Goal: Information Seeking & Learning: Learn about a topic

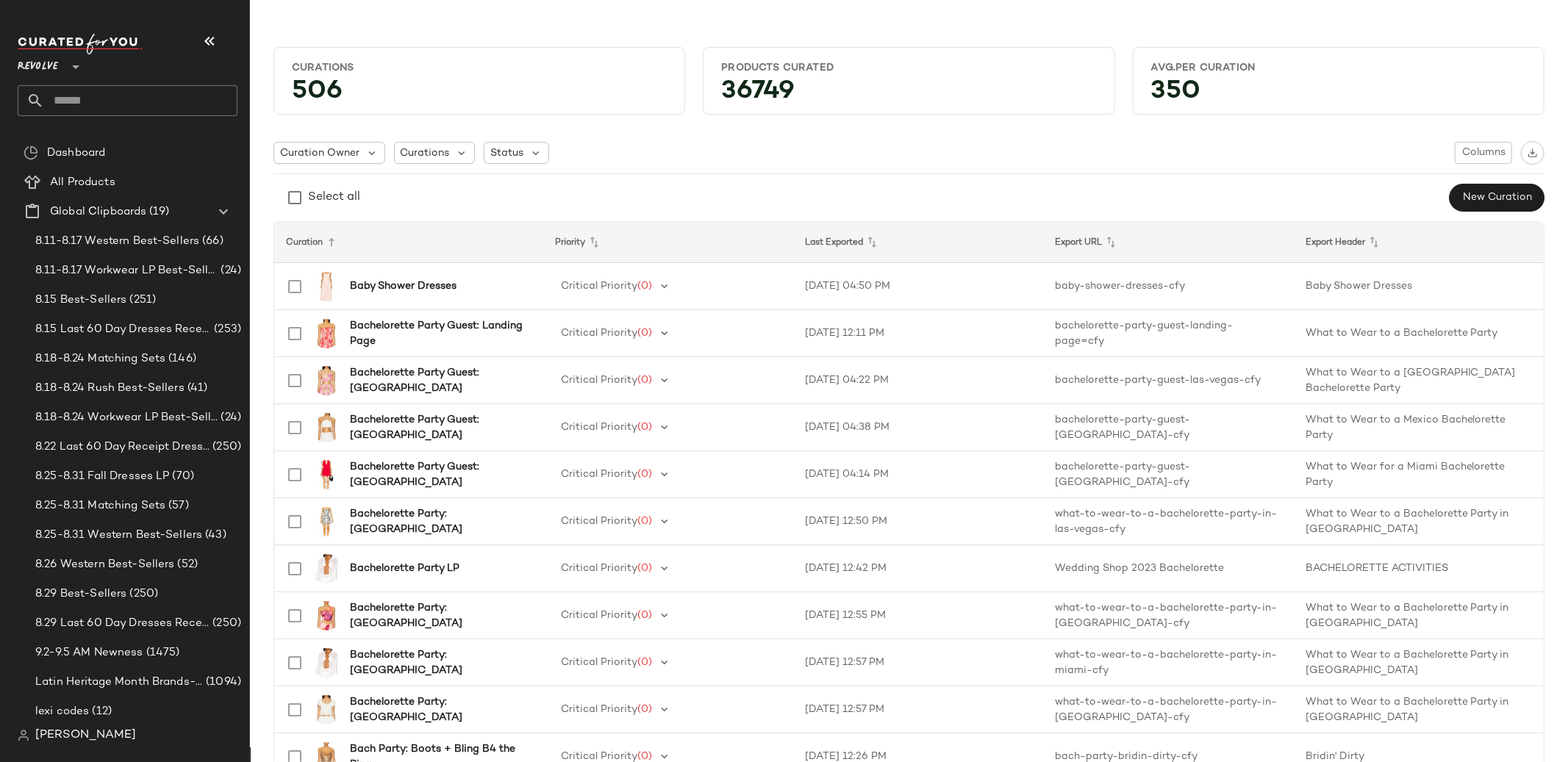
click at [61, 61] on div "Revolve **" at bounding box center [41, 58] width 46 height 37
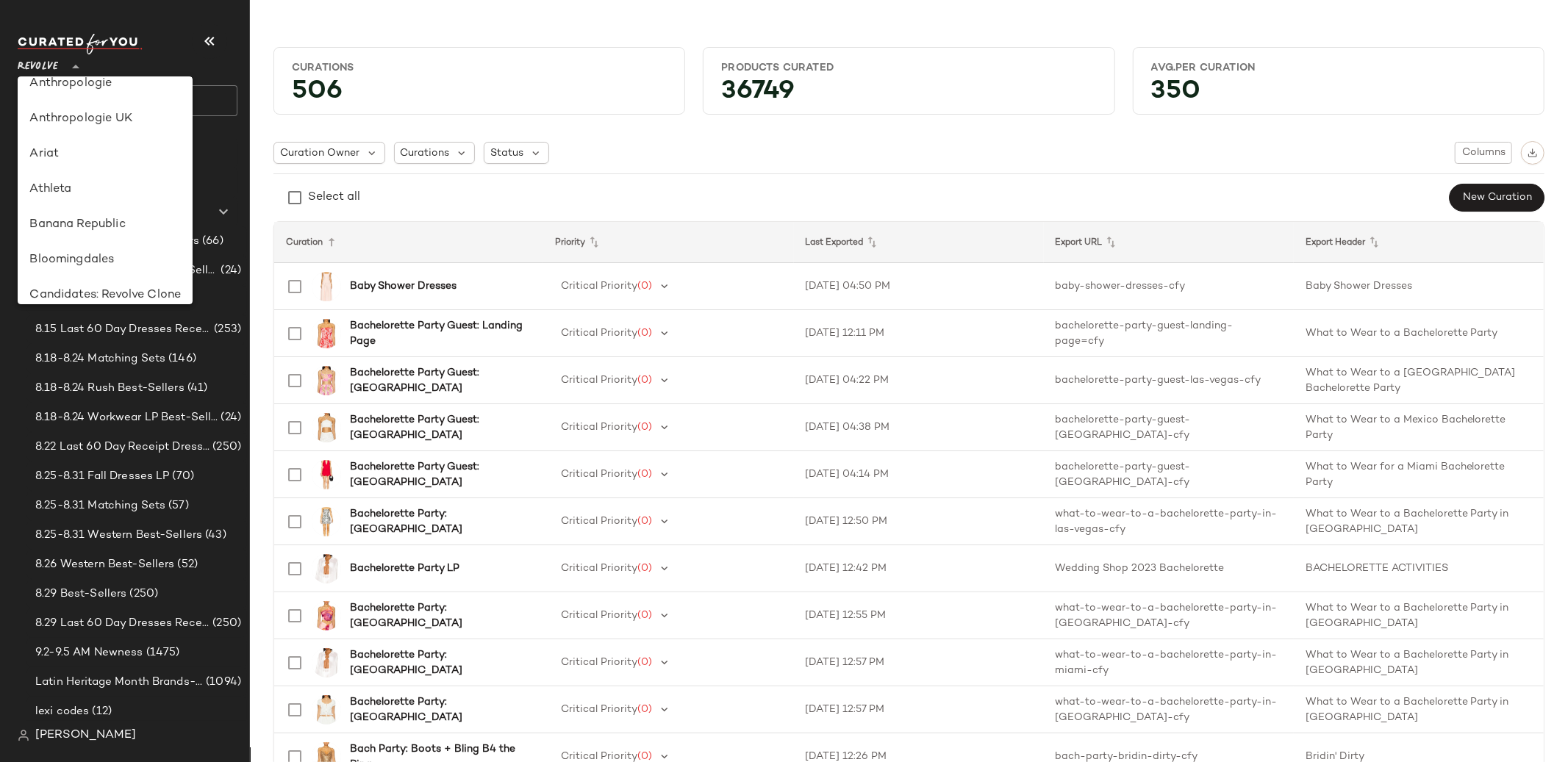
scroll to position [49, 0]
click at [105, 227] on div "Banana Republic" at bounding box center [105, 227] width 151 height 17
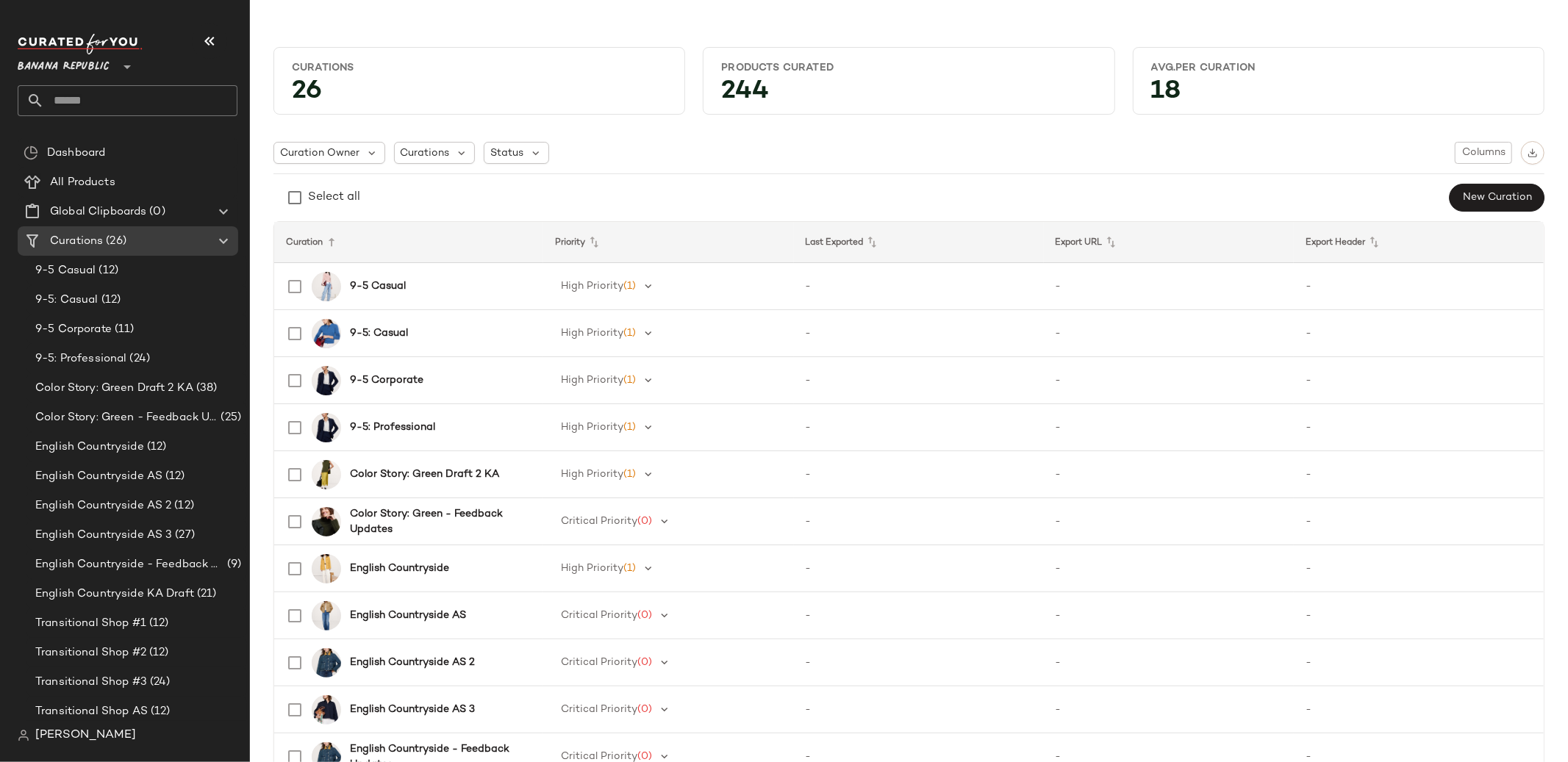
click at [113, 74] on div "Banana Republic **" at bounding box center [66, 58] width 98 height 37
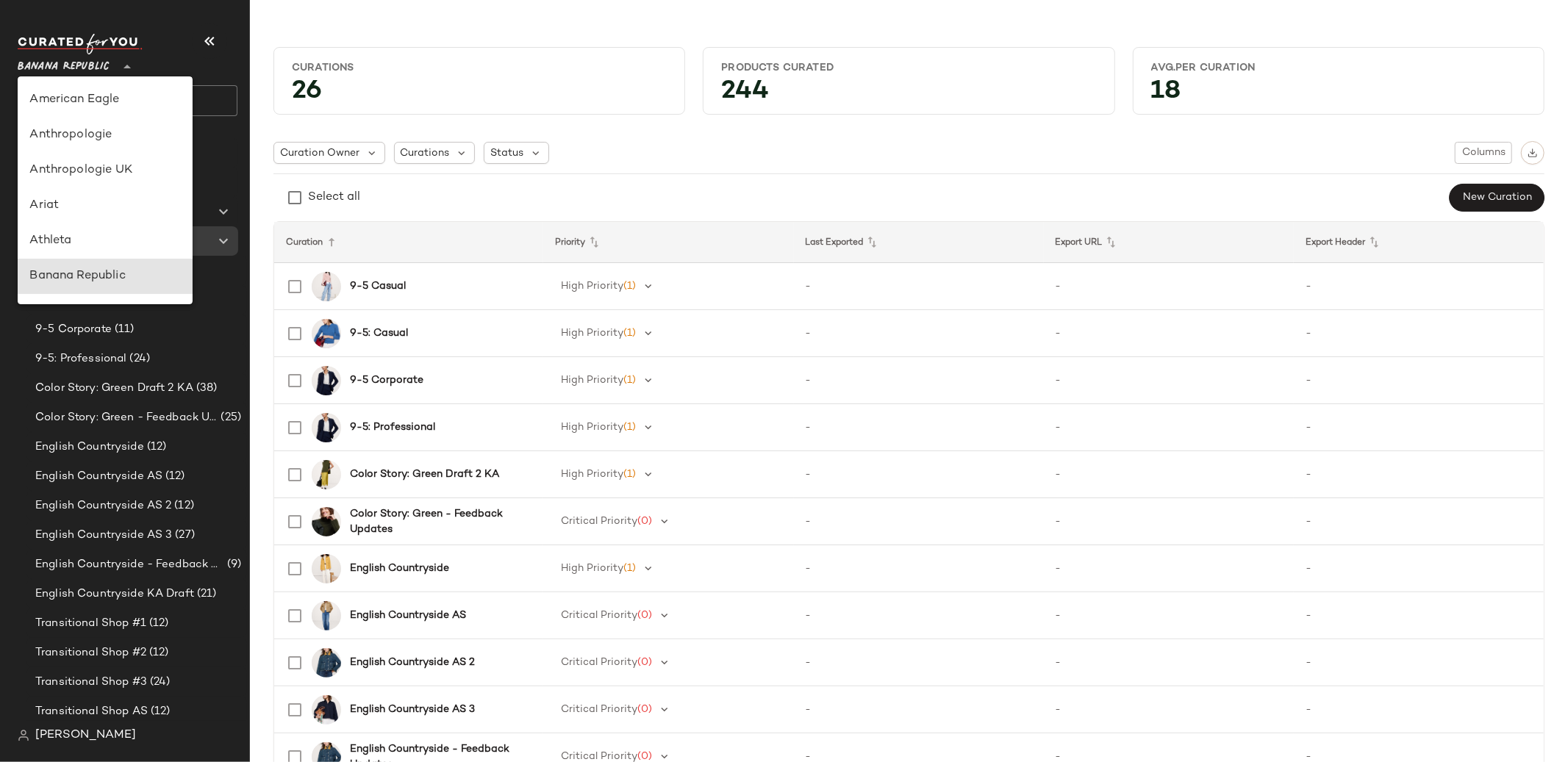
scroll to position [177, 0]
click at [112, 275] on div "GAP" at bounding box center [105, 276] width 151 height 17
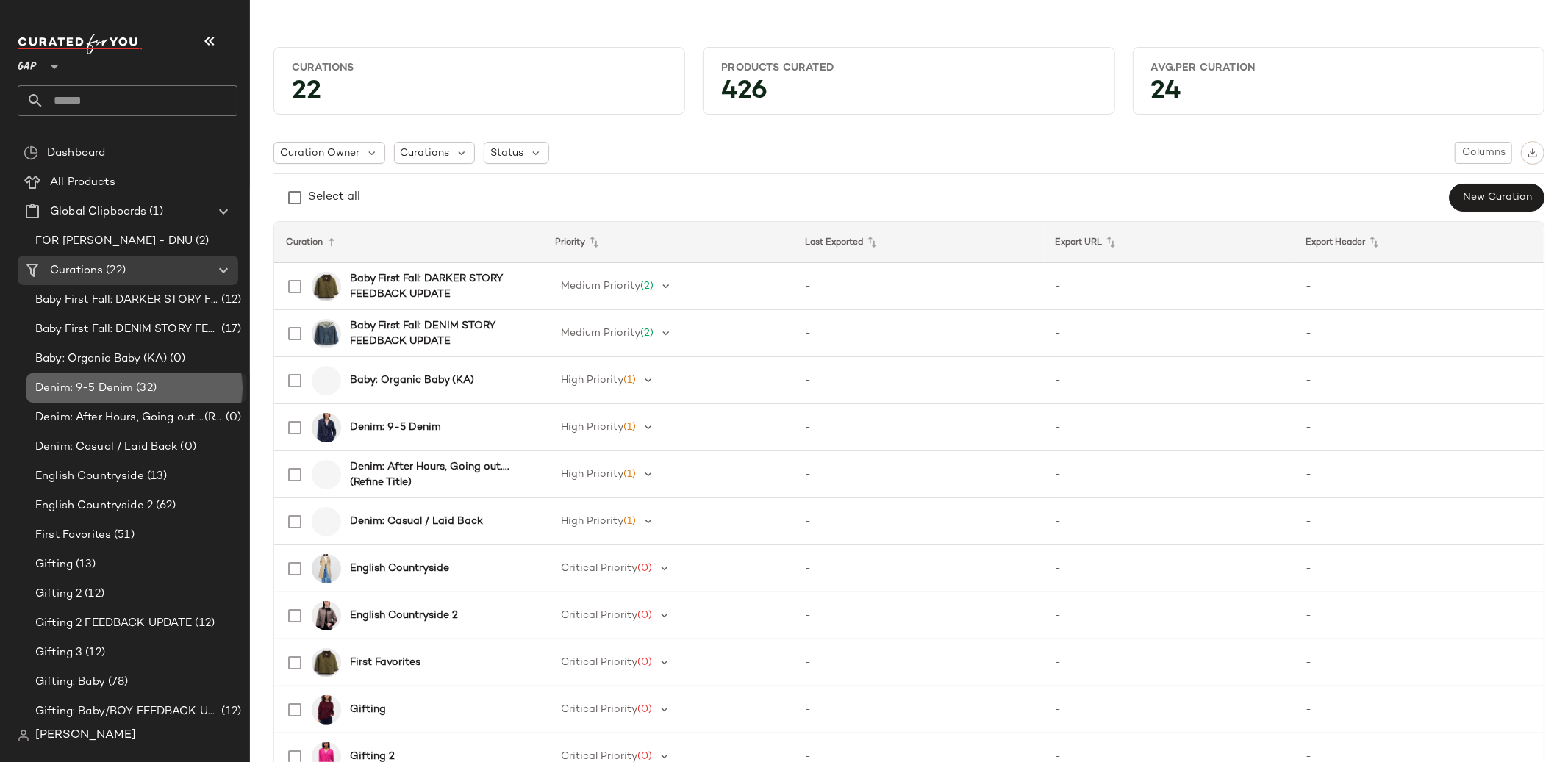
click at [109, 389] on span "Denim: 9-5 Denim" at bounding box center [85, 388] width 98 height 17
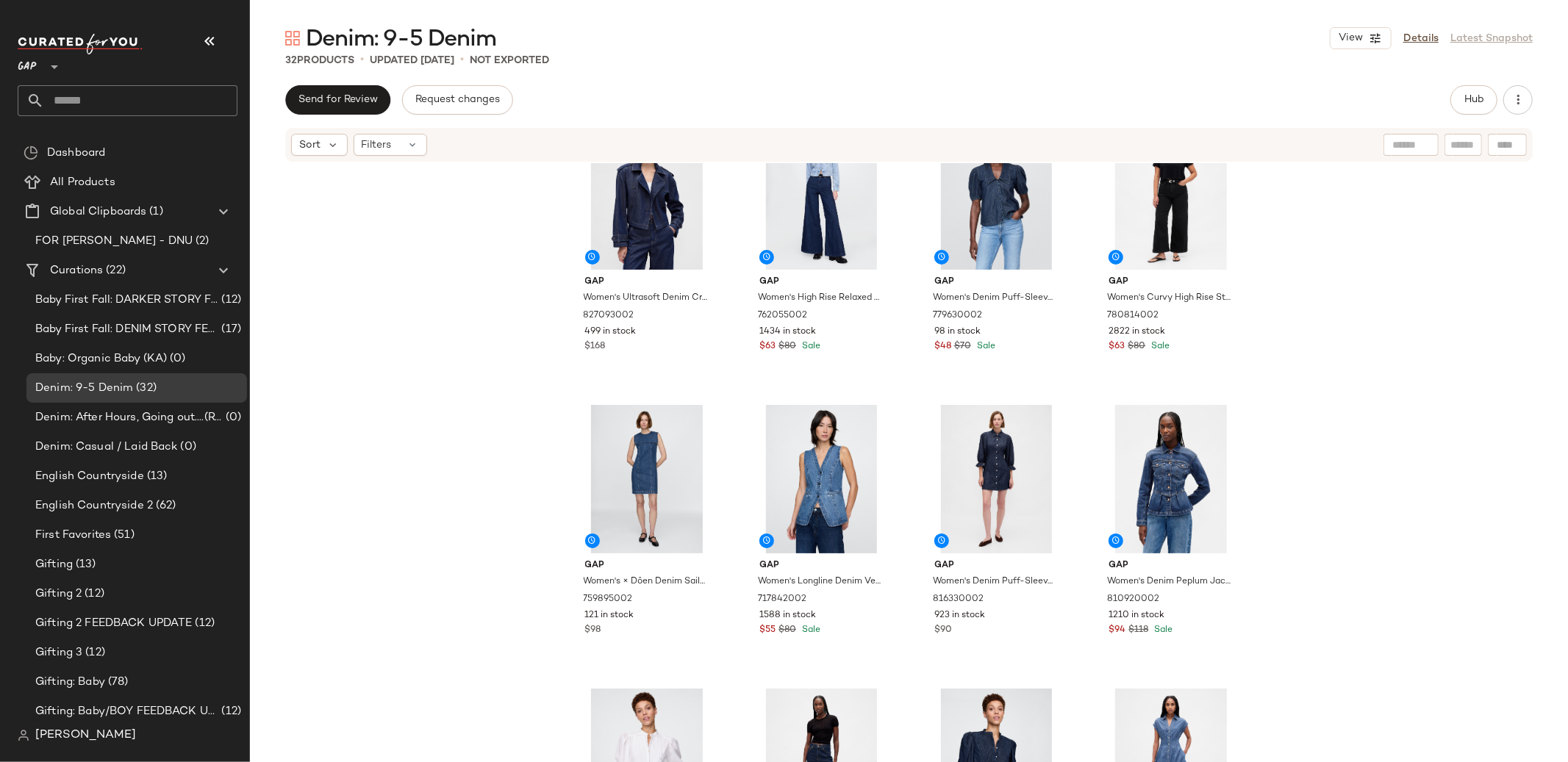
scroll to position [48, 0]
click at [128, 481] on span "English Countryside" at bounding box center [90, 476] width 109 height 17
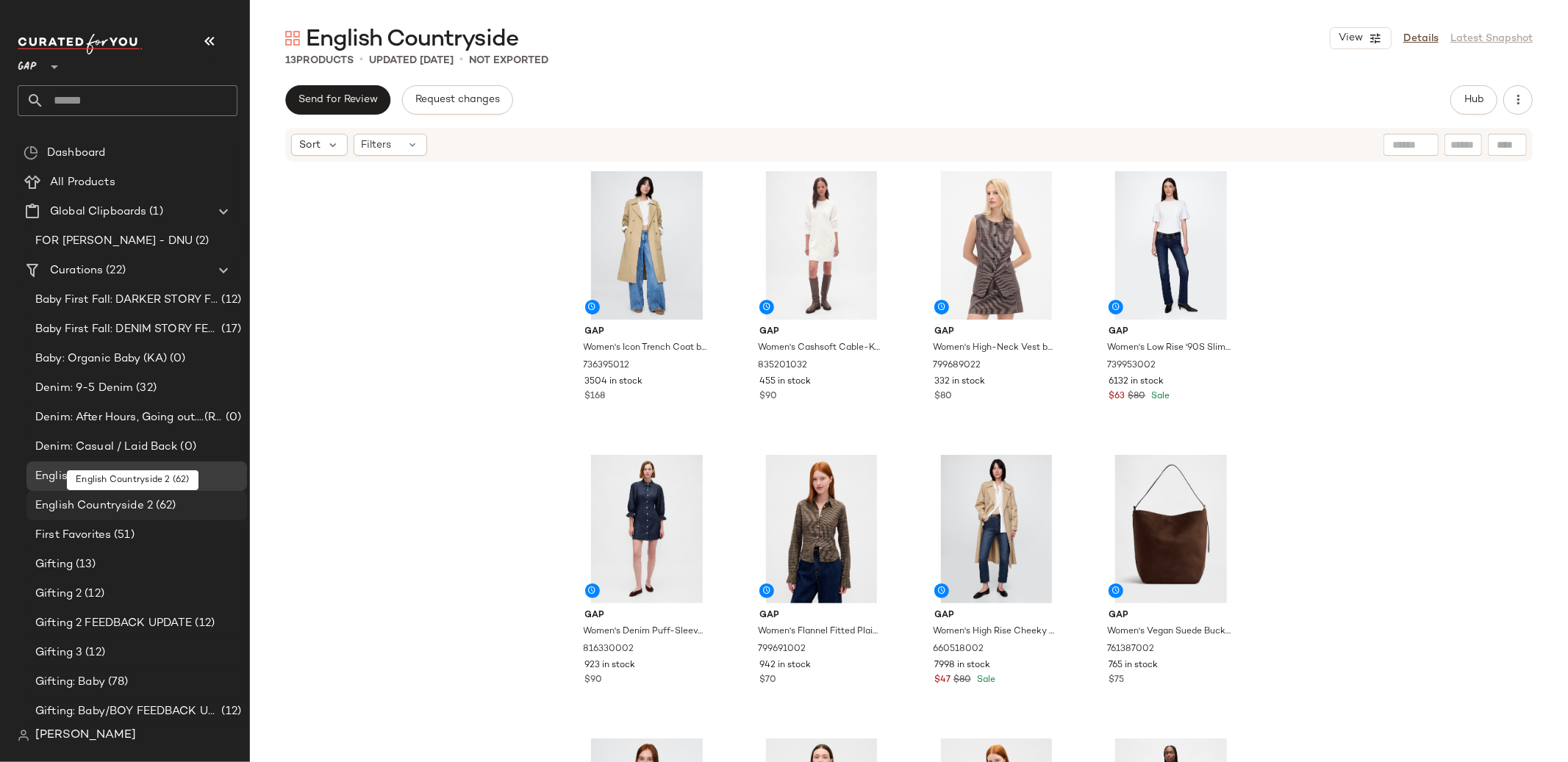
click at [124, 501] on span "English Countryside 2" at bounding box center [95, 506] width 118 height 17
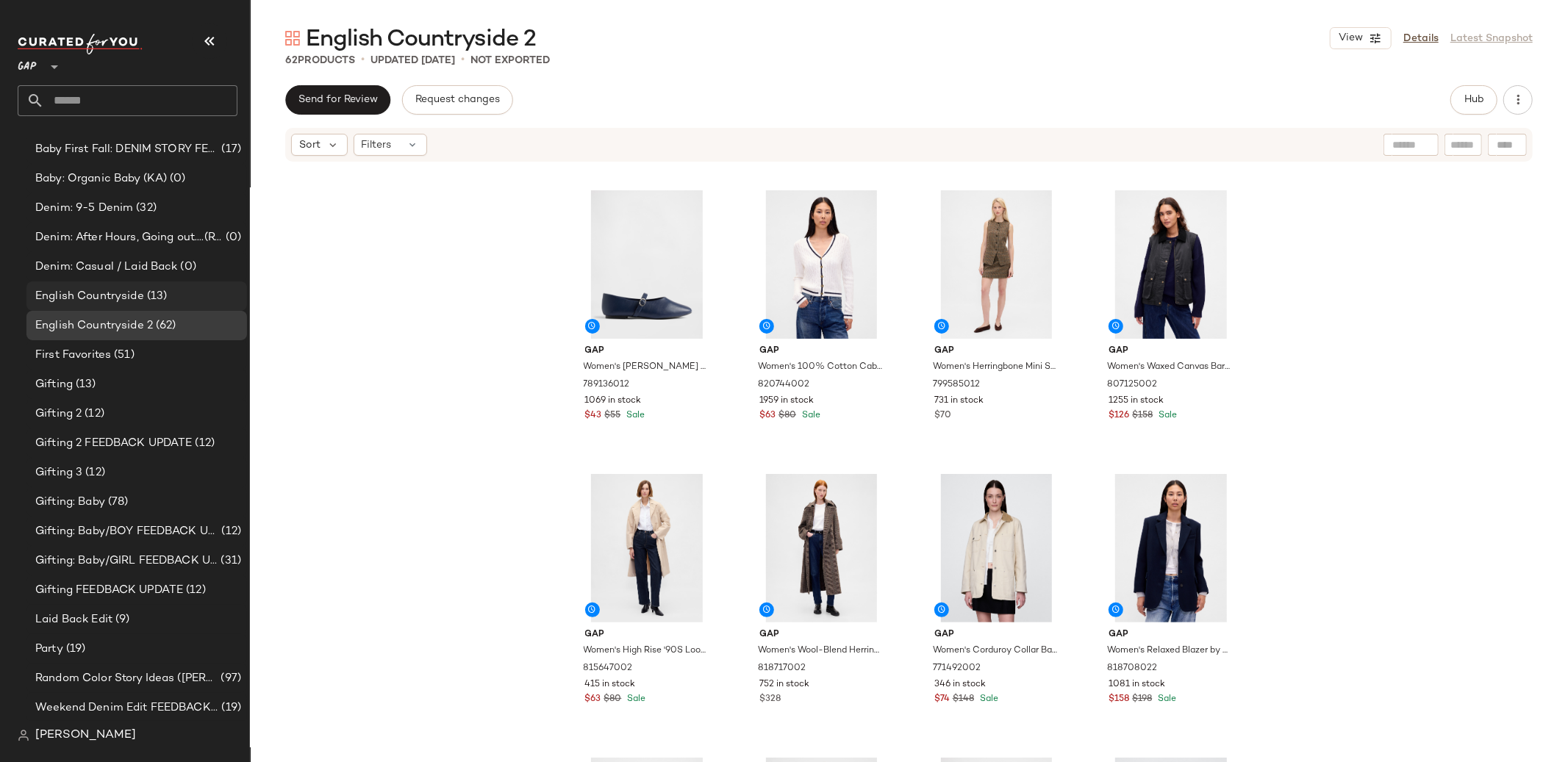
scroll to position [177, 0]
click at [107, 657] on div "Party (19)" at bounding box center [135, 653] width 210 height 17
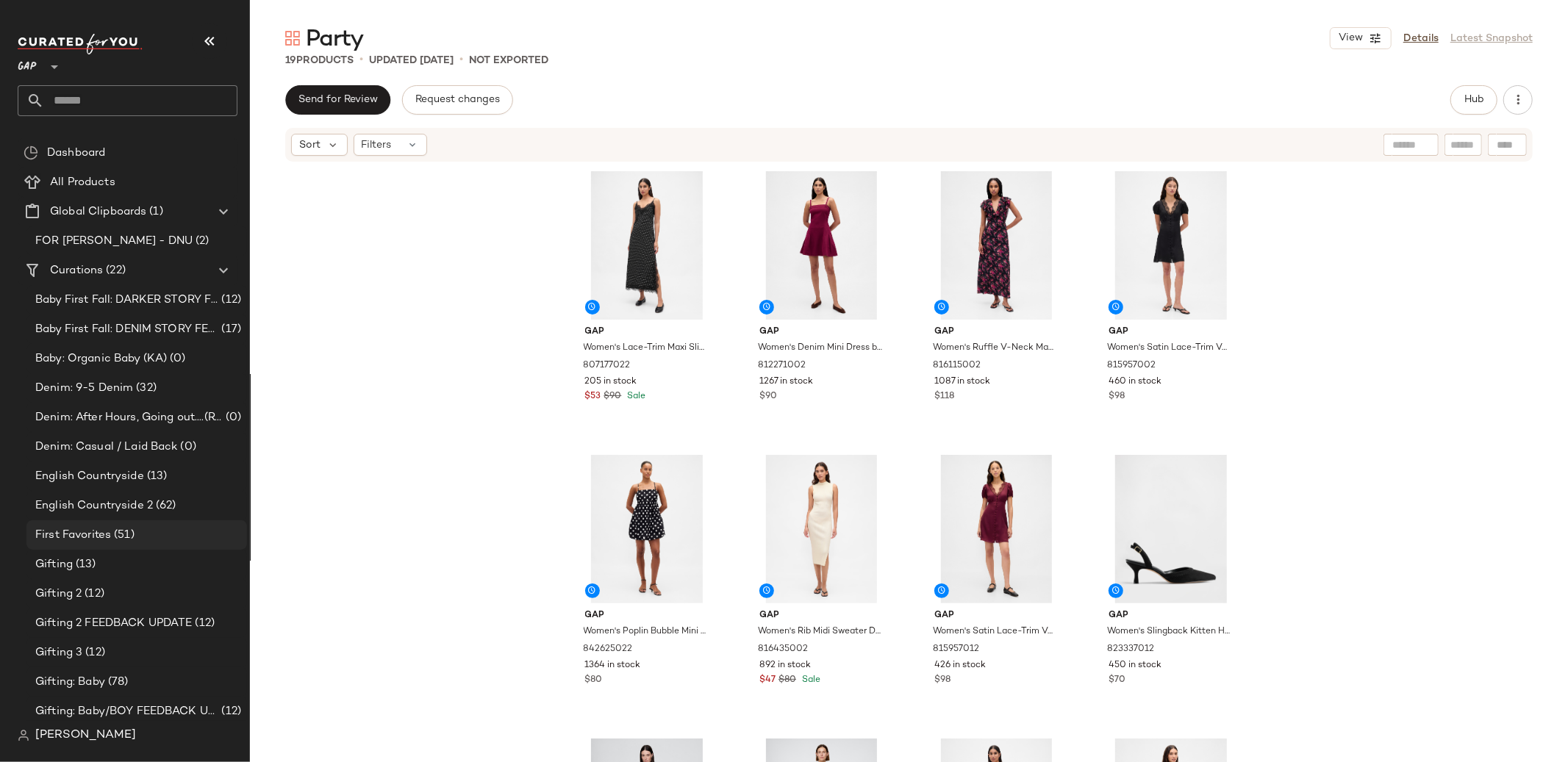
click at [132, 543] on div "First Favorites (51)" at bounding box center [137, 535] width 221 height 29
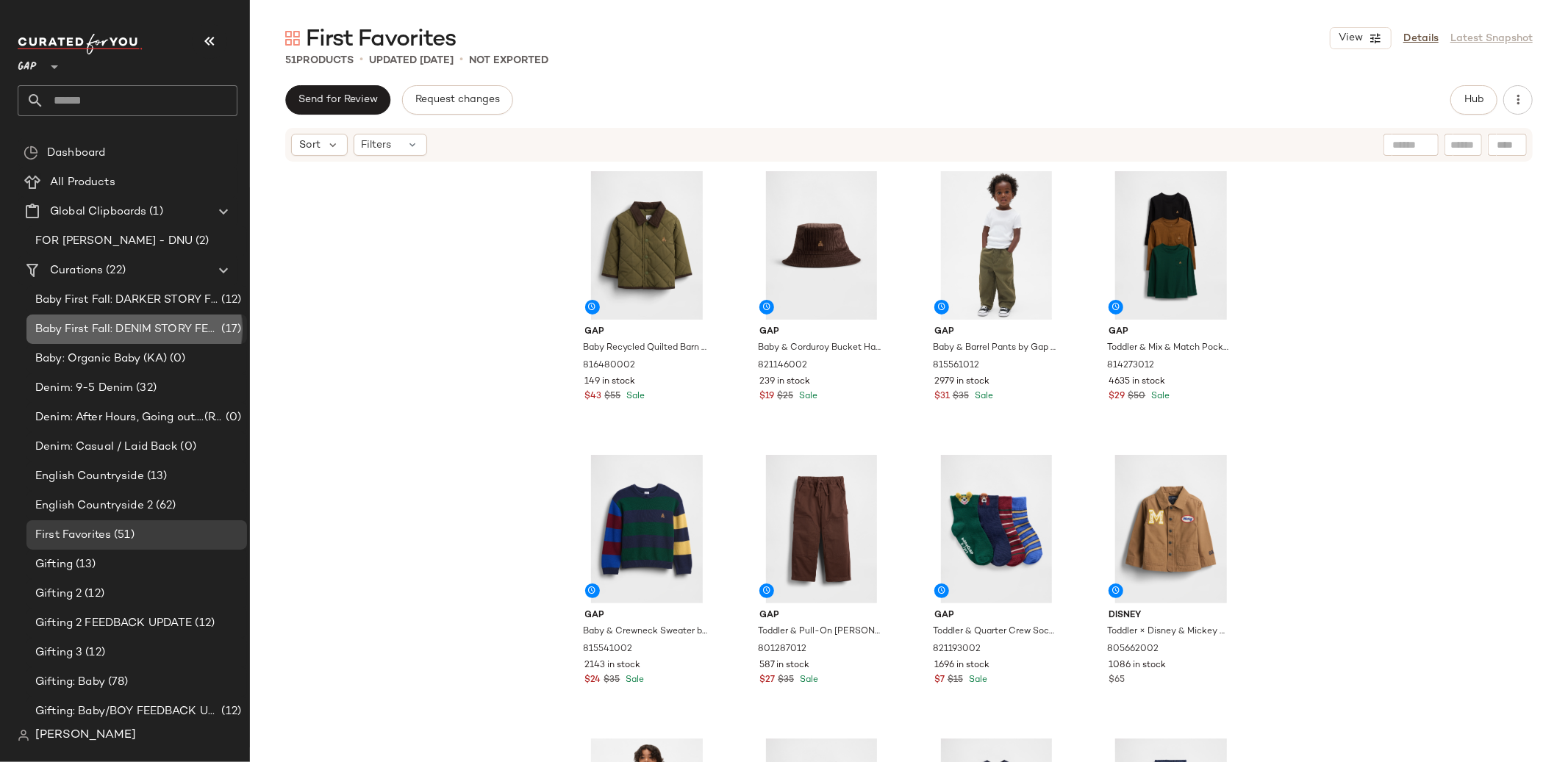
click at [86, 325] on span "Baby First Fall: DENIM STORY FEEDBACK UPDATE" at bounding box center [127, 330] width 183 height 17
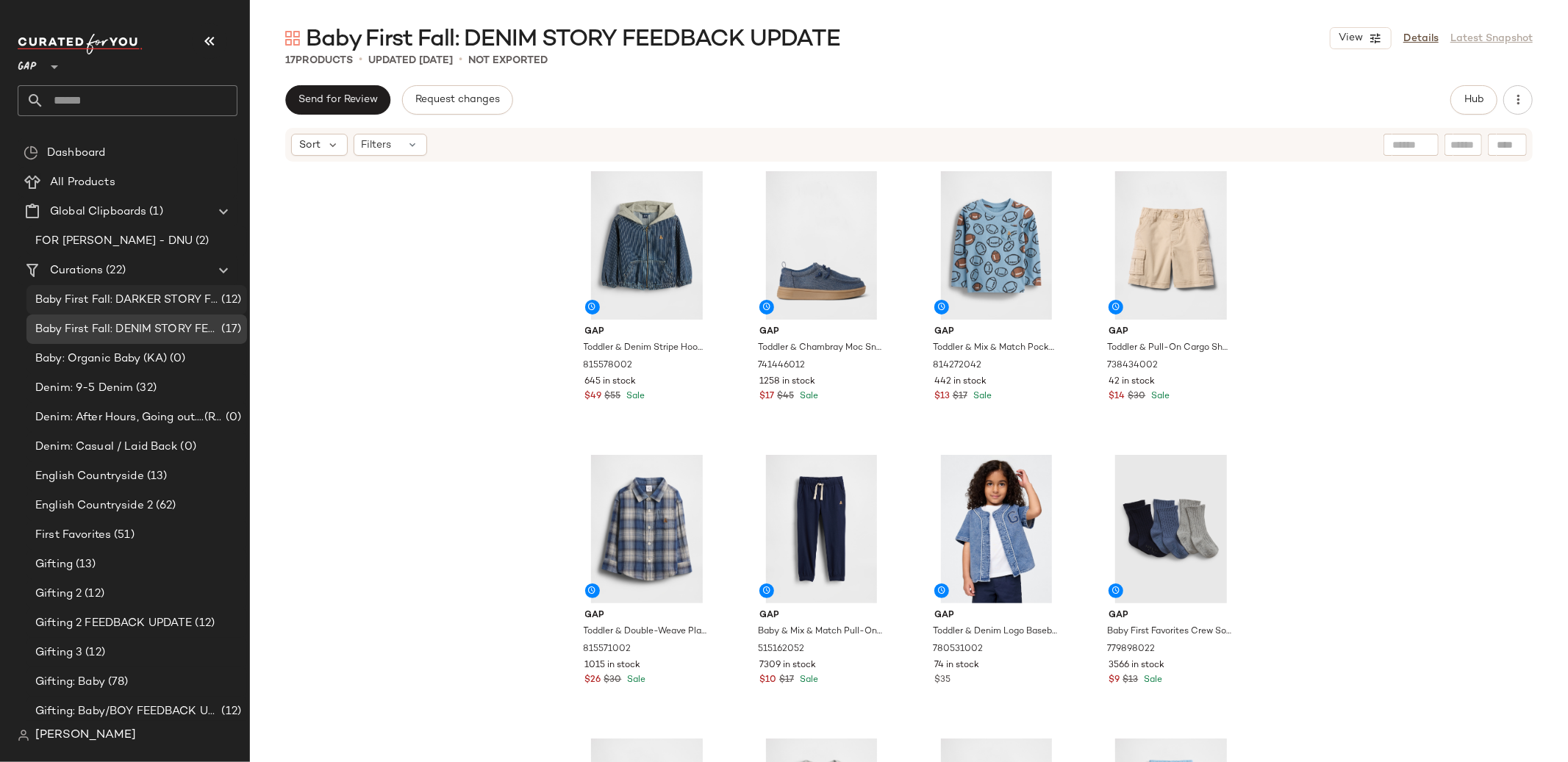
click at [126, 292] on span "Baby First Fall: DARKER STORY FEEDBACK UPDATE" at bounding box center [127, 300] width 183 height 17
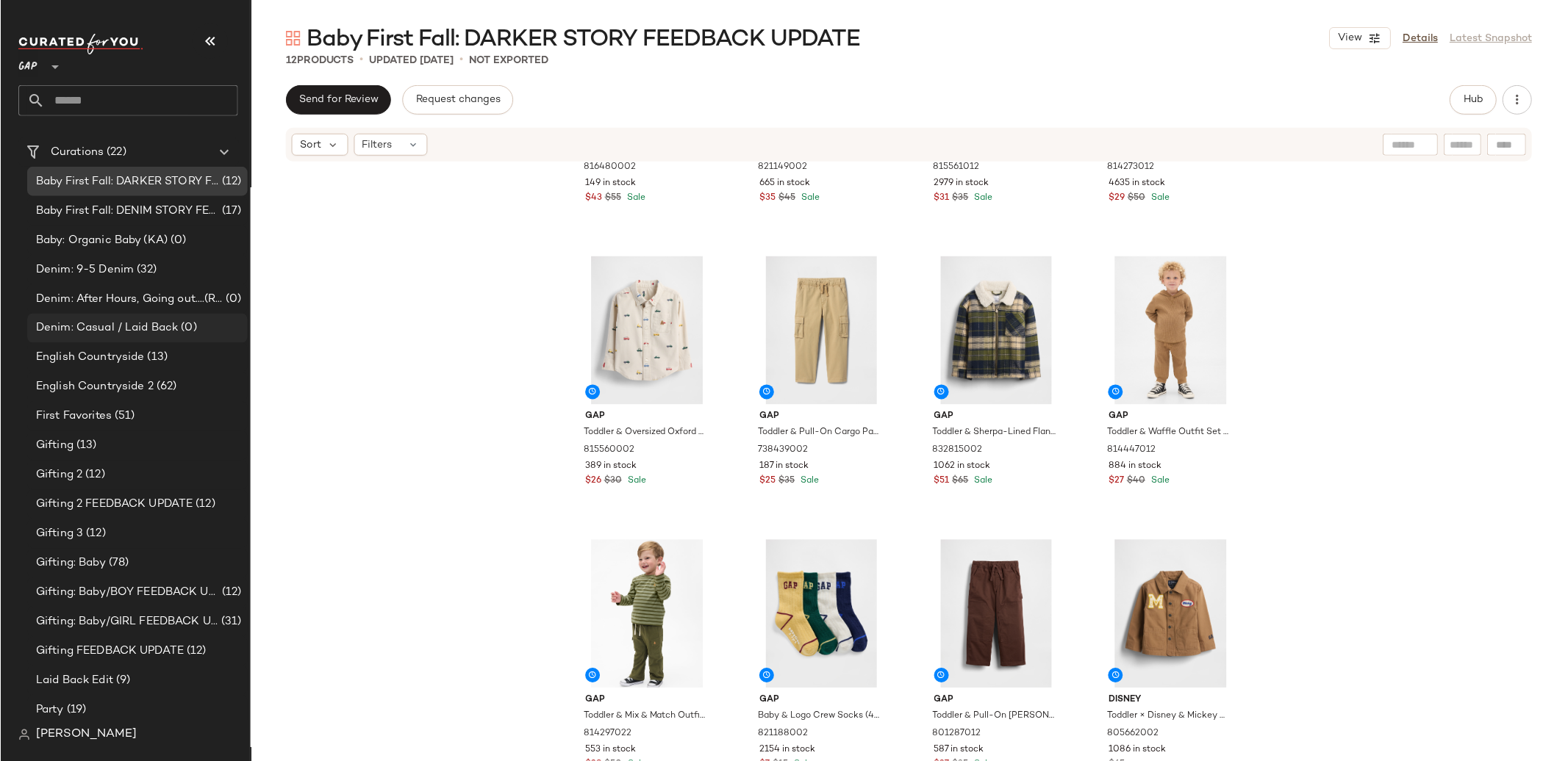
scroll to position [129, 0]
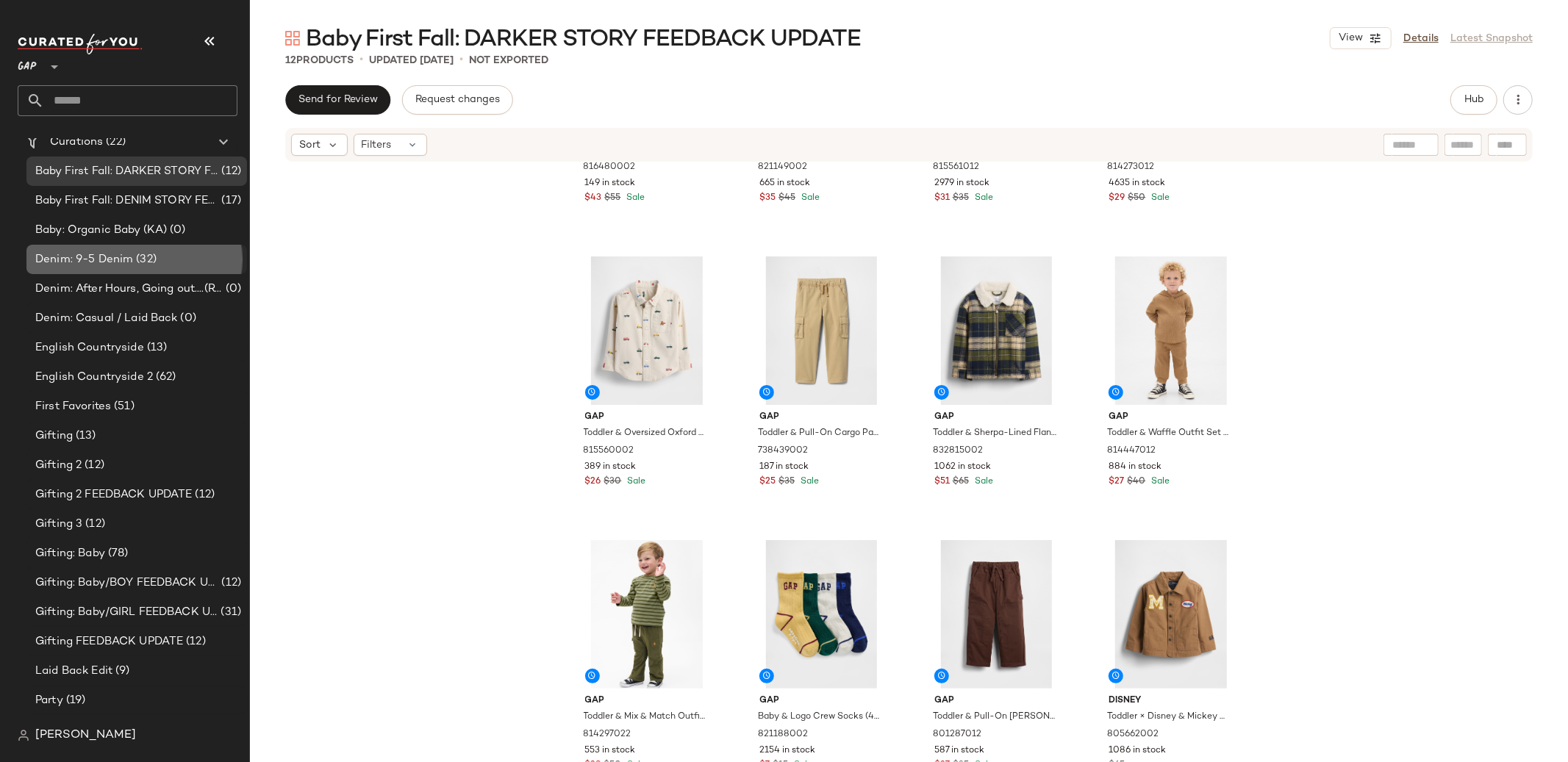
click at [148, 266] on span "(32)" at bounding box center [144, 260] width 23 height 17
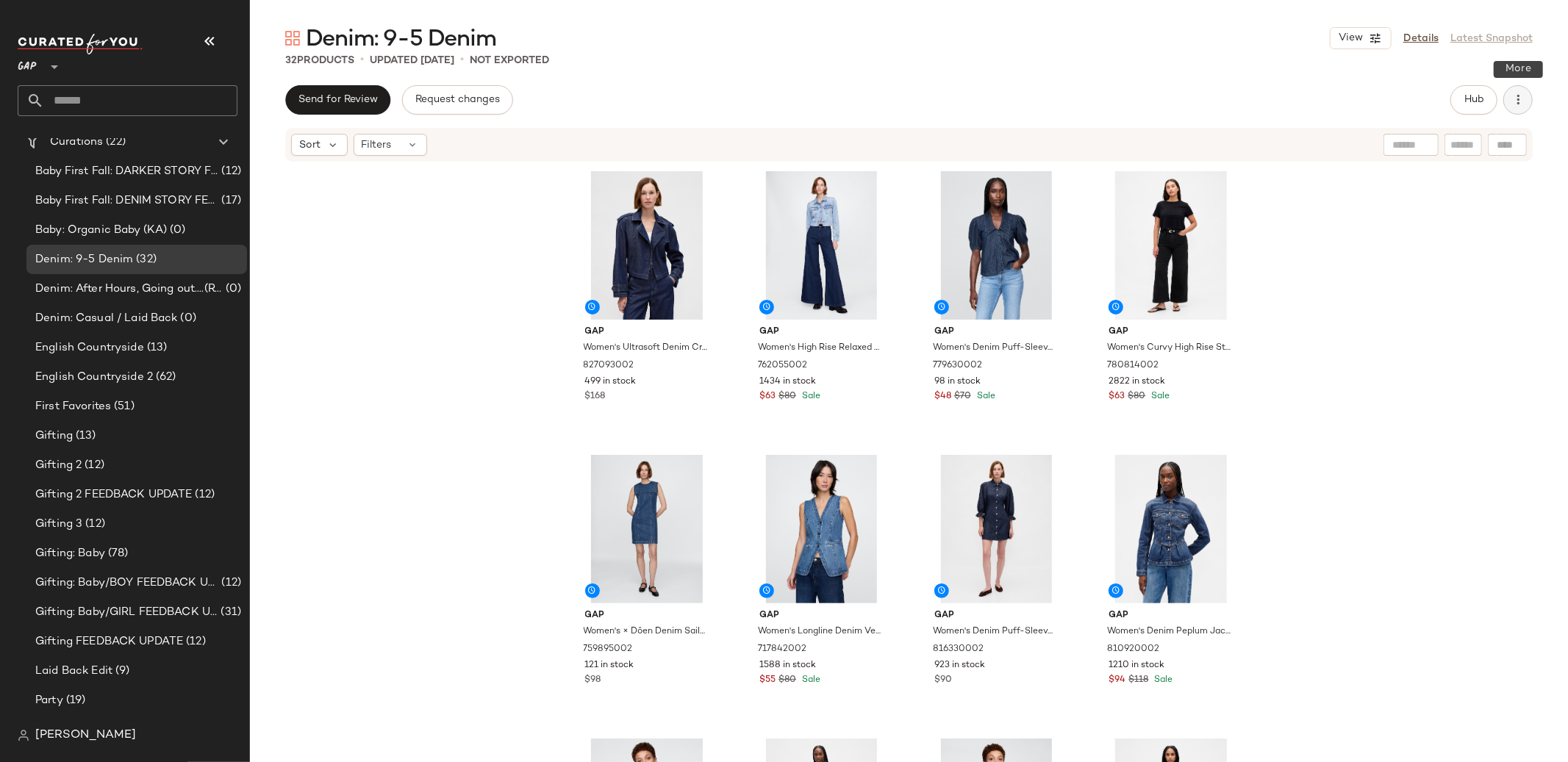
click at [1512, 101] on icon "button" at bounding box center [1518, 100] width 15 height 15
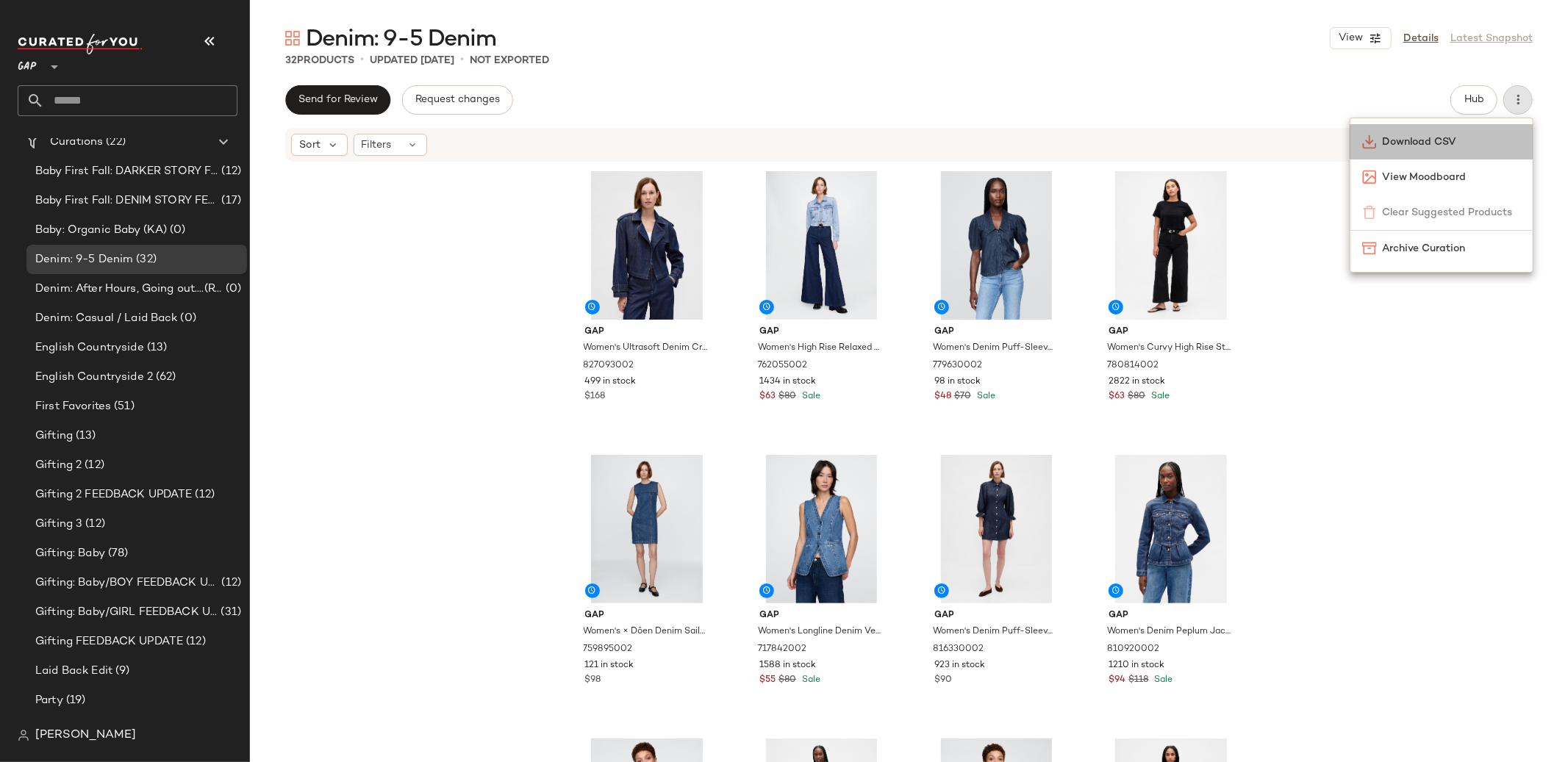
click at [1446, 142] on span "Download CSV" at bounding box center [1452, 142] width 138 height 16
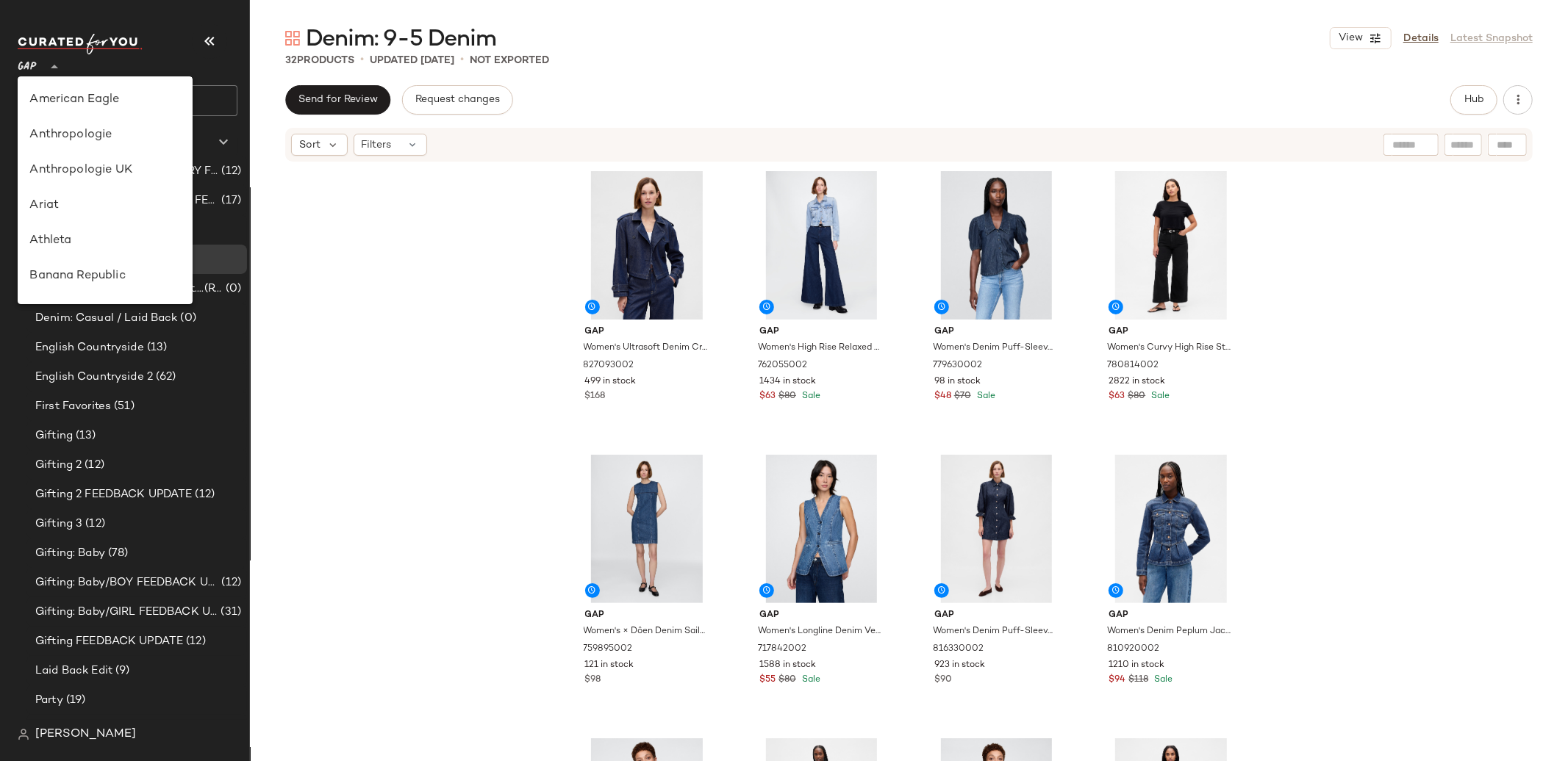
click at [38, 62] on div "GAP **" at bounding box center [30, 58] width 25 height 37
click at [103, 101] on div "Banana Republic" at bounding box center [105, 103] width 151 height 17
type input "**"
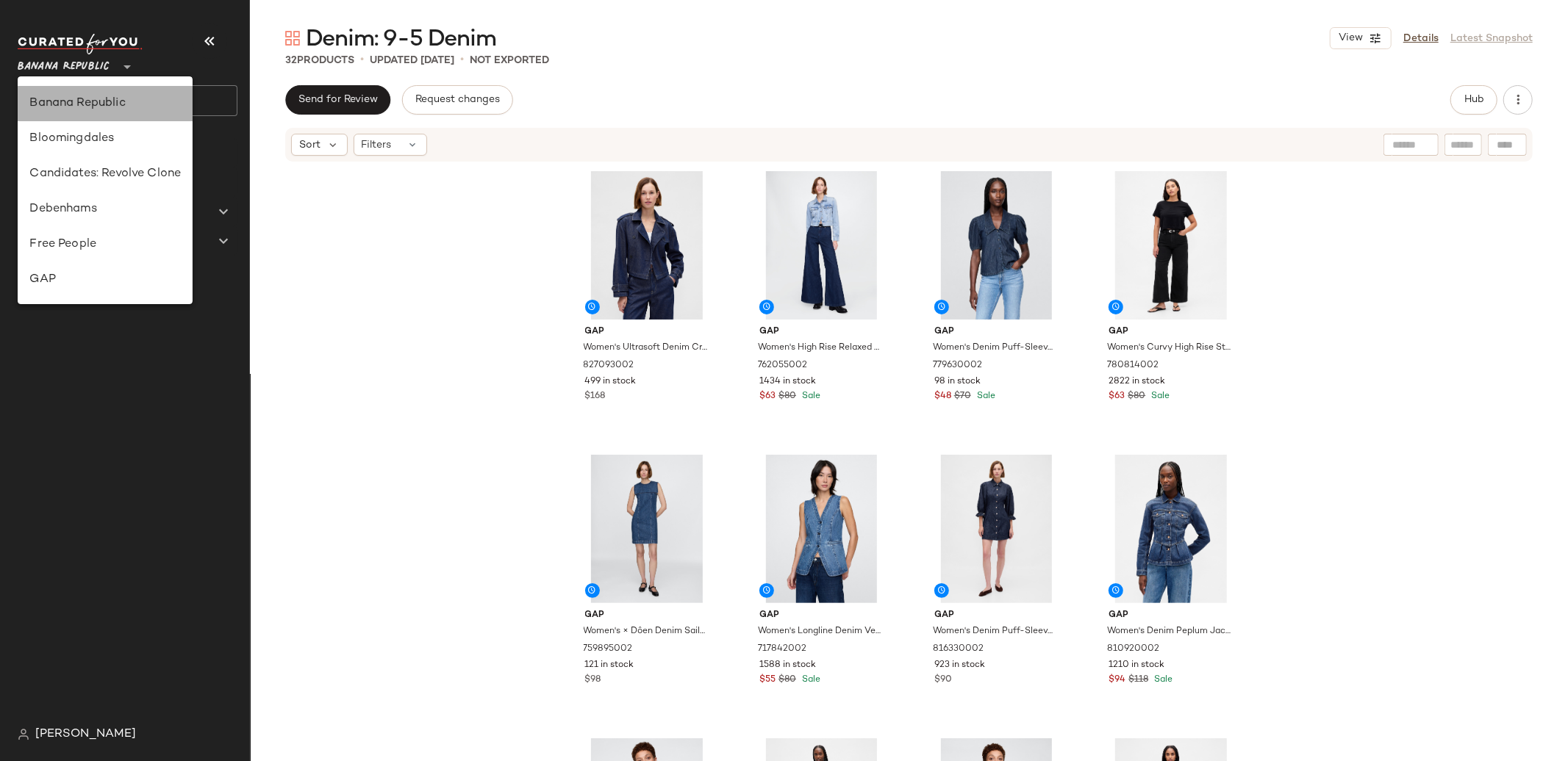
scroll to position [0, 0]
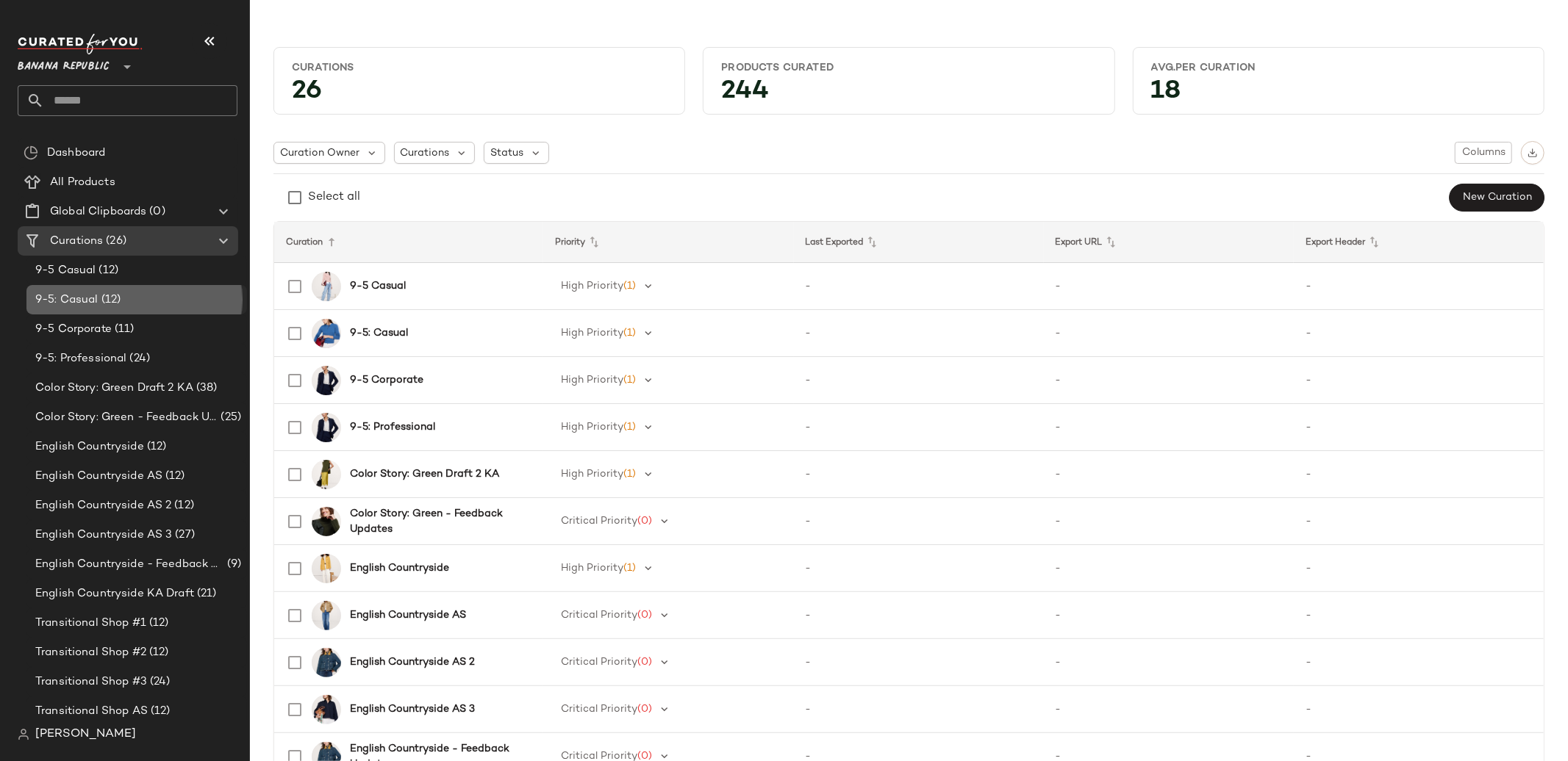
click at [160, 303] on div "9-5: Casual (12)" at bounding box center [135, 300] width 210 height 17
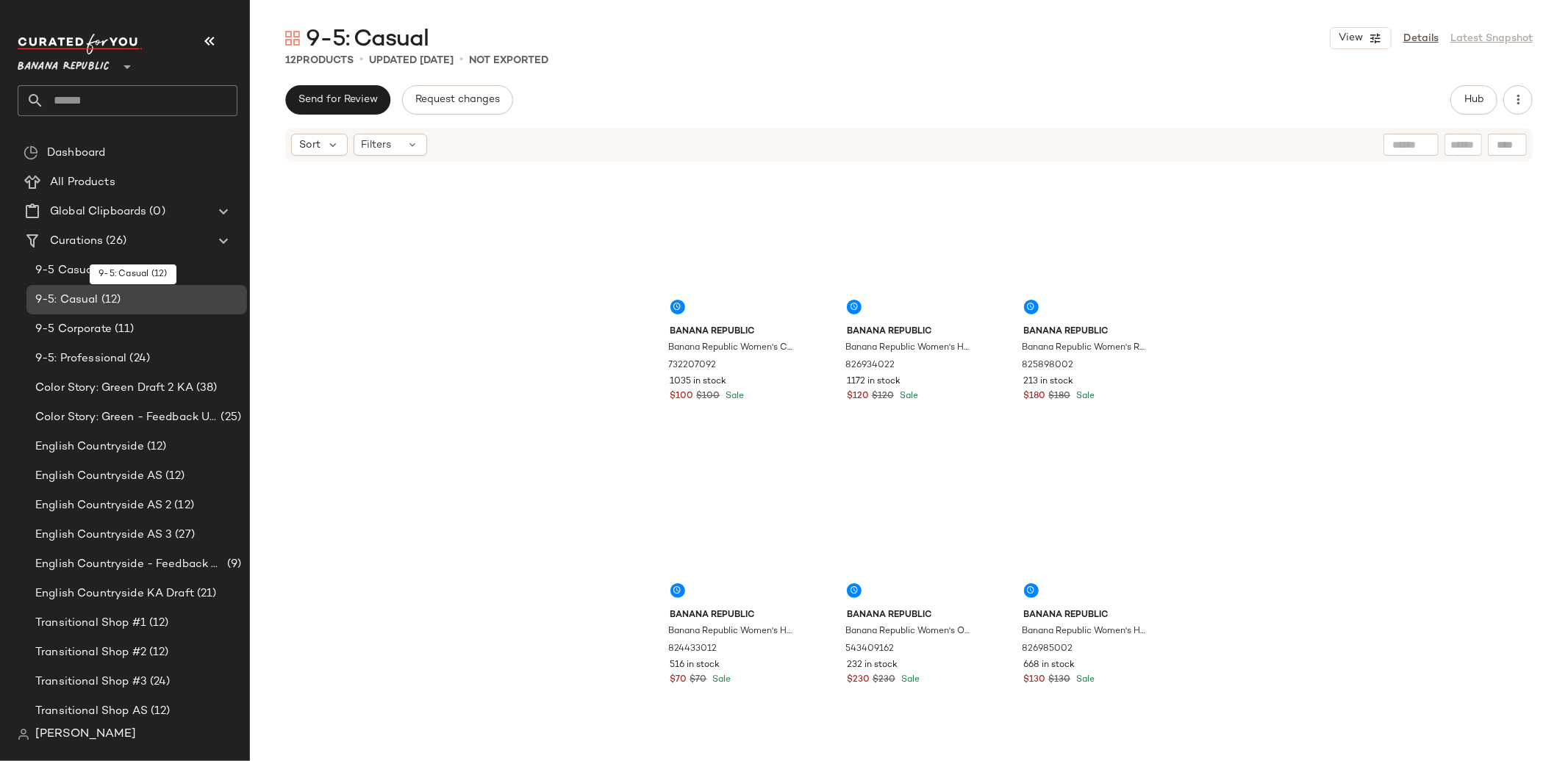
click at [154, 300] on div "9-5: Casual (12)" at bounding box center [135, 300] width 210 height 17
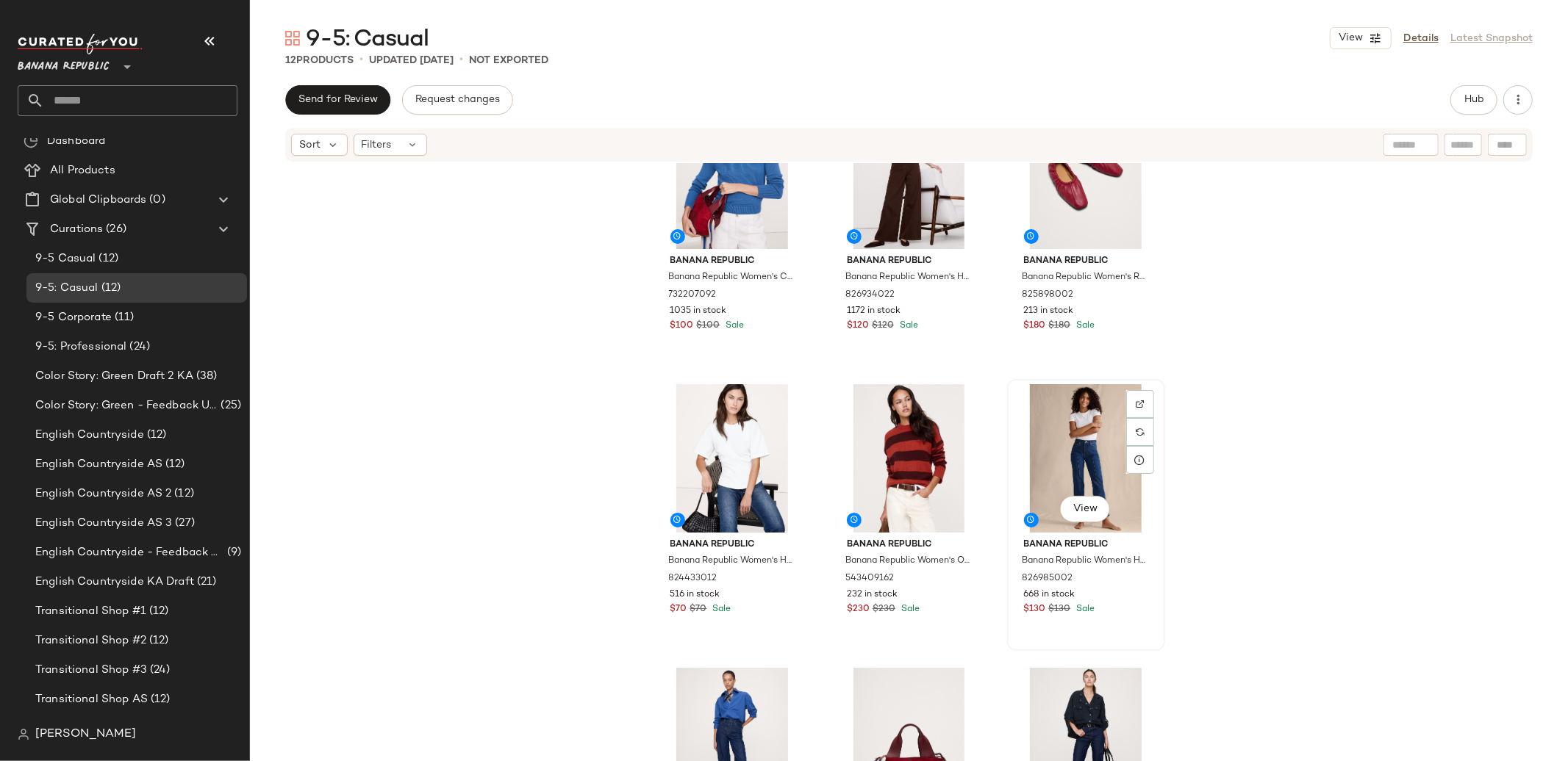
scroll to position [50, 0]
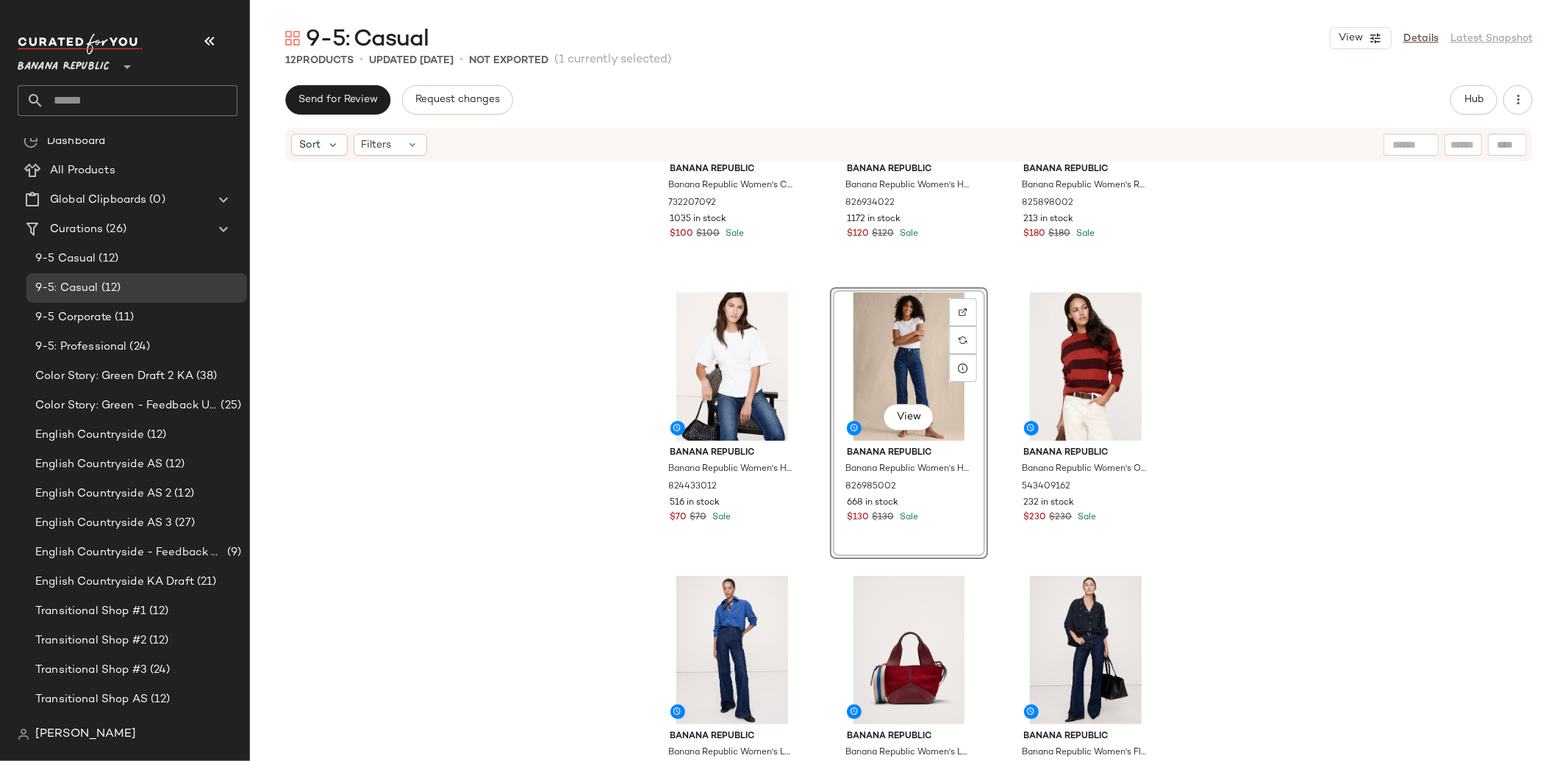
scroll to position [158, 0]
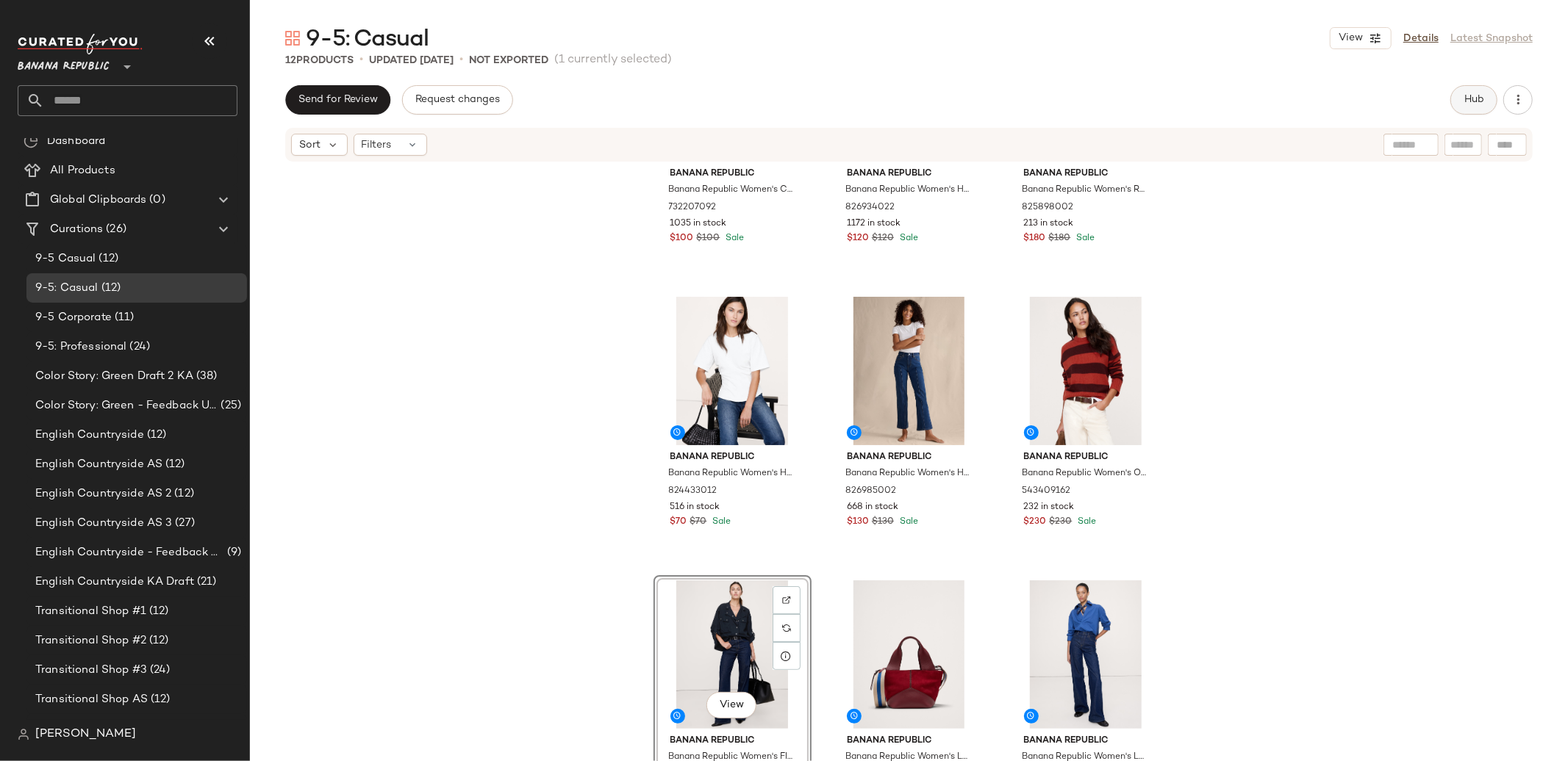
click at [1484, 97] on span "Hub" at bounding box center [1473, 100] width 21 height 12
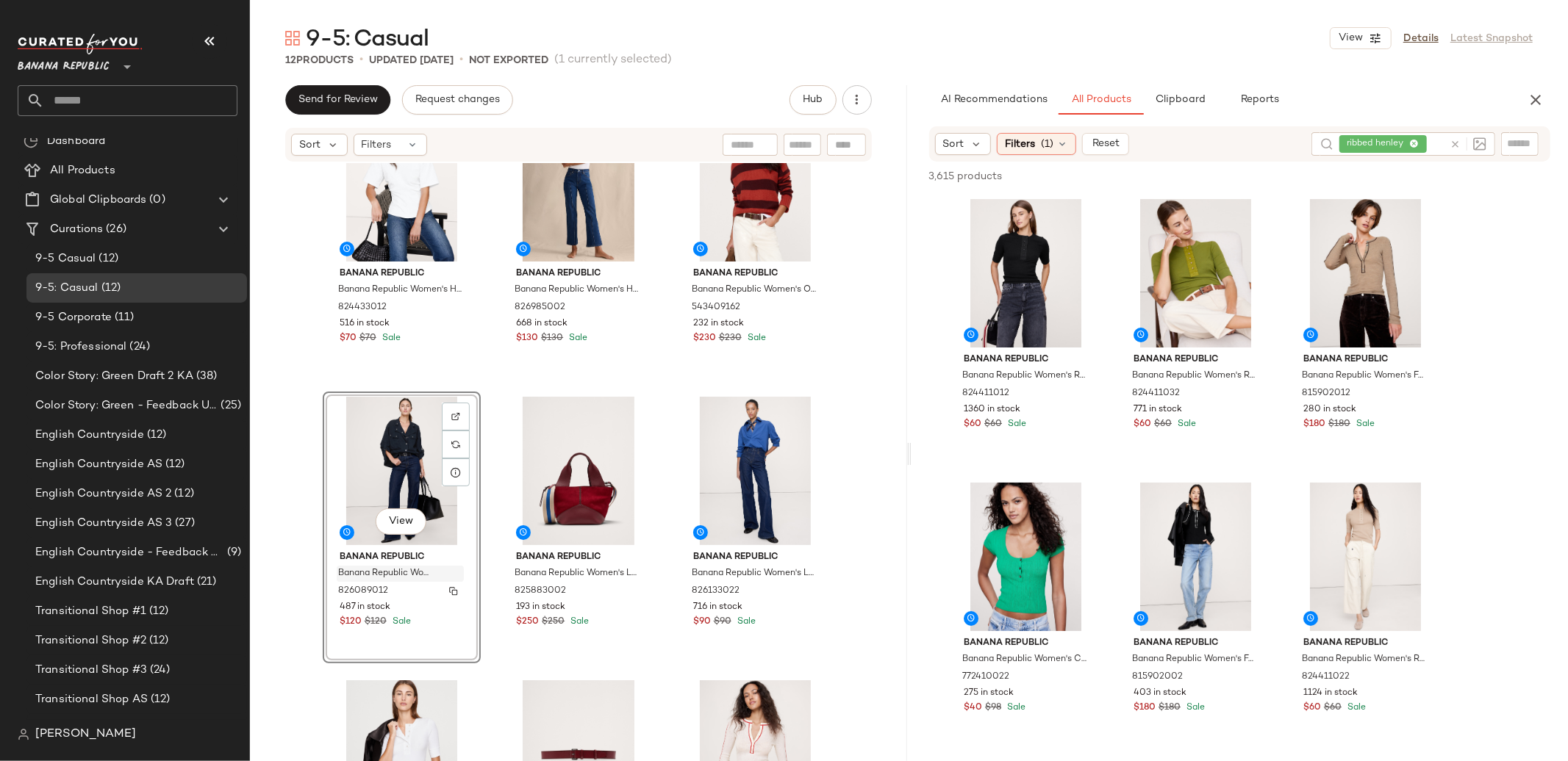
scroll to position [354, 0]
click at [1458, 139] on icon at bounding box center [1454, 144] width 11 height 11
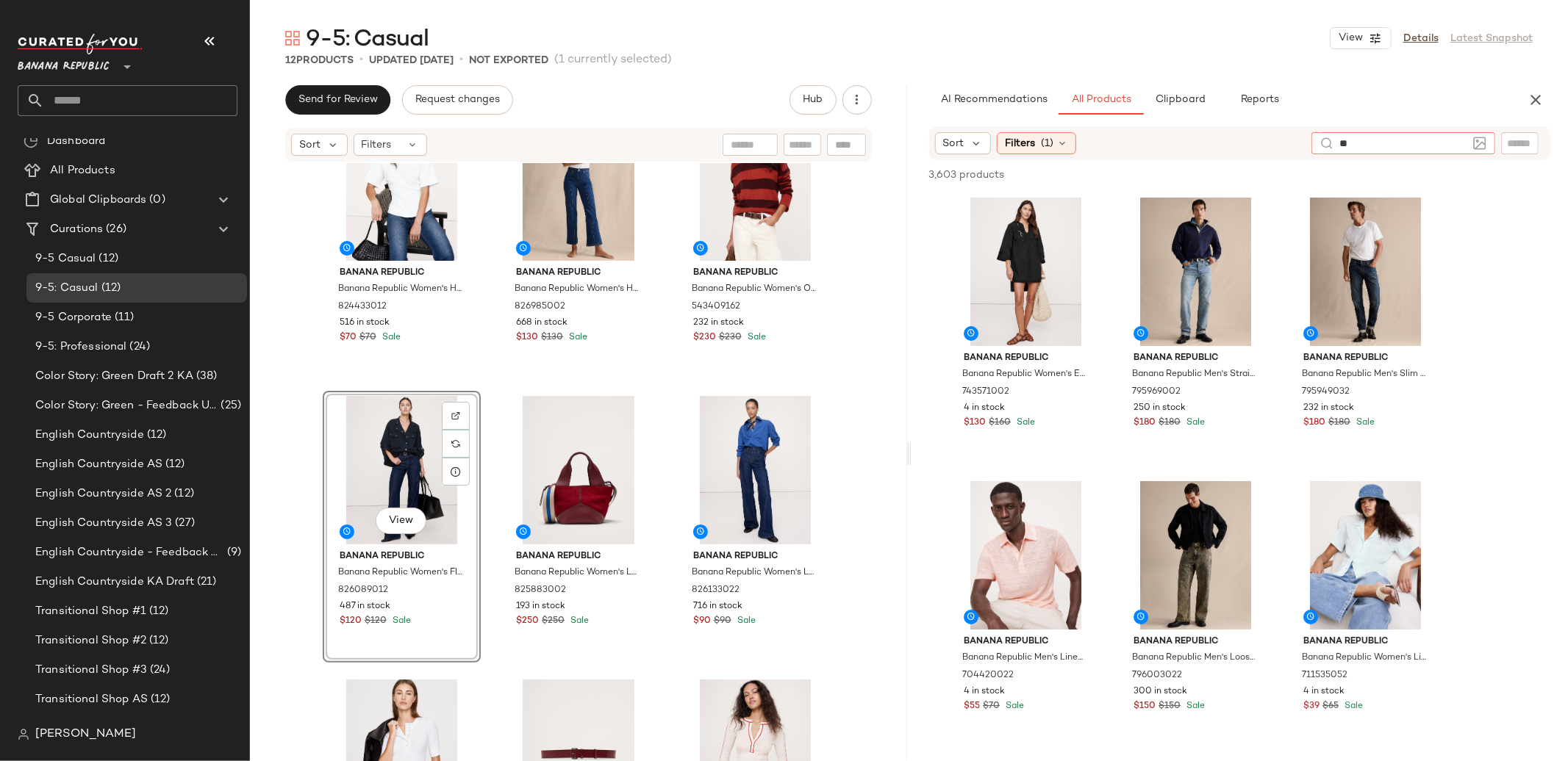
type input "*"
type input "**********"
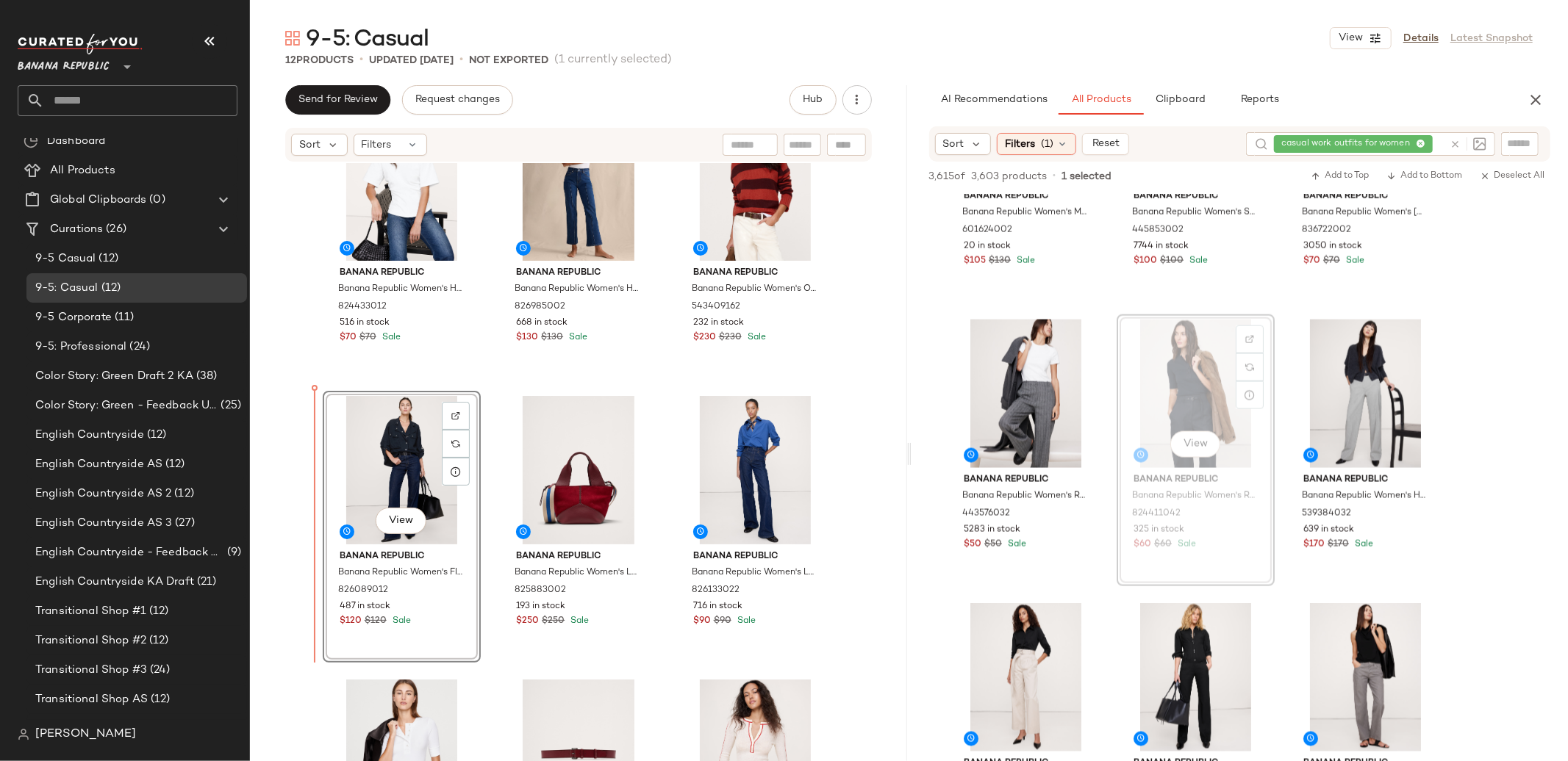
scroll to position [1868, 0]
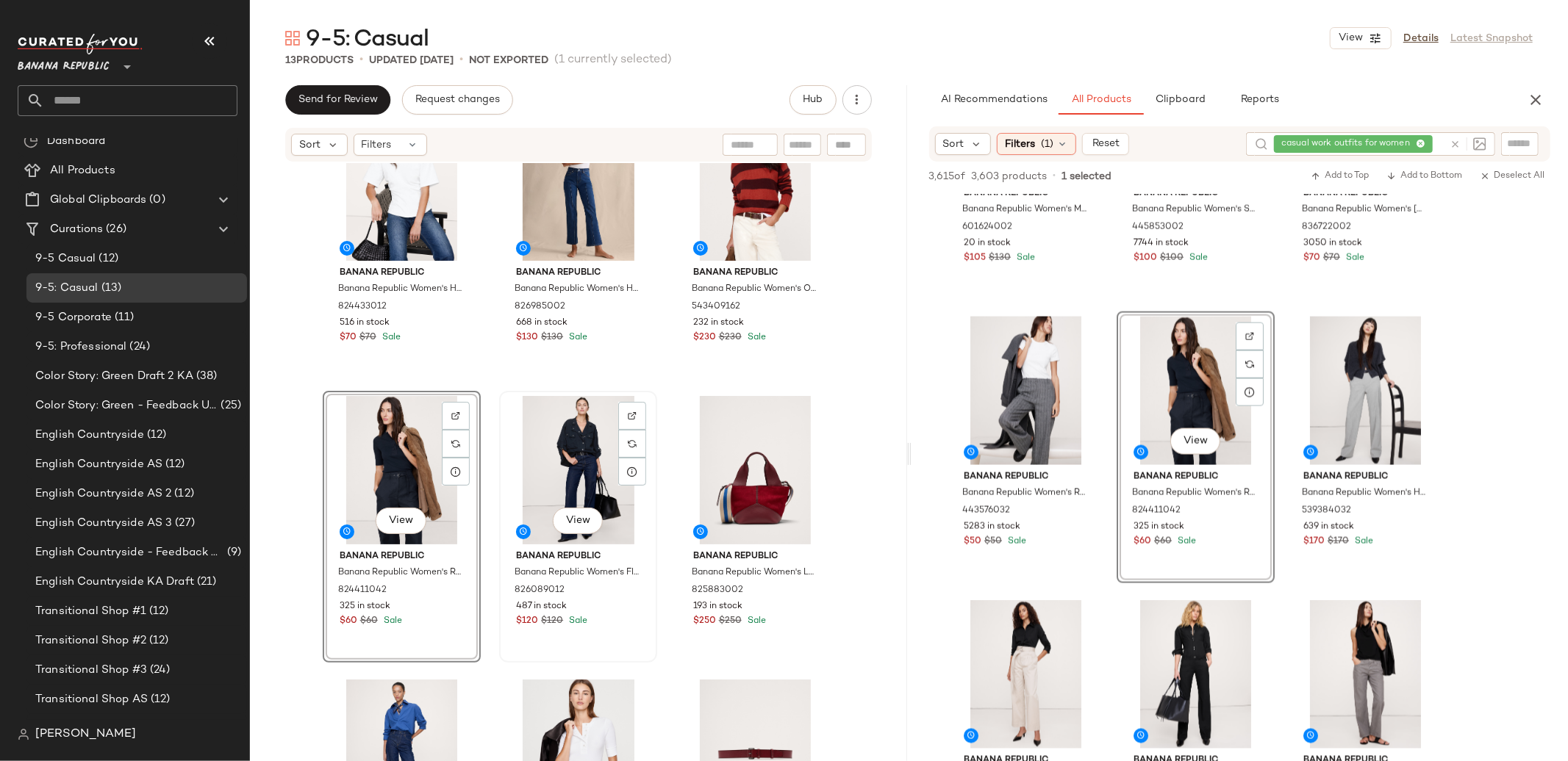
click at [530, 454] on div "View" at bounding box center [578, 470] width 148 height 149
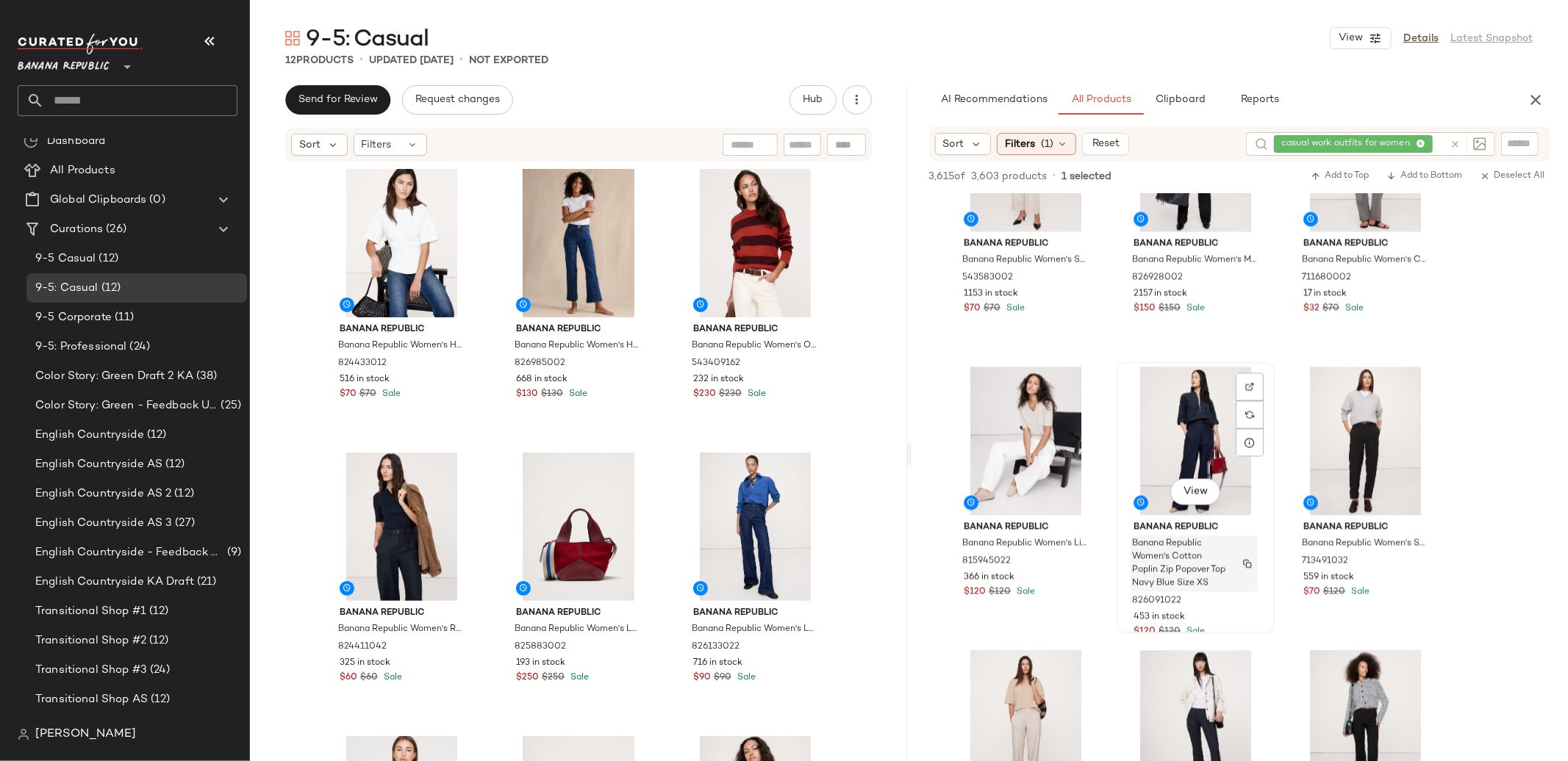
scroll to position [2385, 0]
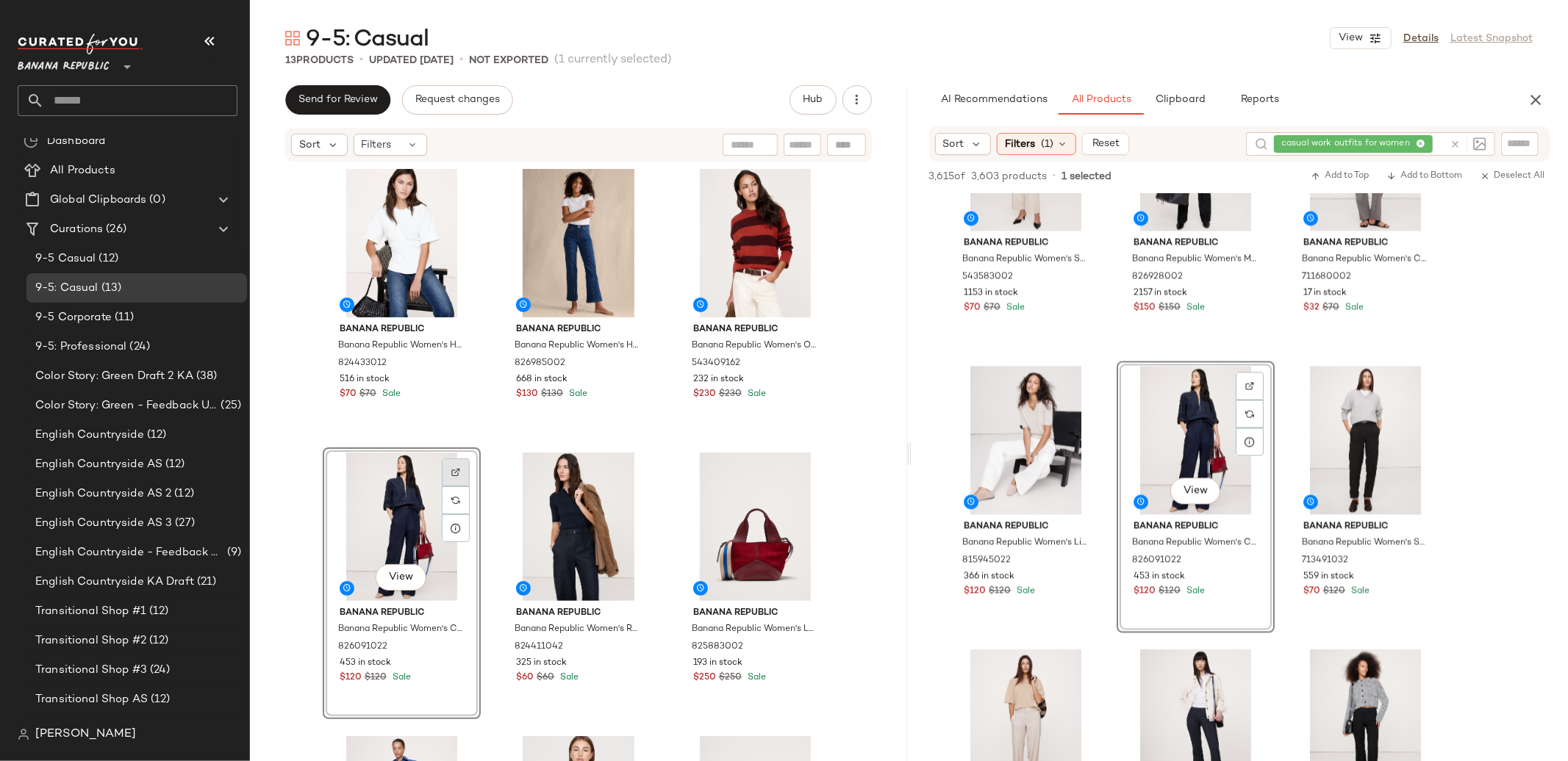
click at [464, 471] on div at bounding box center [456, 473] width 28 height 28
click at [557, 478] on div "View" at bounding box center [578, 526] width 148 height 149
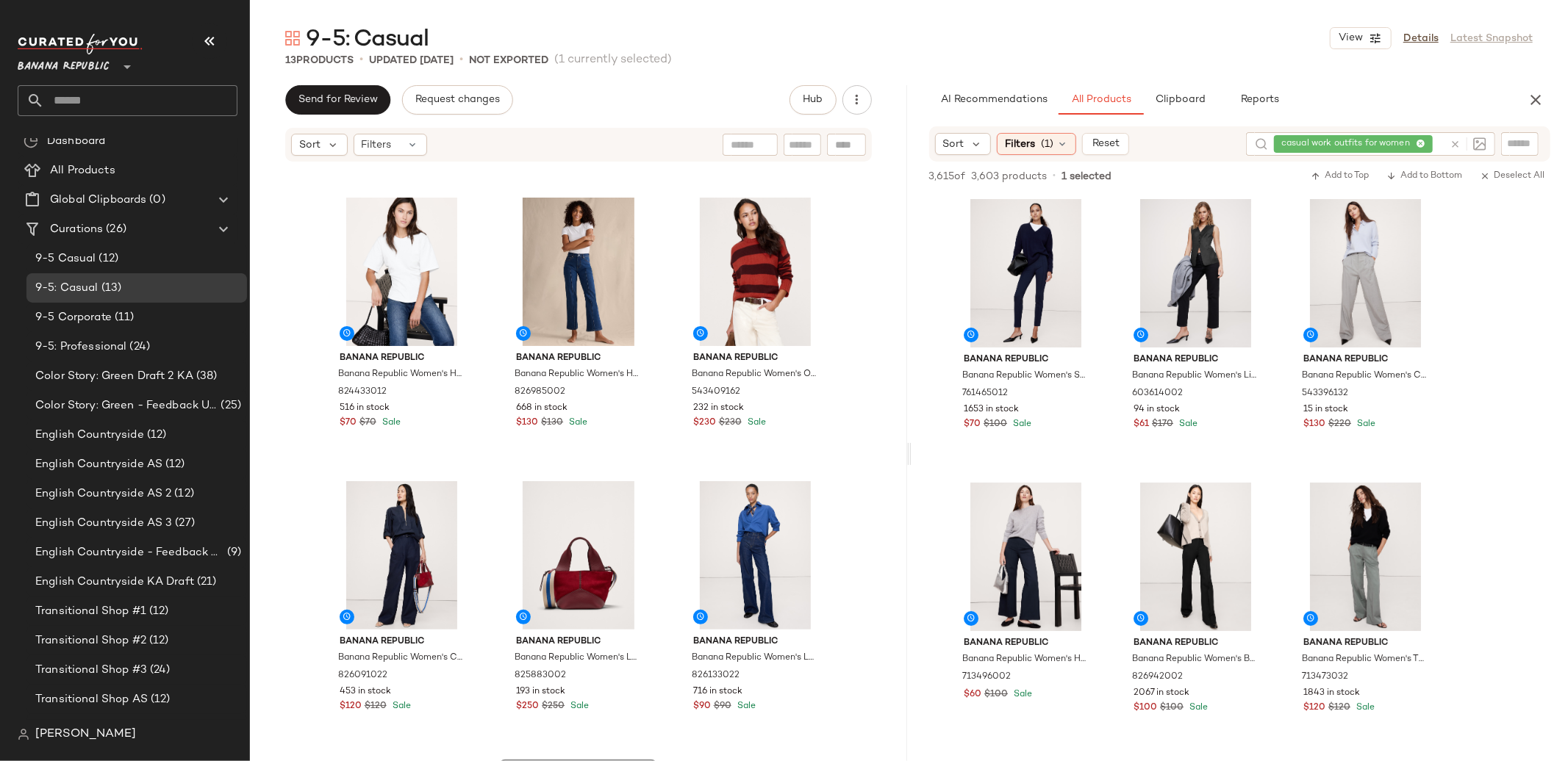
click at [1460, 142] on icon at bounding box center [1454, 144] width 11 height 11
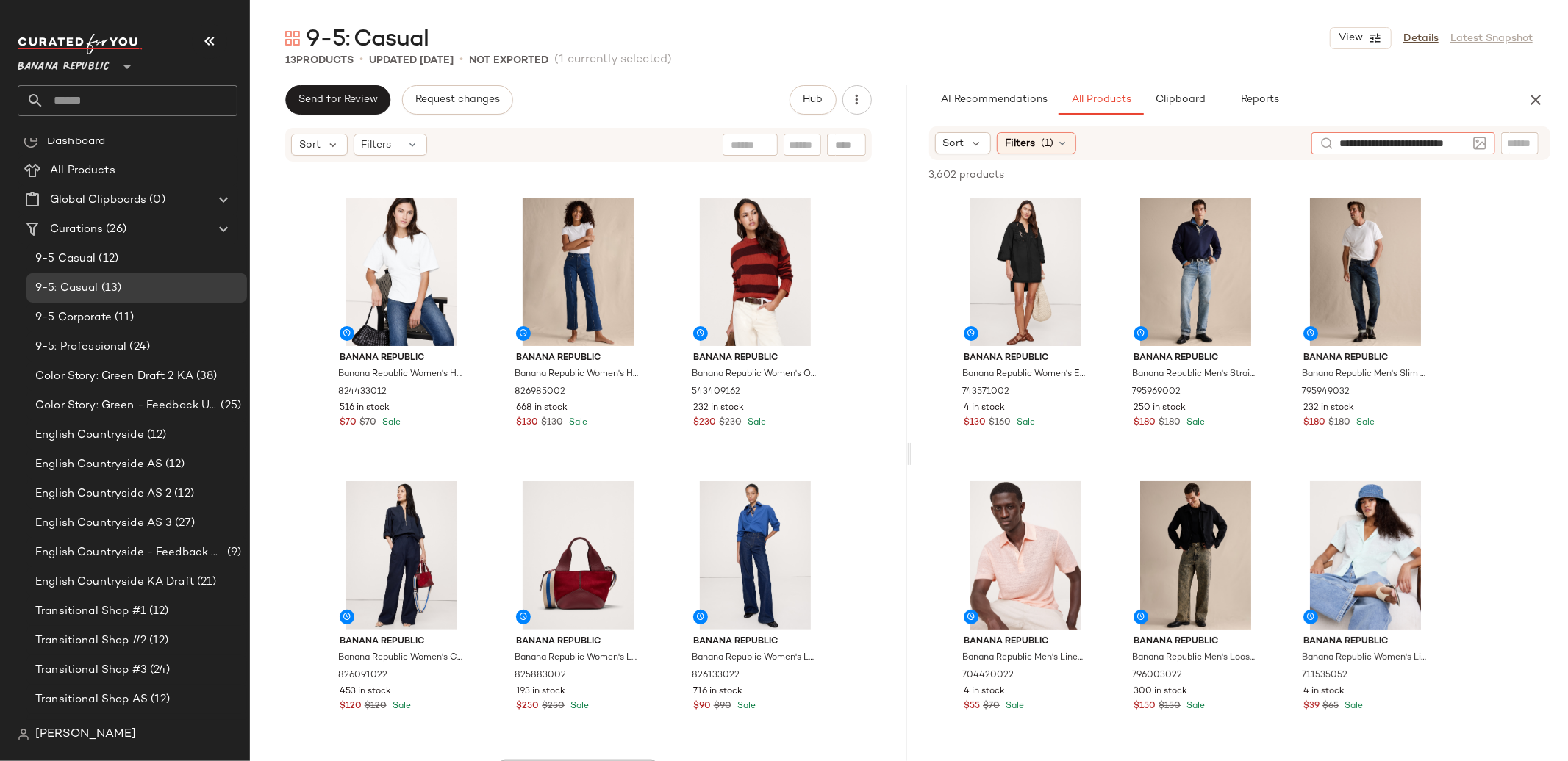
scroll to position [0, 27]
type input "**********"
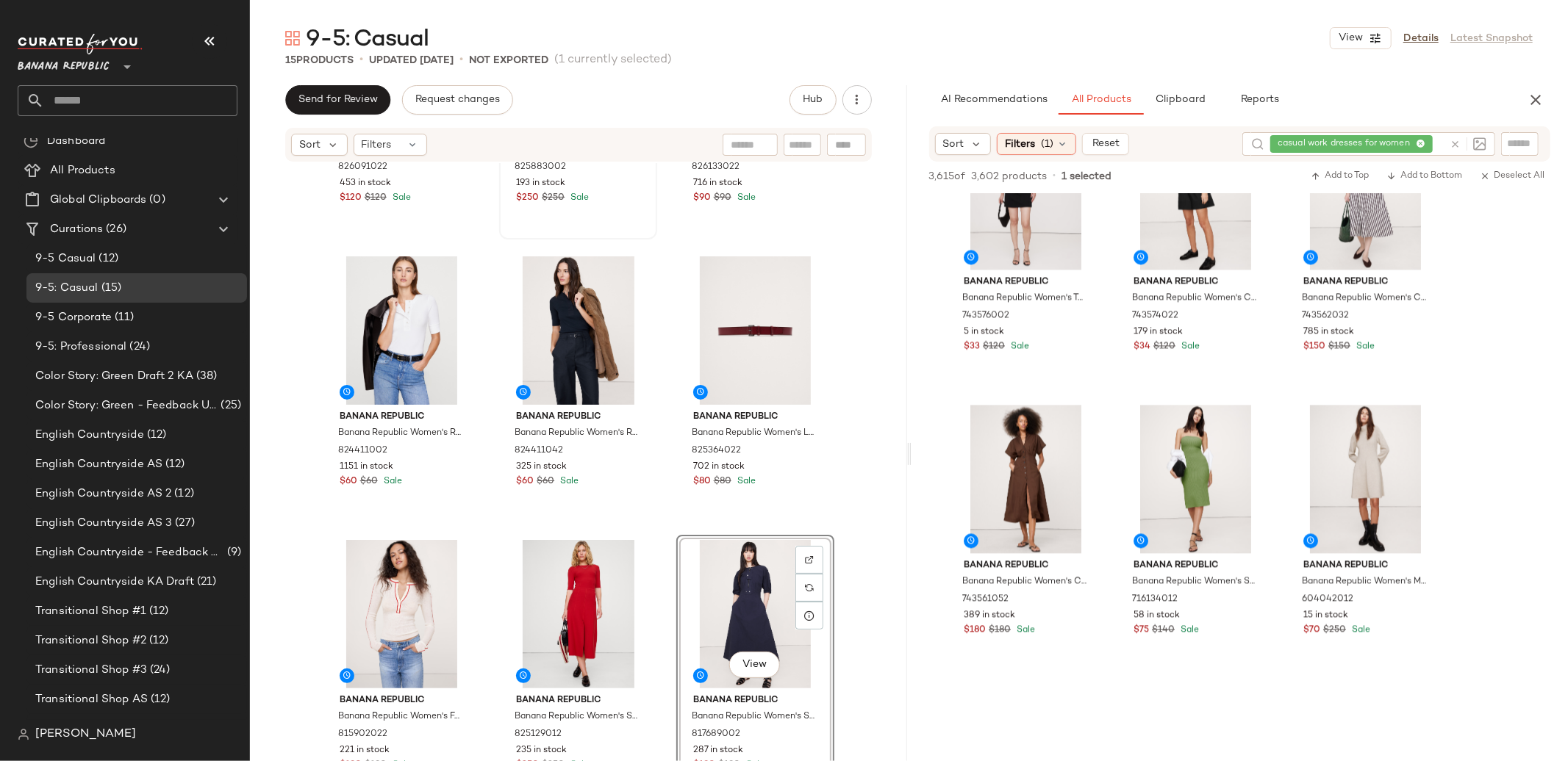
scroll to position [2632, 0]
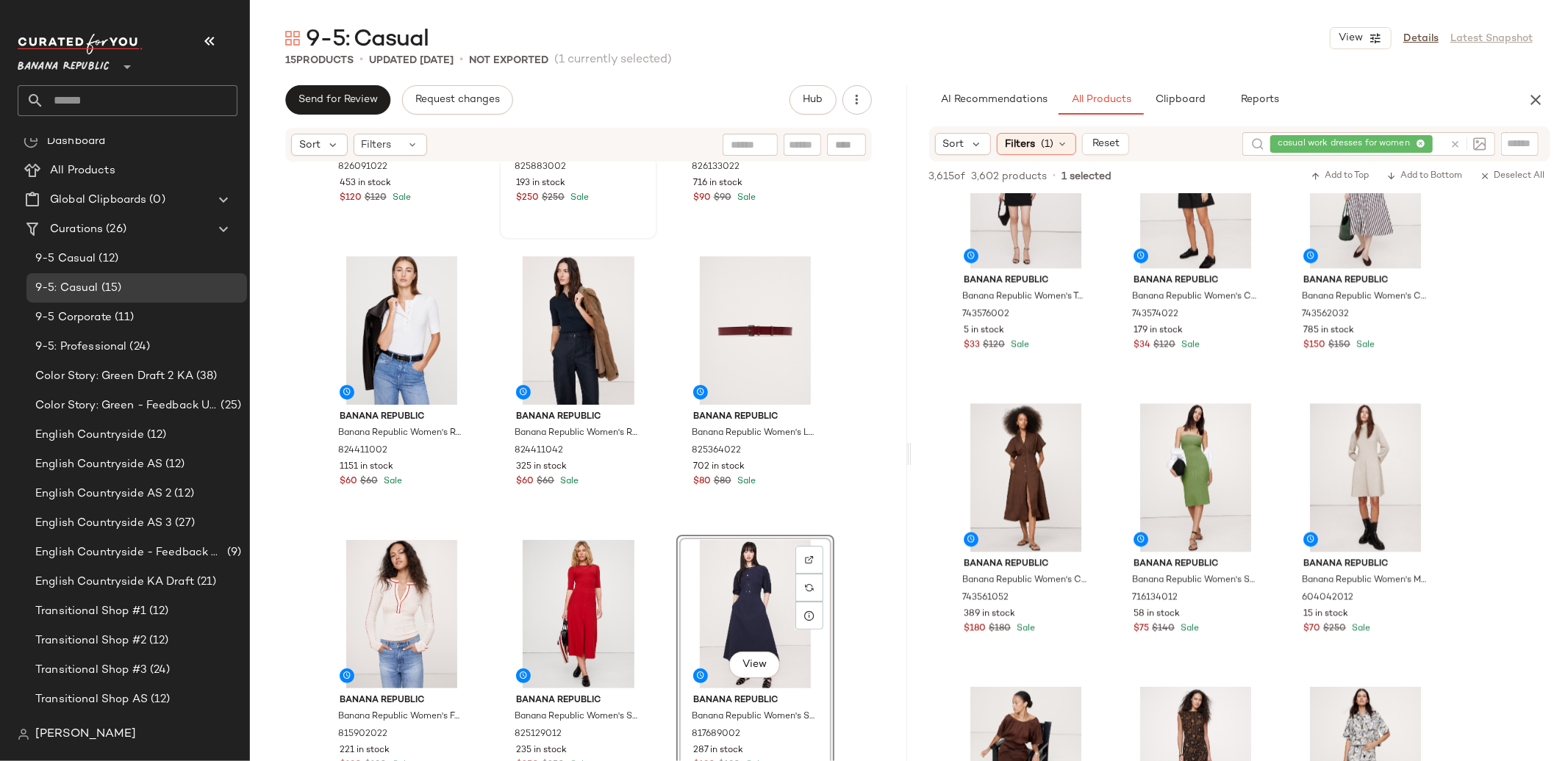
click at [1458, 143] on icon at bounding box center [1454, 144] width 11 height 11
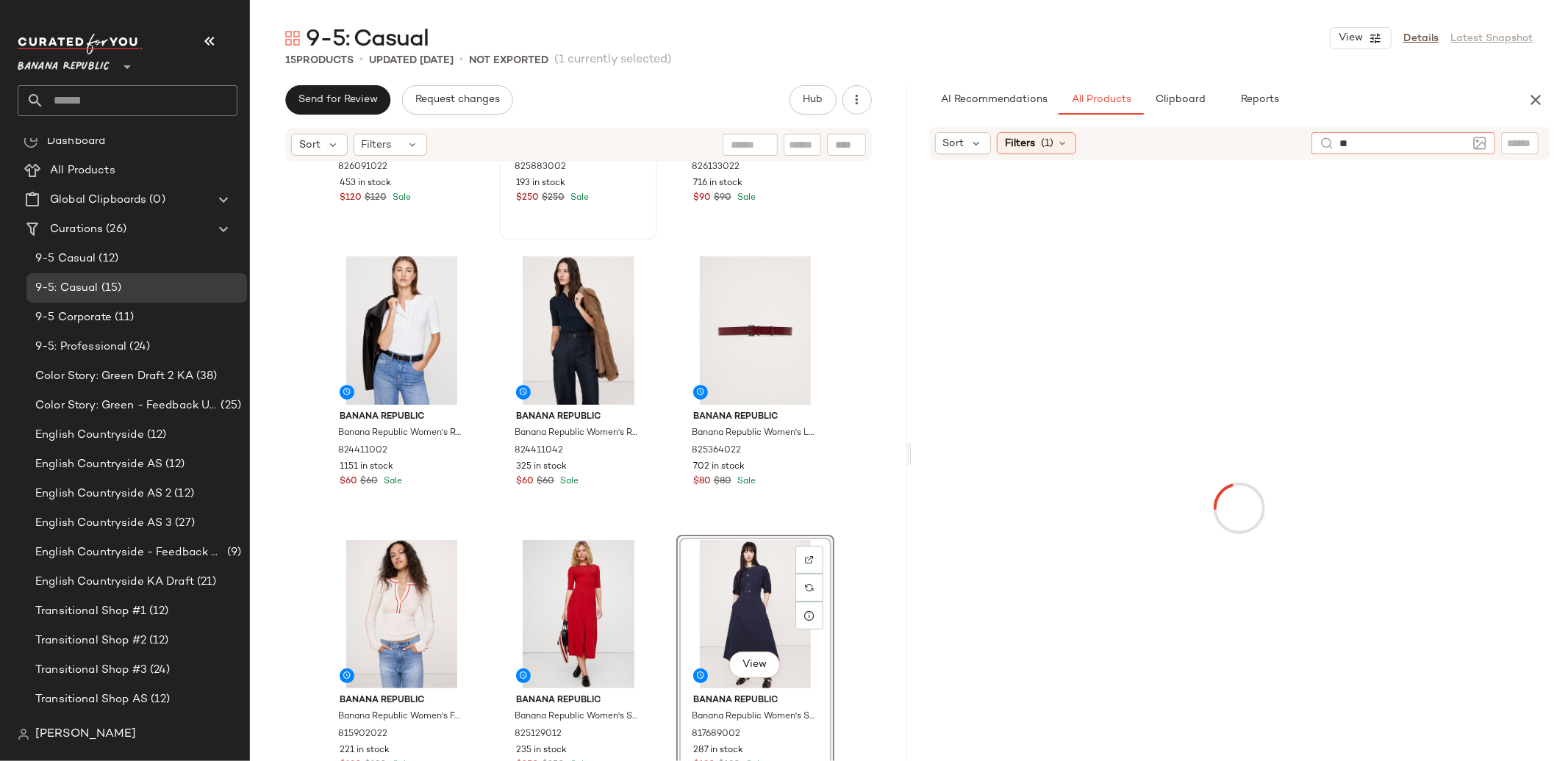
type input "*"
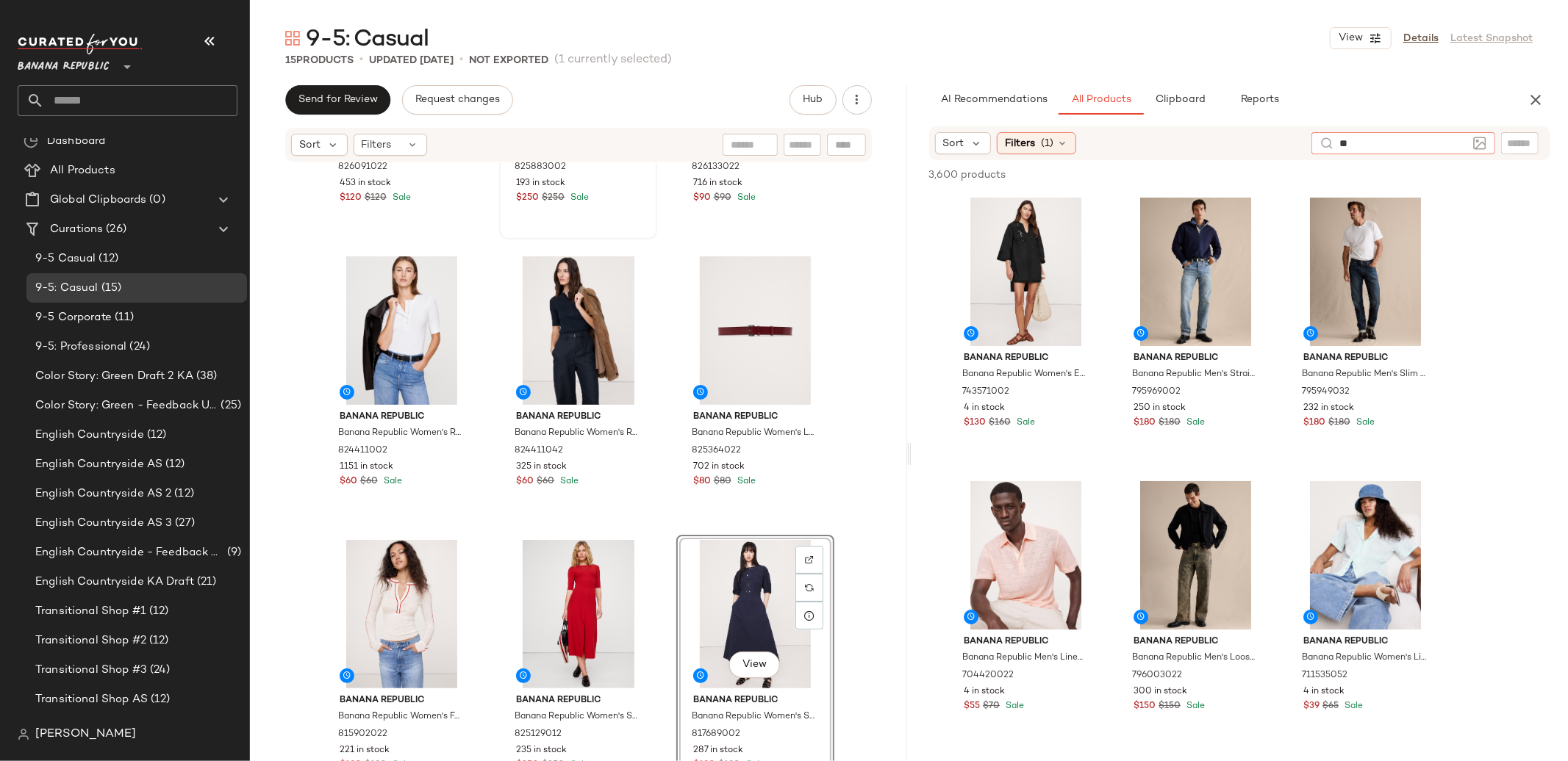
type input "*"
type input "**********"
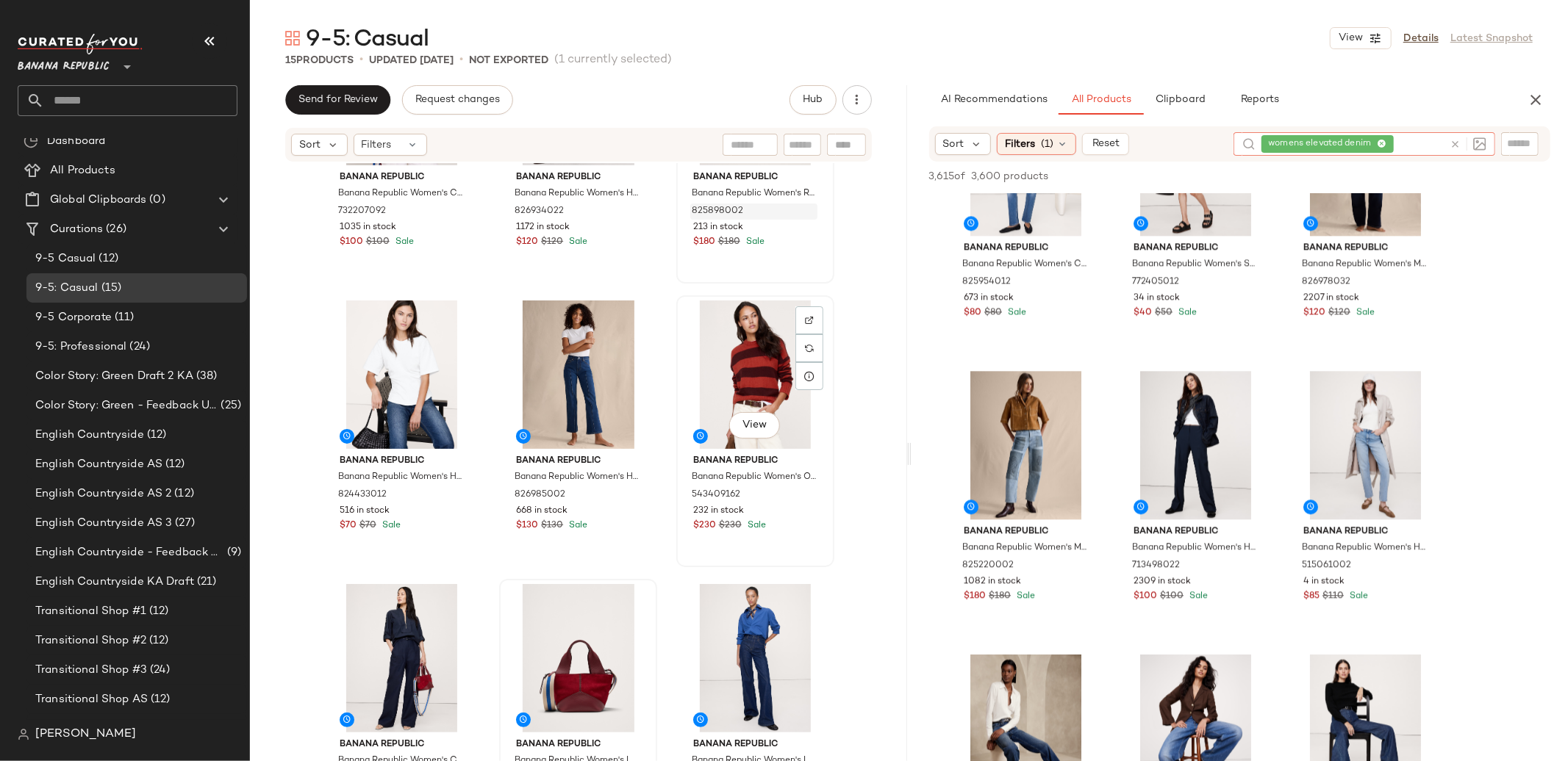
scroll to position [158, 0]
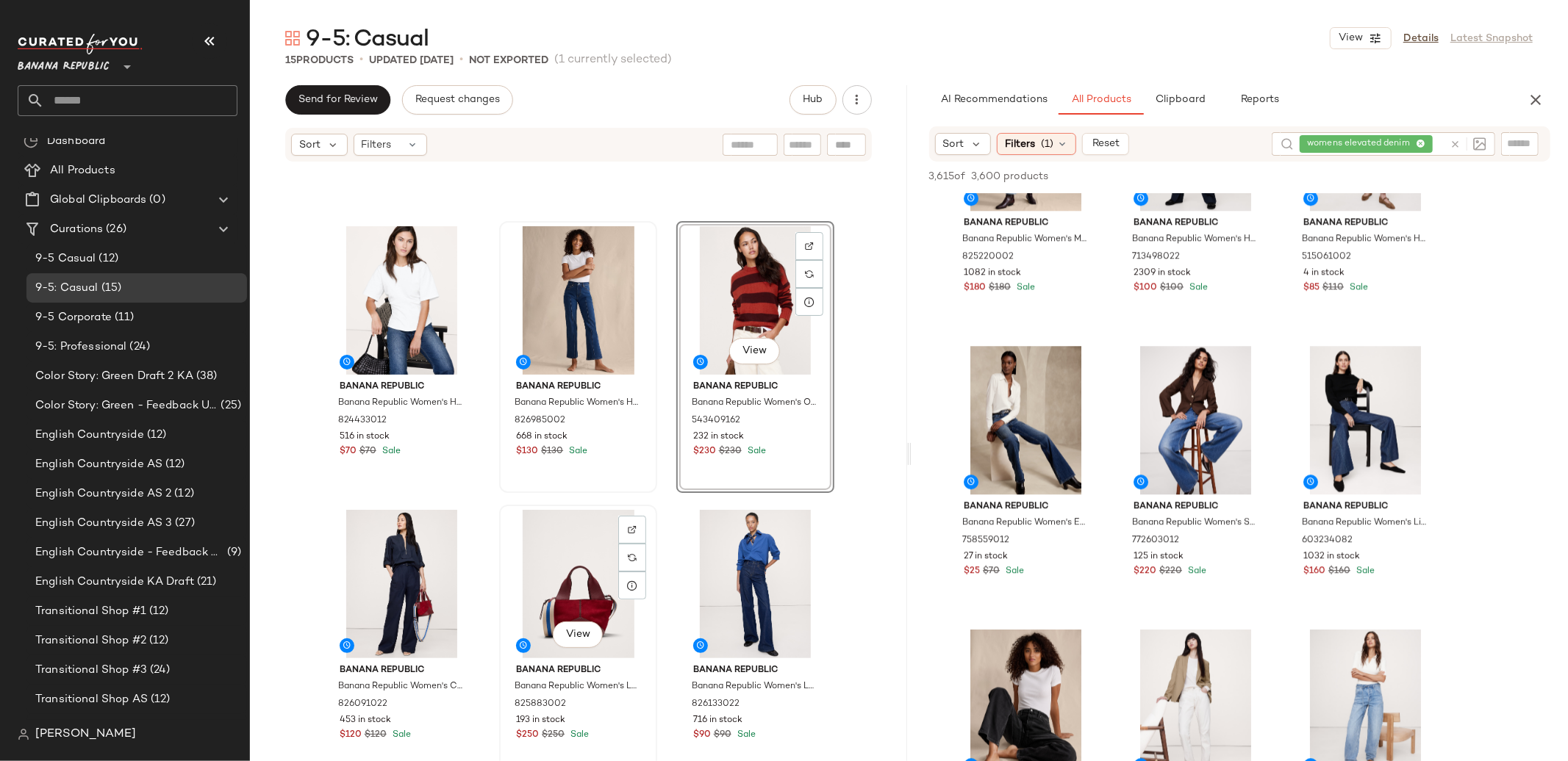
scroll to position [232, 0]
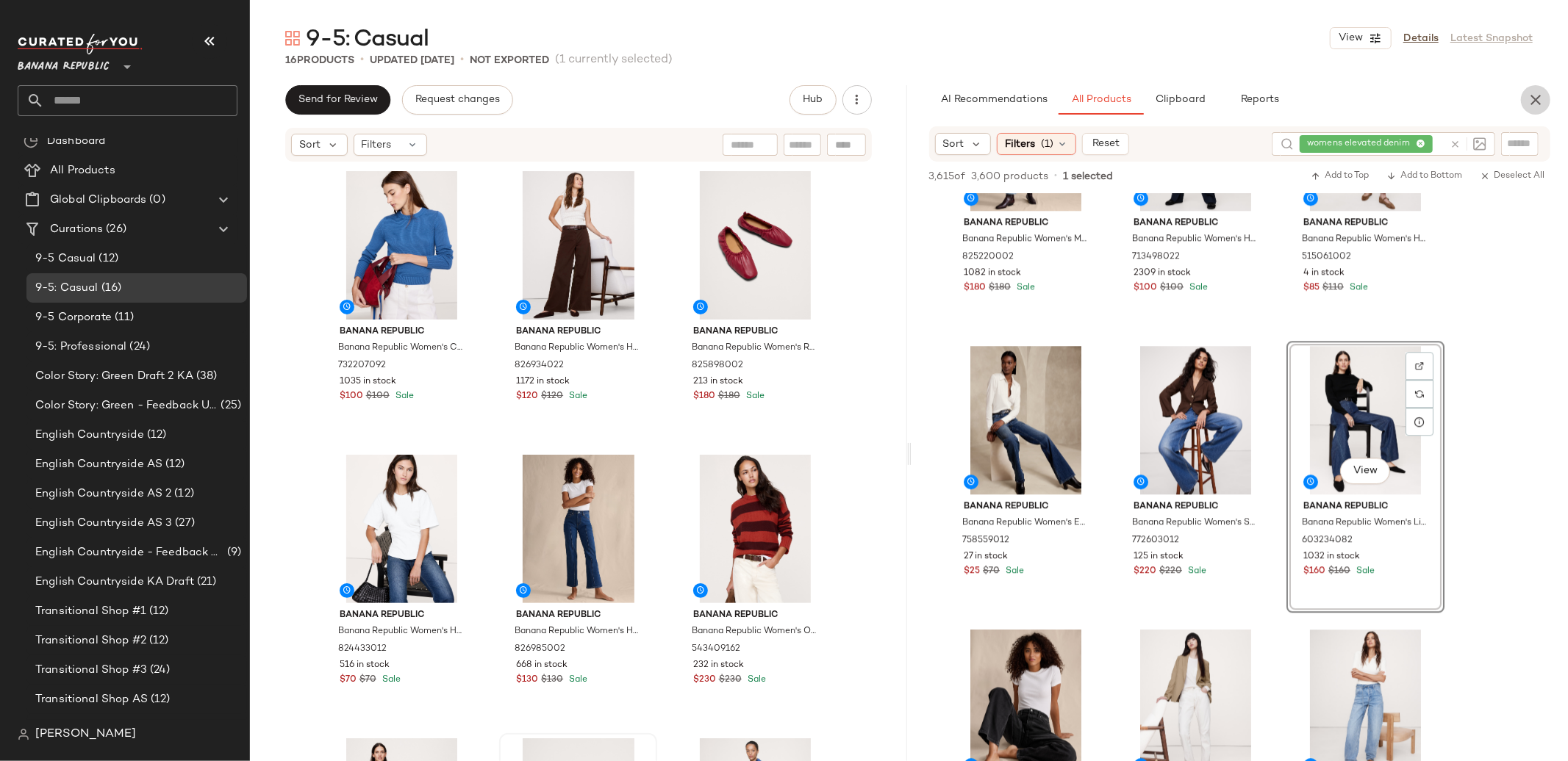
click at [1543, 104] on icon "button" at bounding box center [1535, 100] width 17 height 17
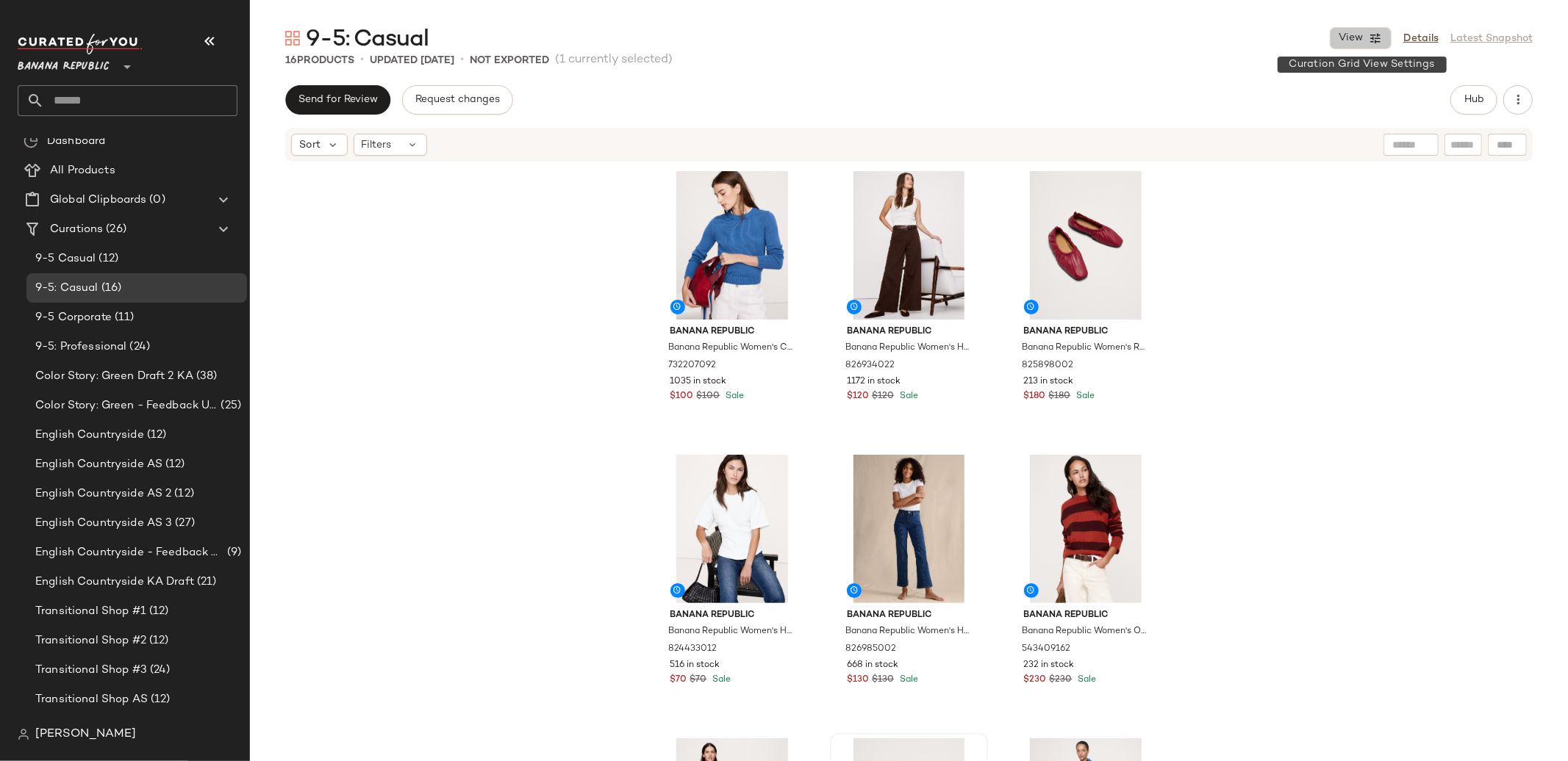
drag, startPoint x: 1356, startPoint y: 45, endPoint x: 1380, endPoint y: 153, distance: 110.6
click at [1356, 45] on button "View" at bounding box center [1360, 38] width 61 height 22
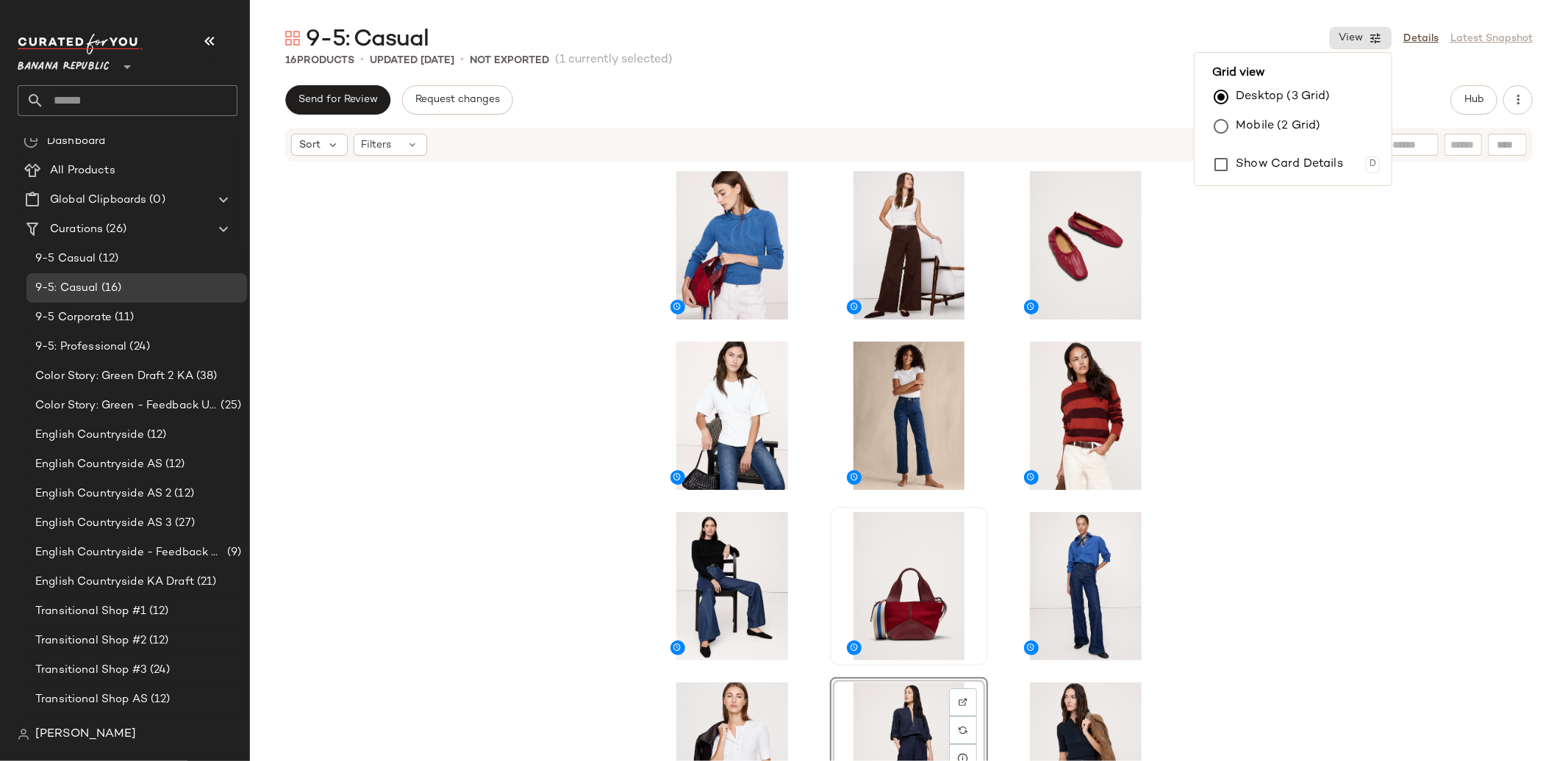
click at [1433, 433] on div "View" at bounding box center [909, 485] width 1318 height 642
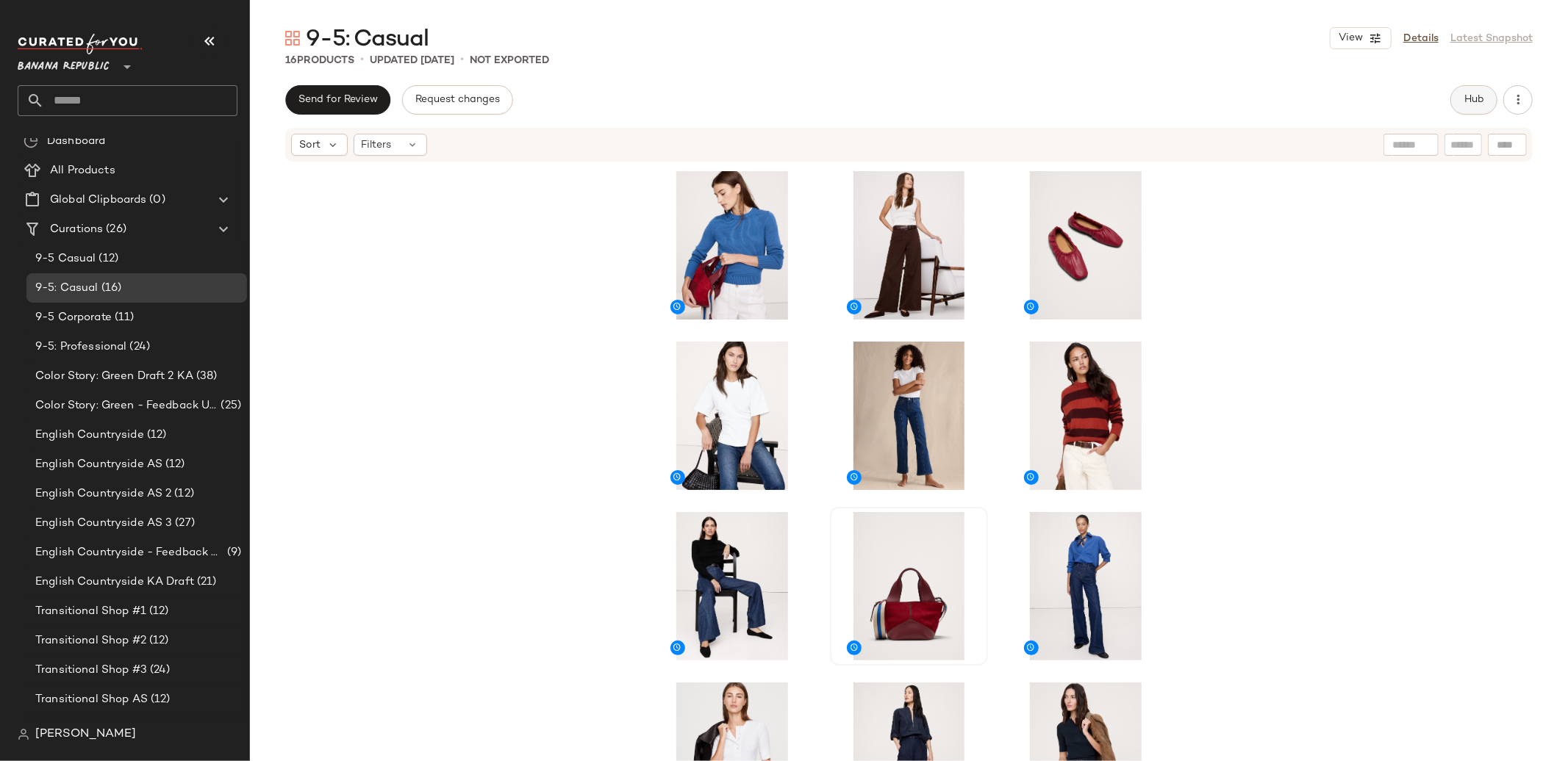
click at [1473, 108] on button "Hub" at bounding box center [1473, 100] width 47 height 29
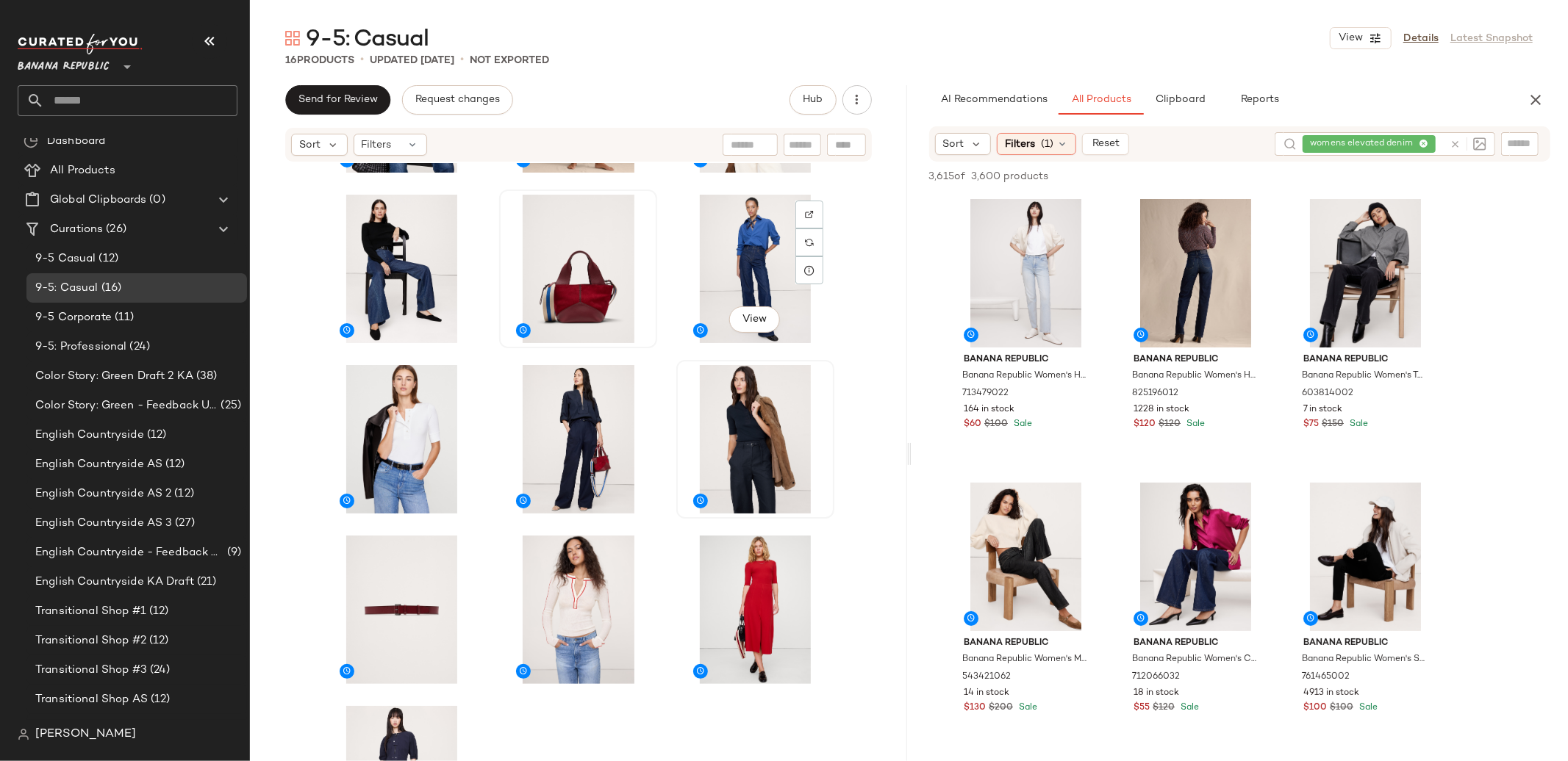
scroll to position [331, 0]
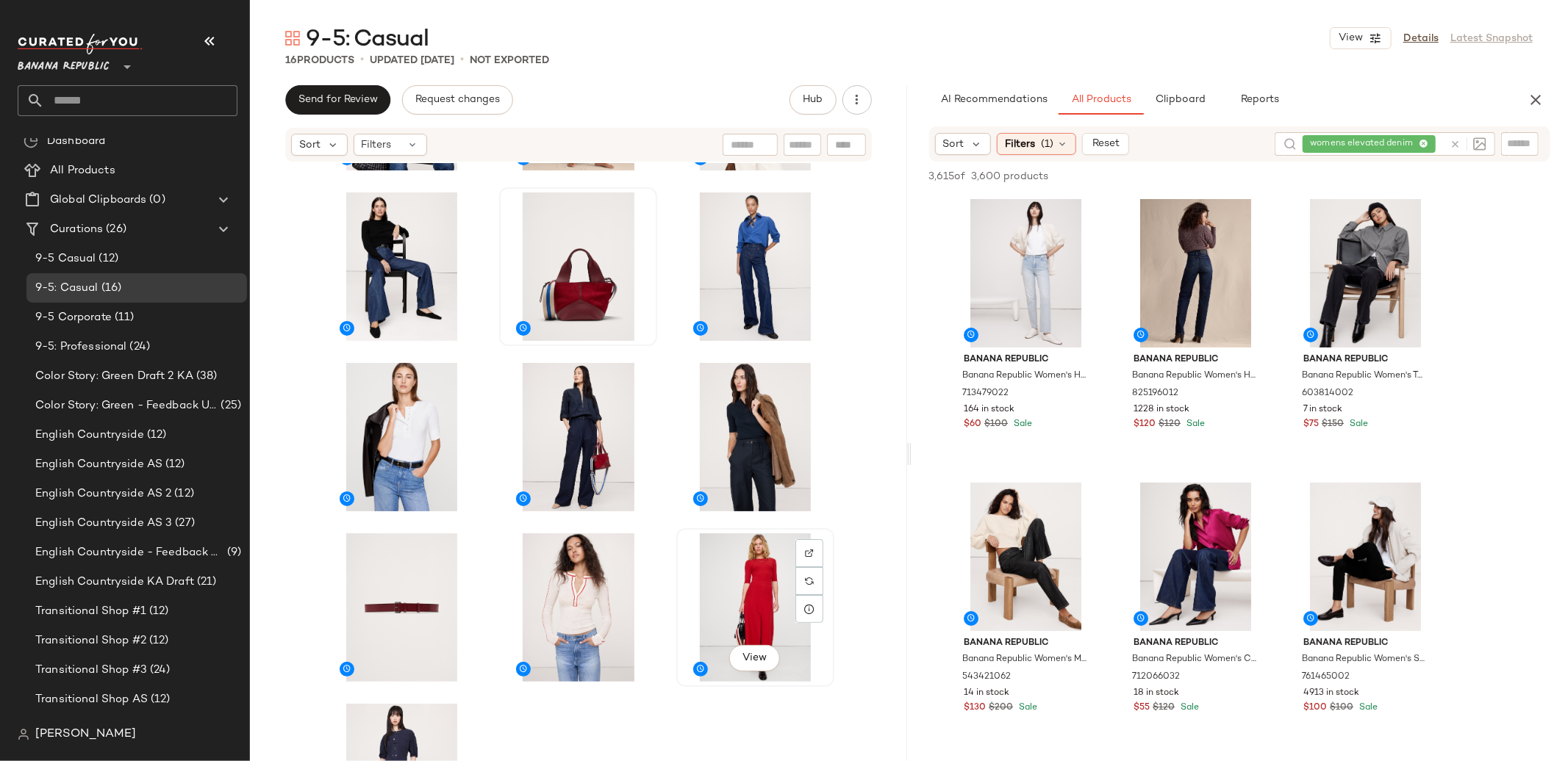
click at [769, 603] on div "View" at bounding box center [755, 607] width 148 height 149
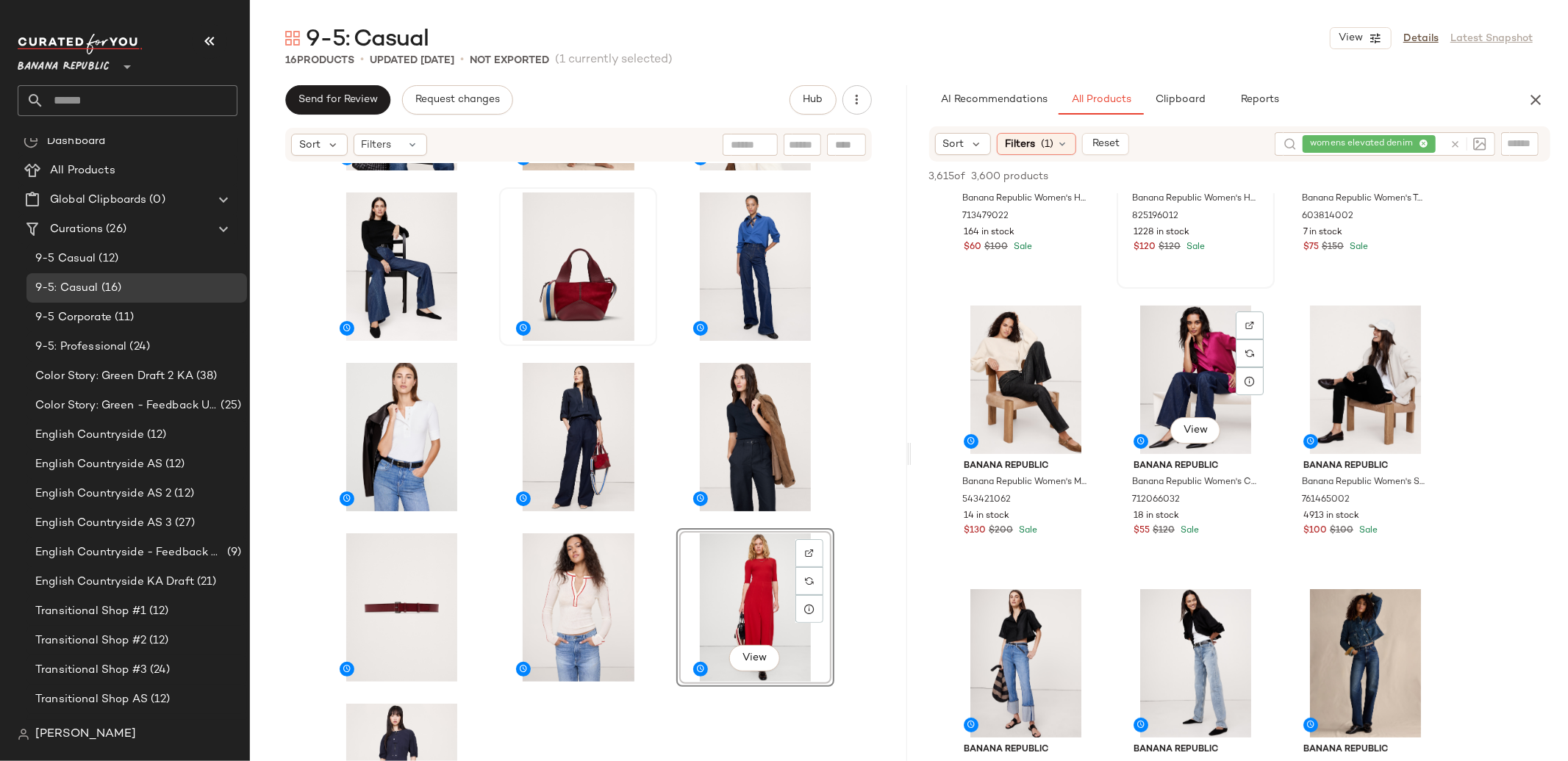
scroll to position [179, 0]
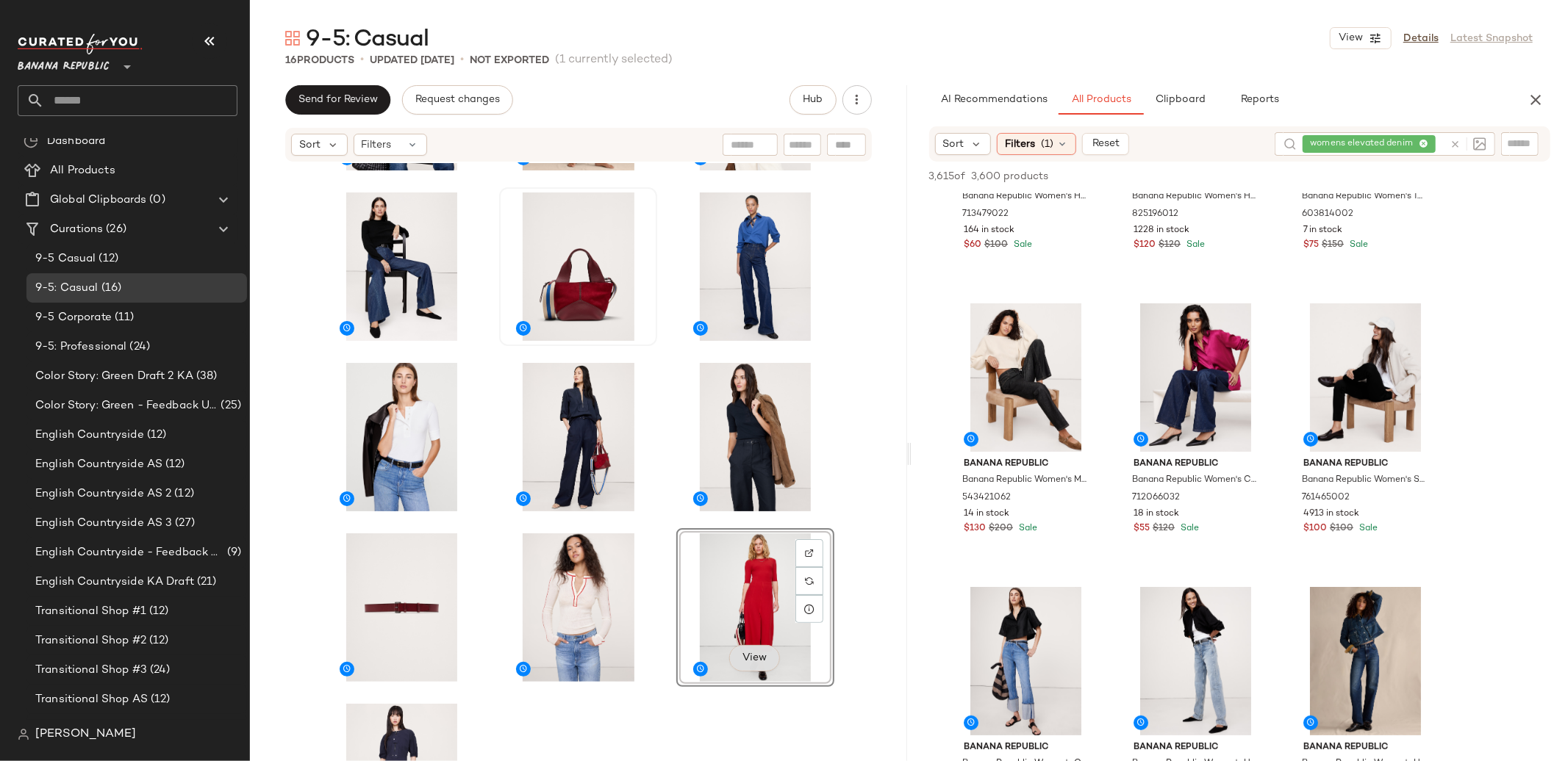
click at [758, 653] on span "View" at bounding box center [755, 658] width 25 height 12
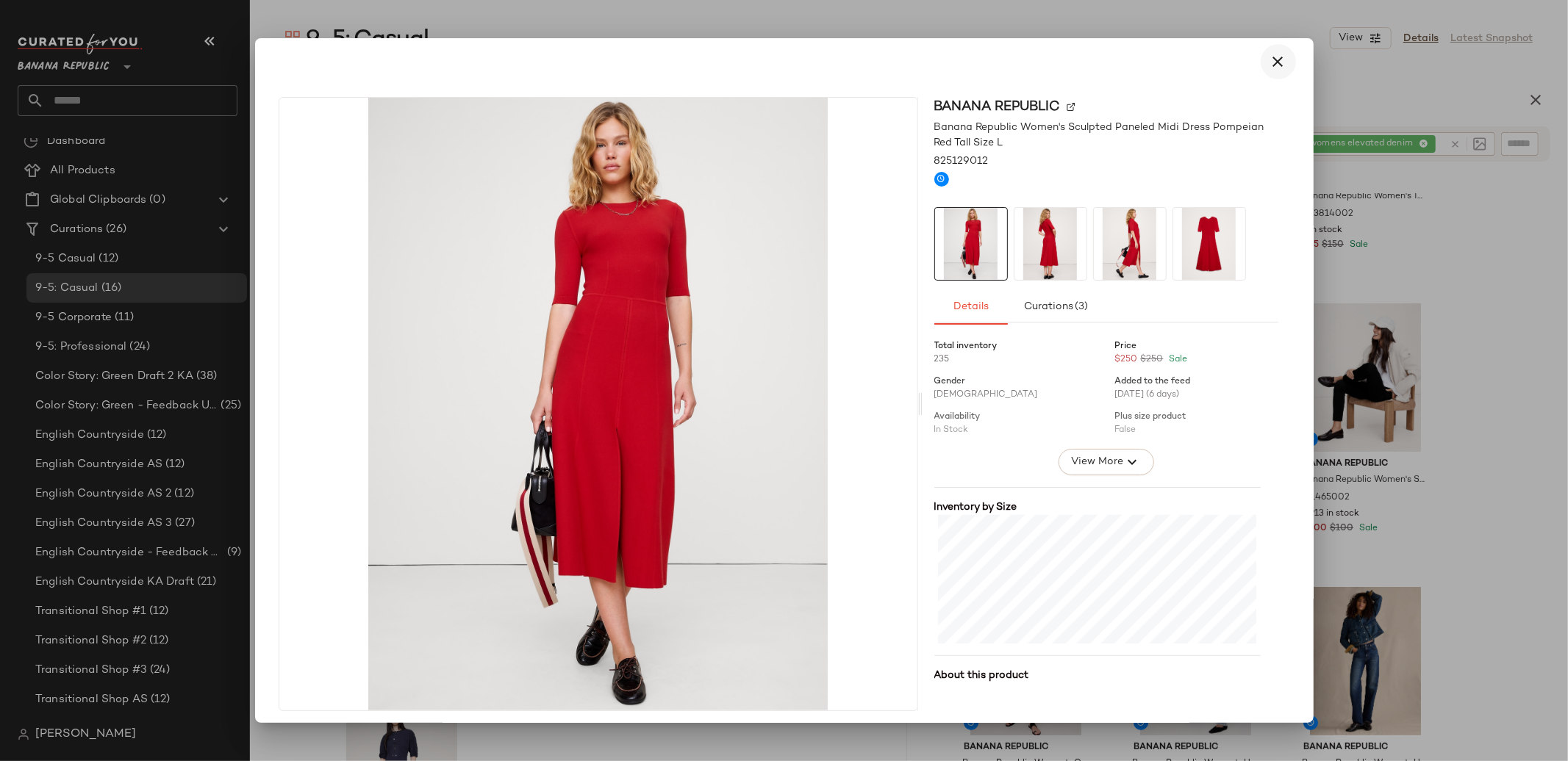
click at [1273, 59] on icon "button" at bounding box center [1277, 61] width 17 height 17
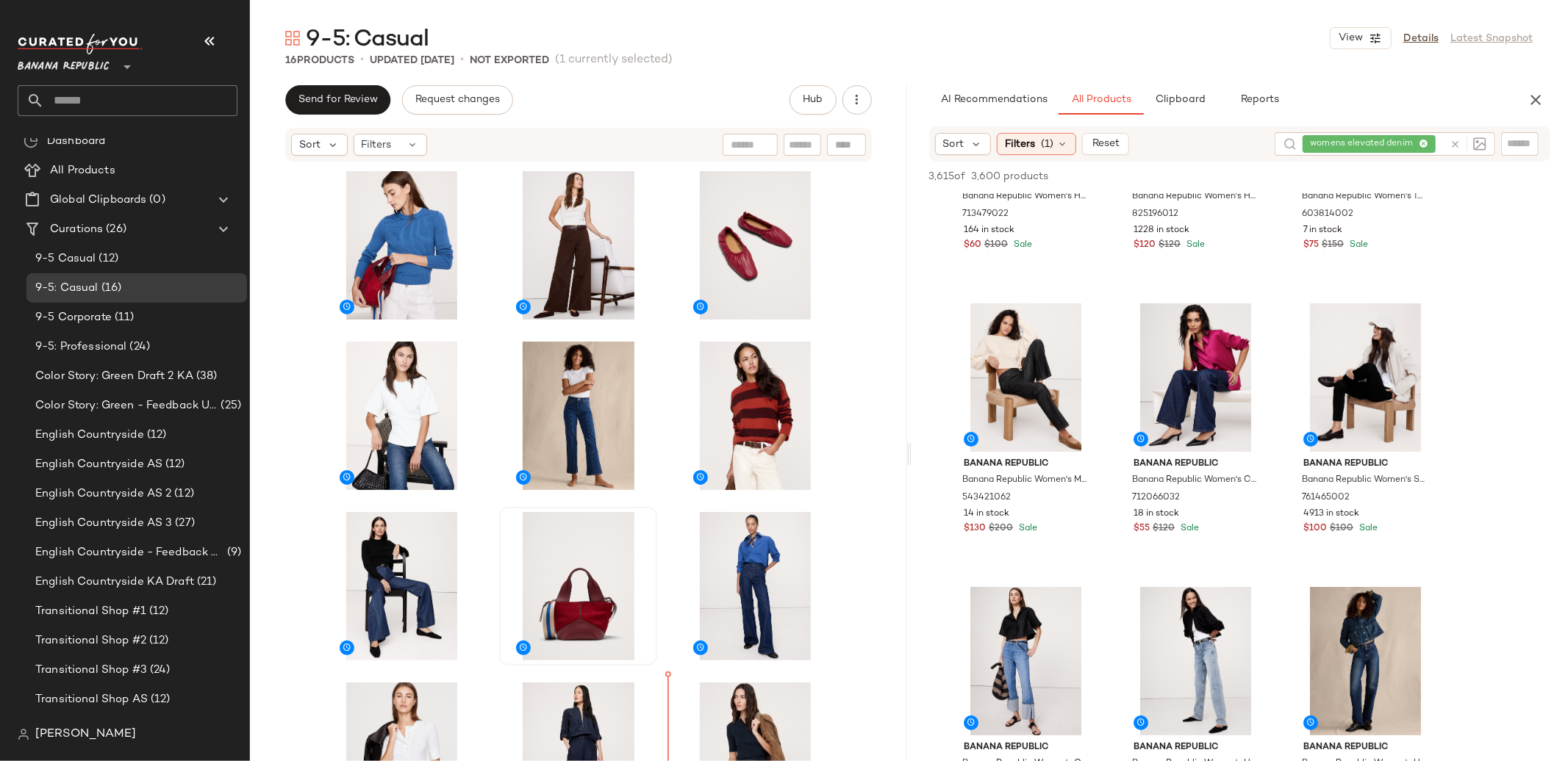
scroll to position [0, 0]
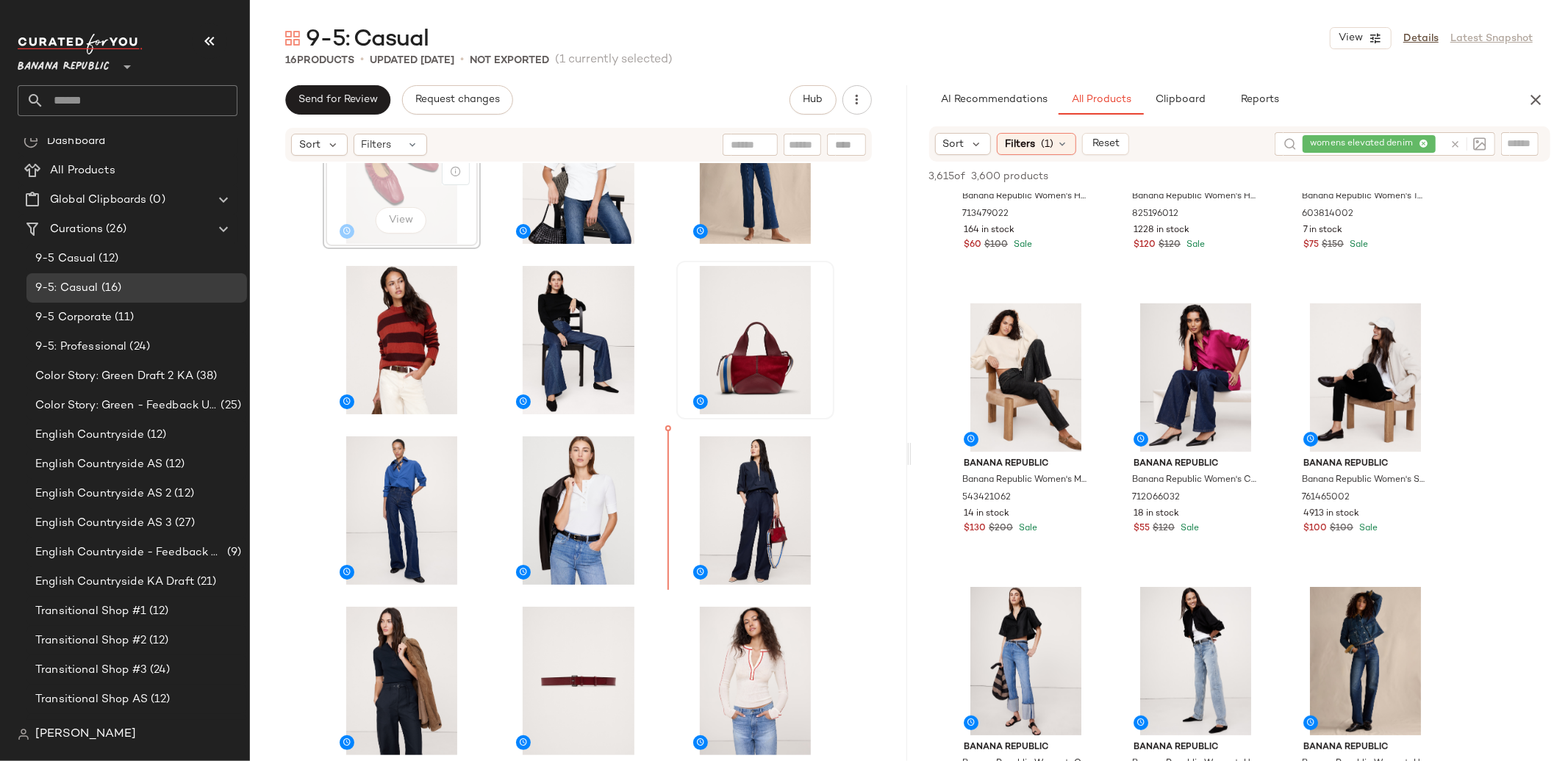
scroll to position [383, 0]
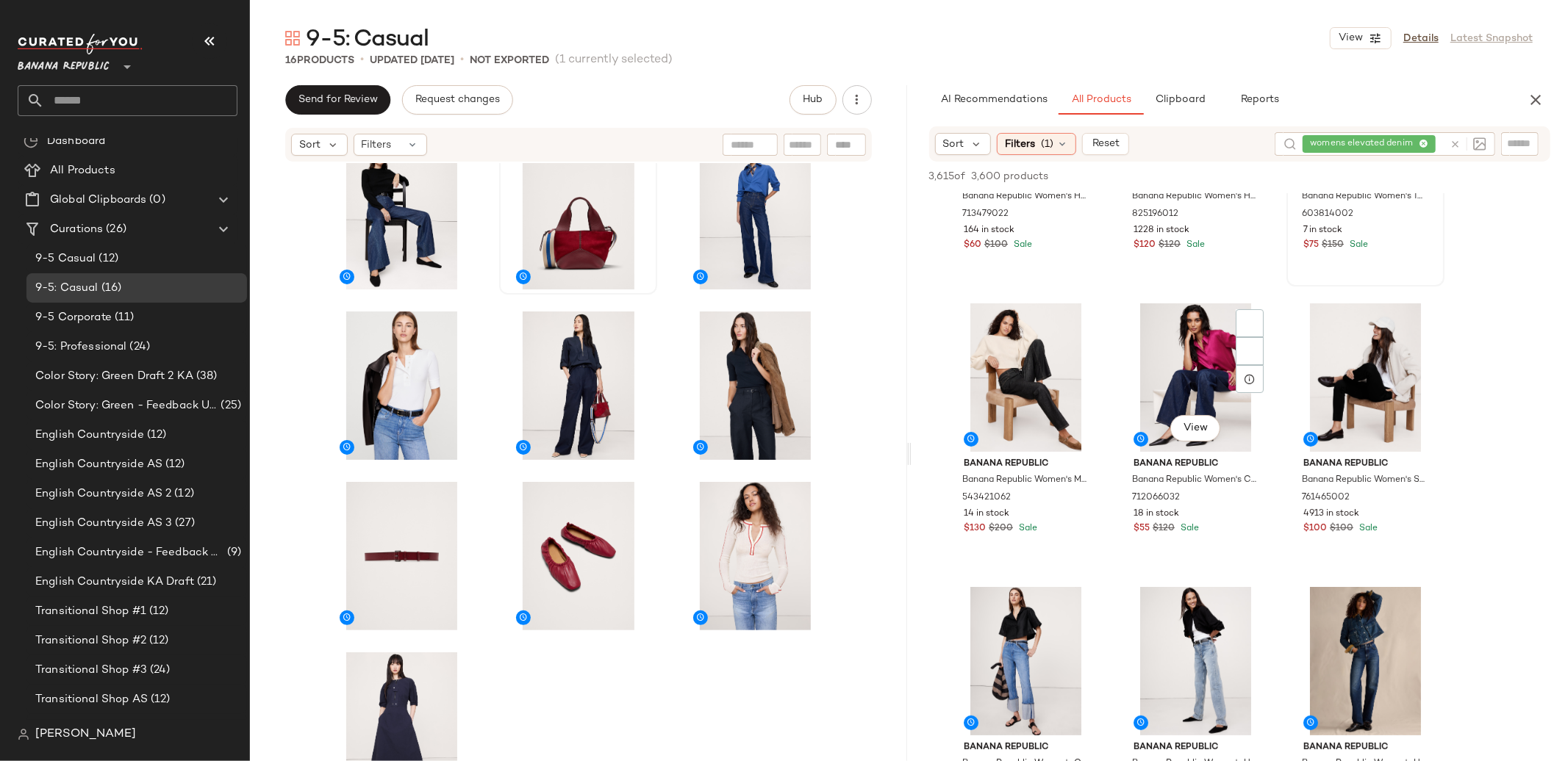
scroll to position [212, 0]
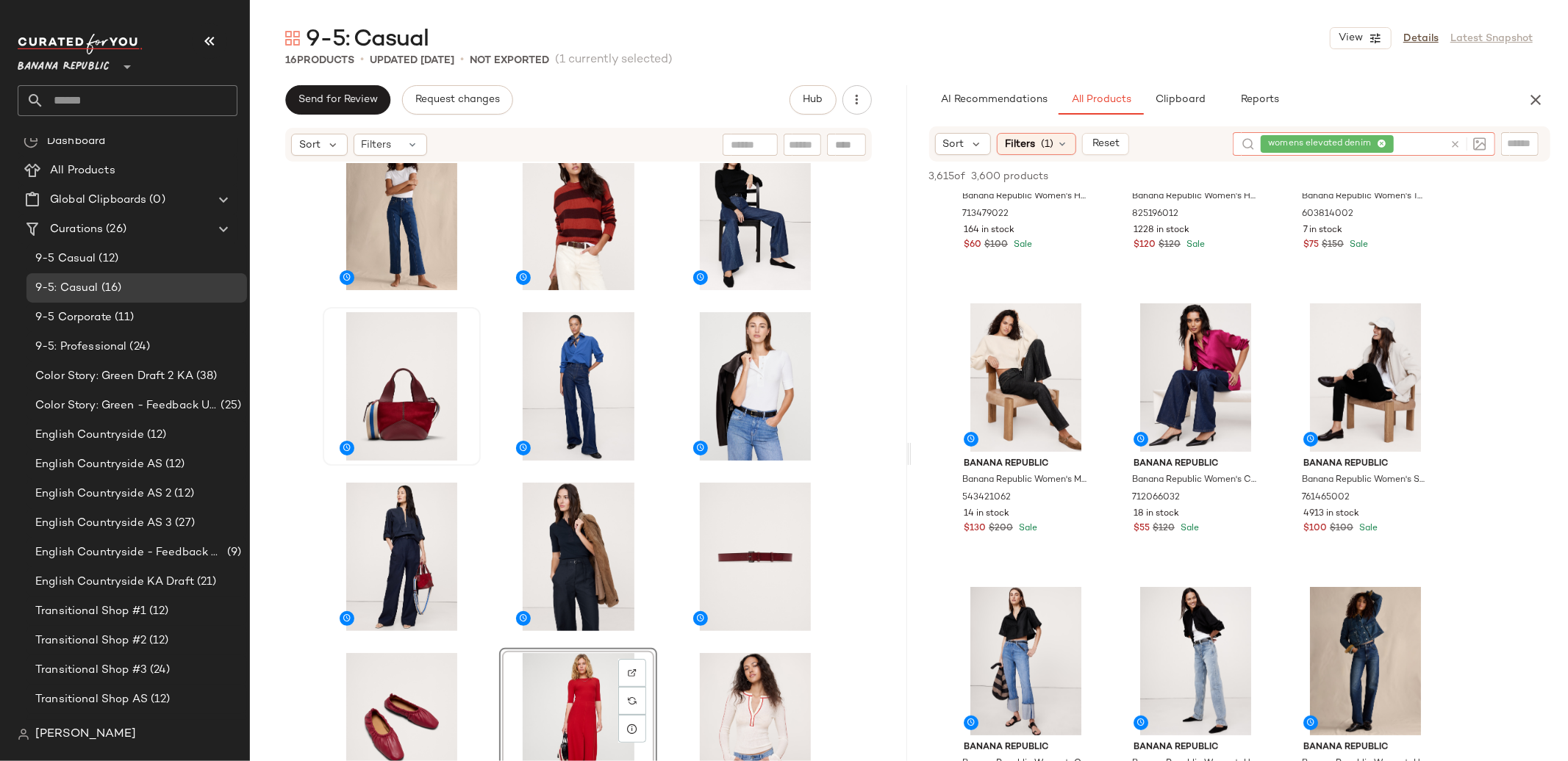
click at [1459, 146] on icon at bounding box center [1454, 144] width 11 height 11
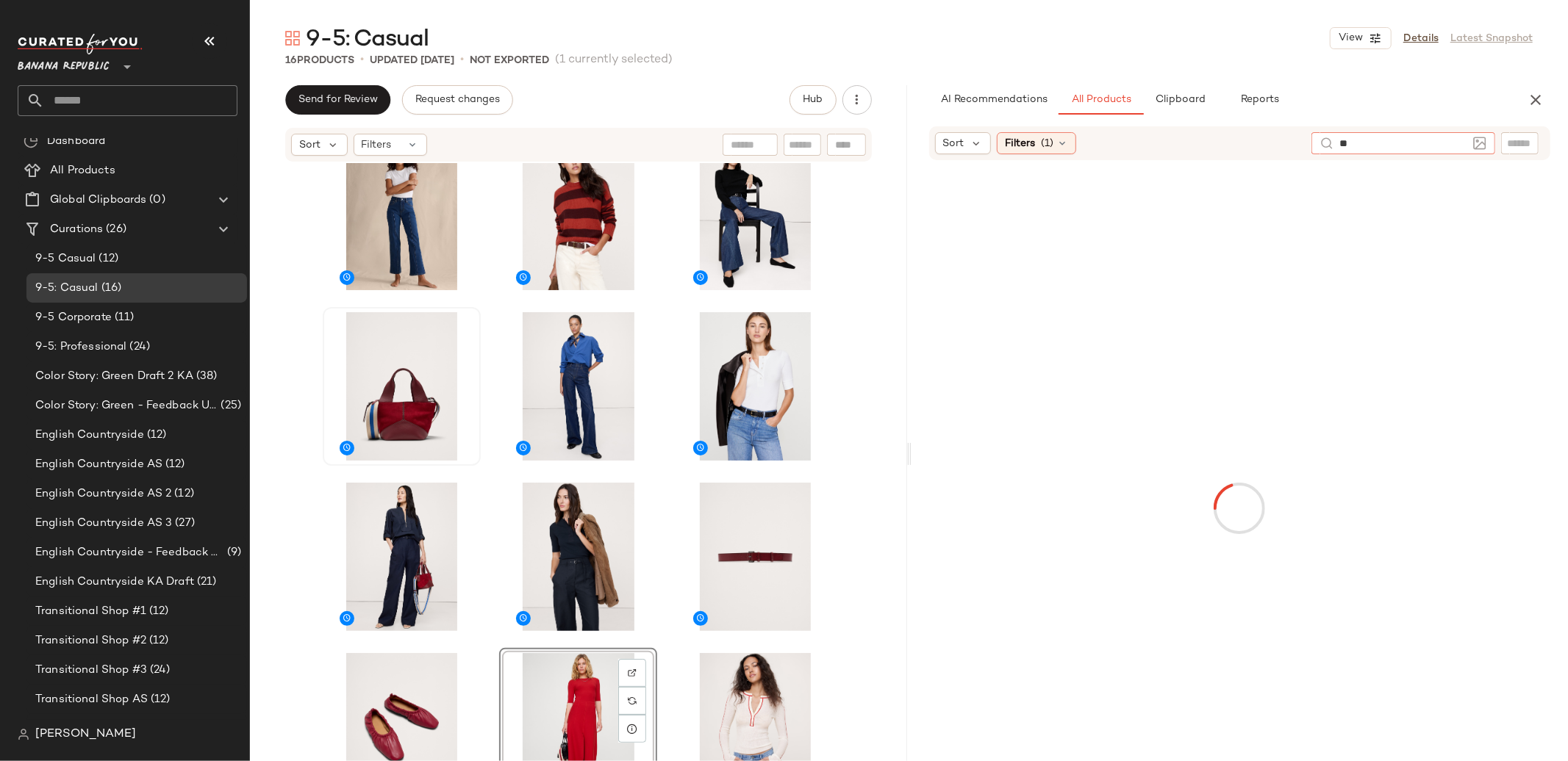
type input "*"
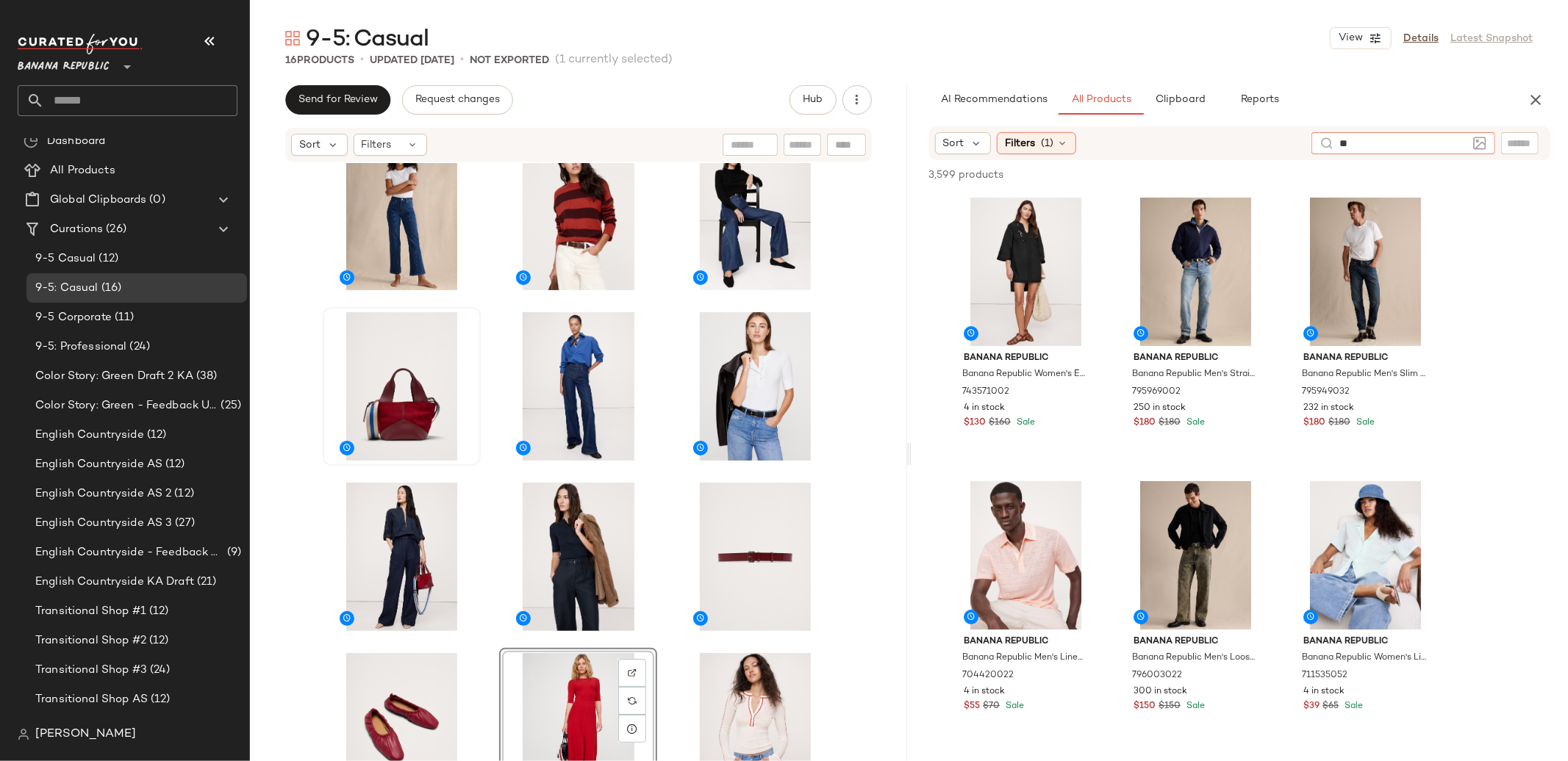
type input "*"
type input "**********"
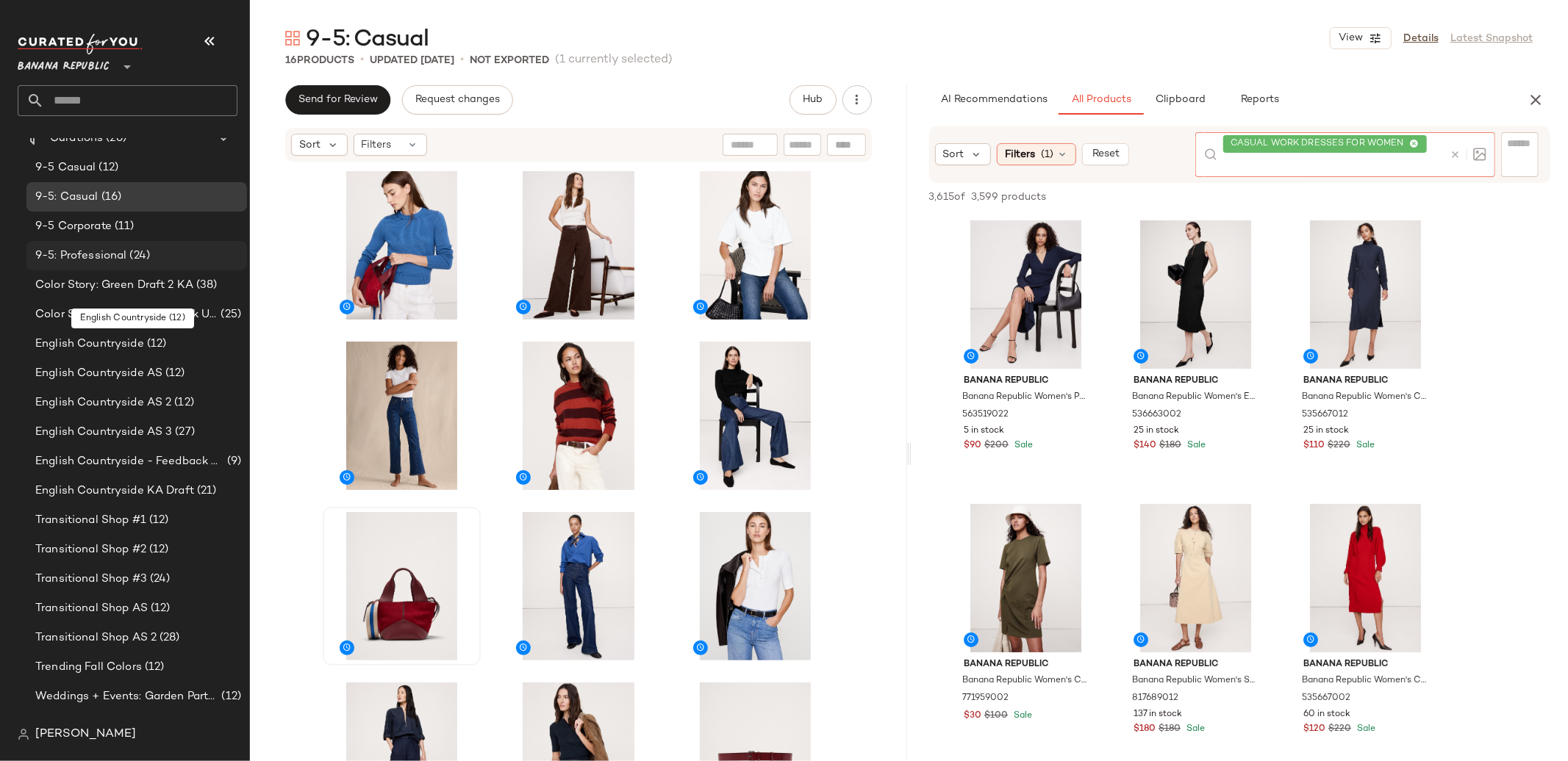
scroll to position [0, 0]
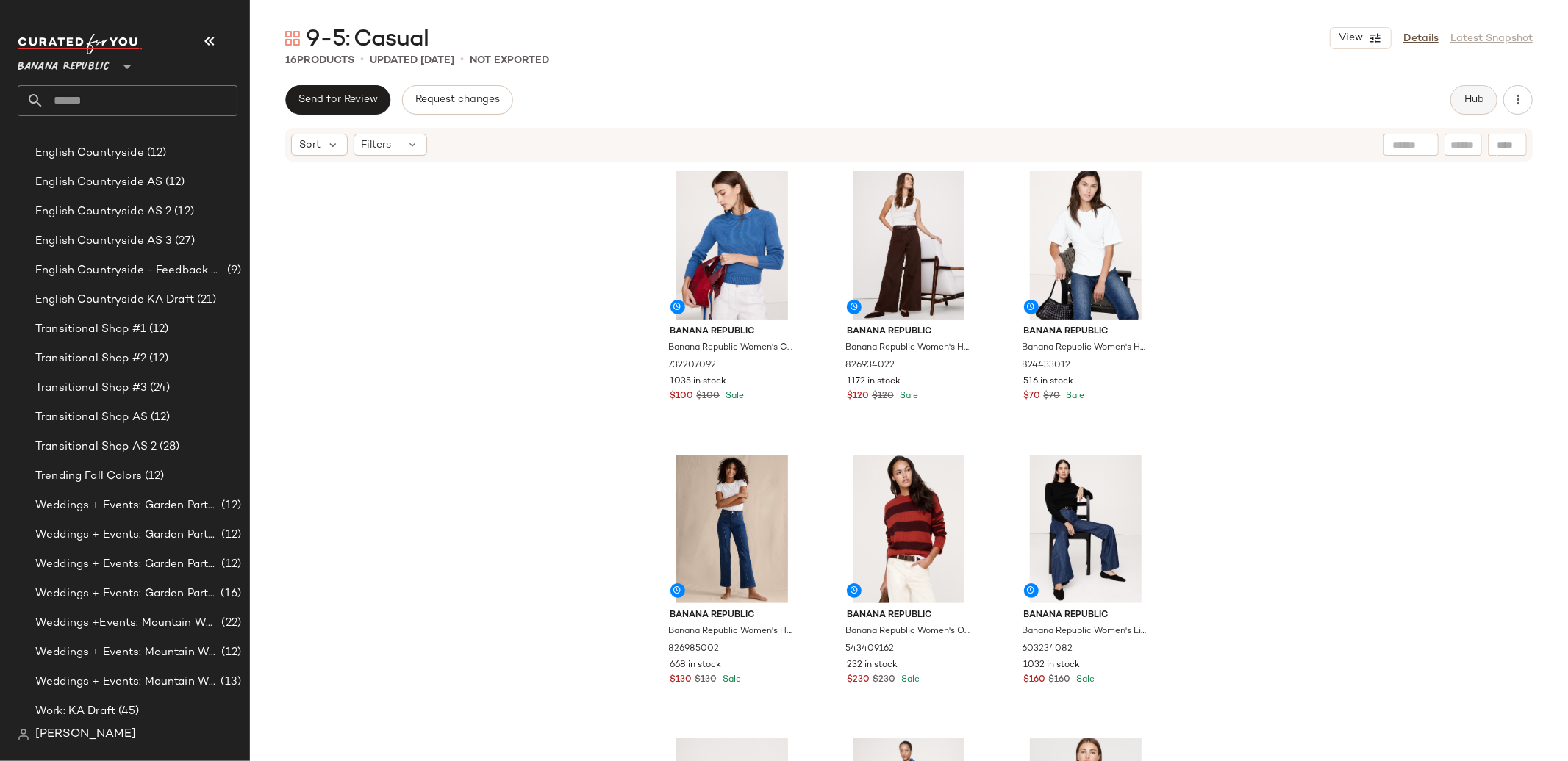
click at [1474, 109] on button "Hub" at bounding box center [1473, 100] width 47 height 29
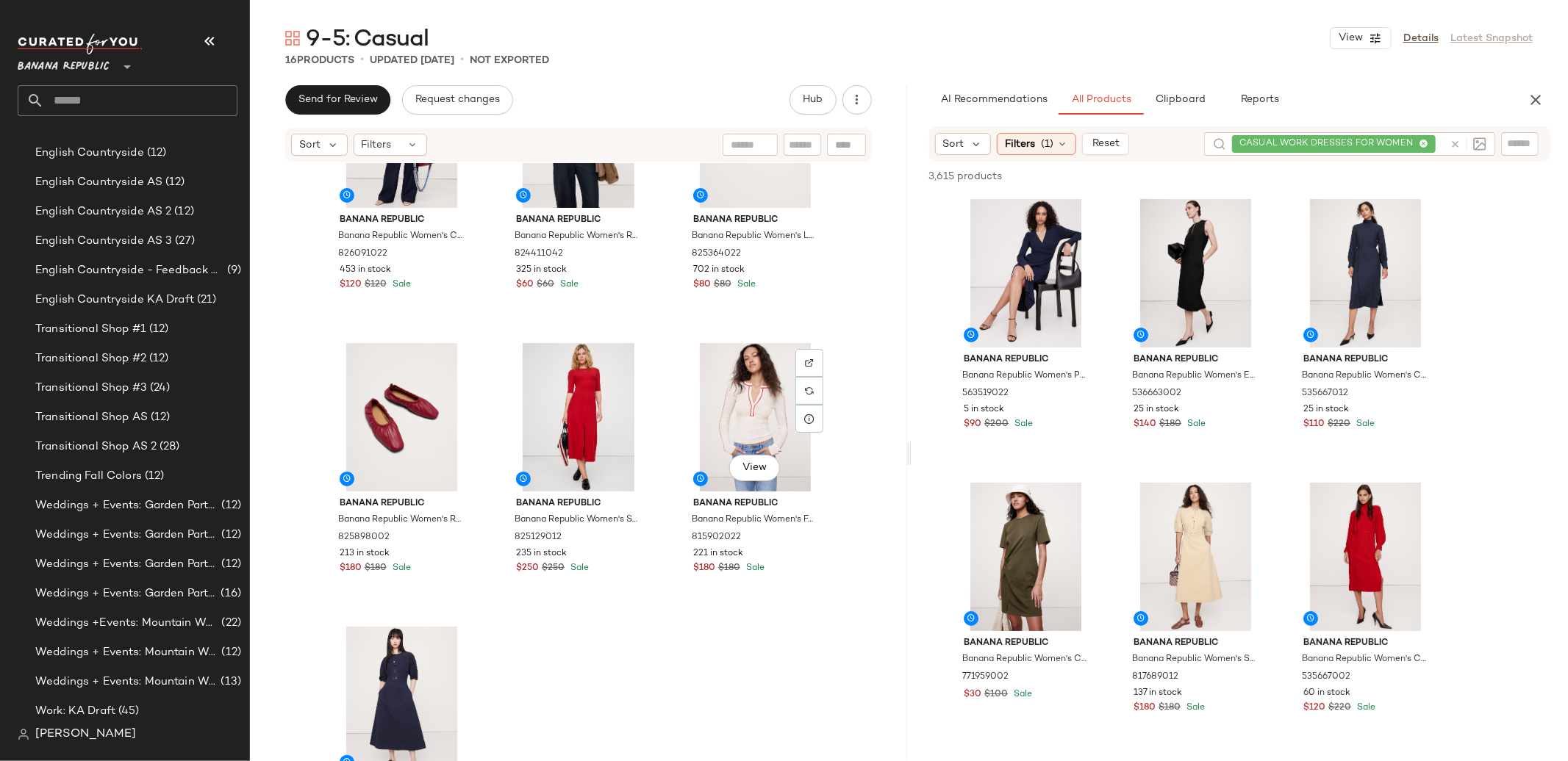
scroll to position [1062, 0]
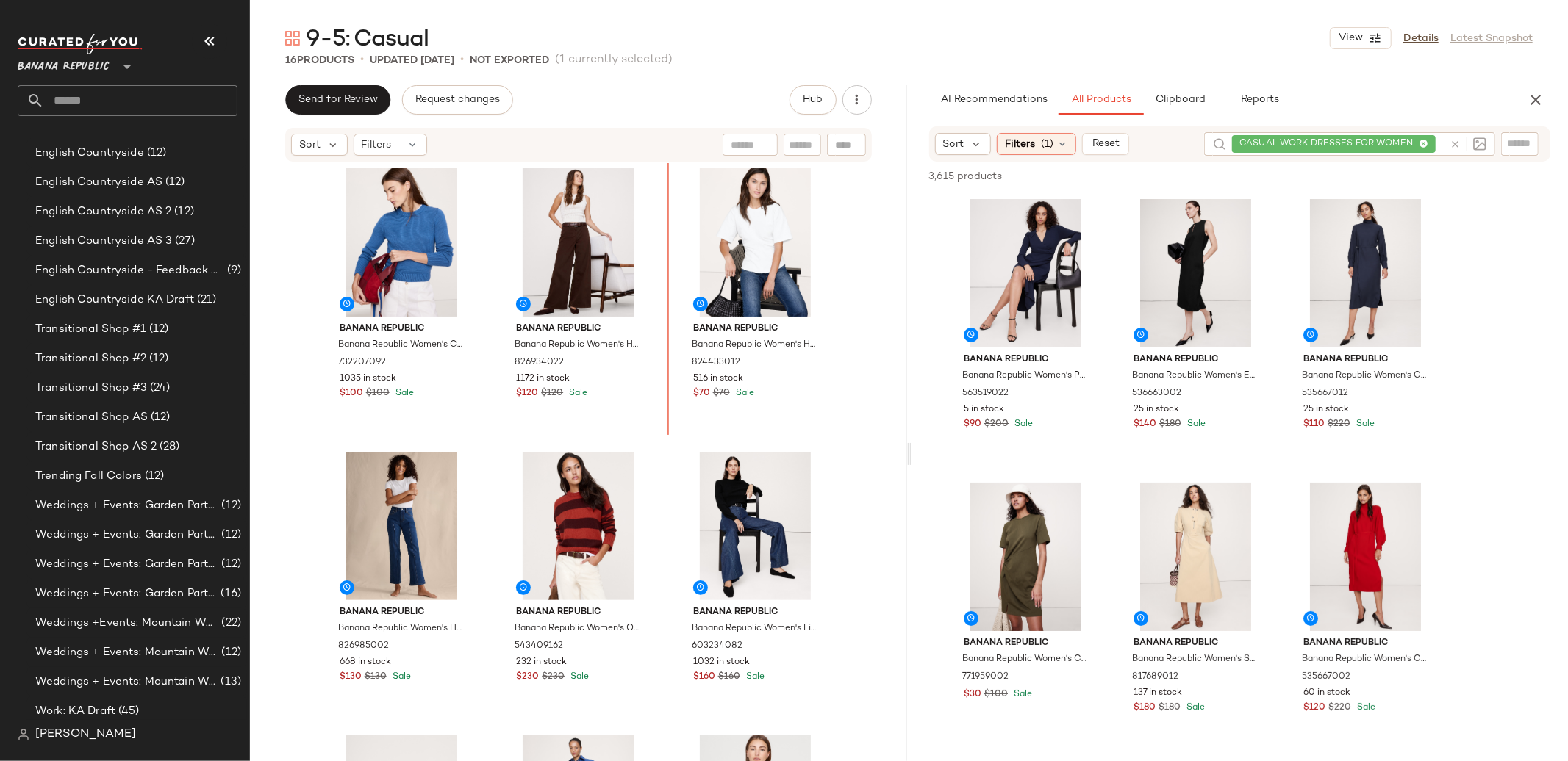
scroll to position [5, 0]
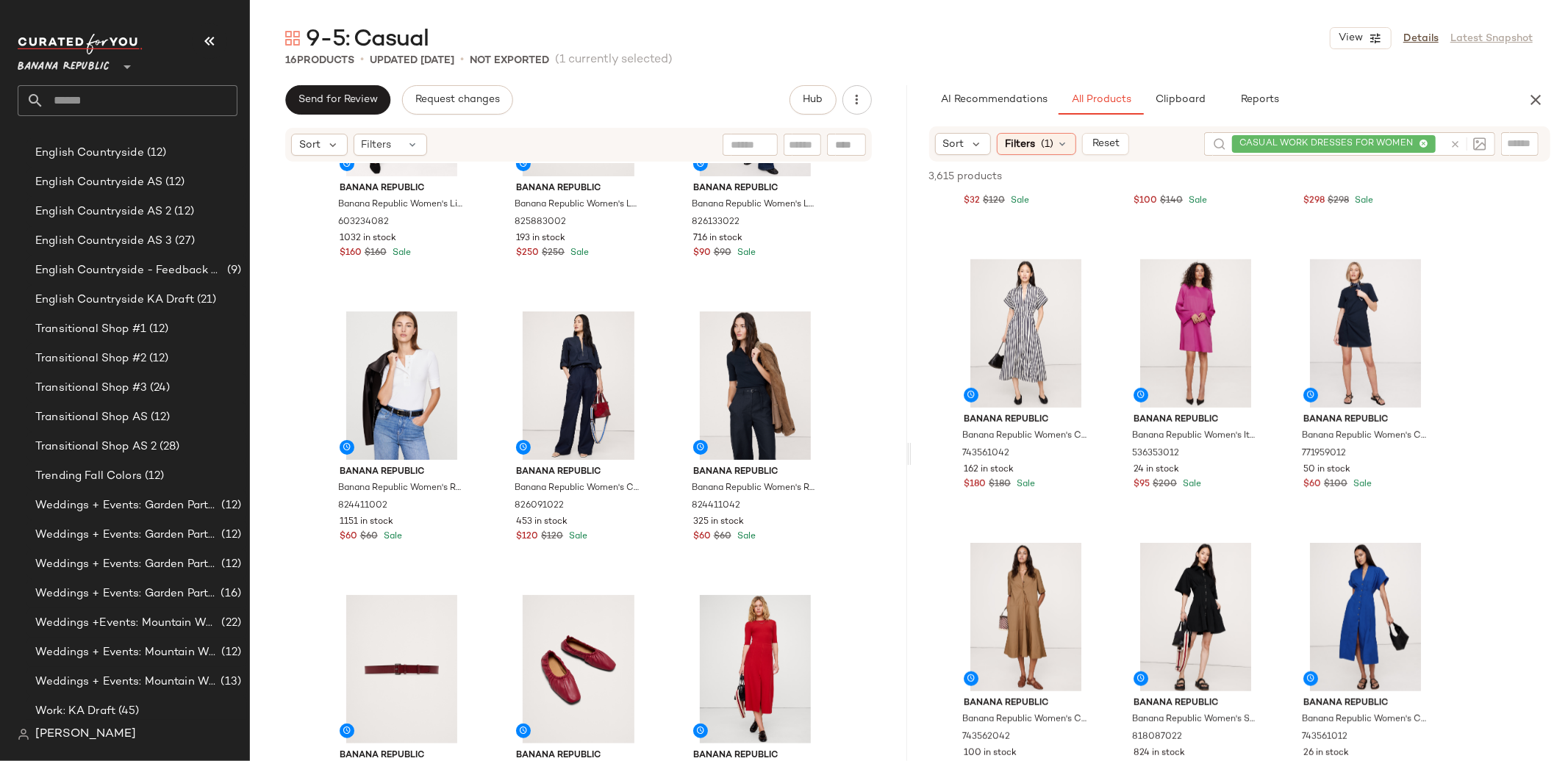
scroll to position [799, 0]
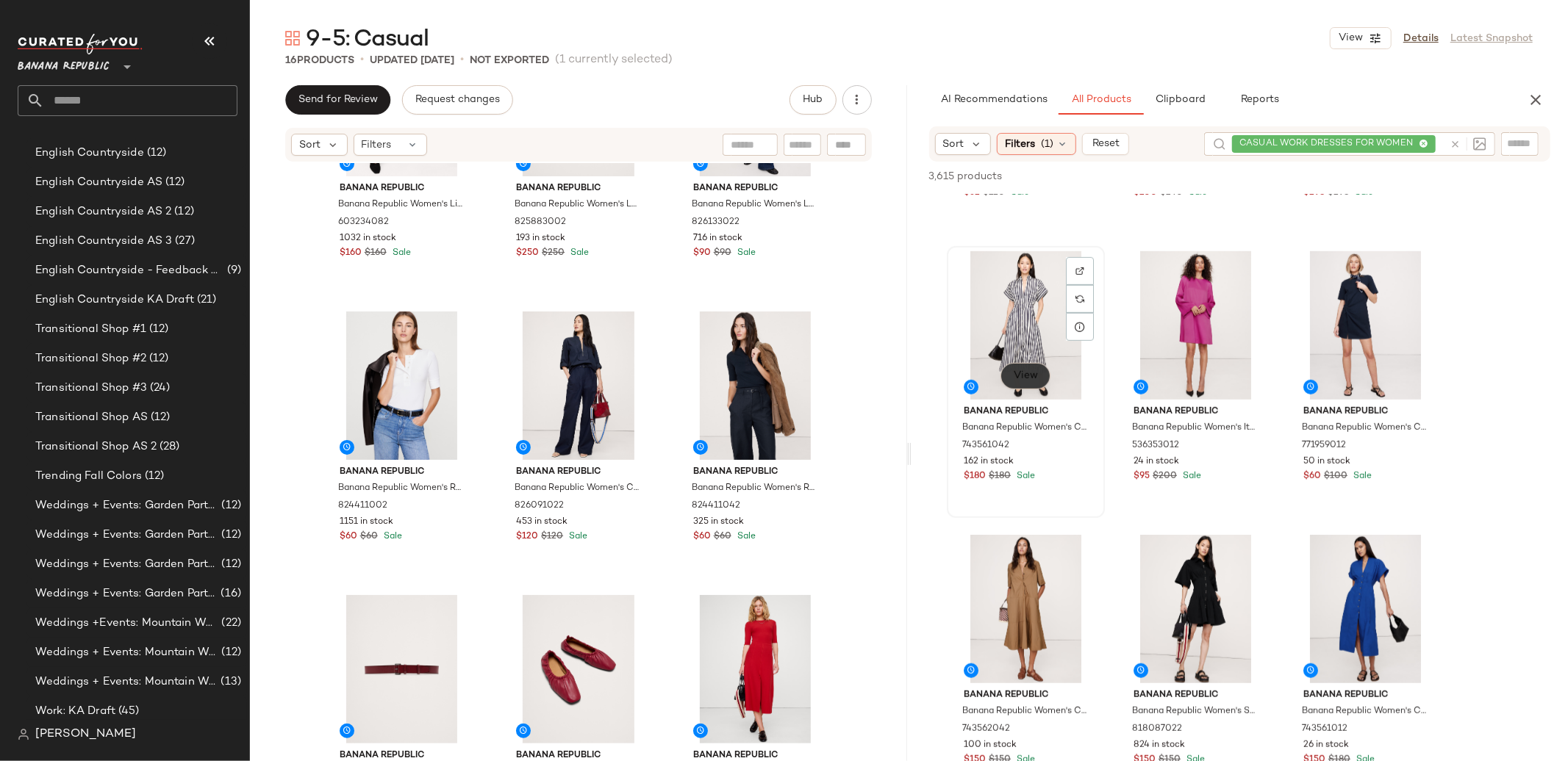
click at [1041, 383] on button "View" at bounding box center [1024, 376] width 50 height 27
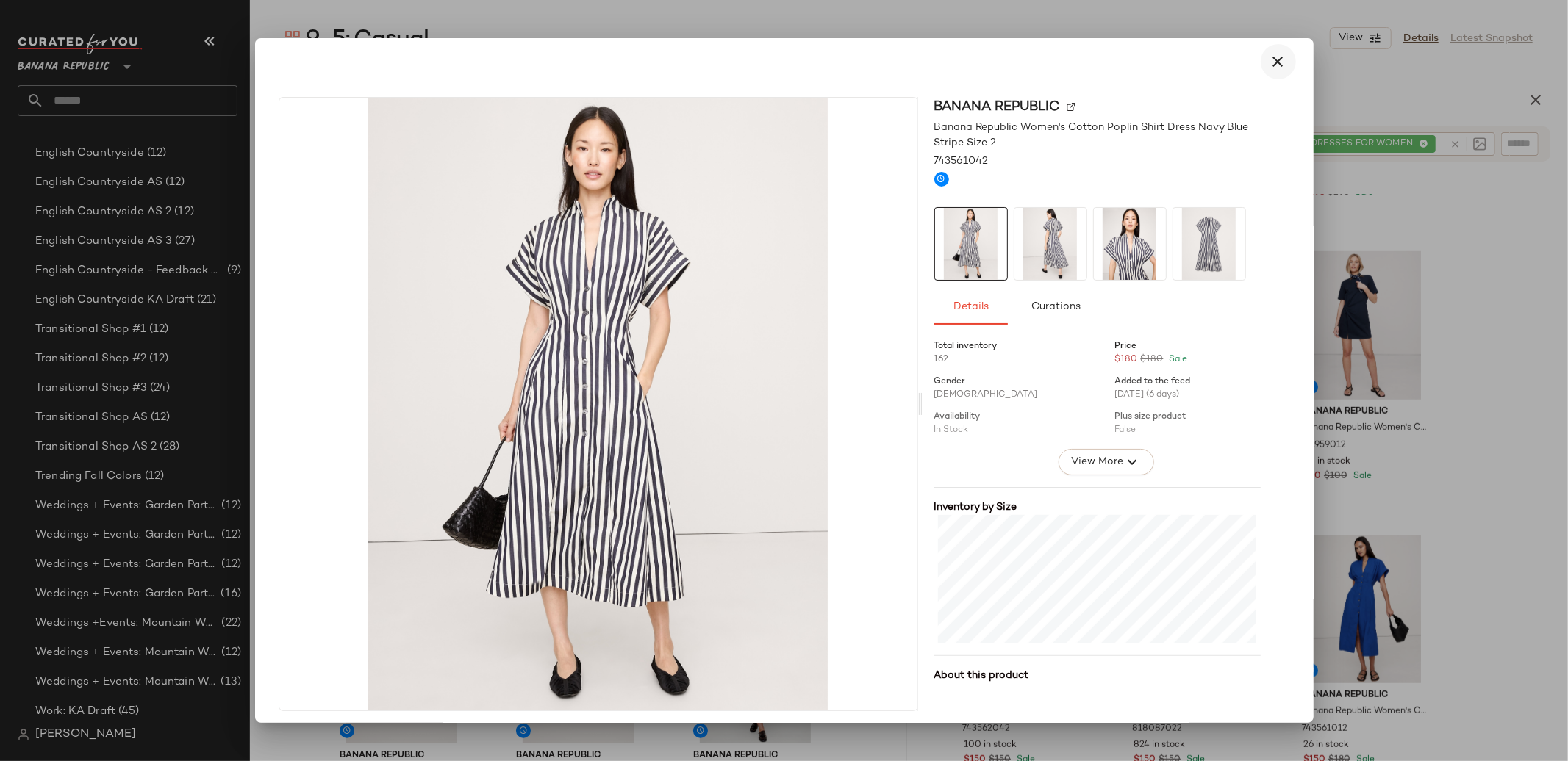
click at [1261, 56] on button "button" at bounding box center [1278, 61] width 36 height 36
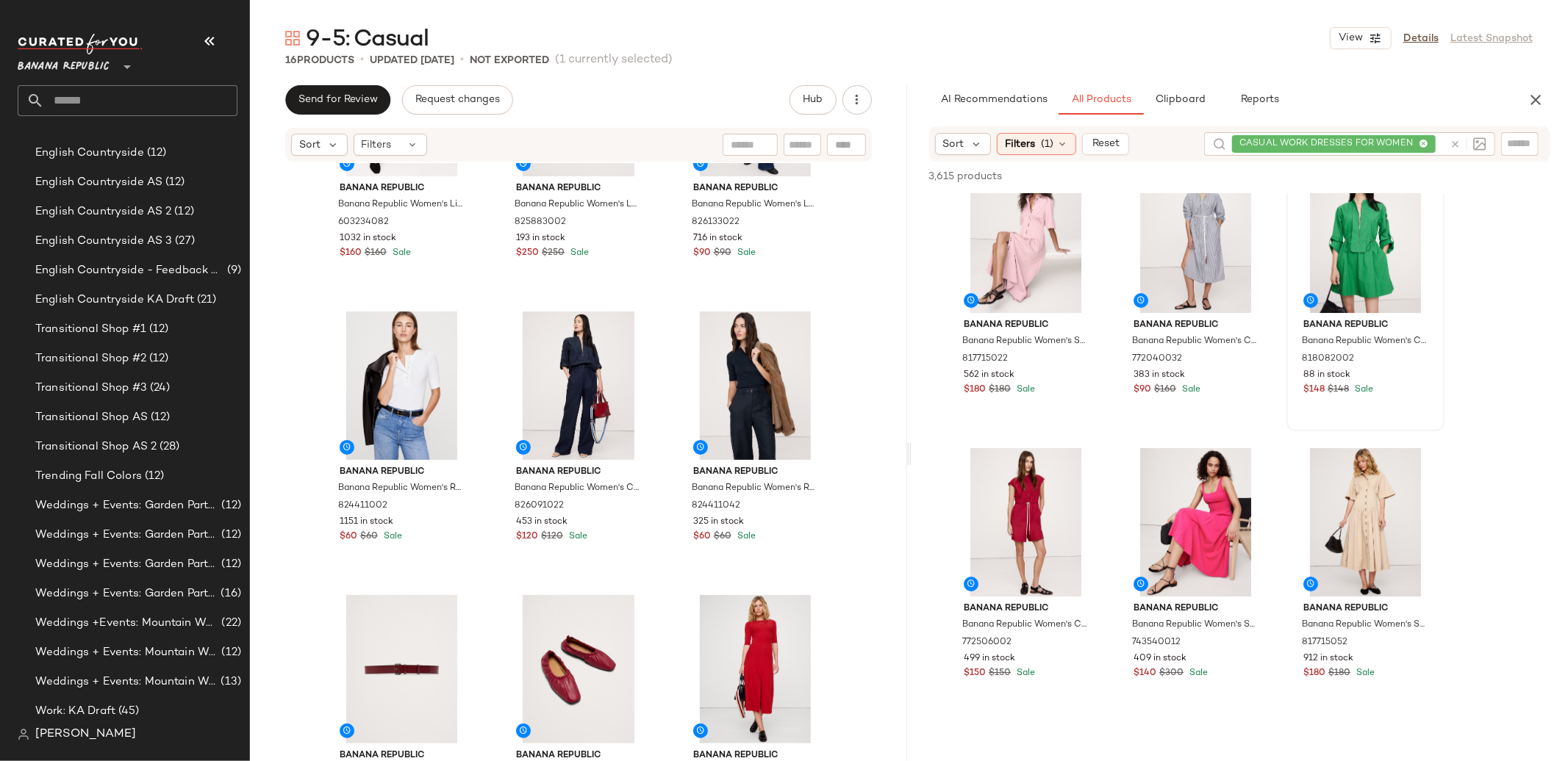
scroll to position [4295, 0]
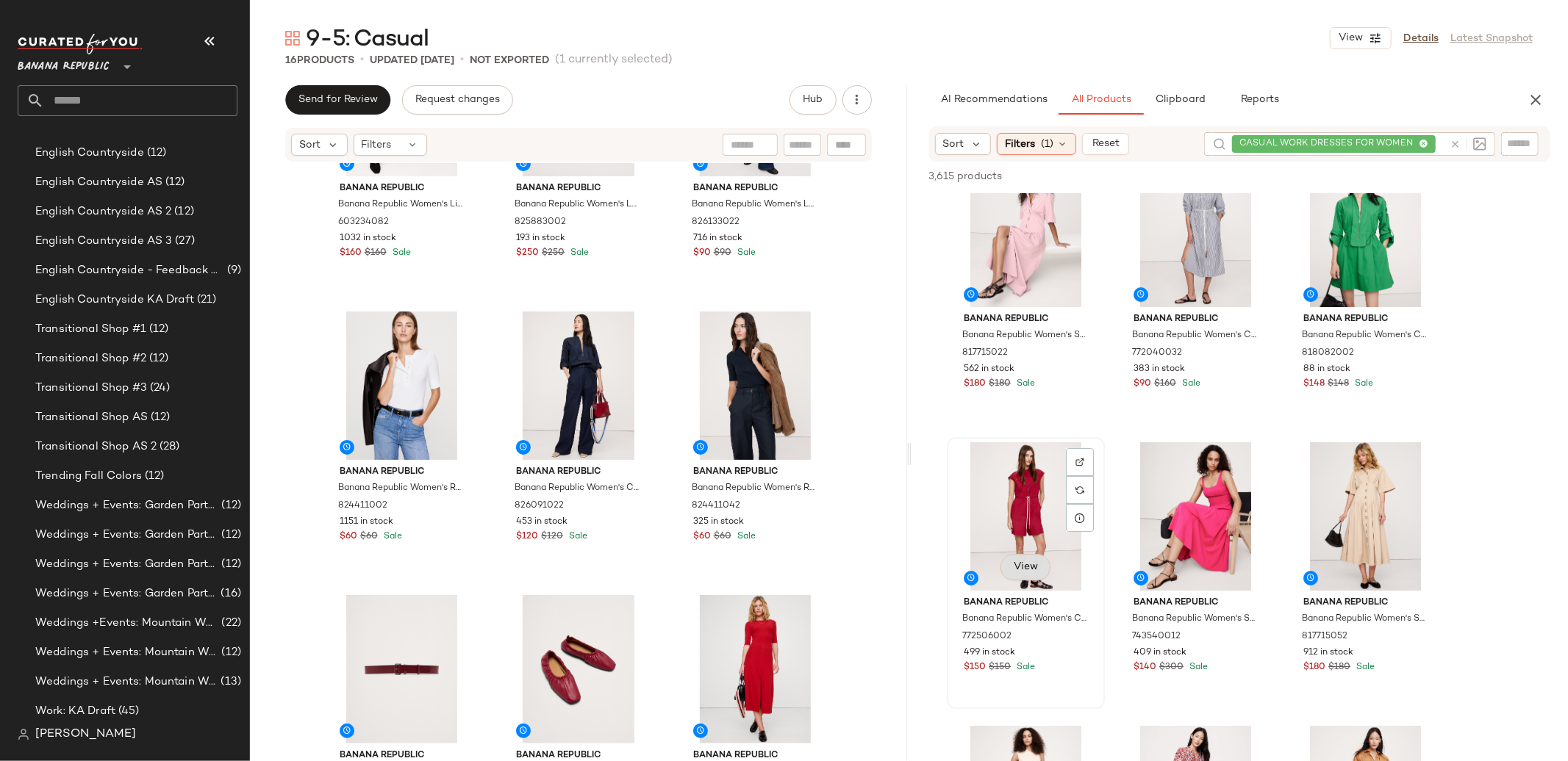
click at [1023, 562] on span "View" at bounding box center [1024, 568] width 25 height 12
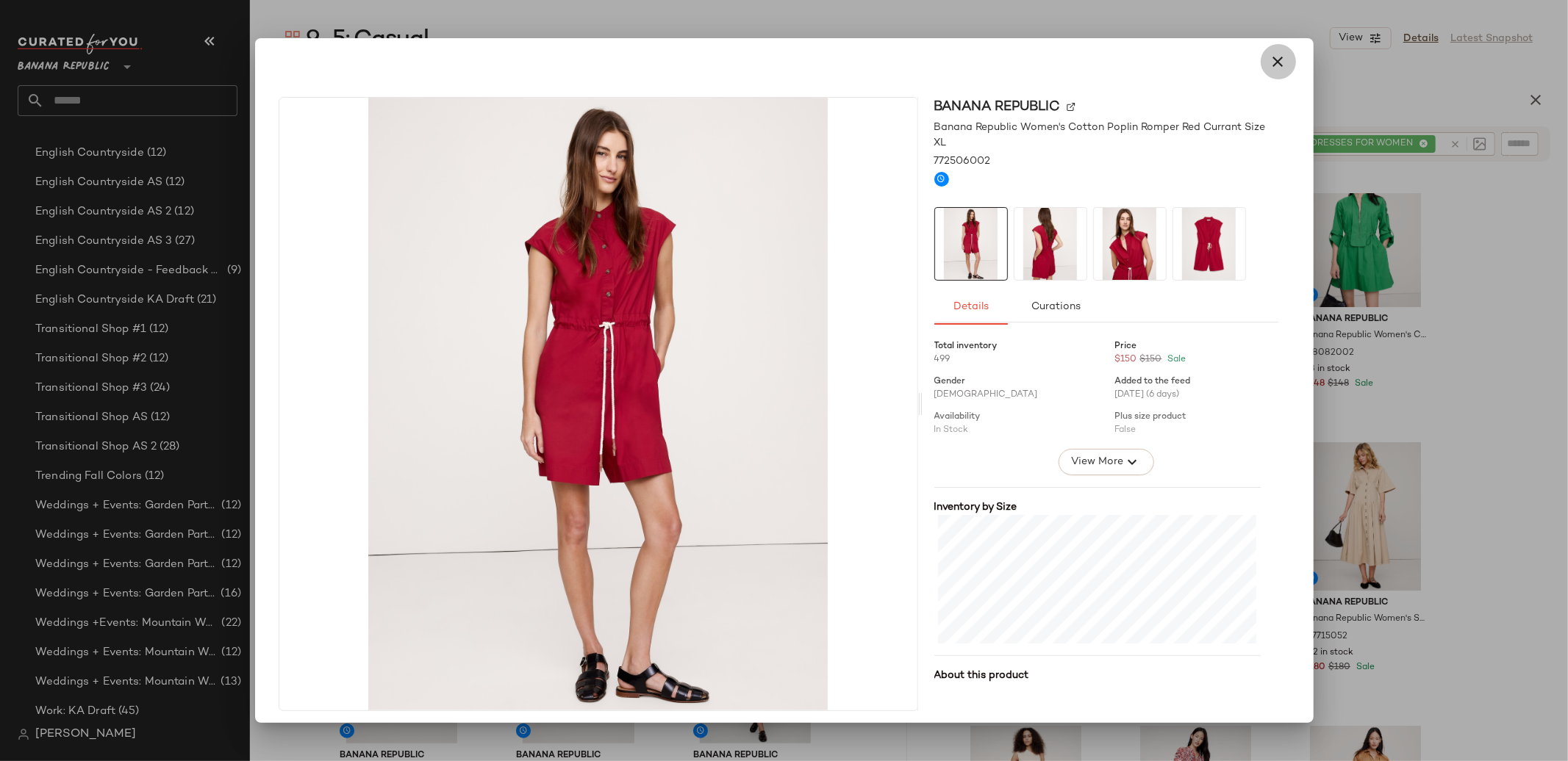
drag, startPoint x: 1264, startPoint y: 66, endPoint x: 1540, endPoint y: 254, distance: 333.9
click at [1269, 66] on icon "button" at bounding box center [1277, 61] width 17 height 17
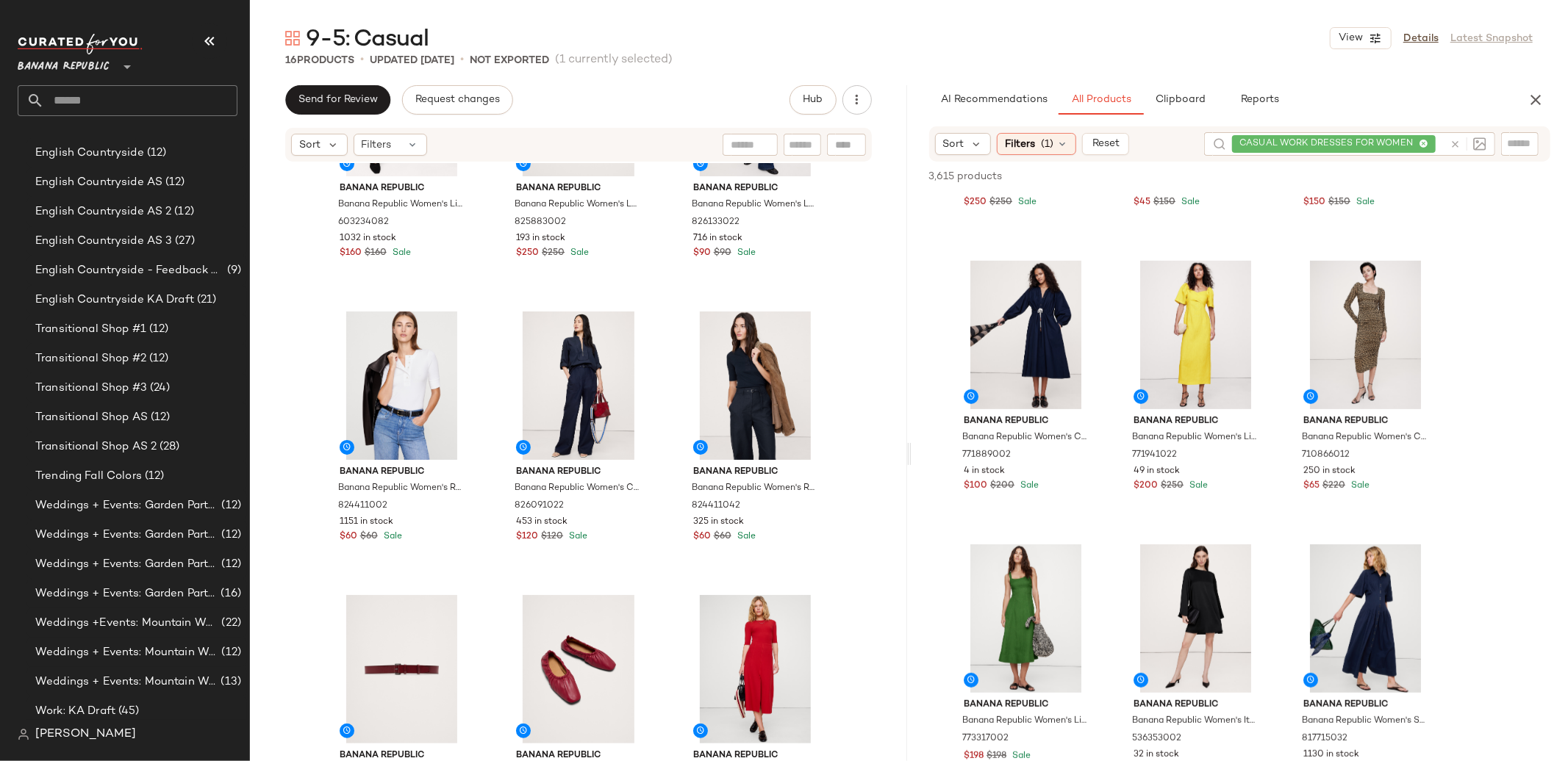
scroll to position [5429, 0]
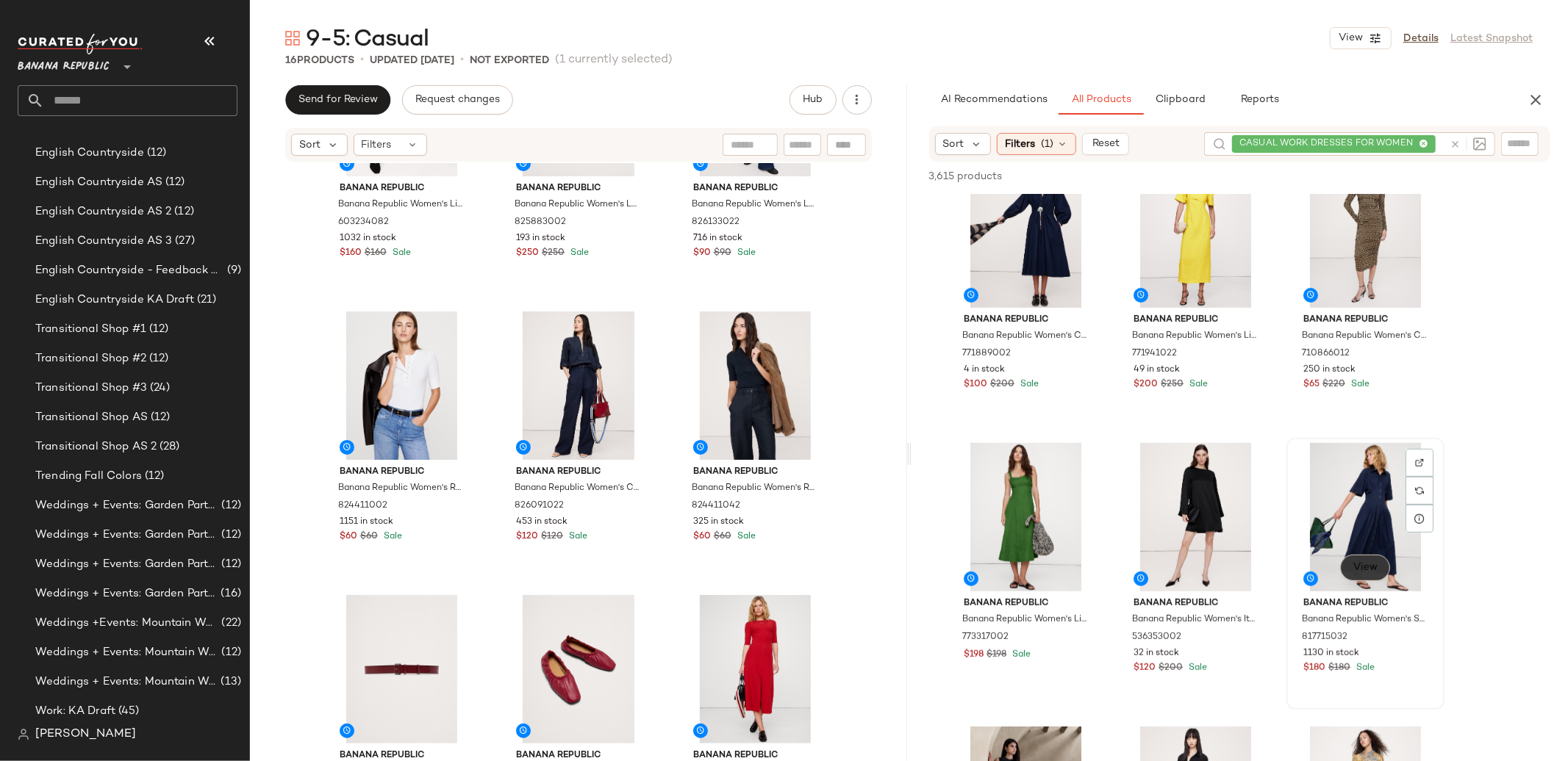
click at [1370, 562] on span "View" at bounding box center [1365, 568] width 25 height 12
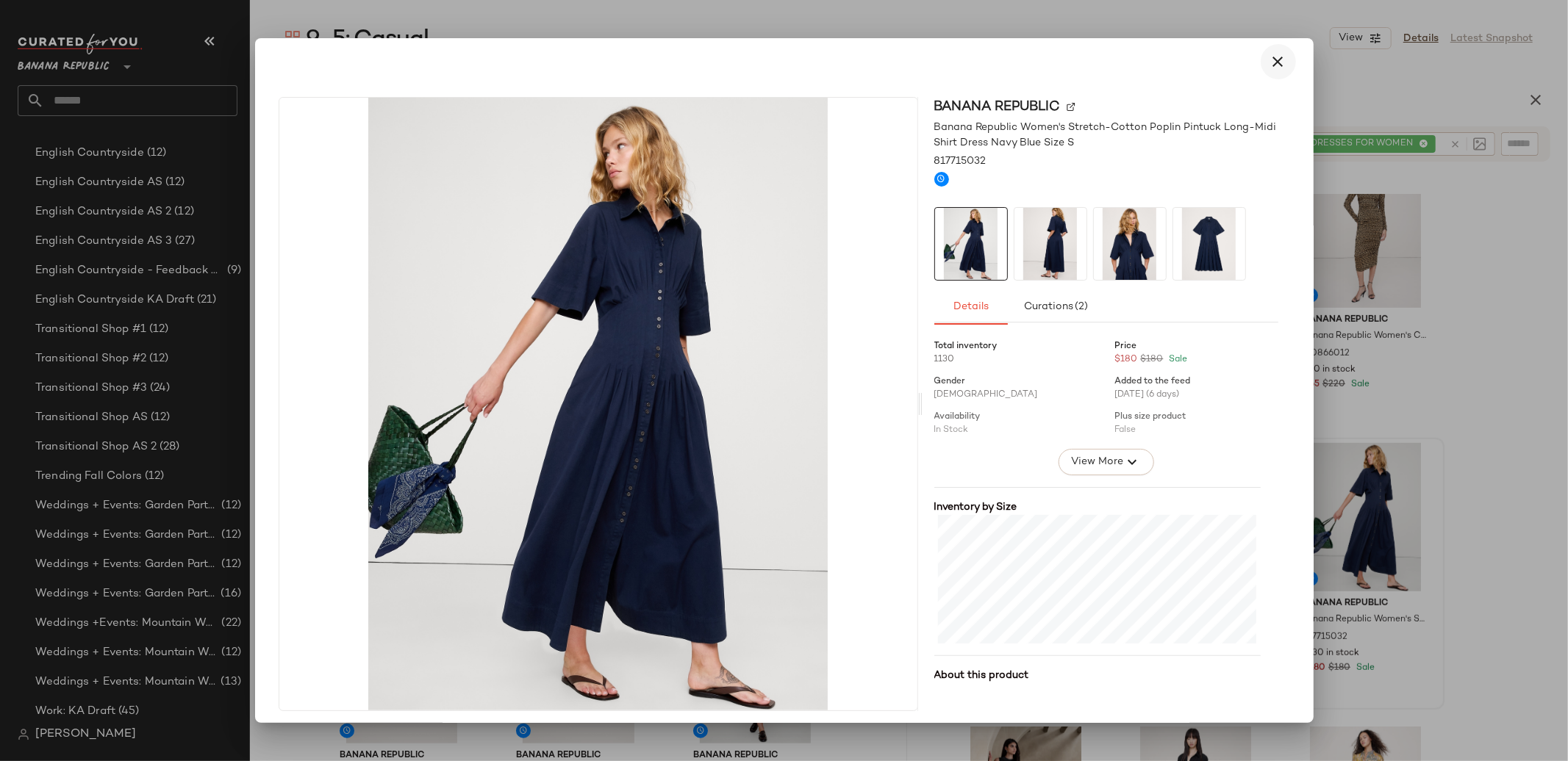
click at [1271, 60] on icon "button" at bounding box center [1277, 61] width 17 height 17
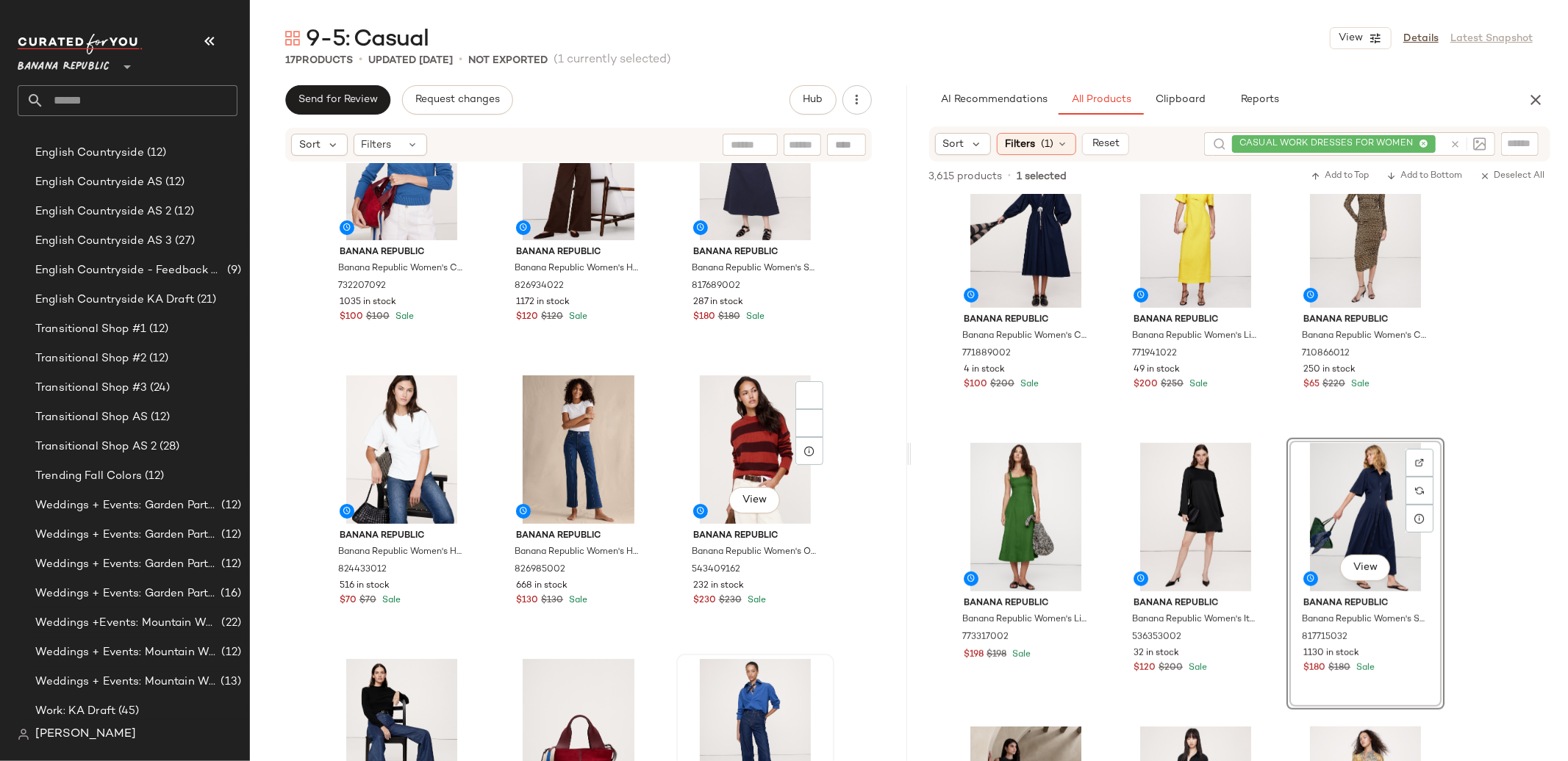
scroll to position [0, 0]
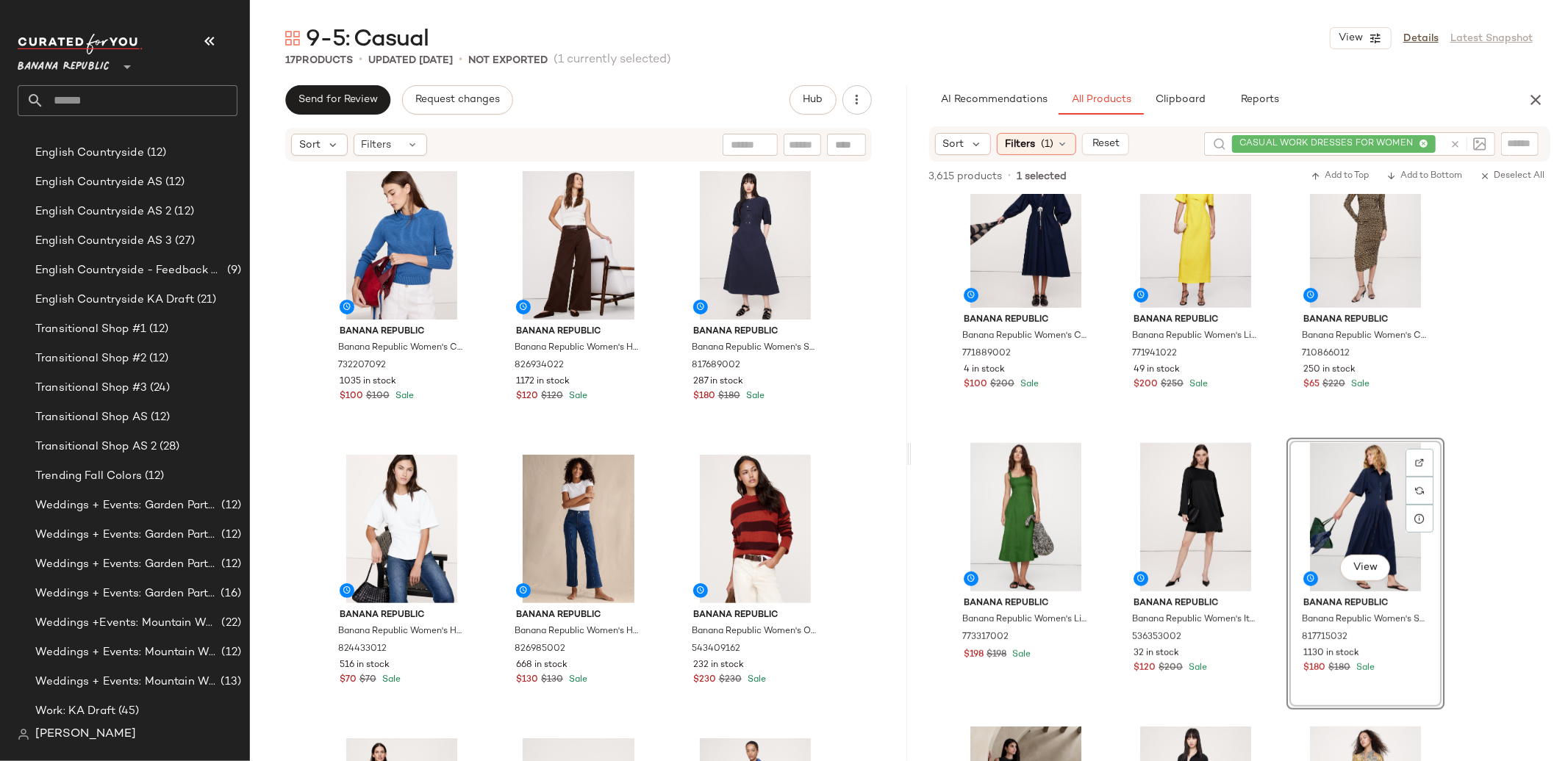
scroll to position [4, 0]
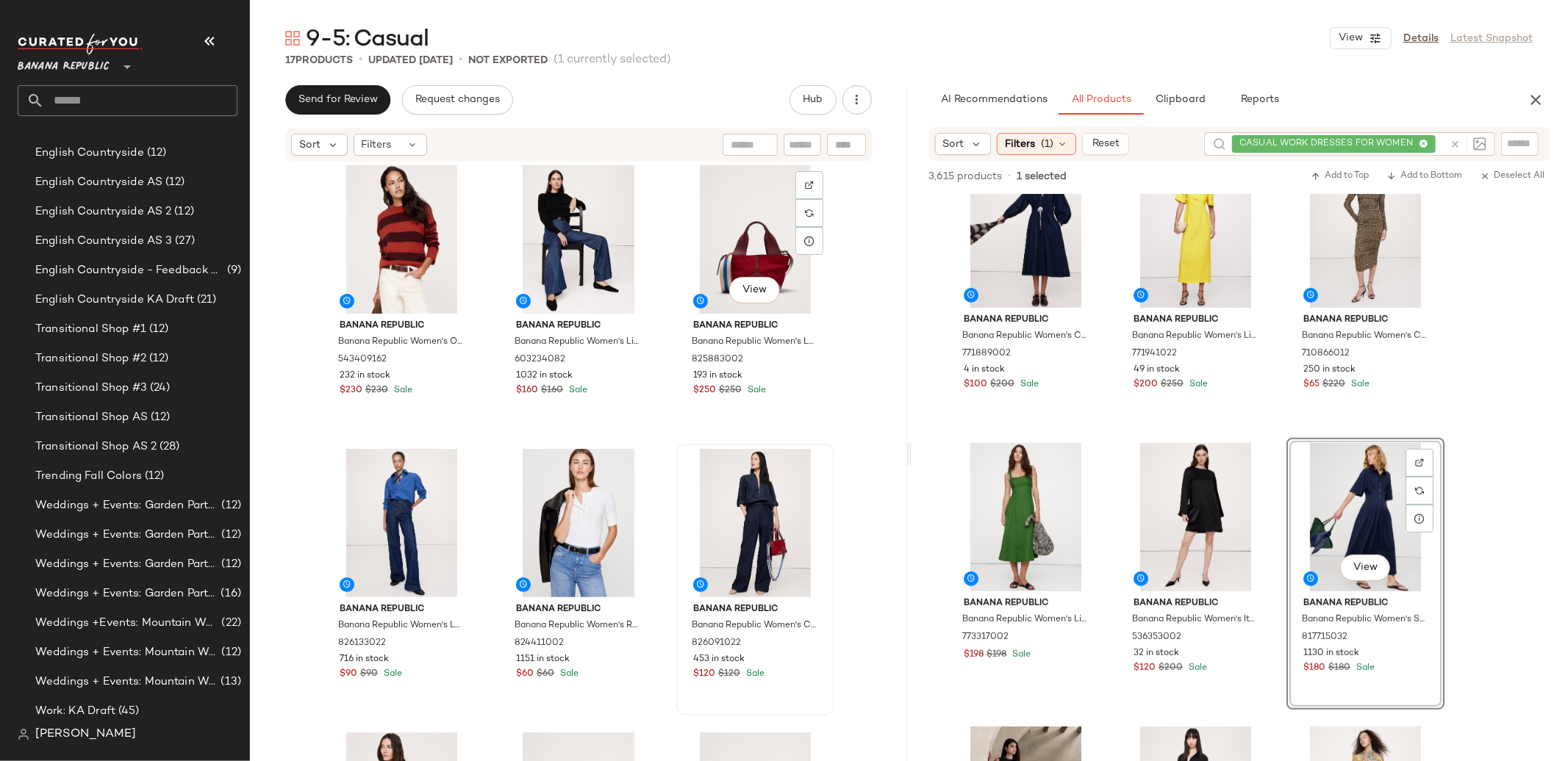
scroll to position [924, 0]
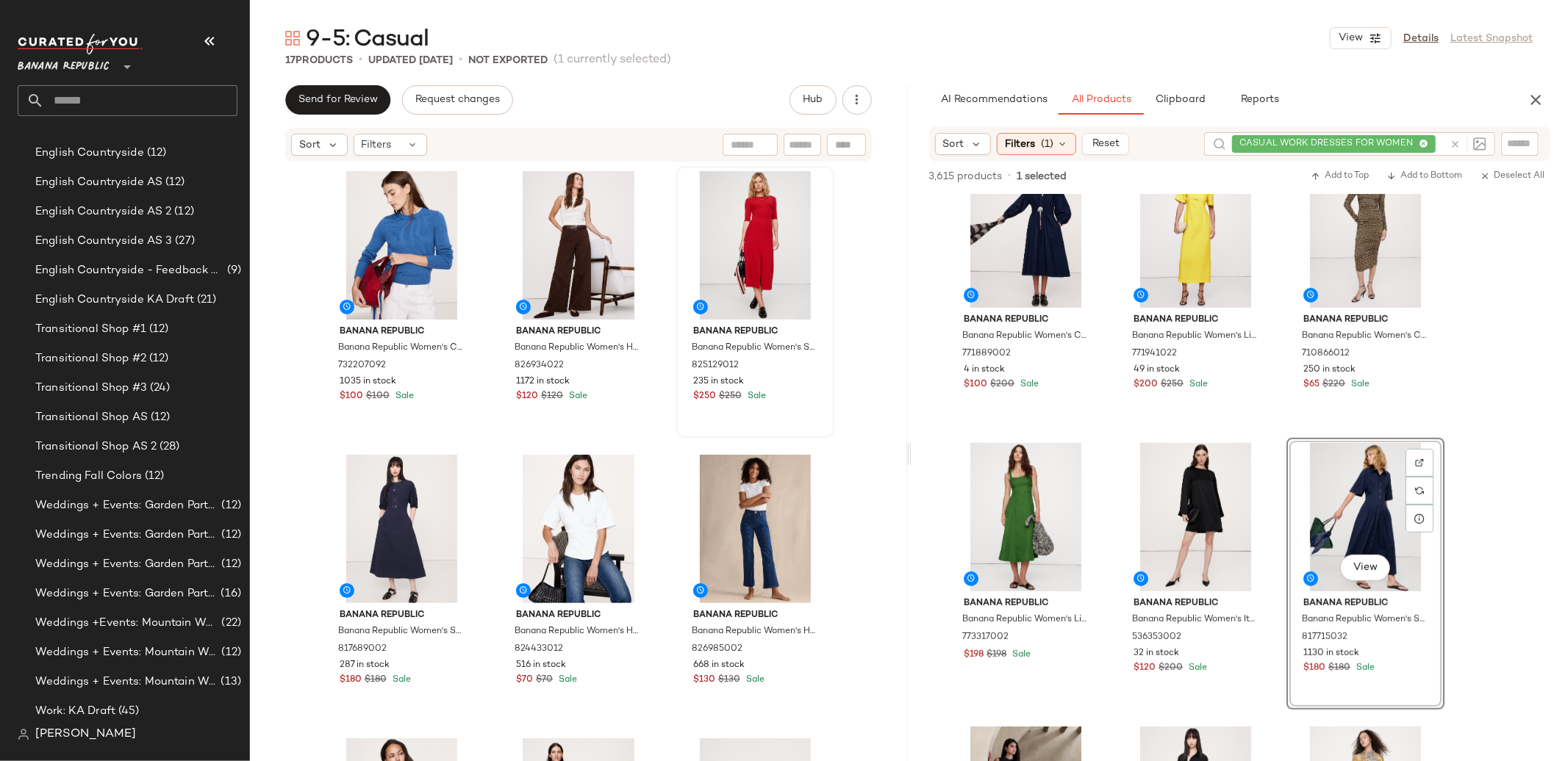
scroll to position [2, 0]
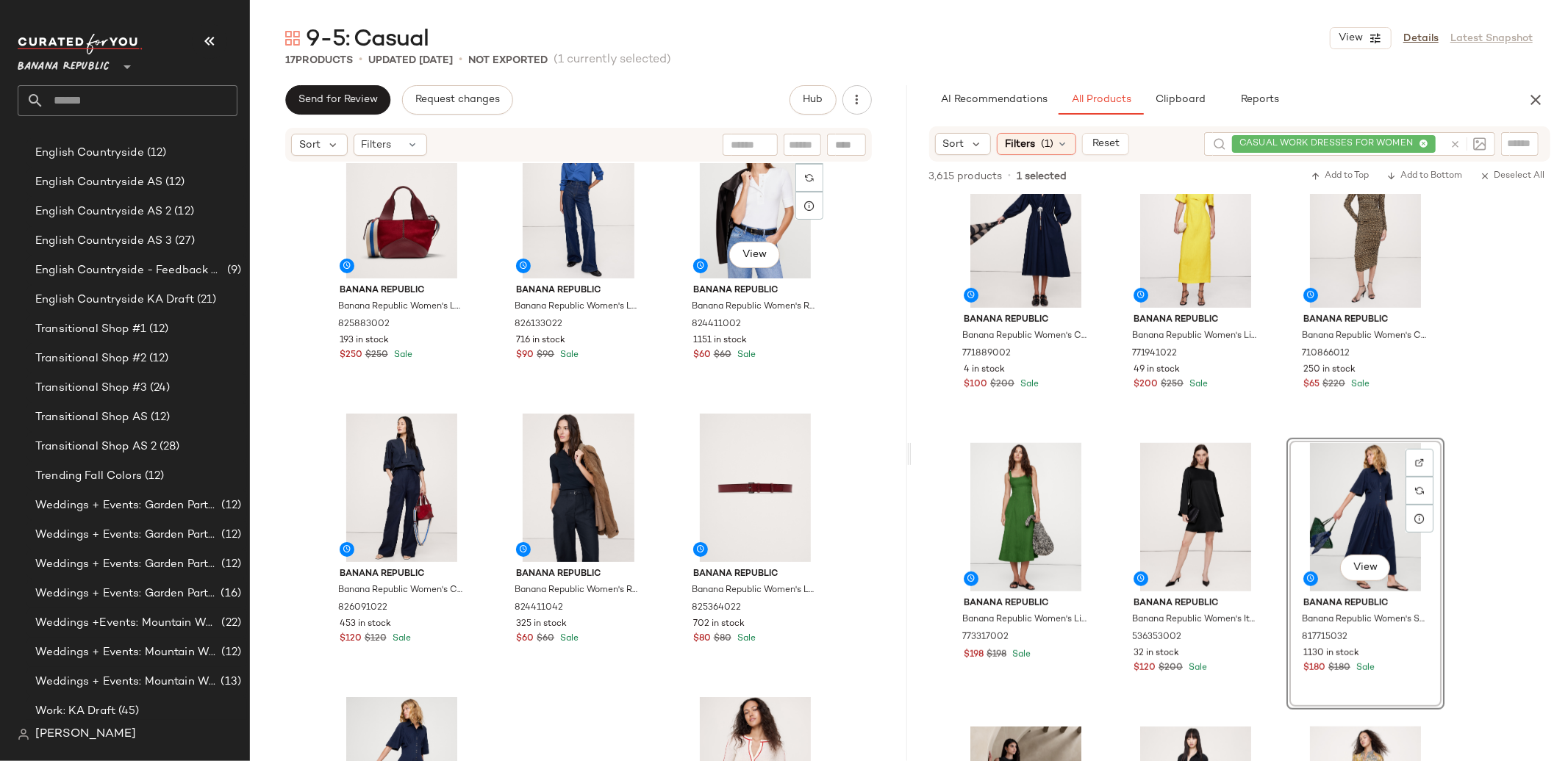
scroll to position [901, 0]
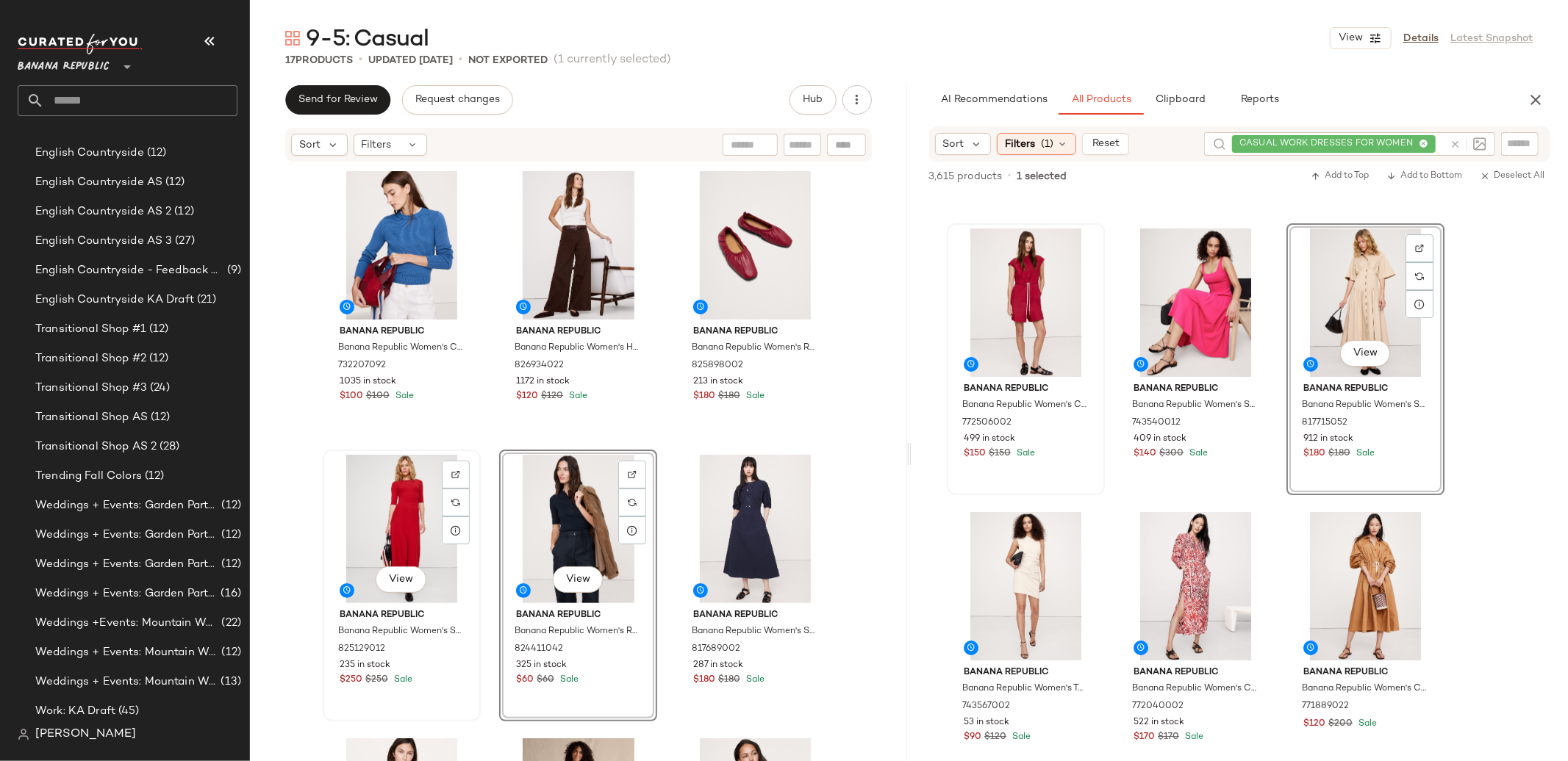
scroll to position [341, 0]
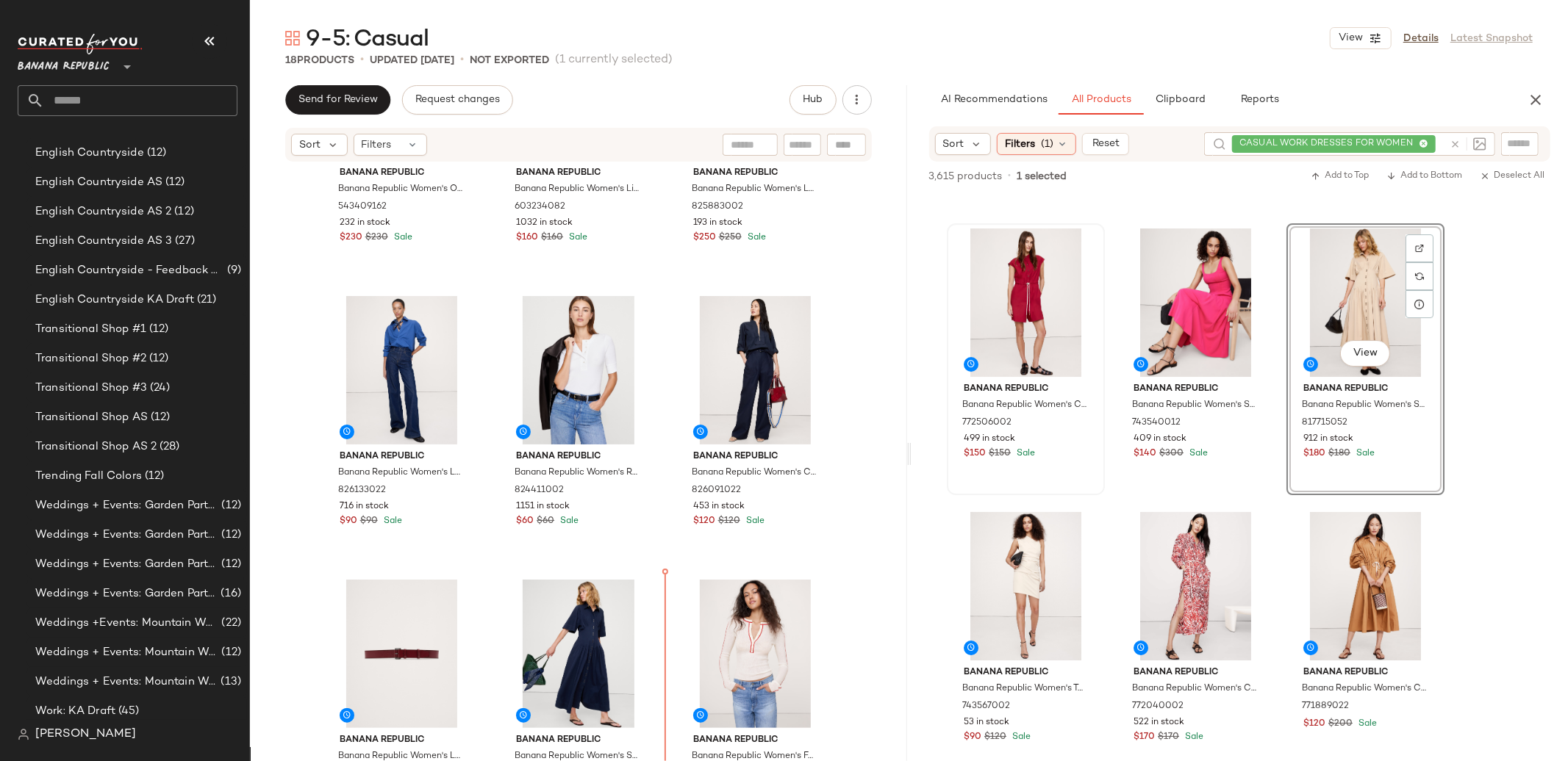
scroll to position [1062, 0]
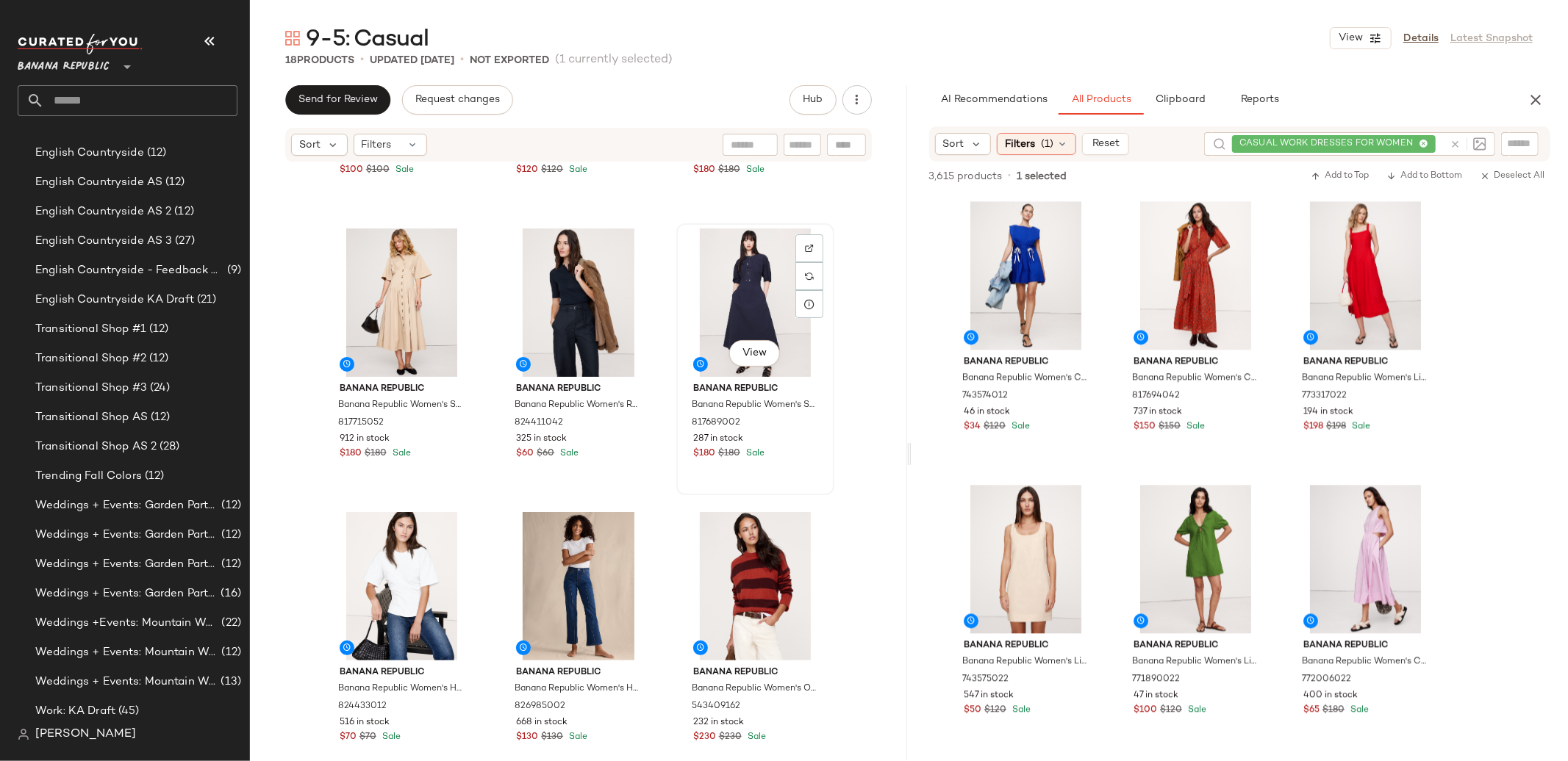
scroll to position [212, 0]
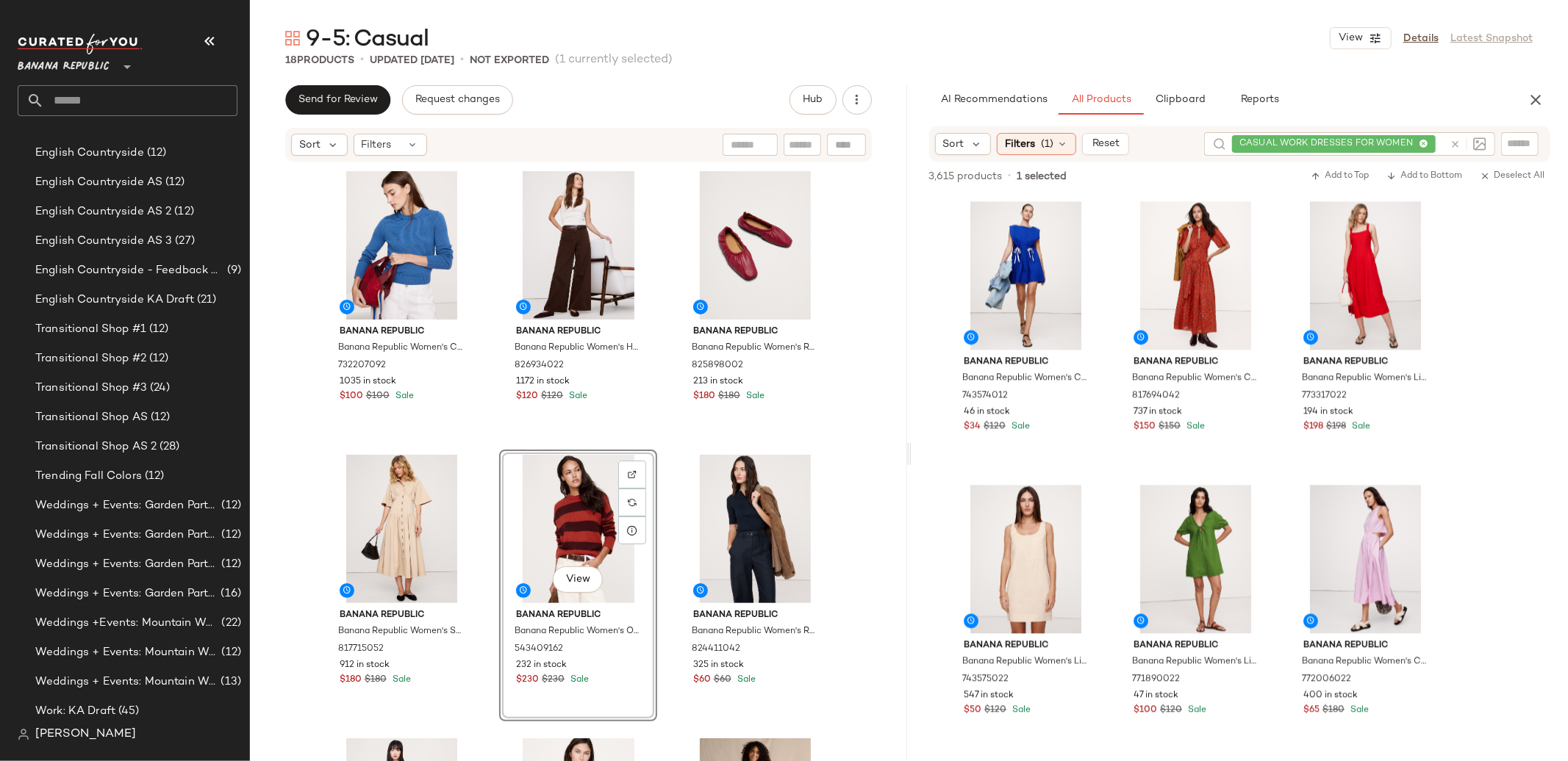
click at [1461, 144] on div at bounding box center [1464, 144] width 42 height 23
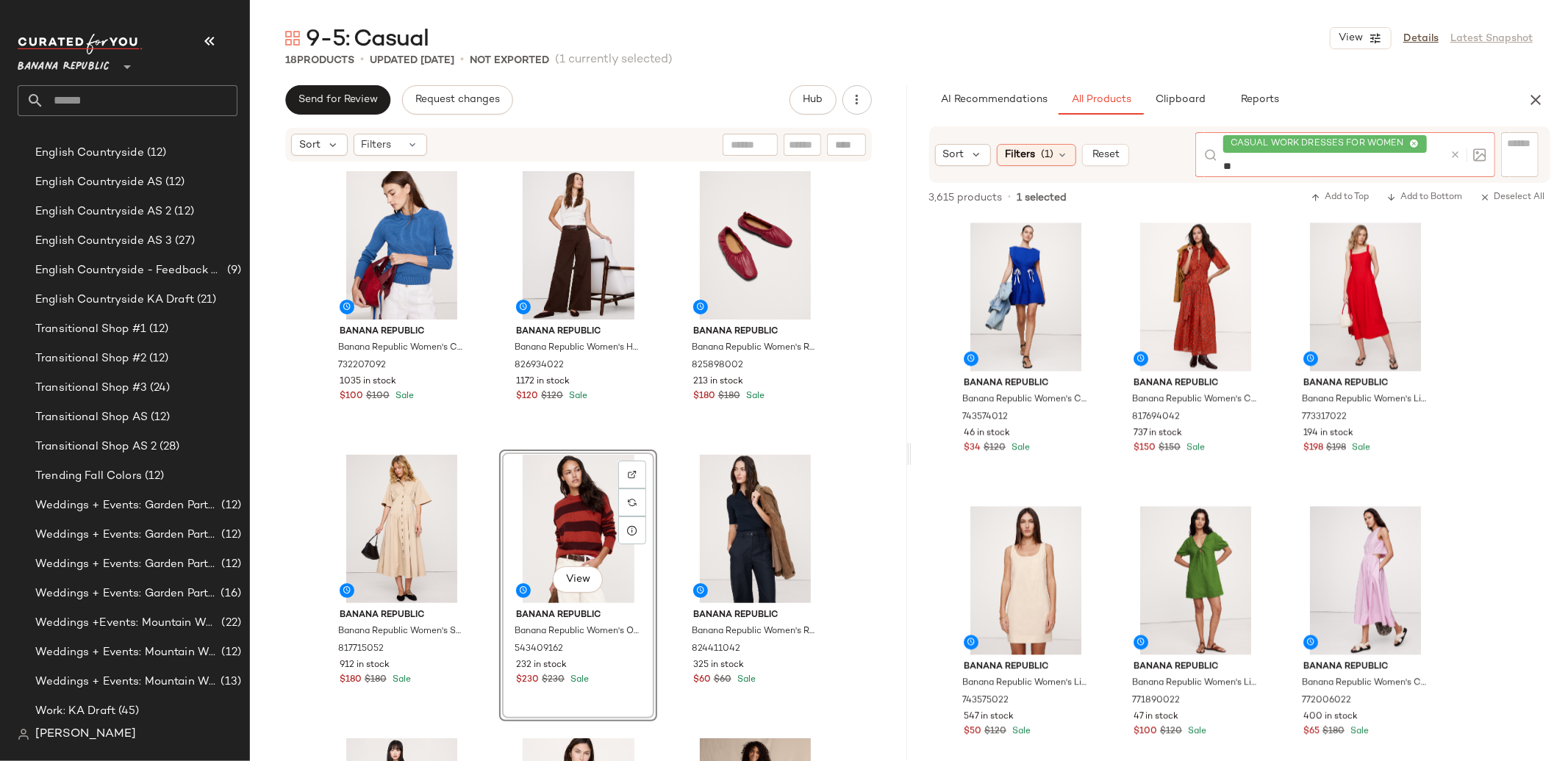
type input "*"
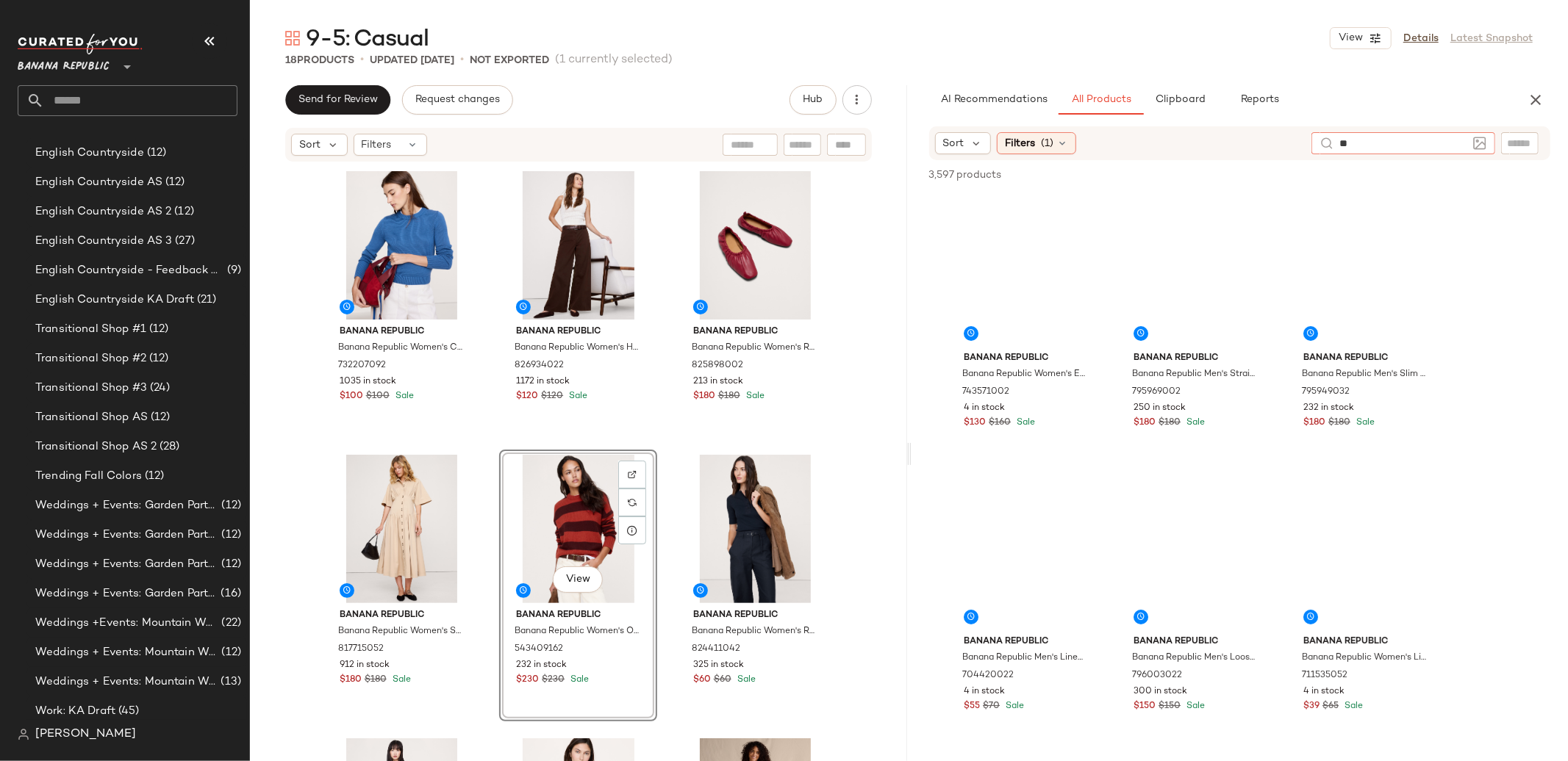
type input "*"
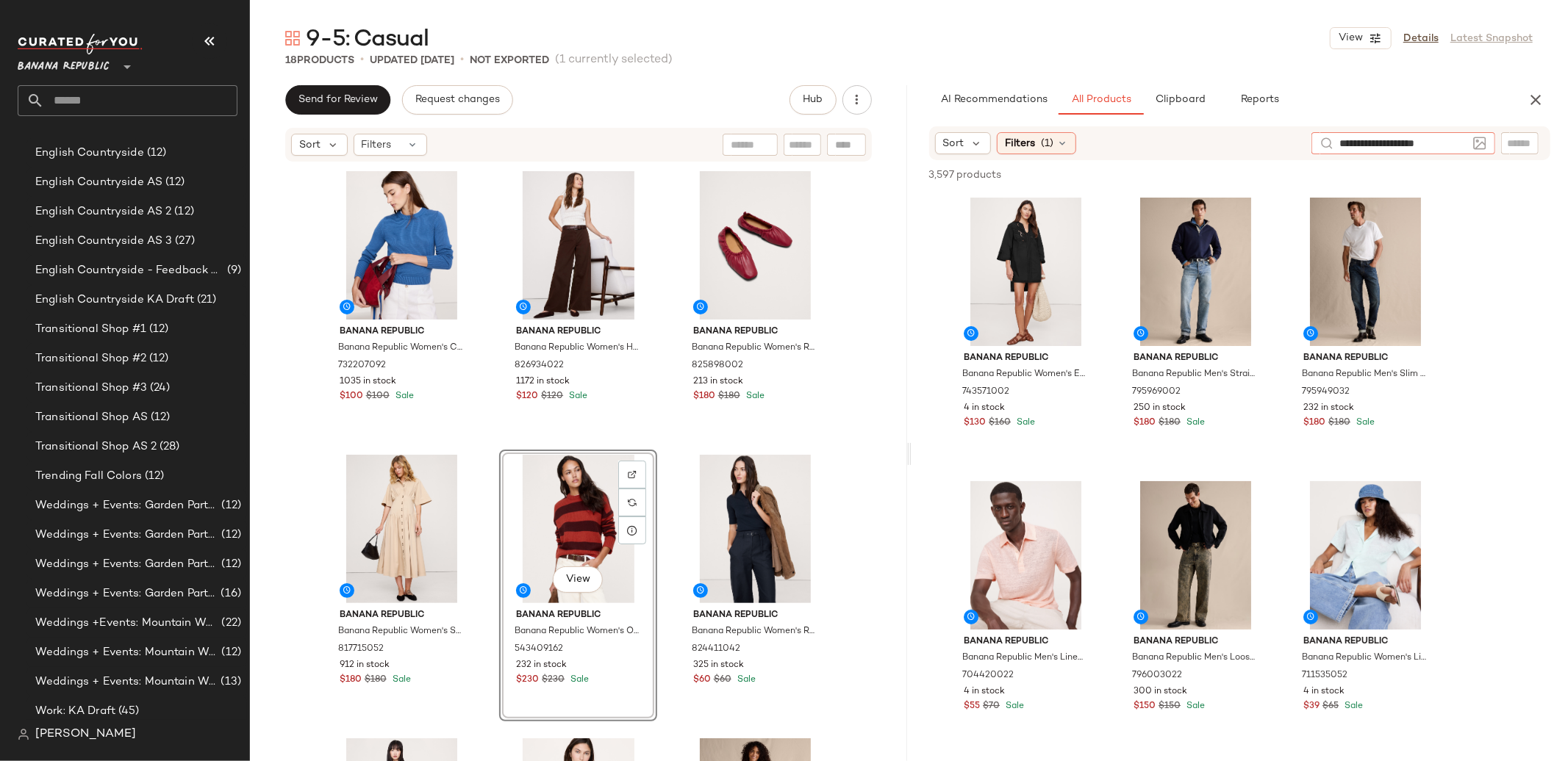
type input "**********"
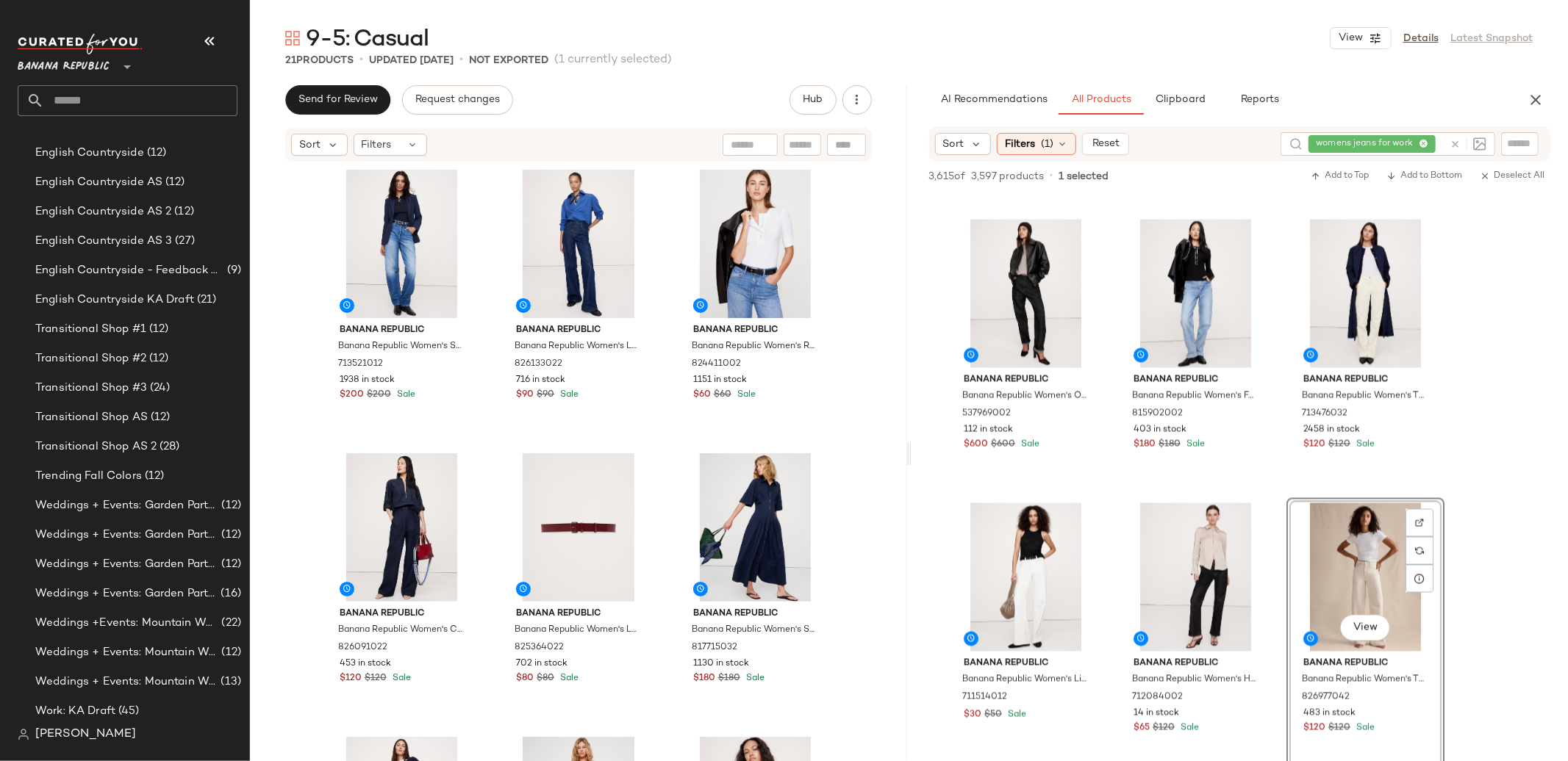
scroll to position [1144, 0]
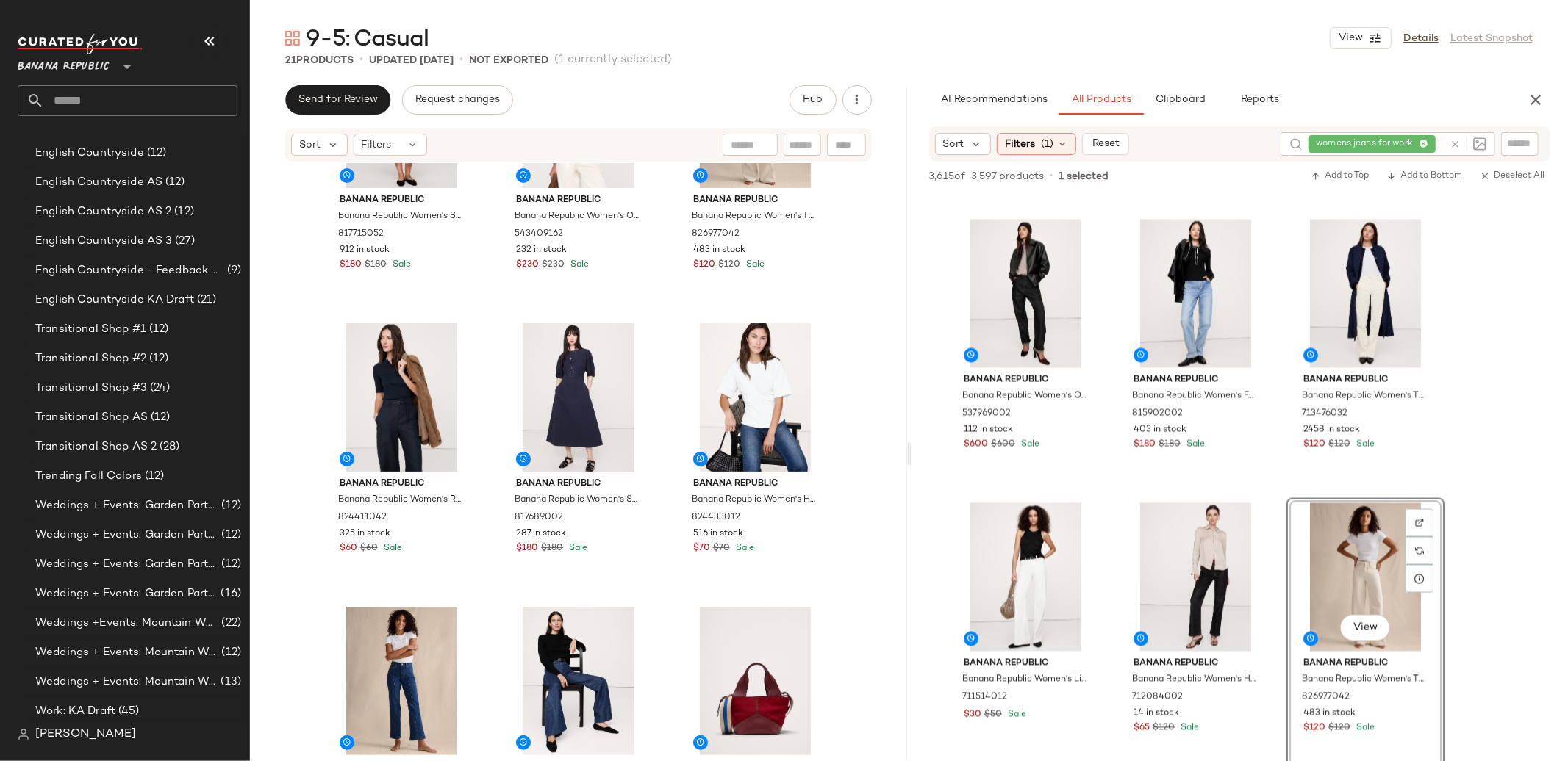
scroll to position [460, 0]
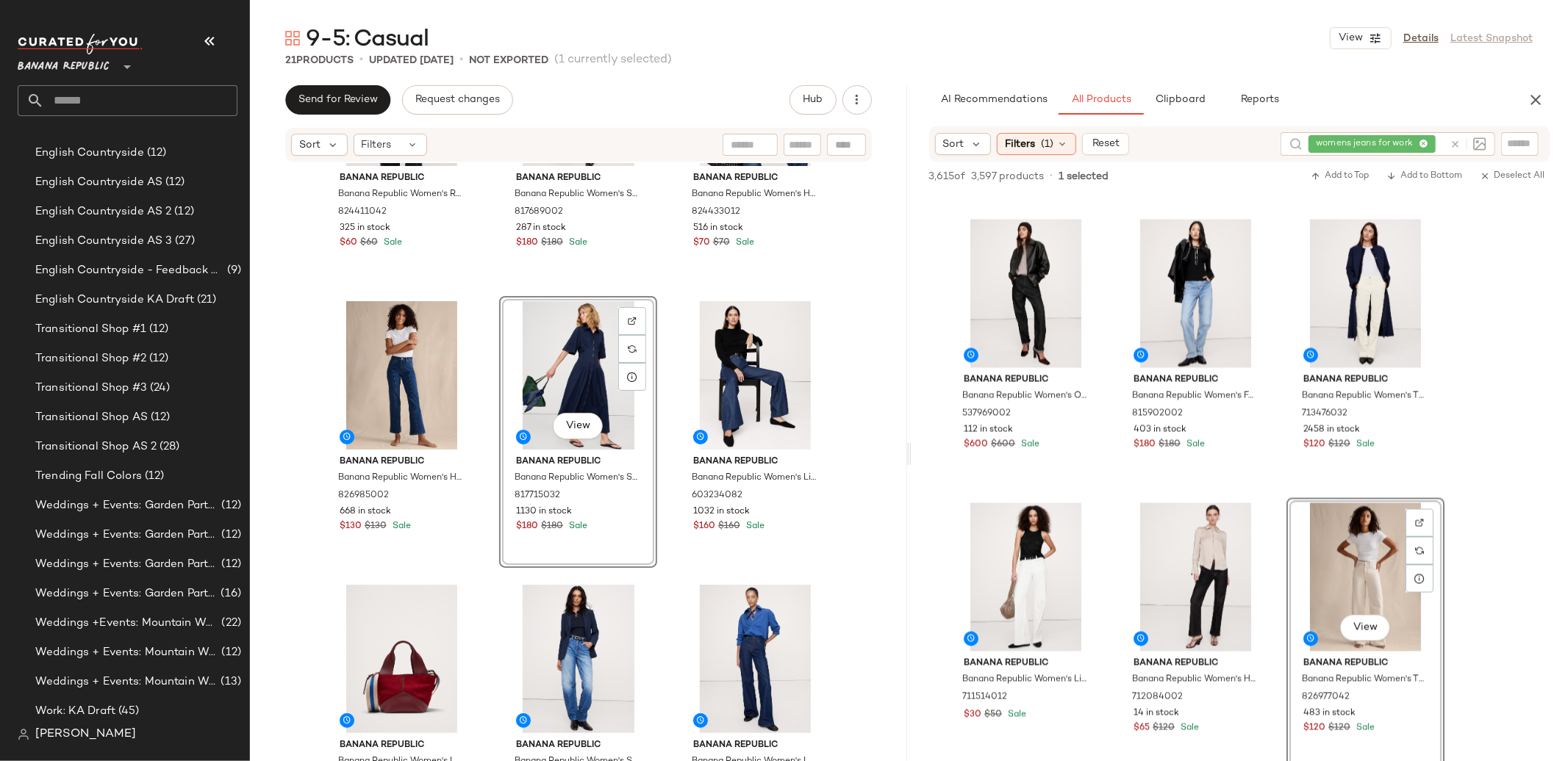
scroll to position [737, 0]
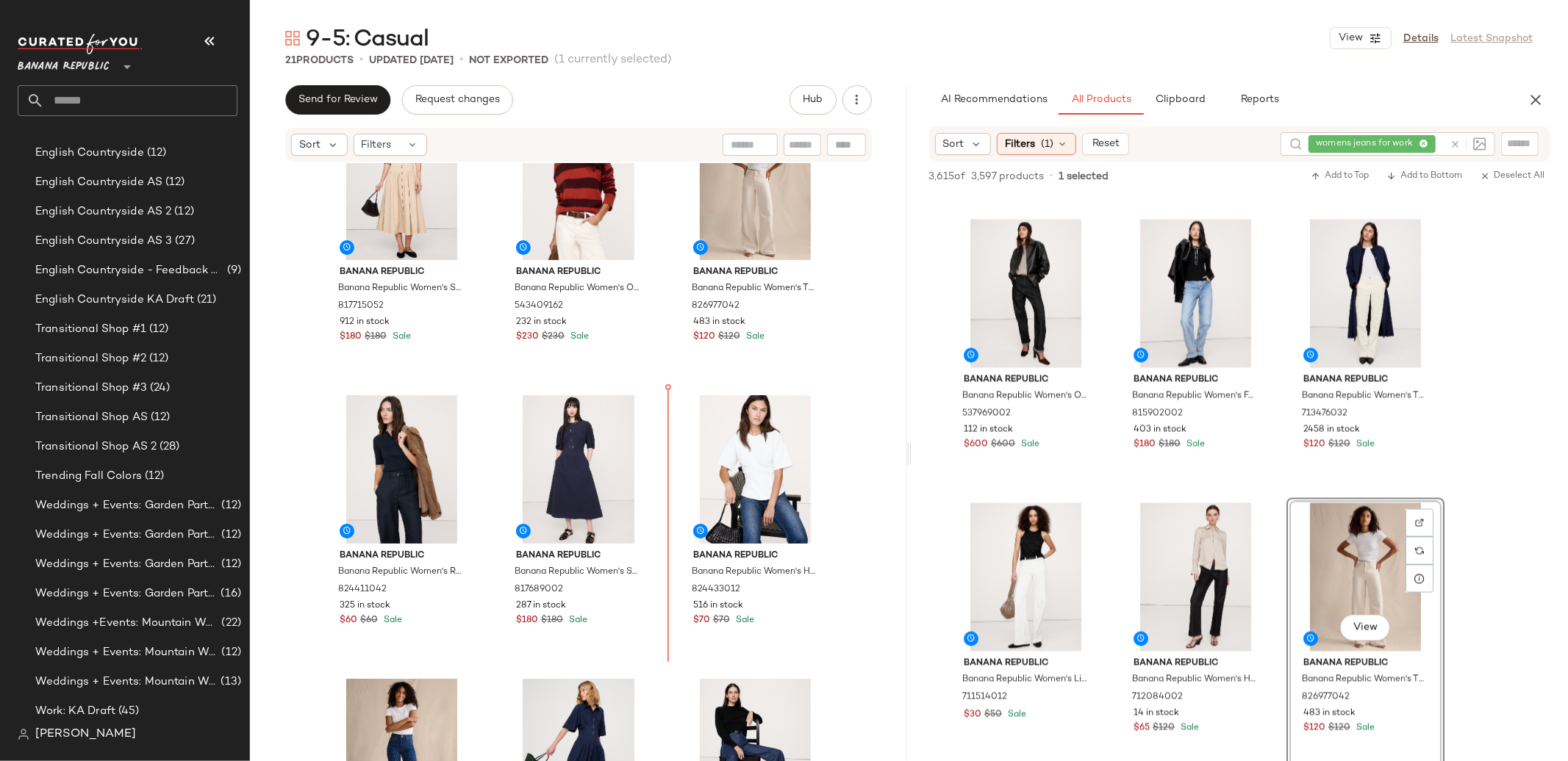
scroll to position [350, 0]
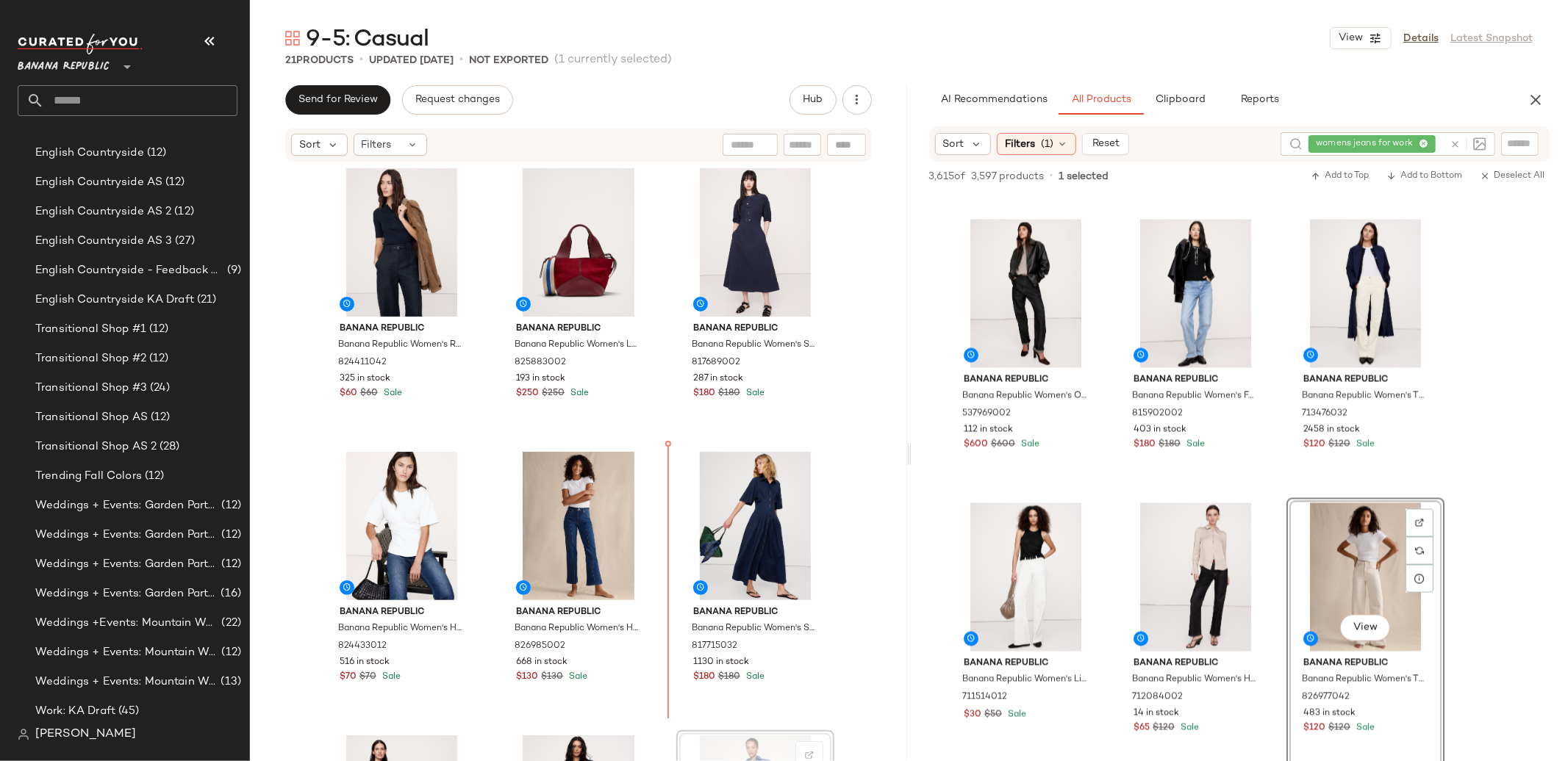
scroll to position [583, 0]
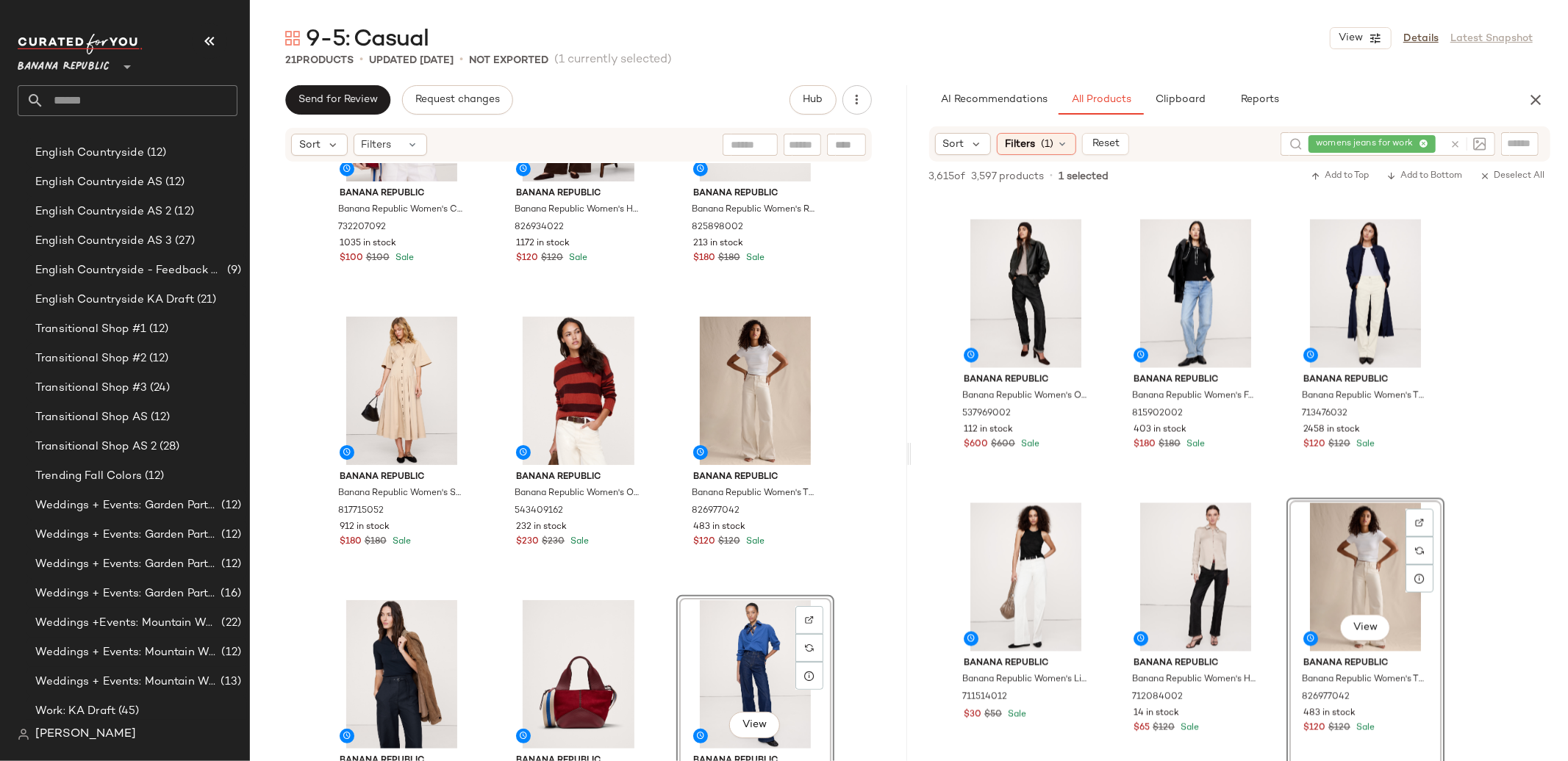
scroll to position [141, 0]
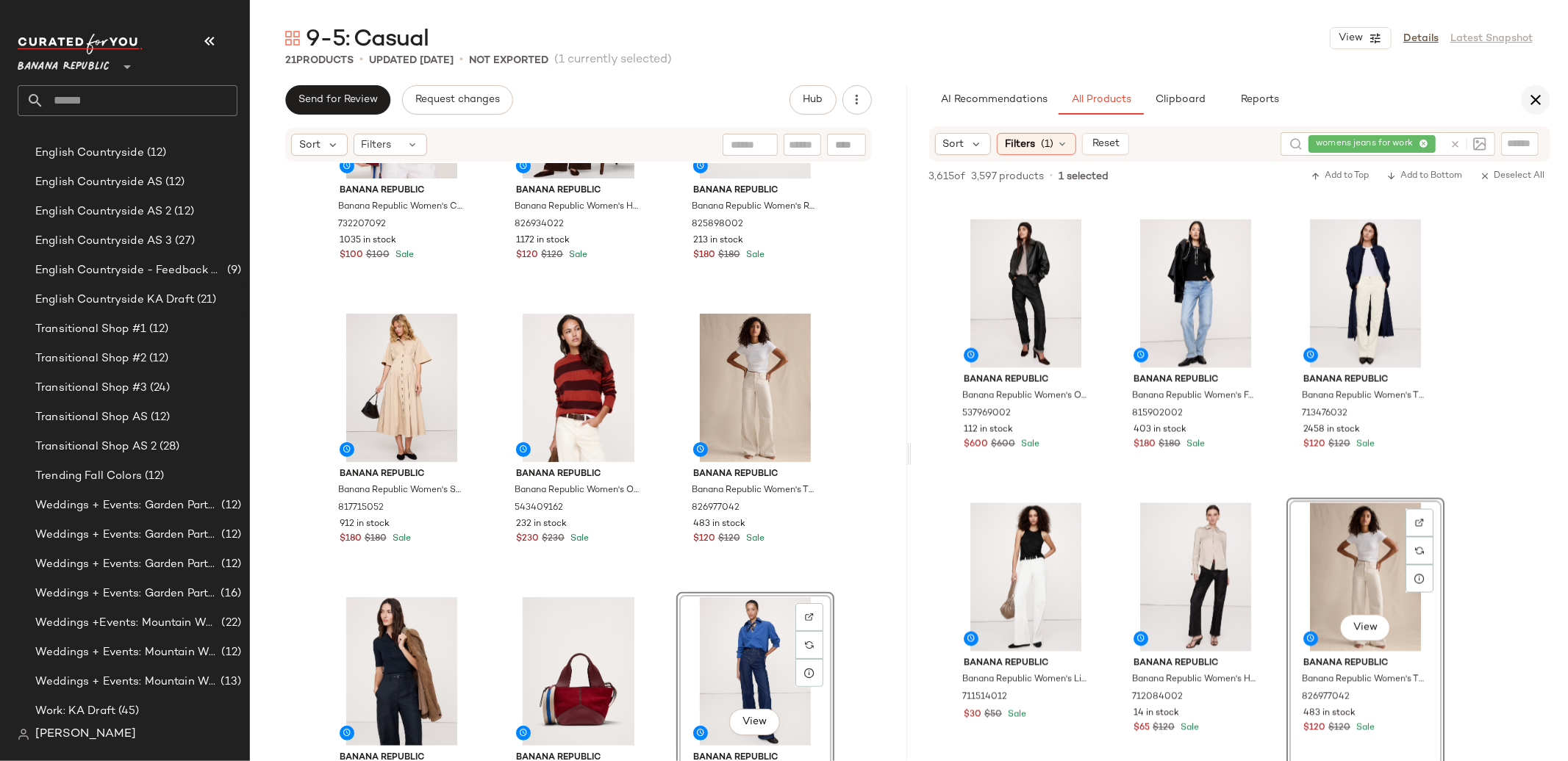
click at [1534, 103] on icon "button" at bounding box center [1535, 100] width 17 height 17
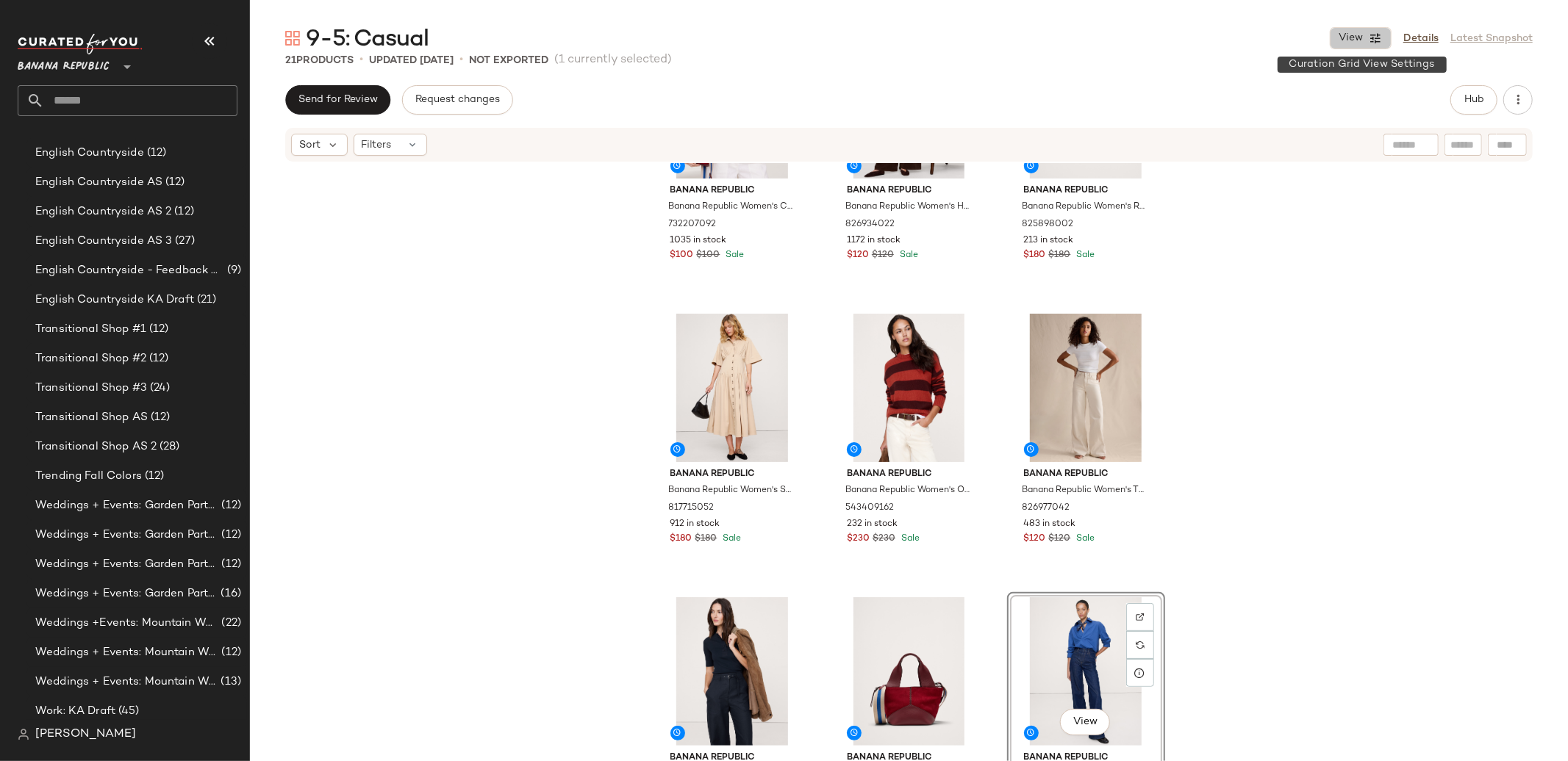
drag, startPoint x: 1367, startPoint y: 38, endPoint x: 1356, endPoint y: 132, distance: 94.6
click at [1367, 38] on button "View" at bounding box center [1360, 38] width 61 height 22
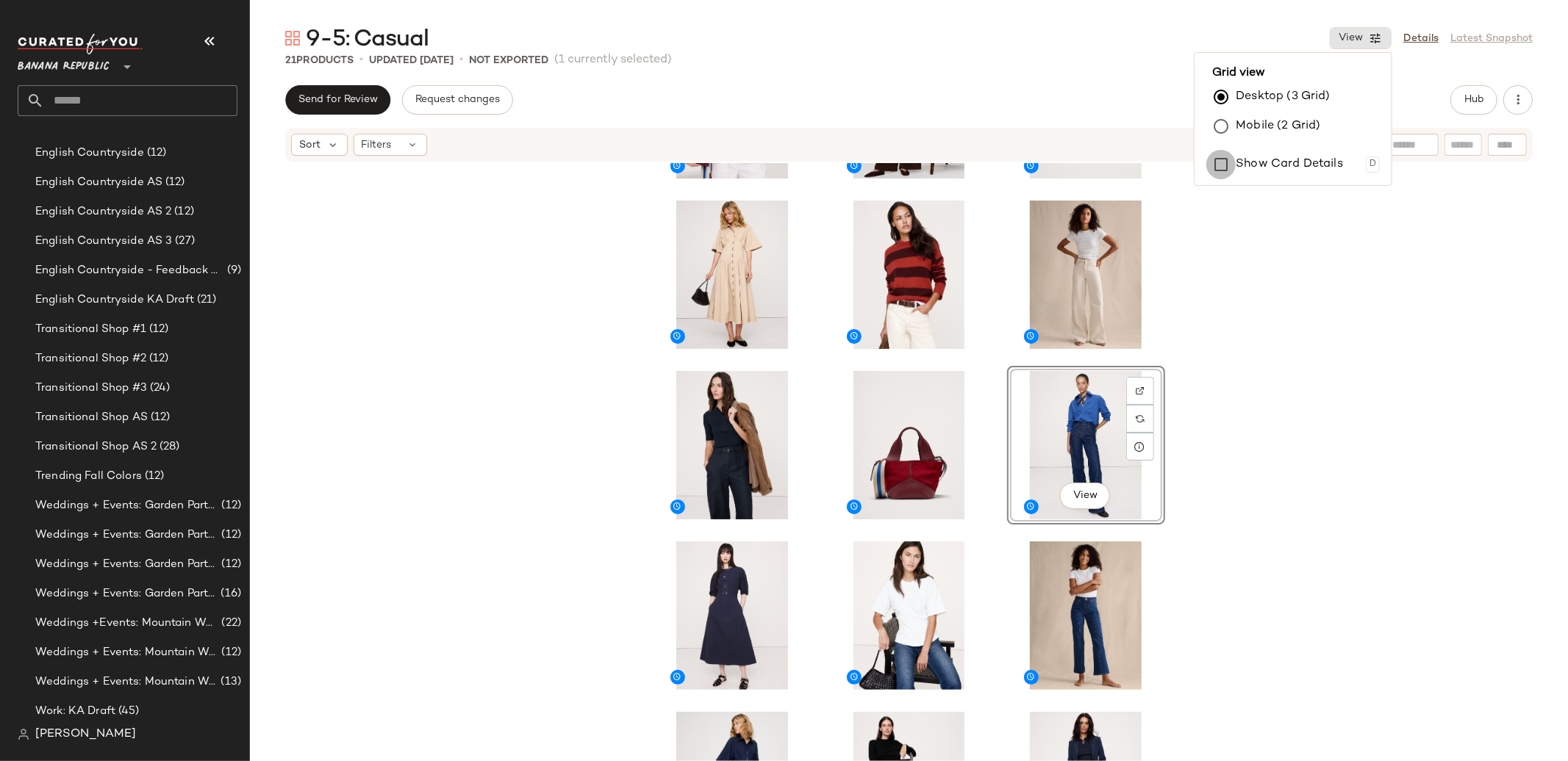
scroll to position [0, 0]
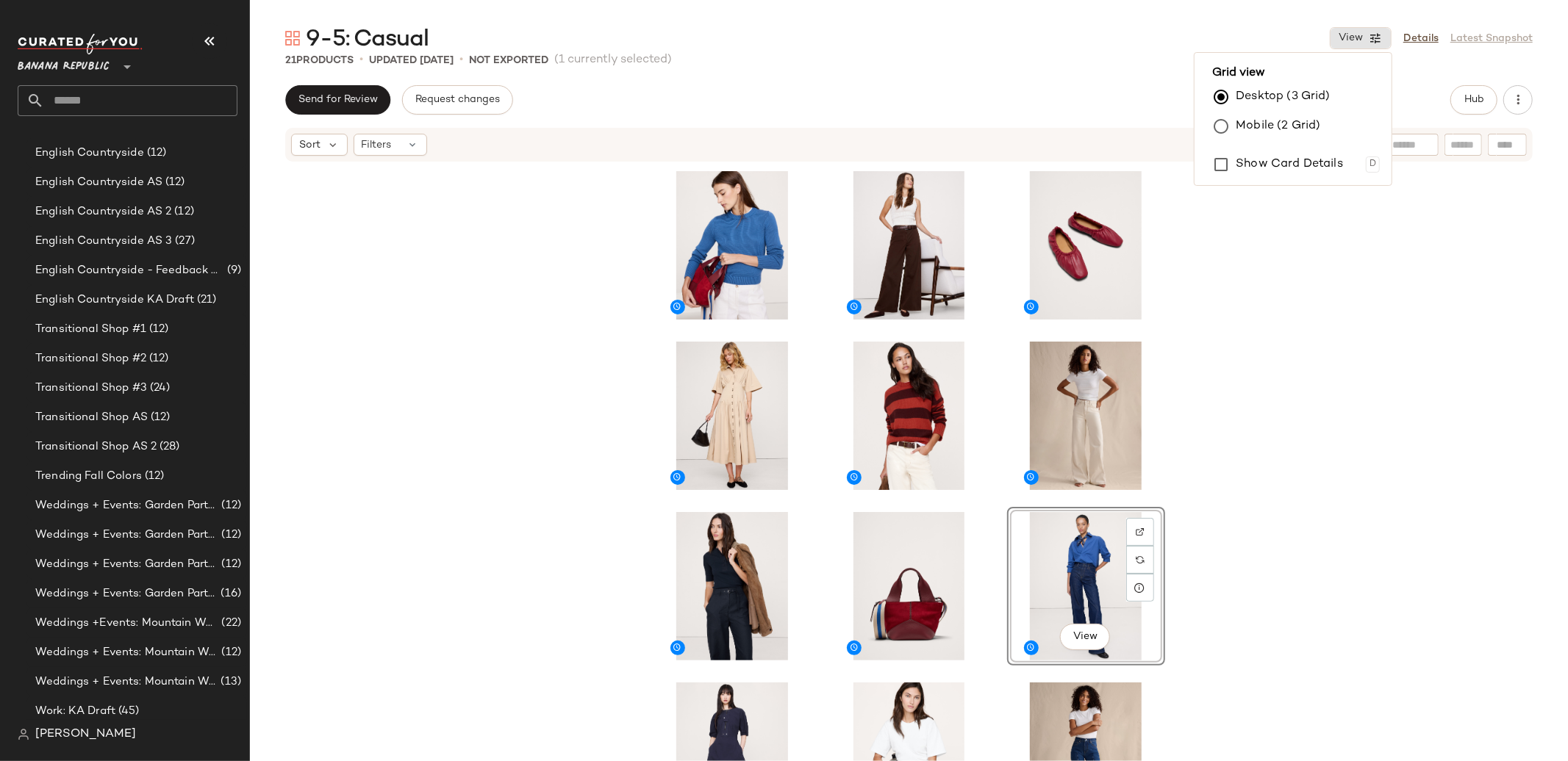
drag, startPoint x: 1299, startPoint y: 374, endPoint x: 1345, endPoint y: 373, distance: 46.0
click at [1299, 374] on div "View" at bounding box center [909, 485] width 1318 height 642
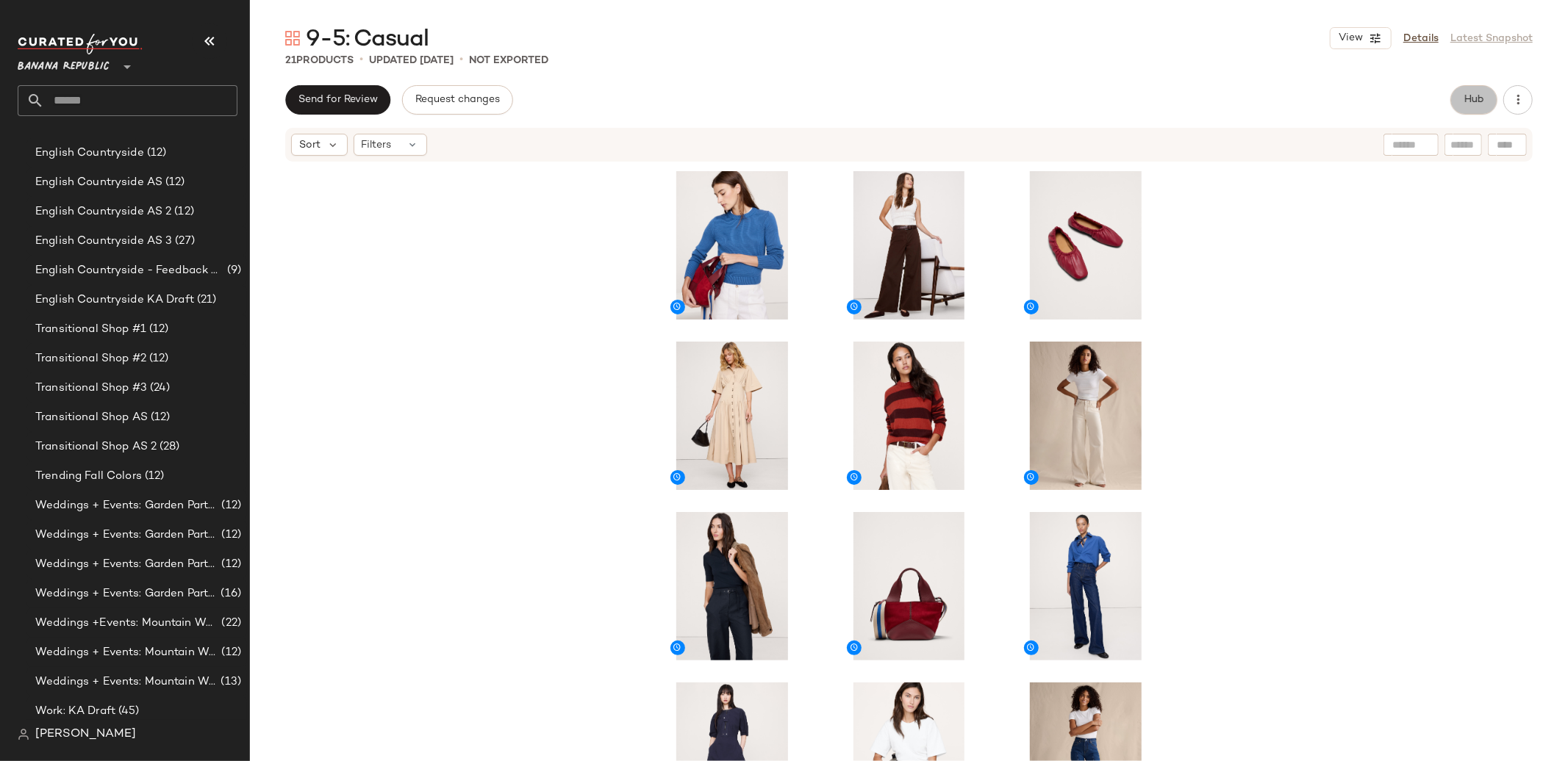
click at [1484, 100] on span "Hub" at bounding box center [1473, 100] width 21 height 12
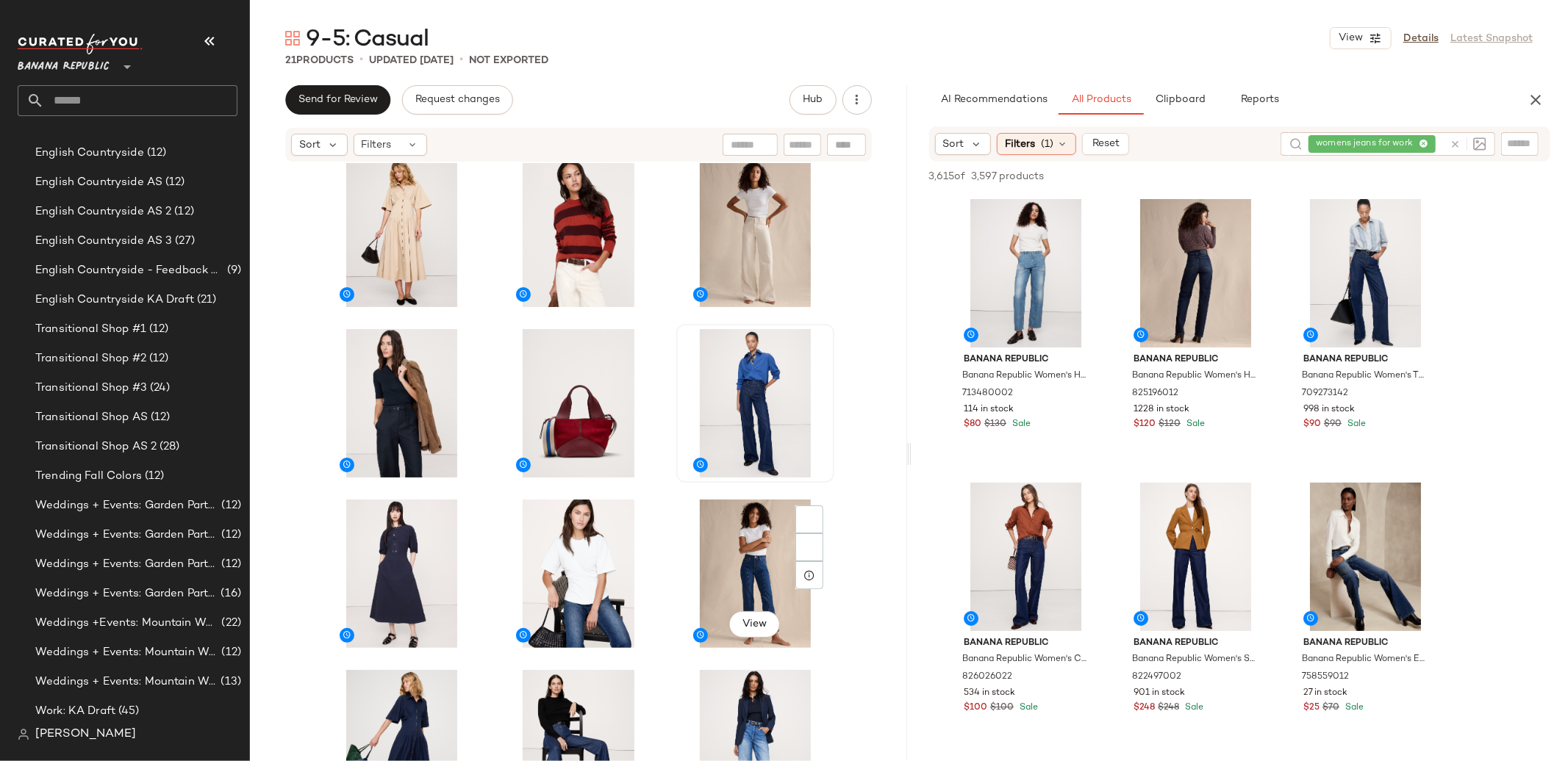
scroll to position [196, 0]
click at [1355, 30] on button "View" at bounding box center [1360, 38] width 61 height 22
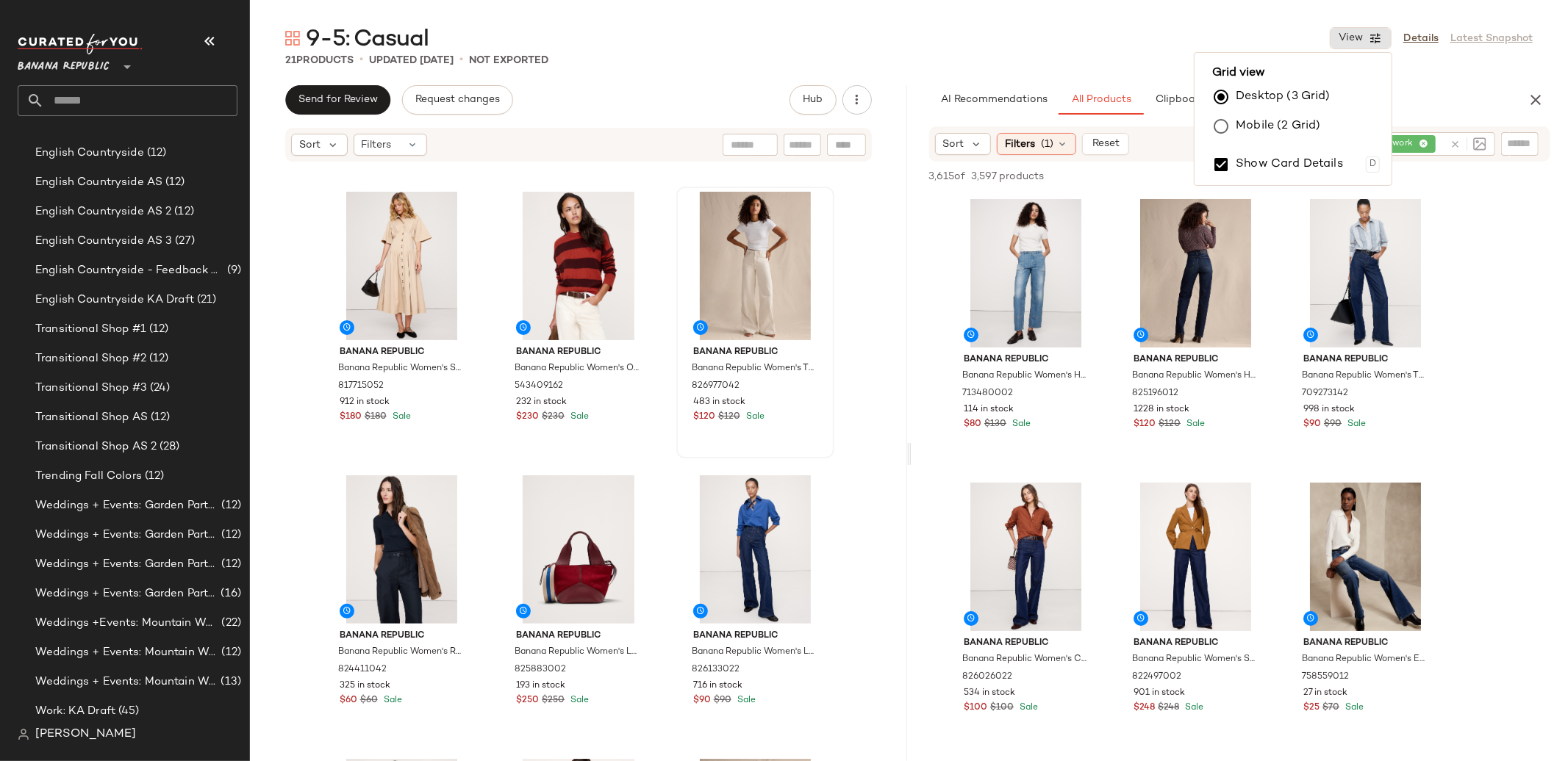
scroll to position [339, 0]
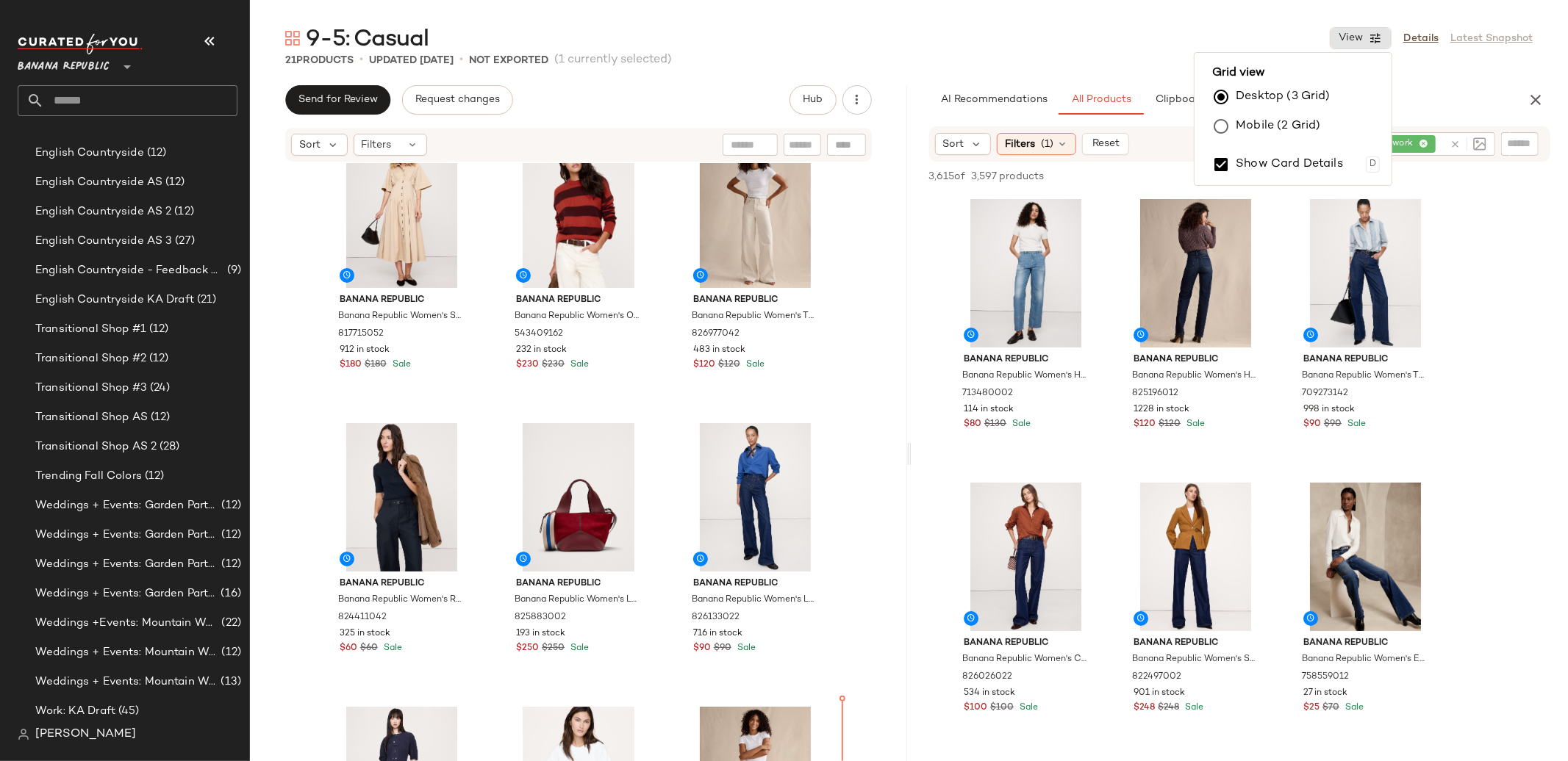
scroll to position [325, 0]
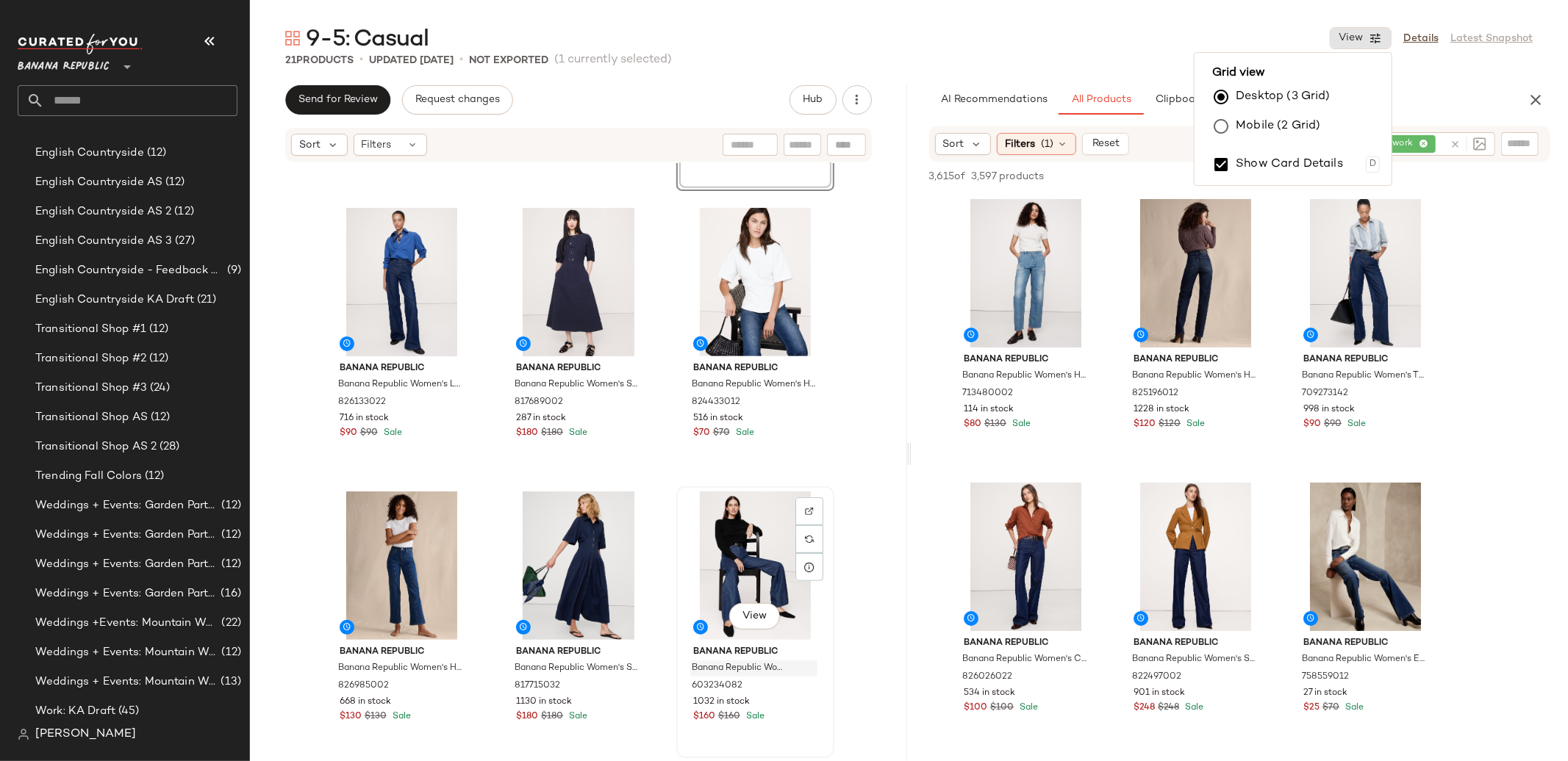
scroll to position [838, 0]
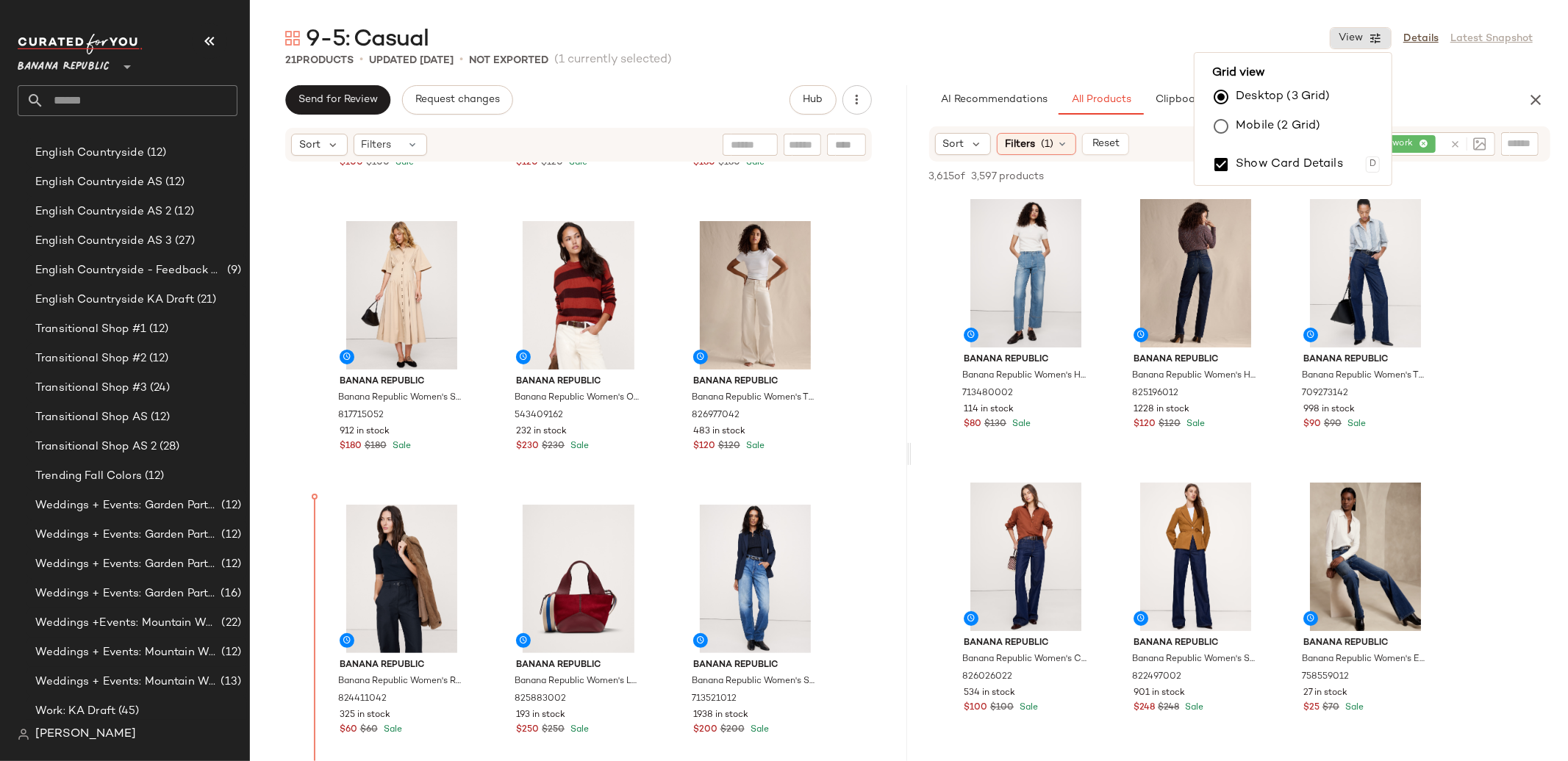
scroll to position [252, 0]
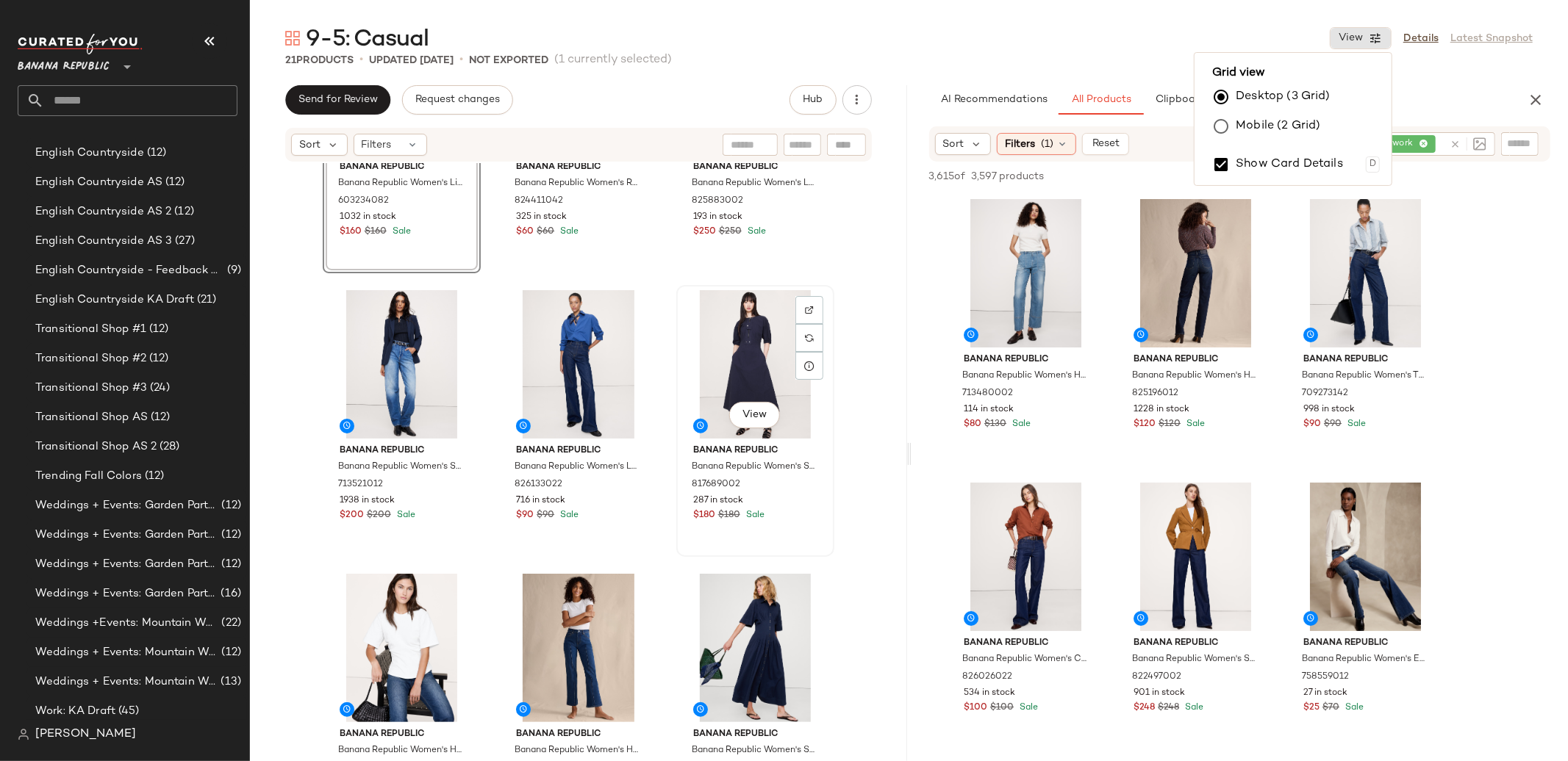
scroll to position [761, 0]
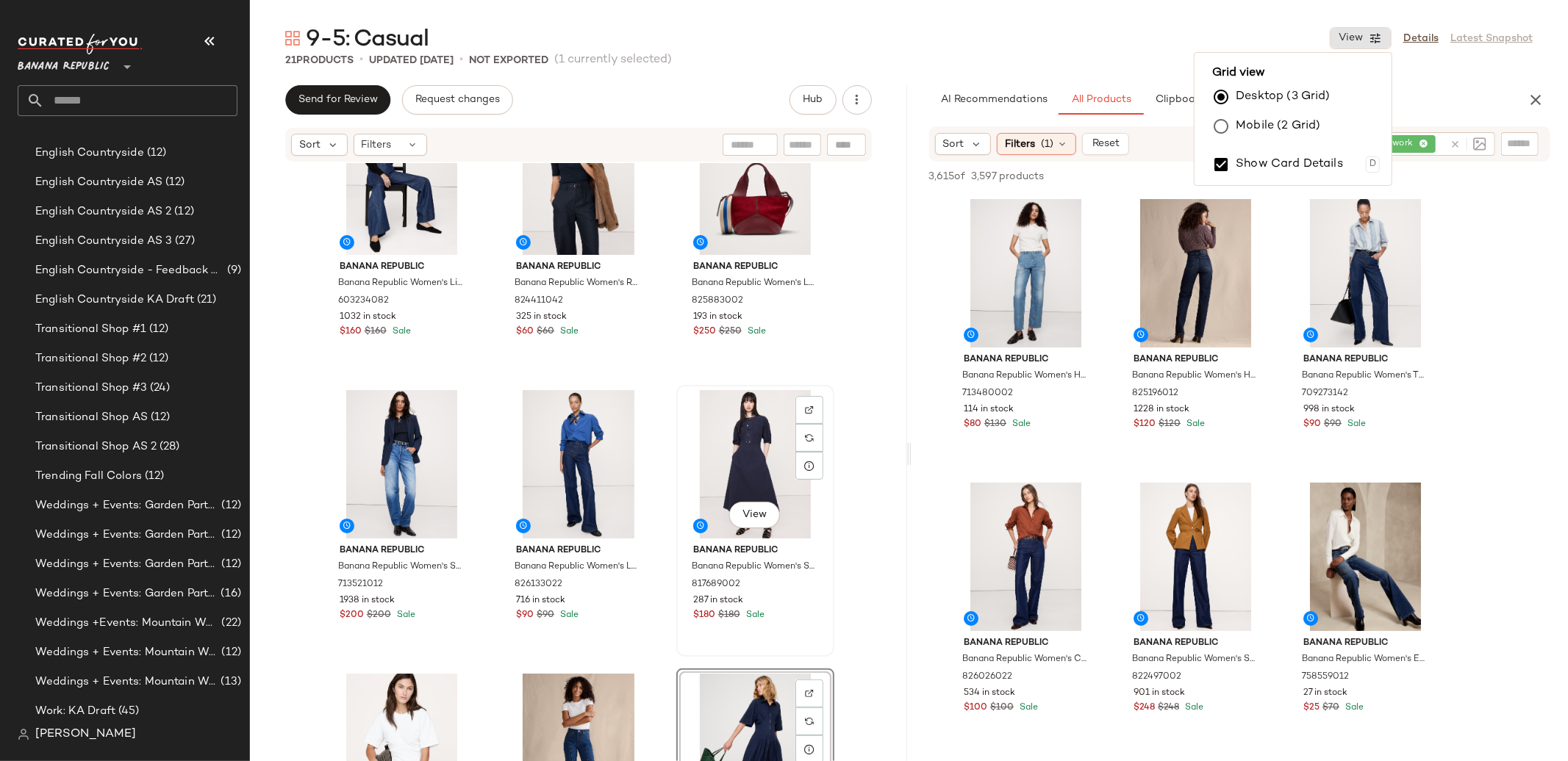
scroll to position [577, 0]
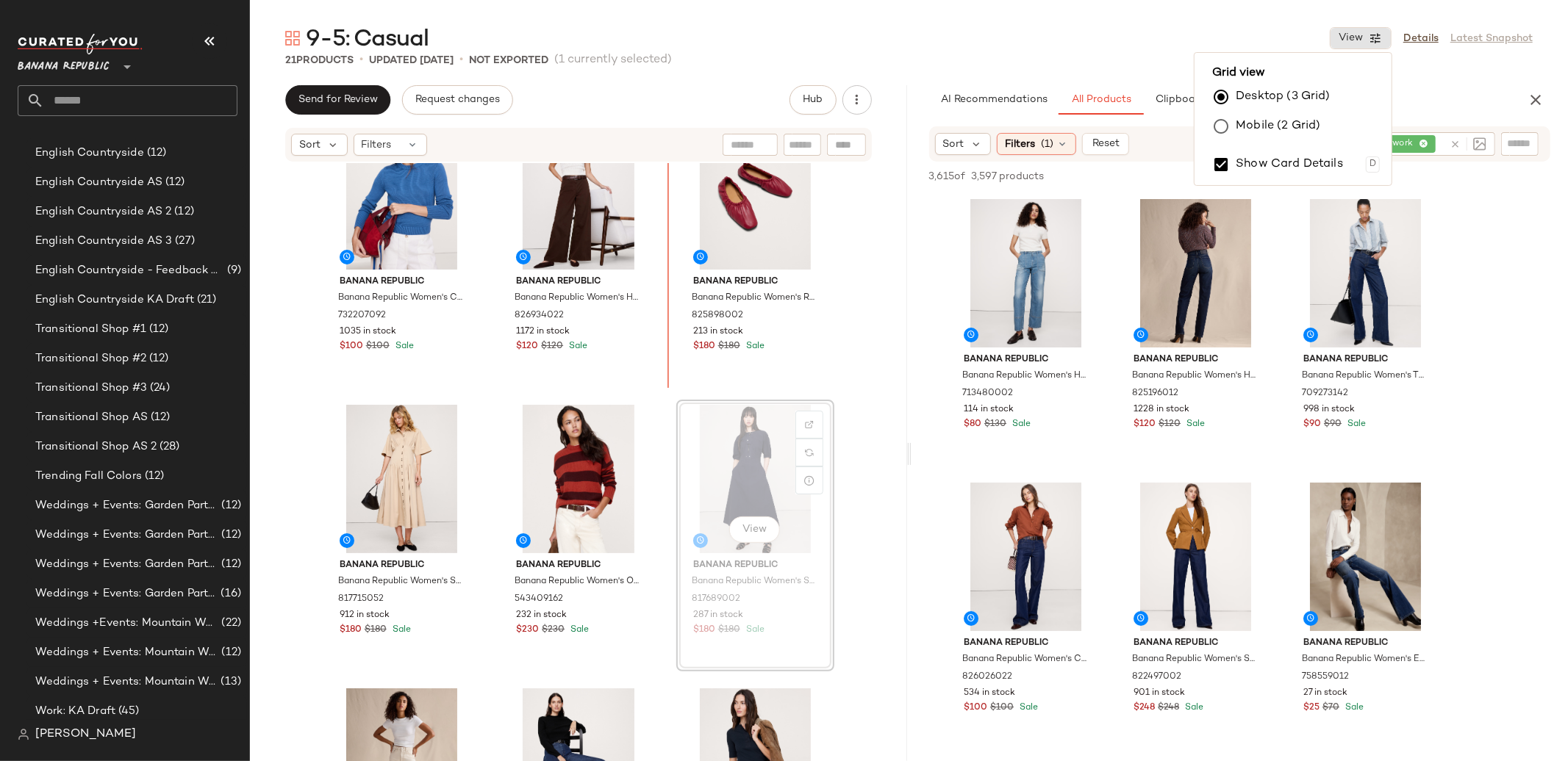
scroll to position [27, 0]
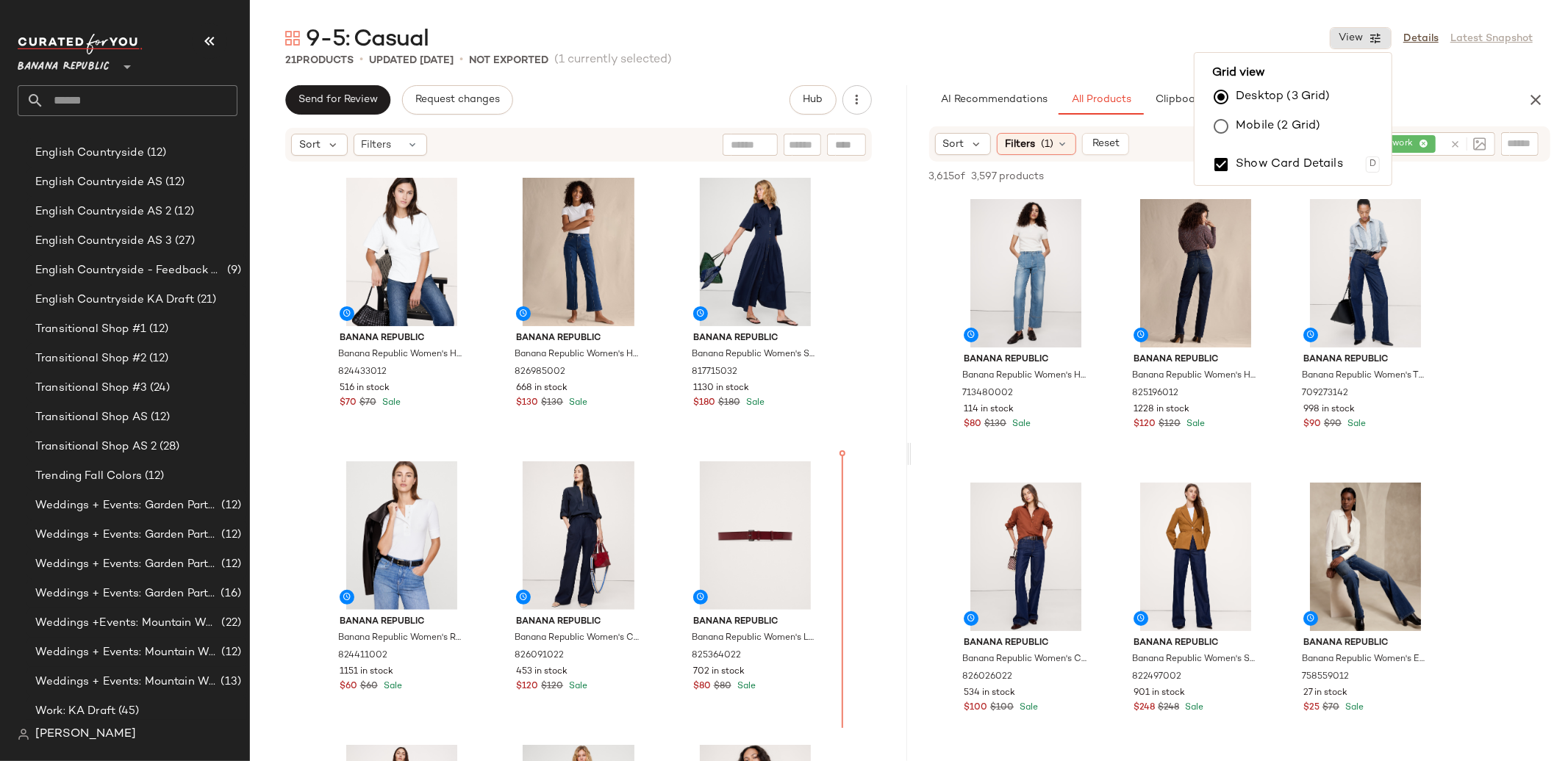
scroll to position [1345, 0]
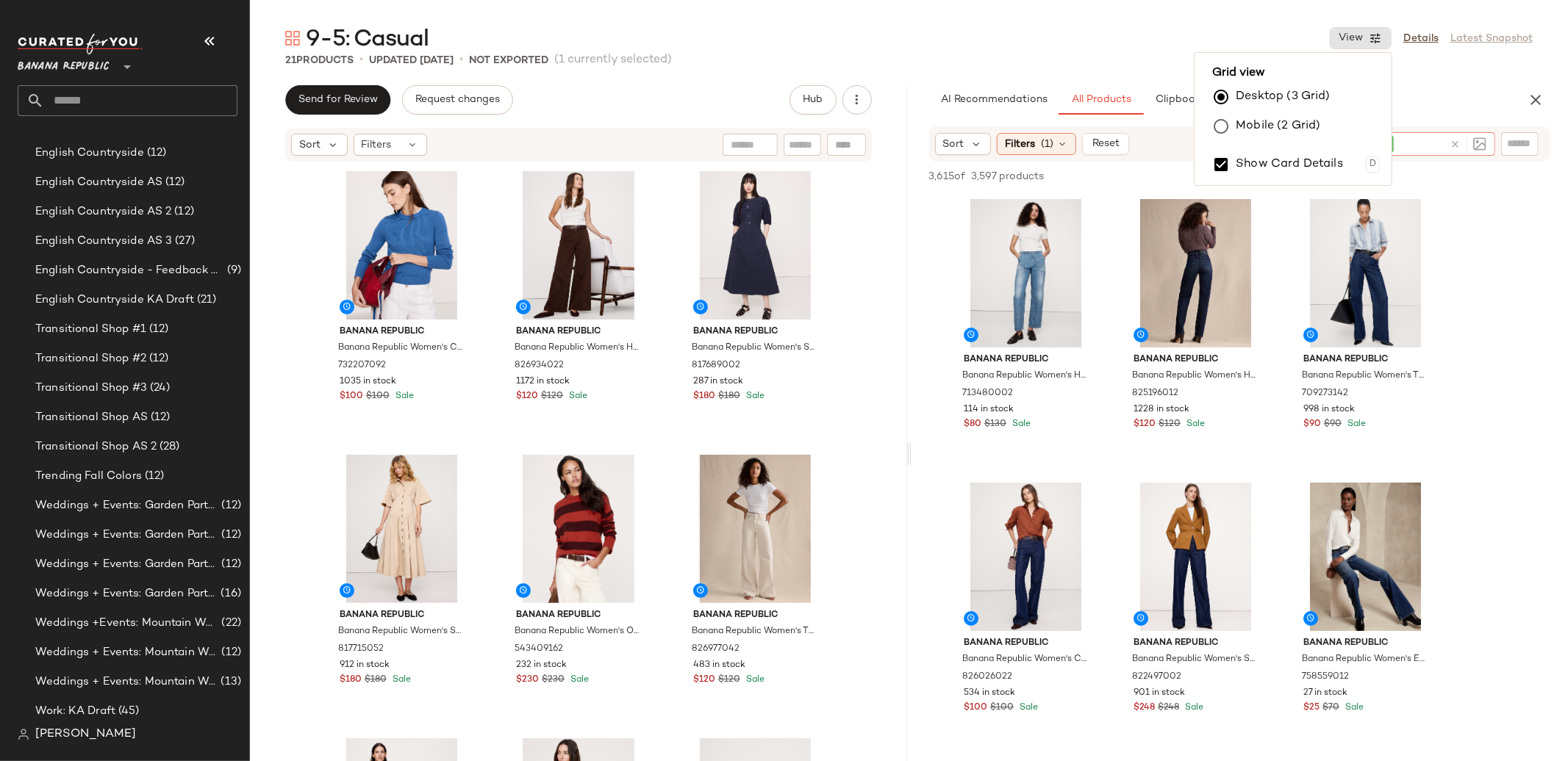
click at [1453, 142] on icon at bounding box center [1454, 144] width 11 height 11
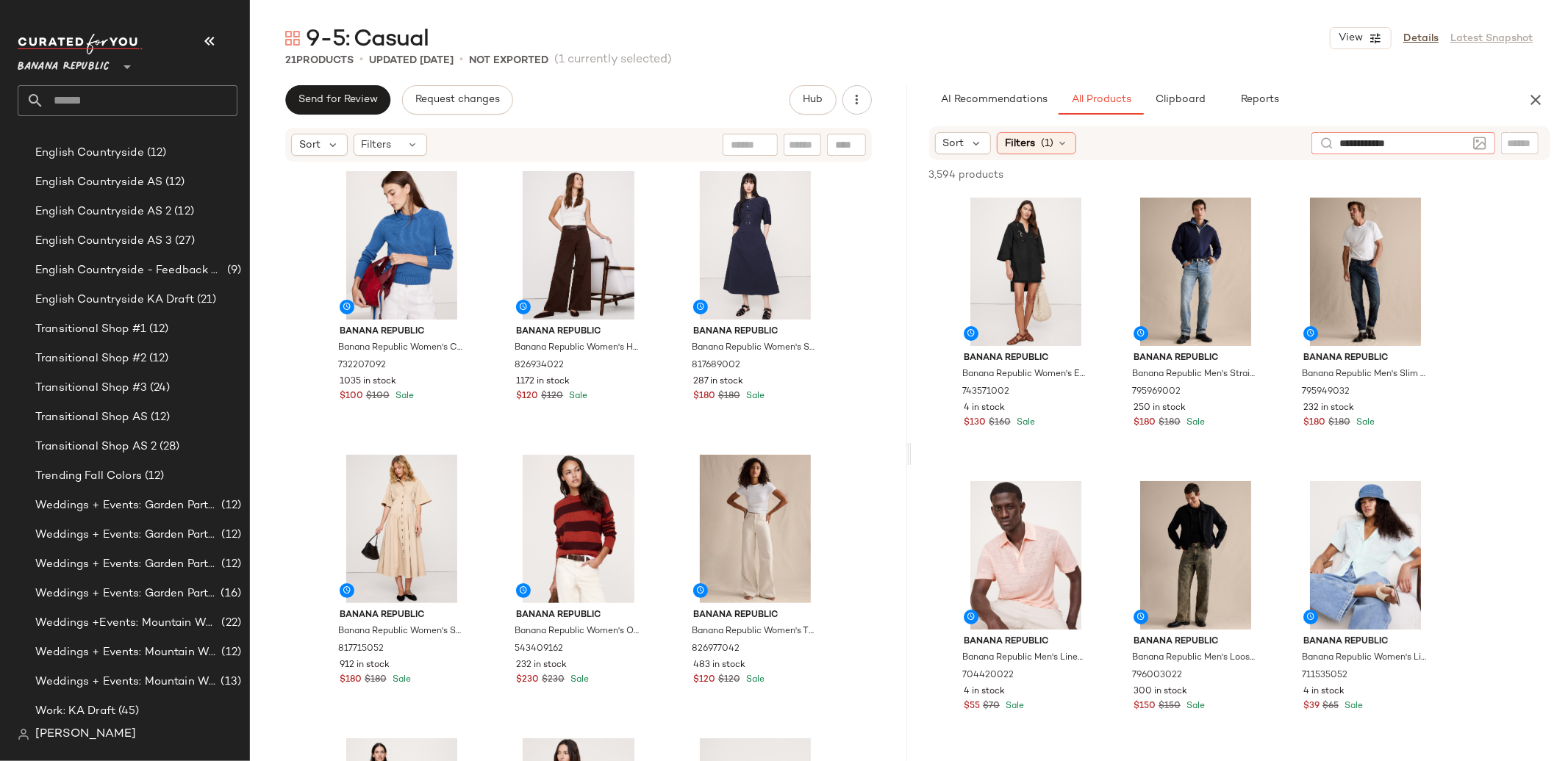
type input "**********"
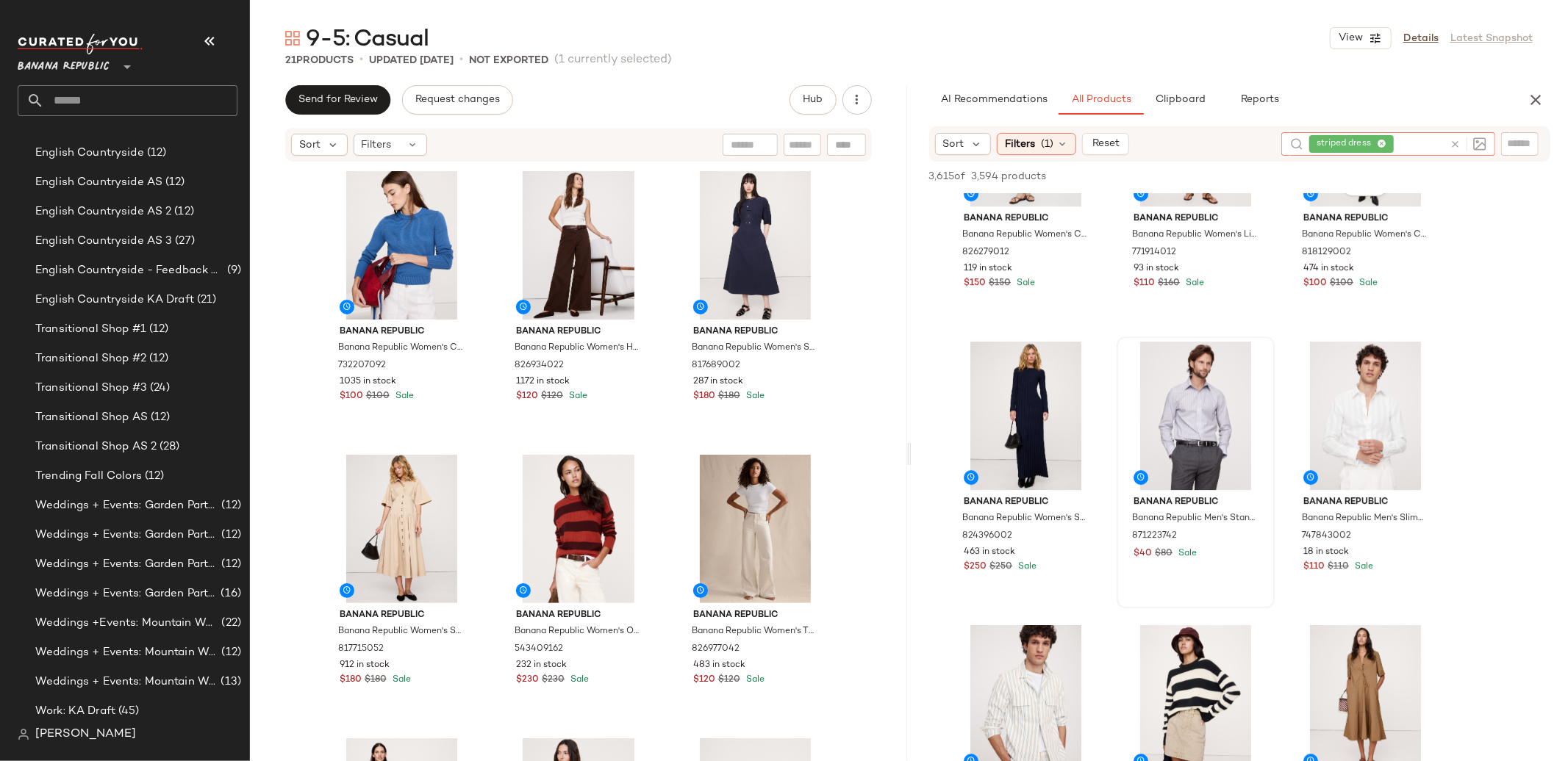
scroll to position [3830, 0]
click at [1031, 453] on button "View" at bounding box center [1024, 466] width 50 height 27
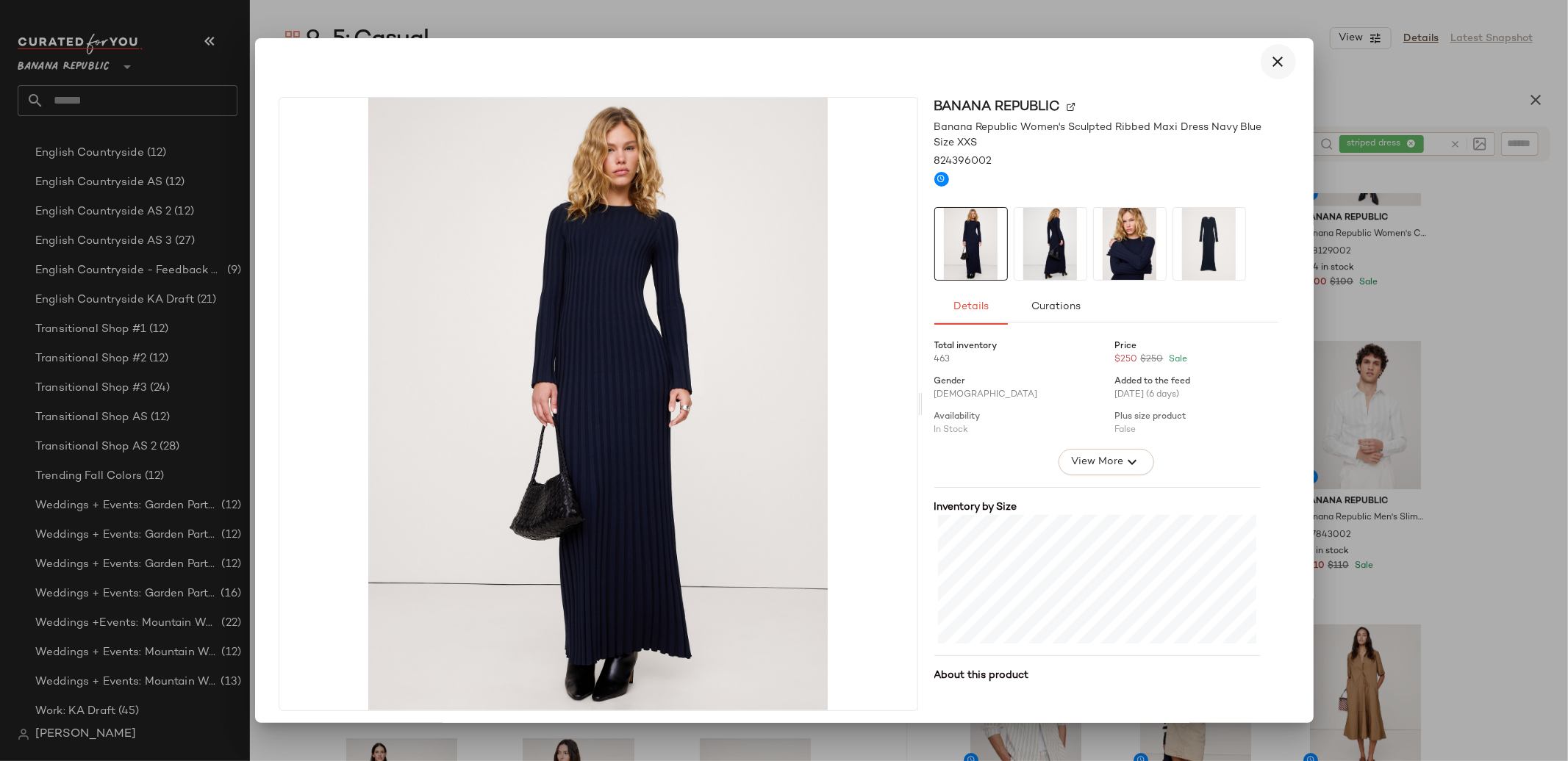
click at [1275, 61] on icon "button" at bounding box center [1277, 61] width 17 height 17
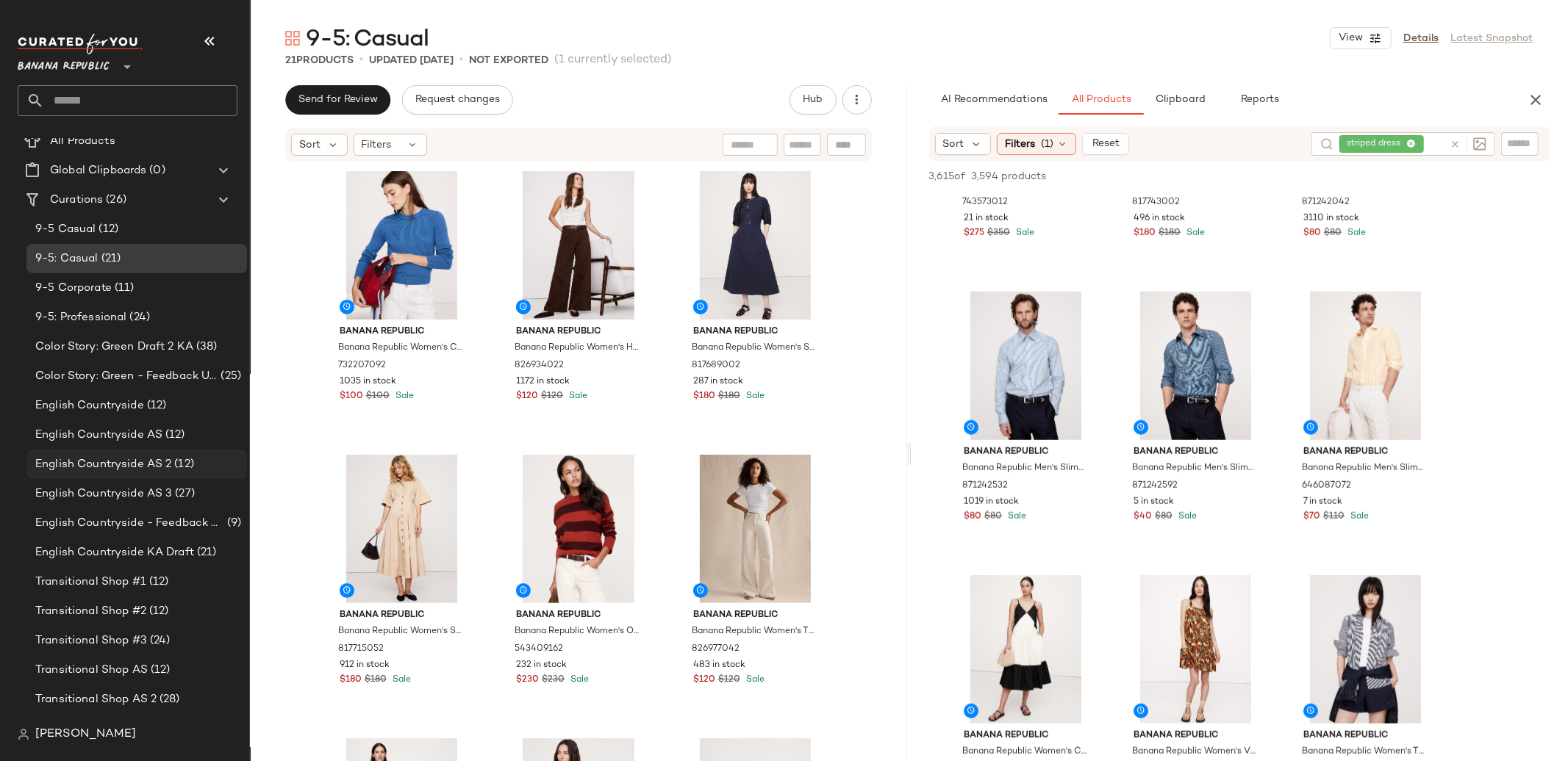
scroll to position [0, 0]
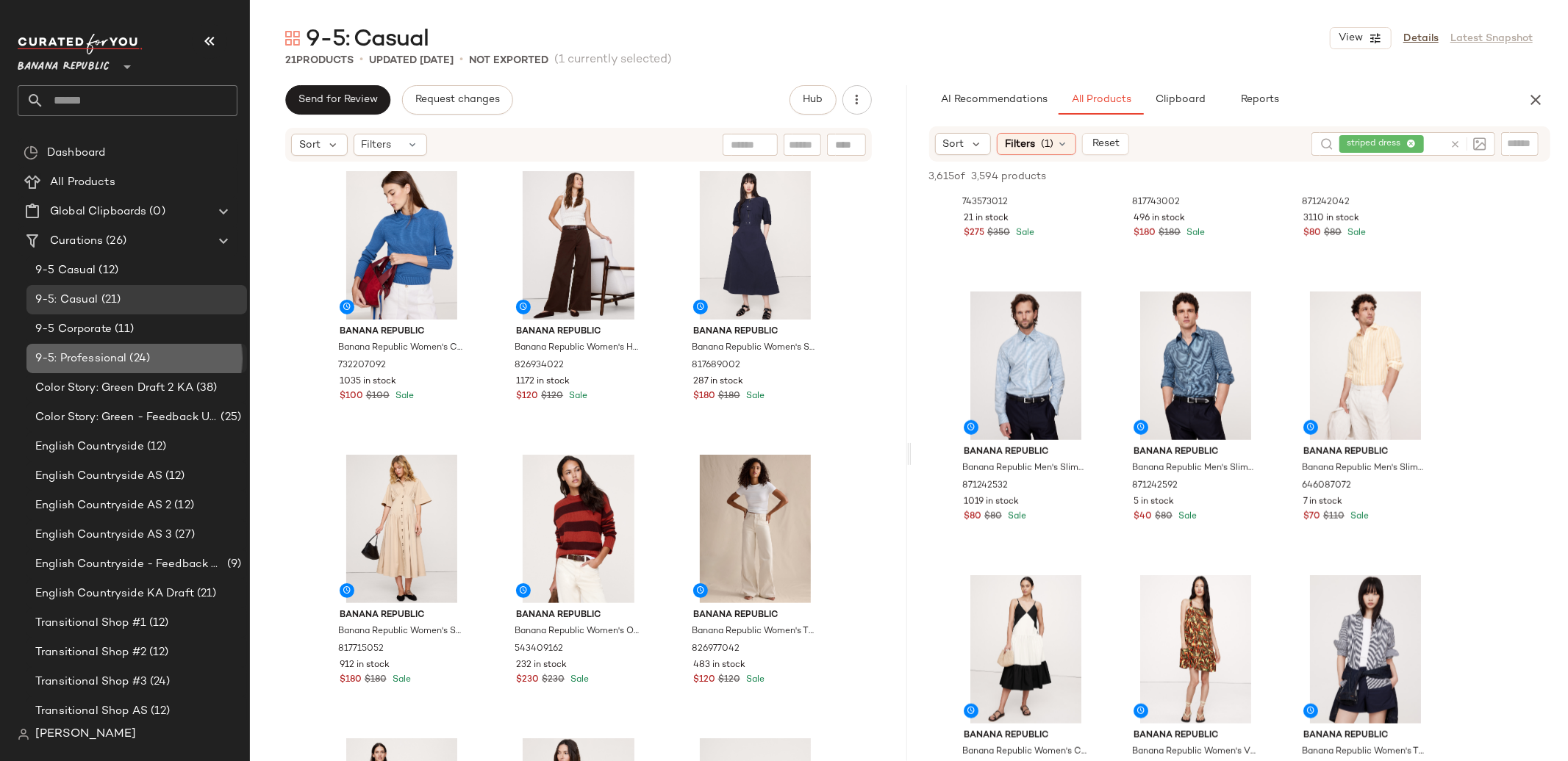
click at [160, 358] on div "9-5: Professional (24)" at bounding box center [135, 359] width 210 height 17
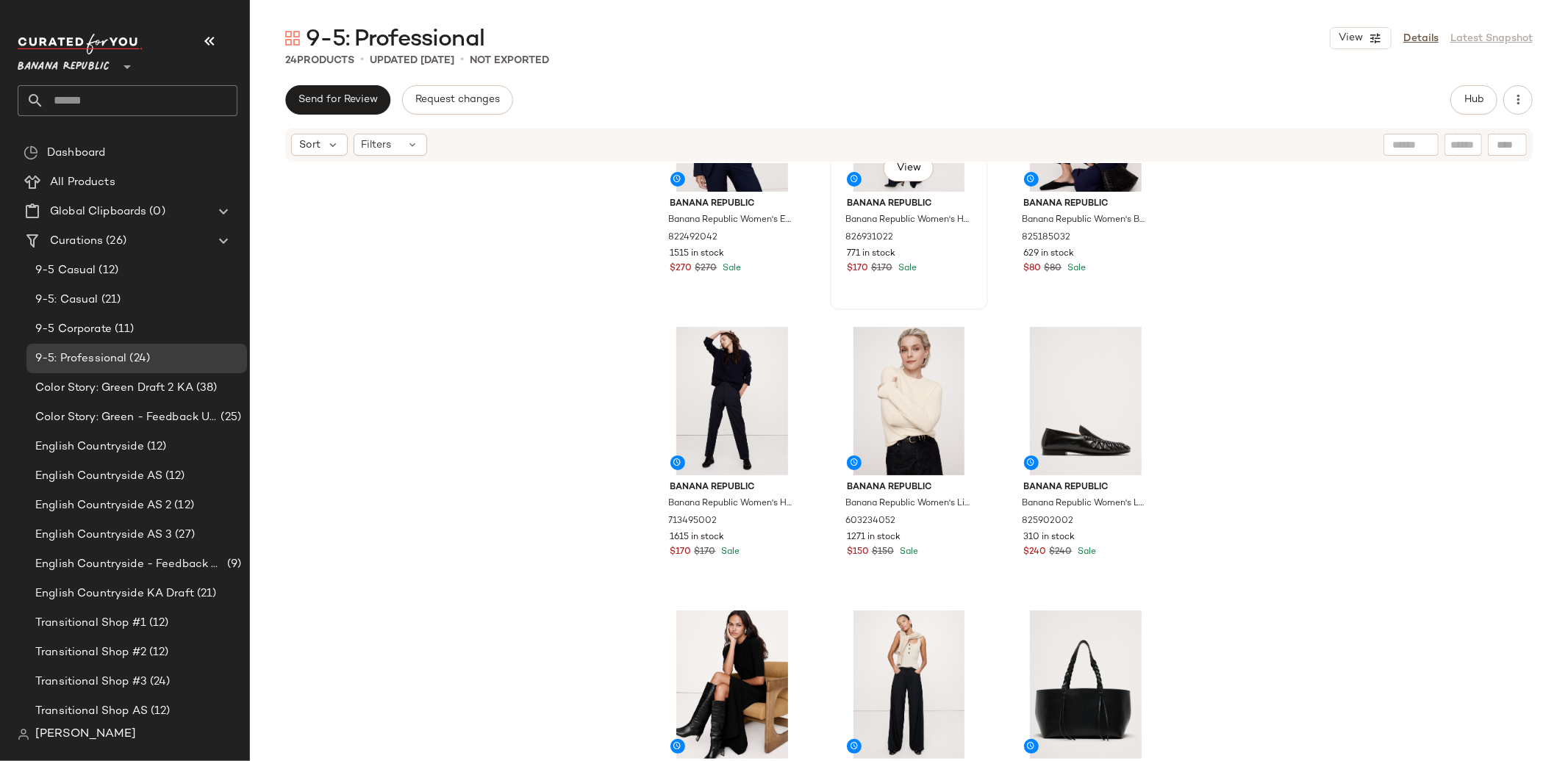
scroll to position [125, 0]
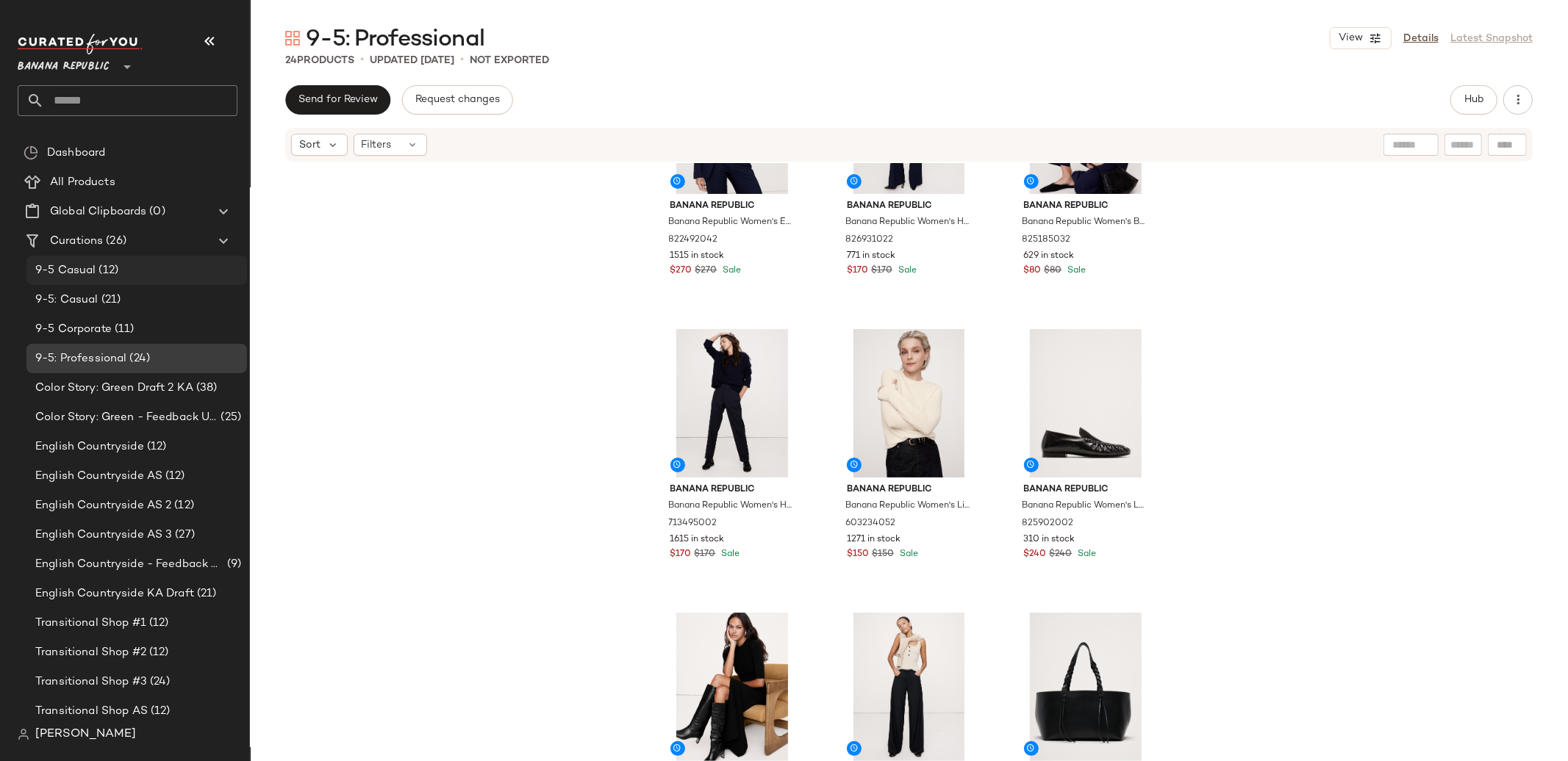
click at [125, 270] on div "9-5 Casual (12)" at bounding box center [135, 271] width 210 height 17
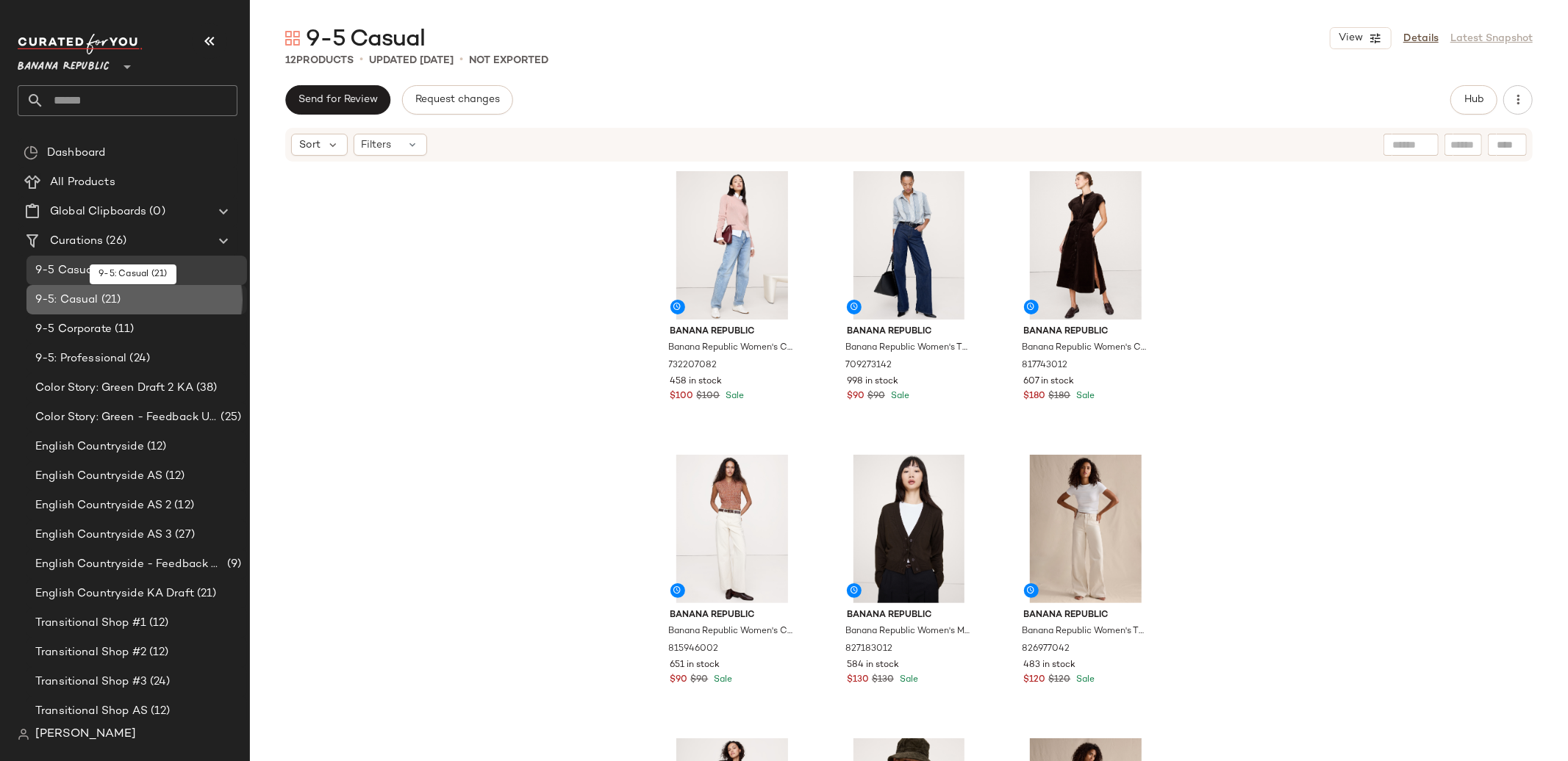
click at [68, 294] on span "9-5: Casual" at bounding box center [67, 300] width 63 height 17
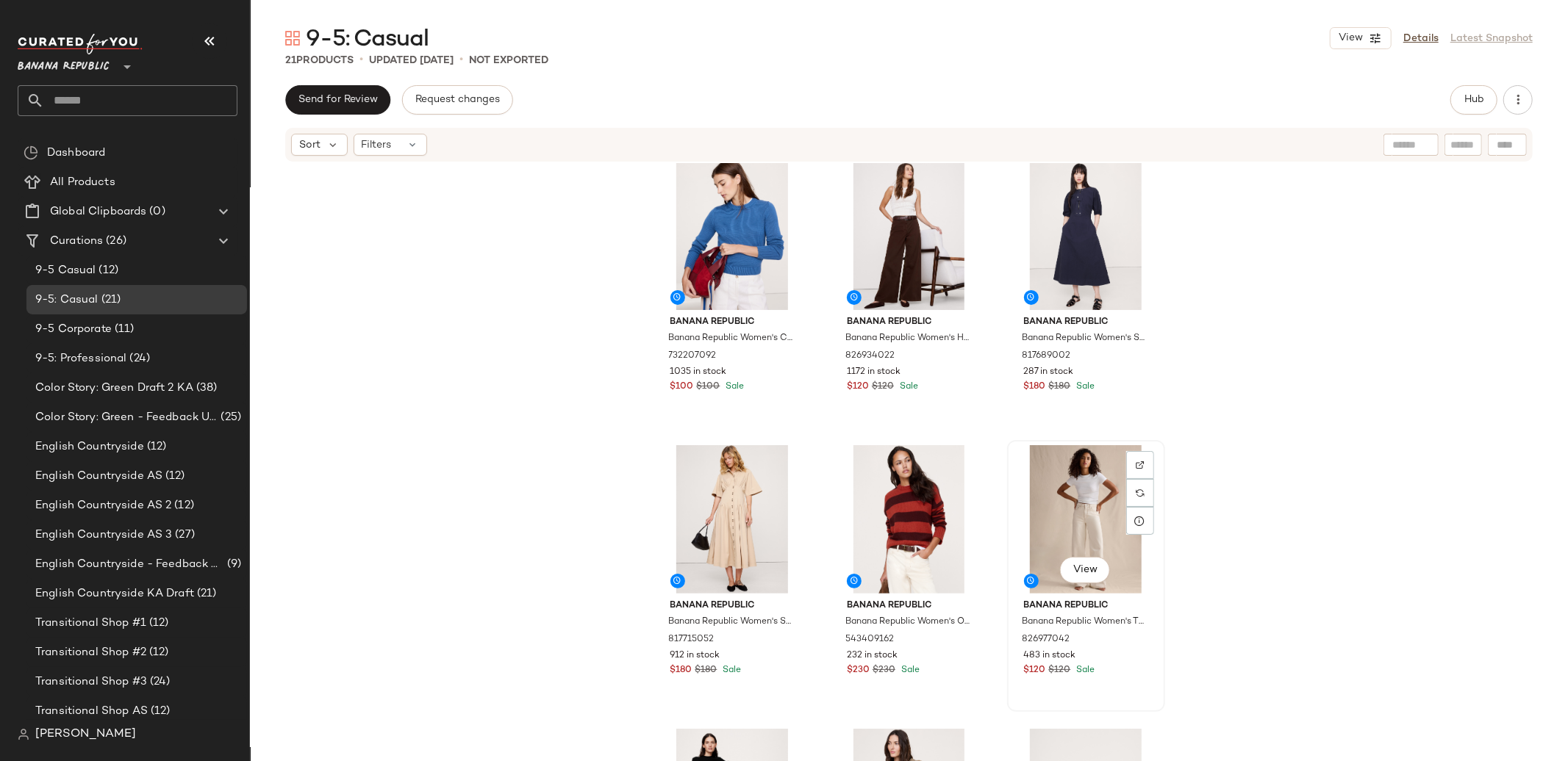
scroll to position [8, 0]
click at [149, 388] on span "Color Story: Green Draft 2 KA" at bounding box center [115, 388] width 158 height 17
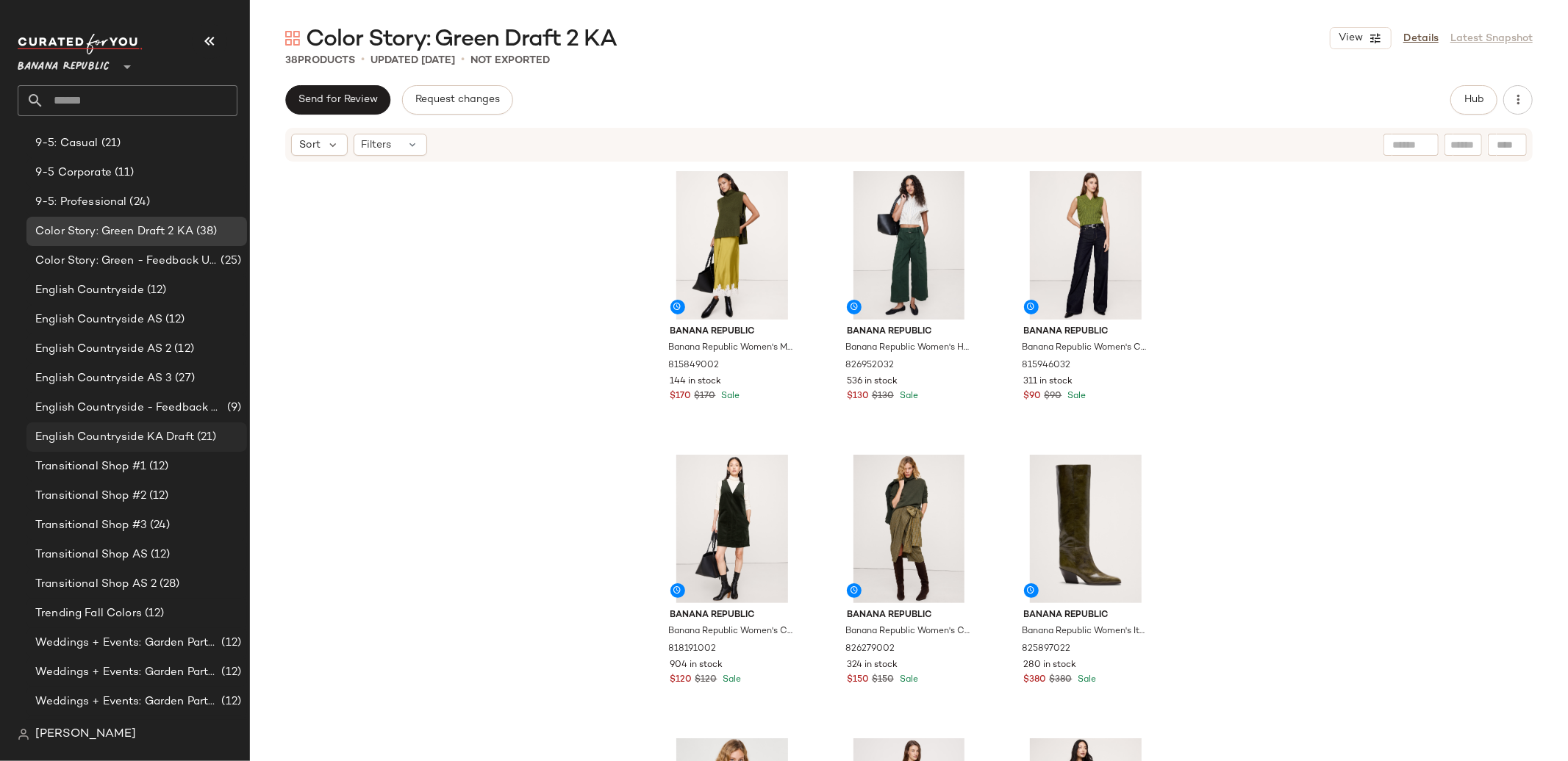
scroll to position [154, 0]
click at [139, 475] on span "Transitional Shop #1" at bounding box center [91, 469] width 111 height 17
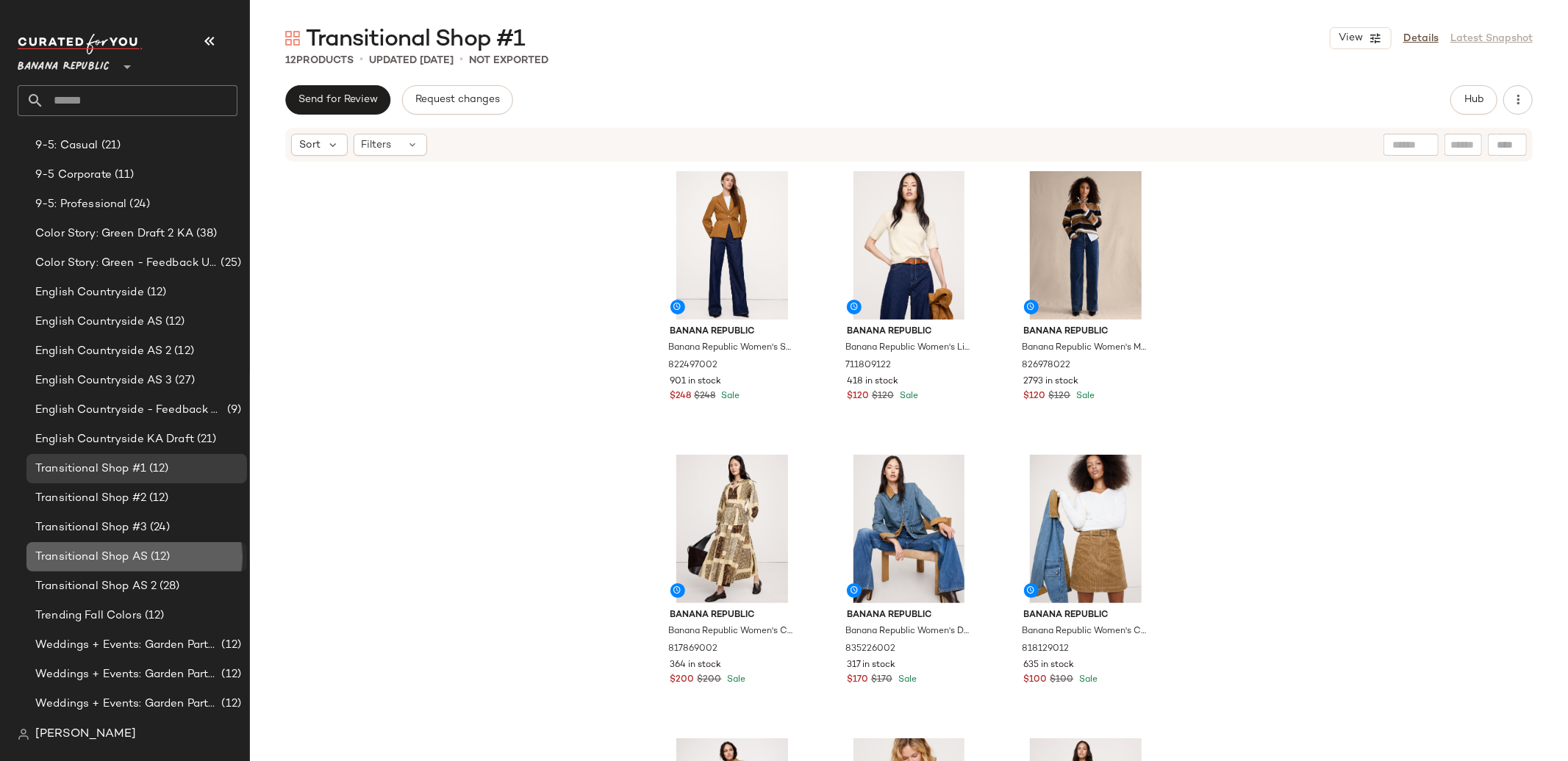
click at [129, 563] on span "Transitional Shop AS" at bounding box center [91, 558] width 112 height 17
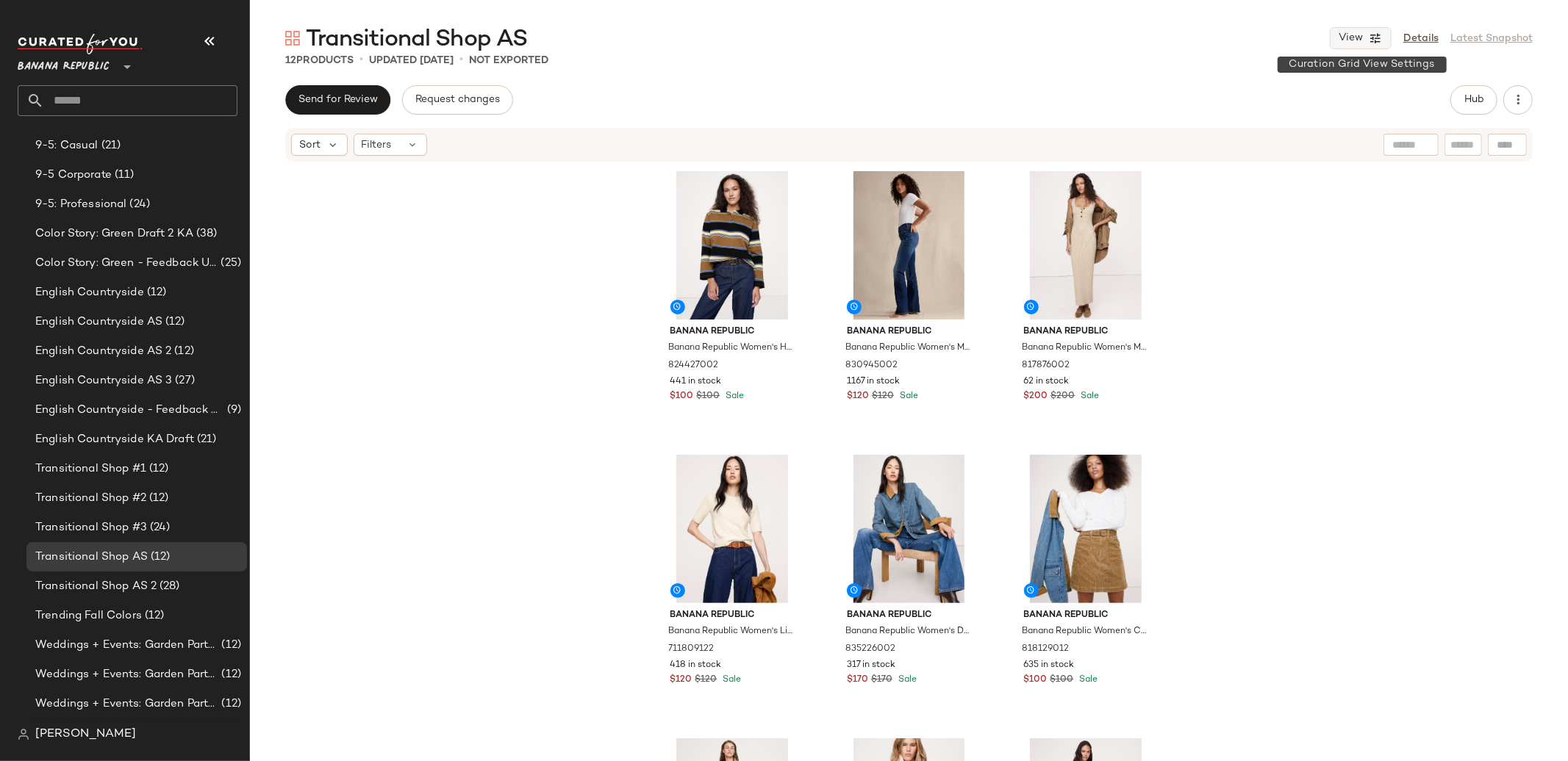
click at [1374, 34] on icon "button" at bounding box center [1375, 38] width 13 height 13
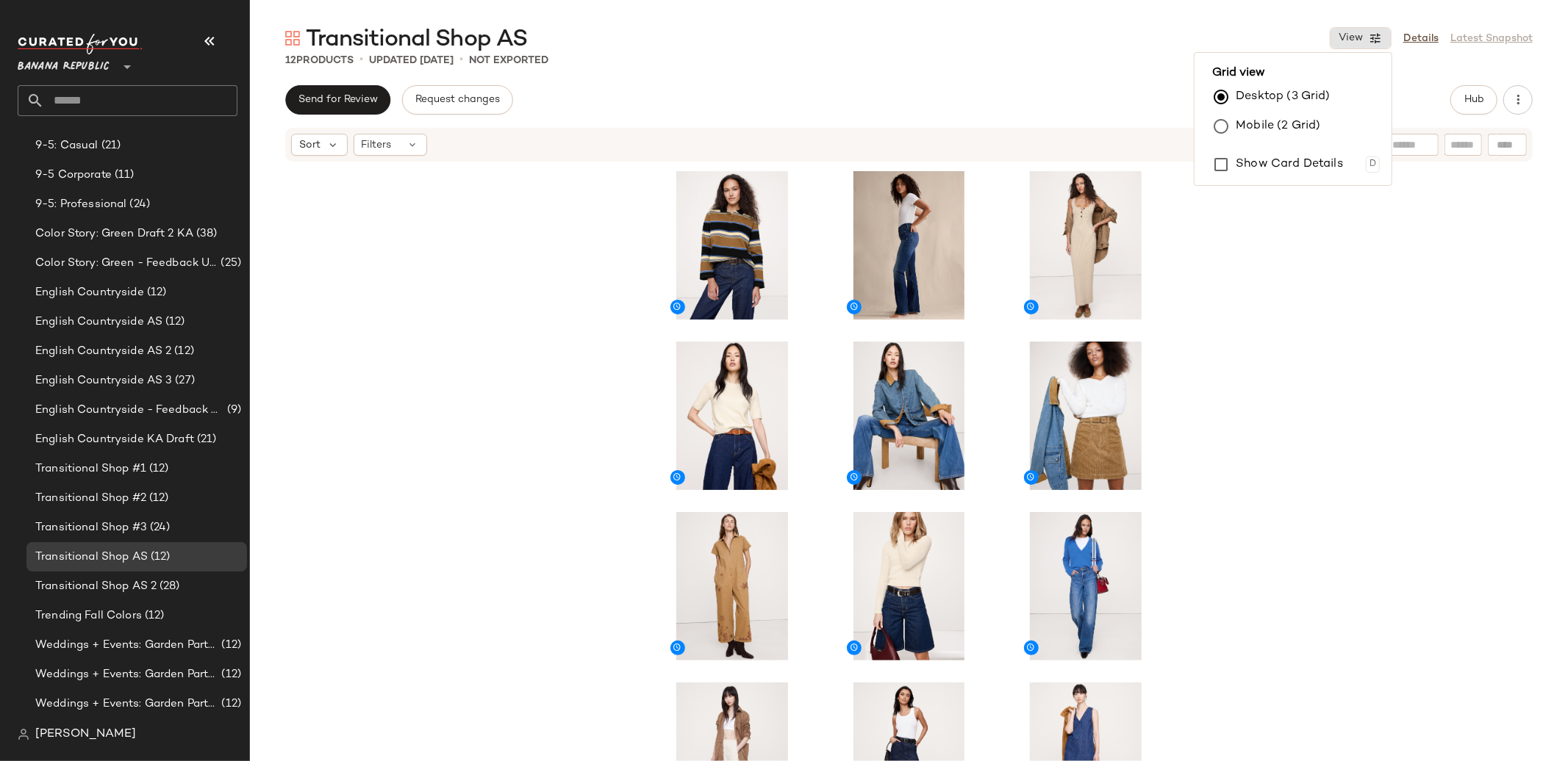
click at [1550, 276] on div at bounding box center [909, 485] width 1318 height 642
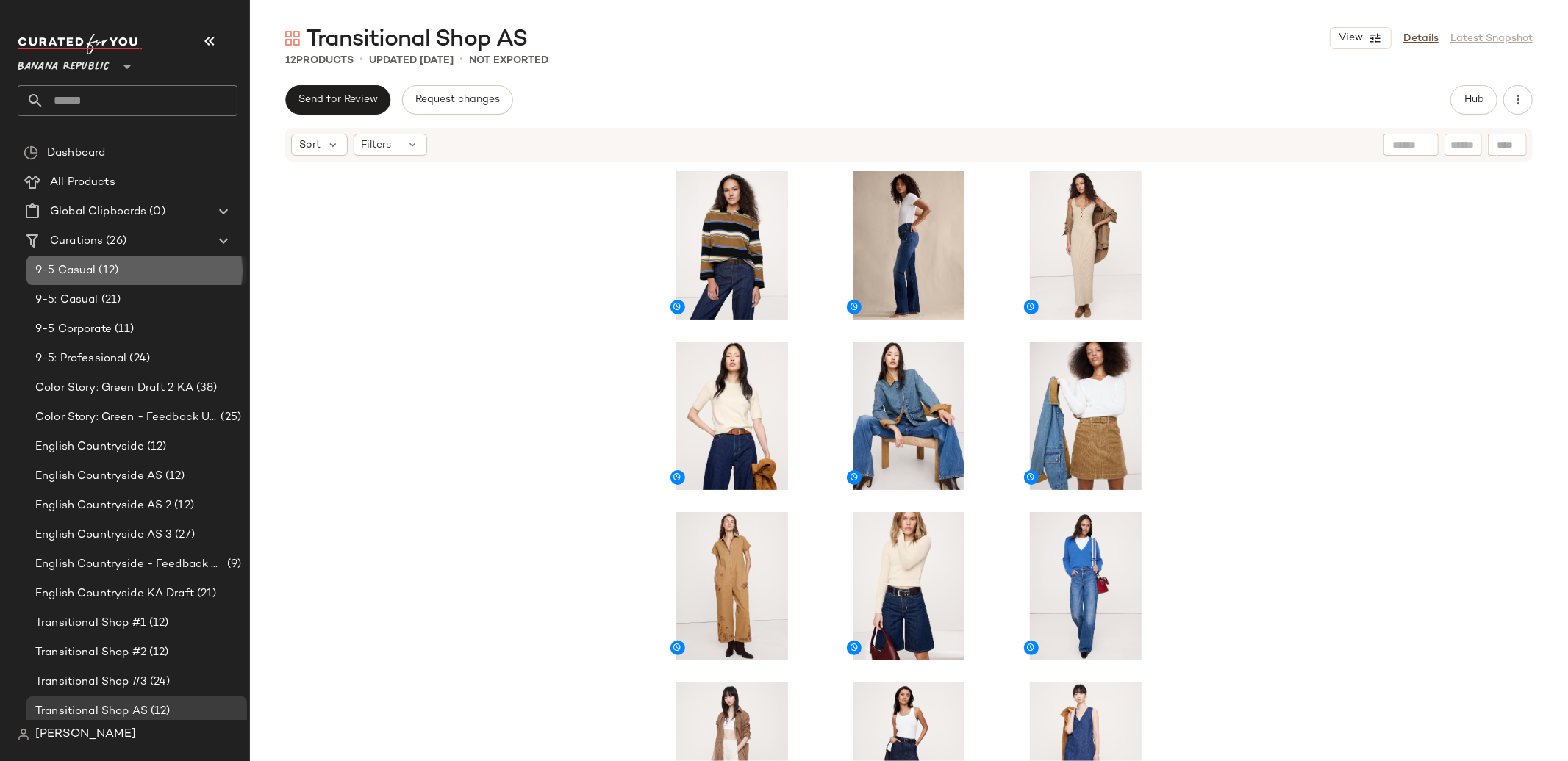
click at [134, 266] on div "9-5 Casual (12)" at bounding box center [135, 271] width 210 height 17
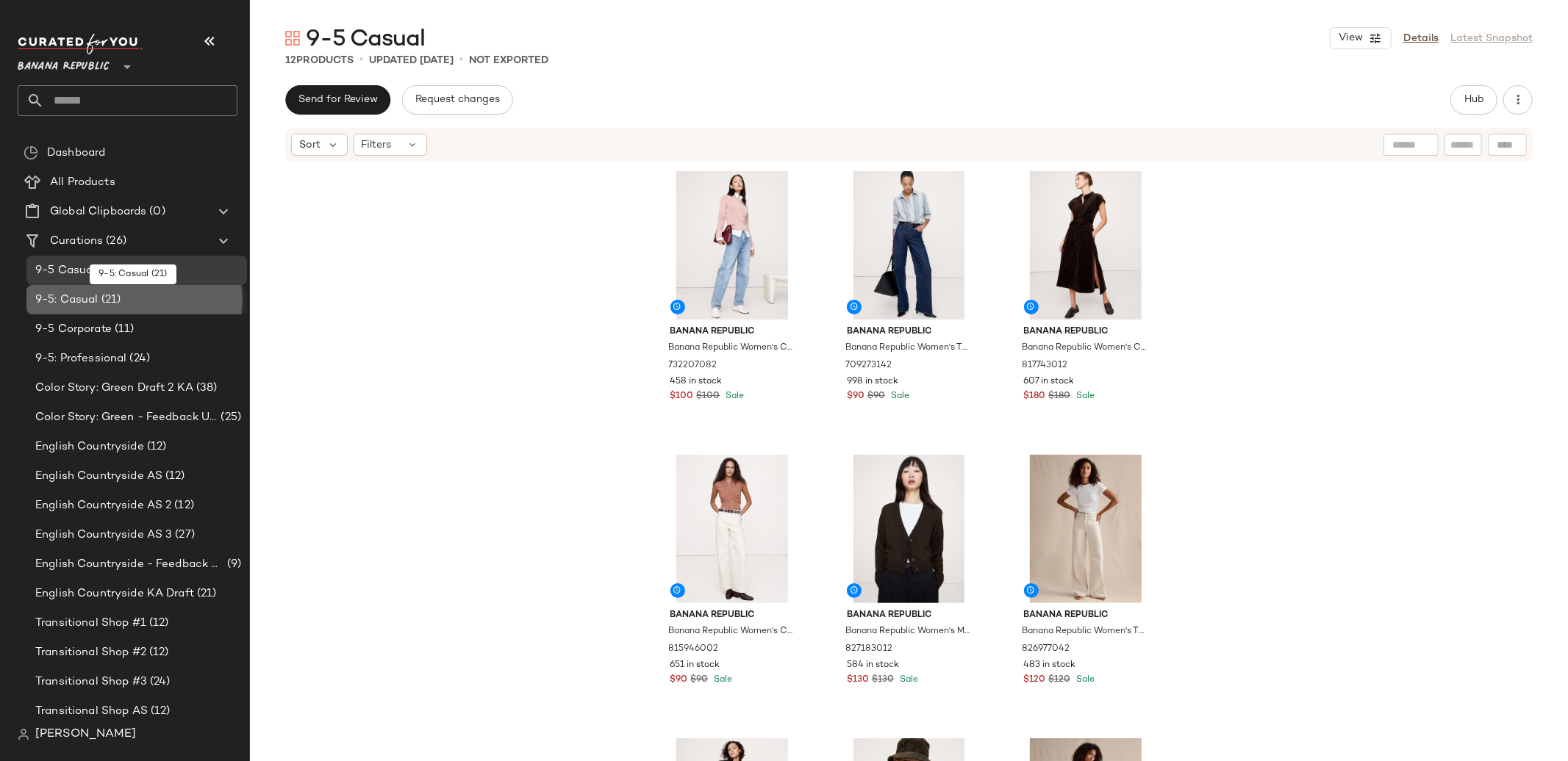
click at [130, 299] on div "9-5: Casual (21)" at bounding box center [135, 300] width 210 height 17
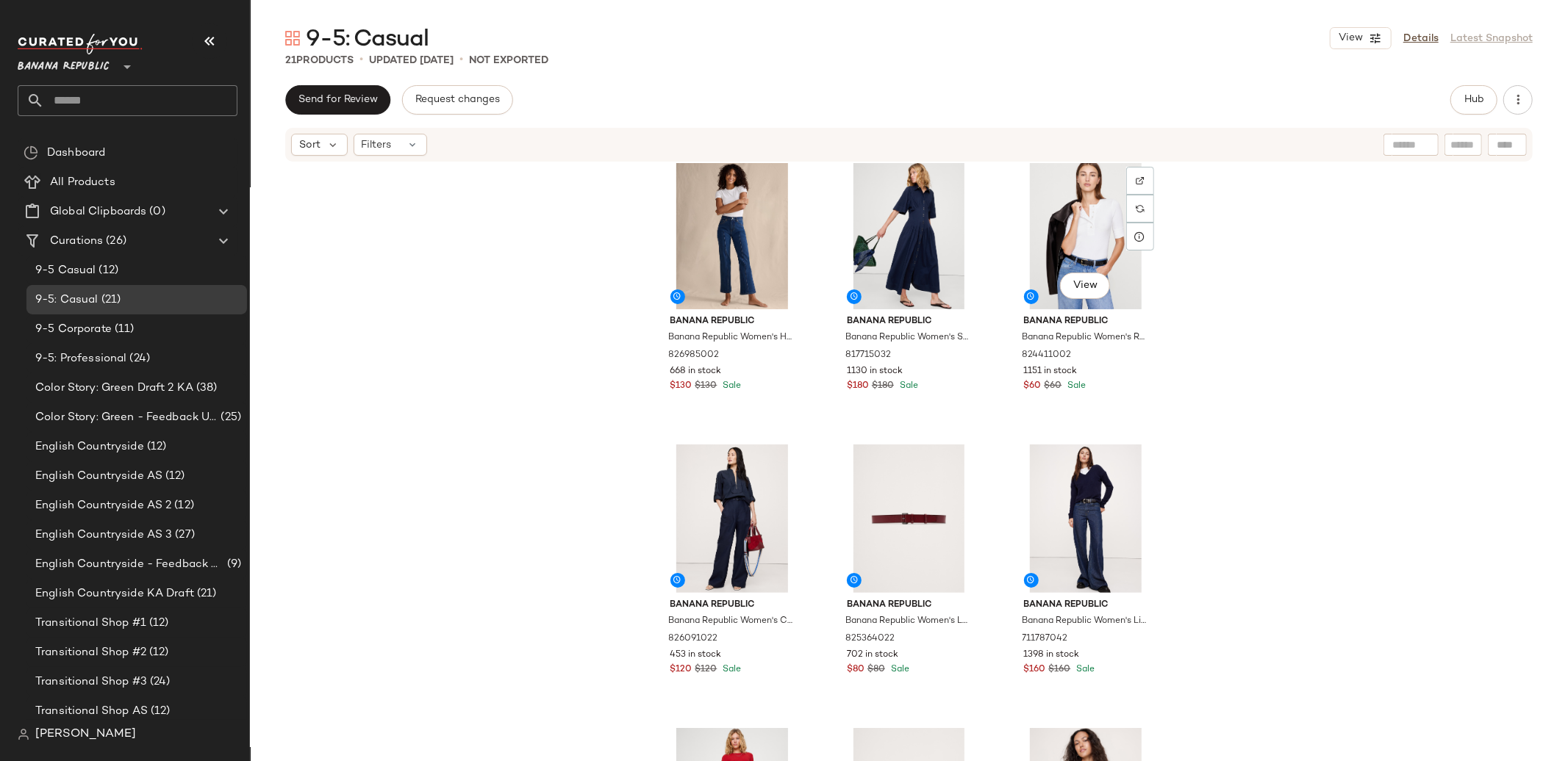
scroll to position [1345, 0]
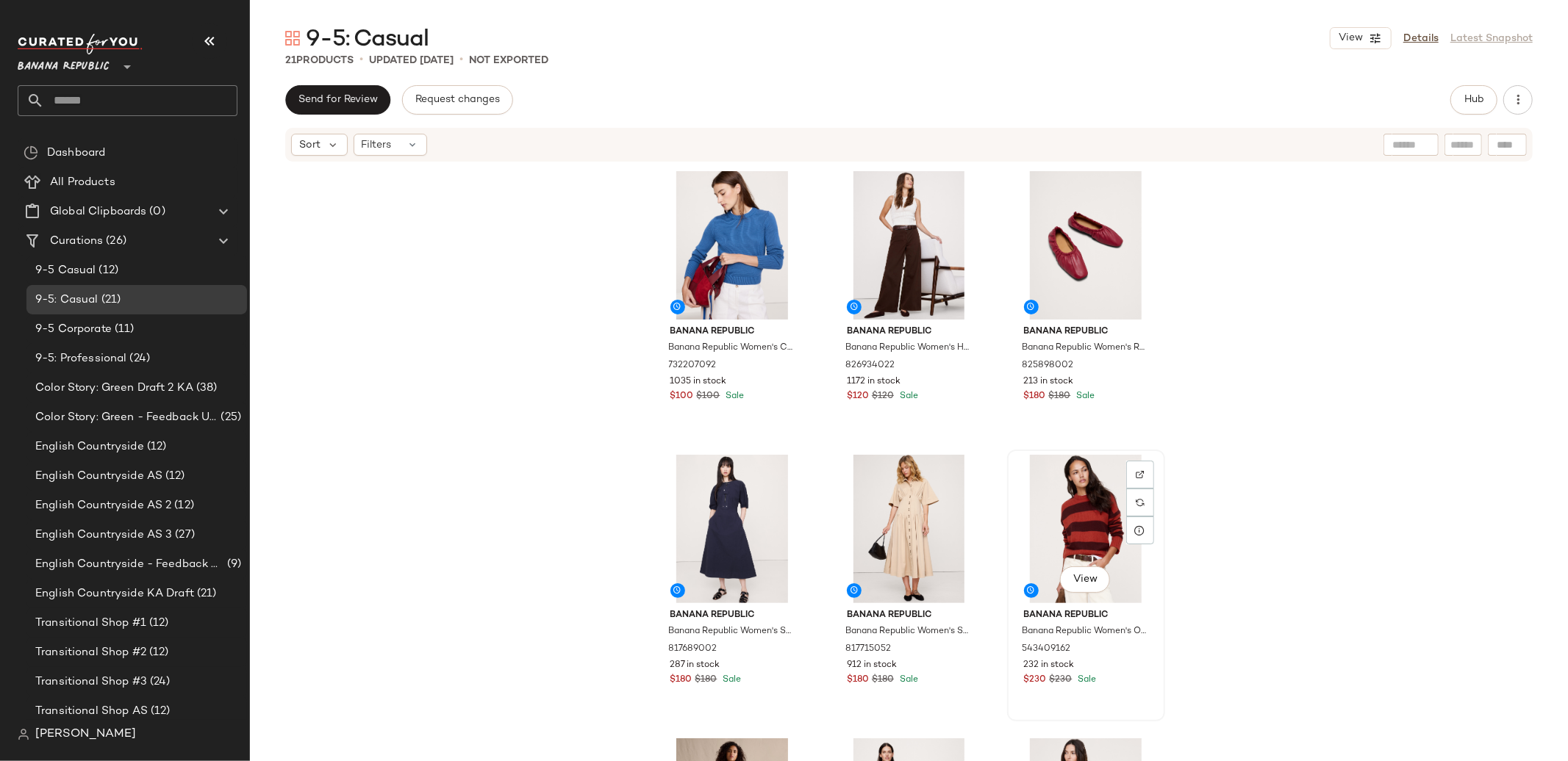
click at [1072, 500] on div "View" at bounding box center [1086, 529] width 148 height 149
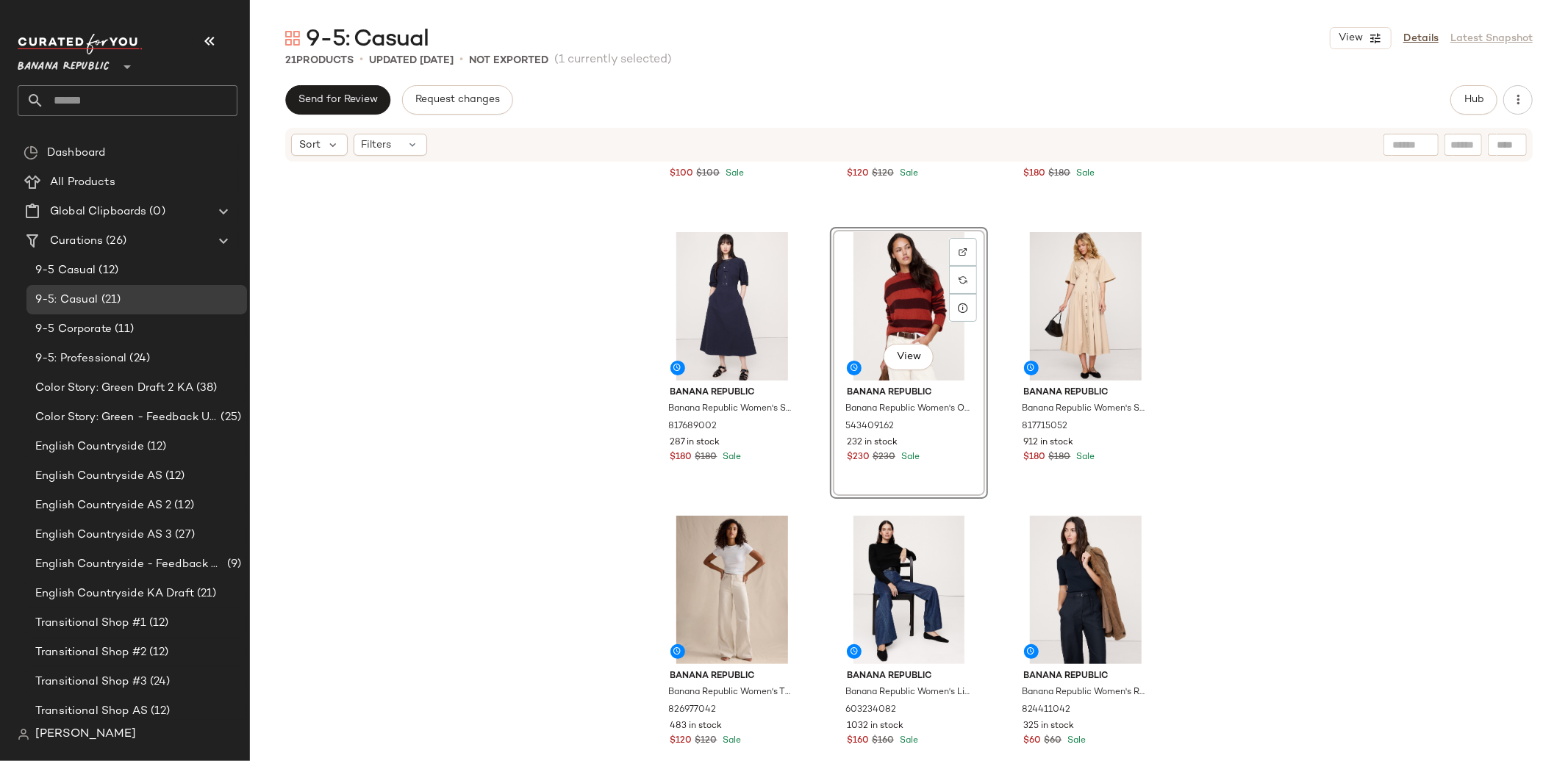
scroll to position [223, 0]
drag, startPoint x: 1083, startPoint y: 483, endPoint x: 345, endPoint y: 3, distance: 880.4
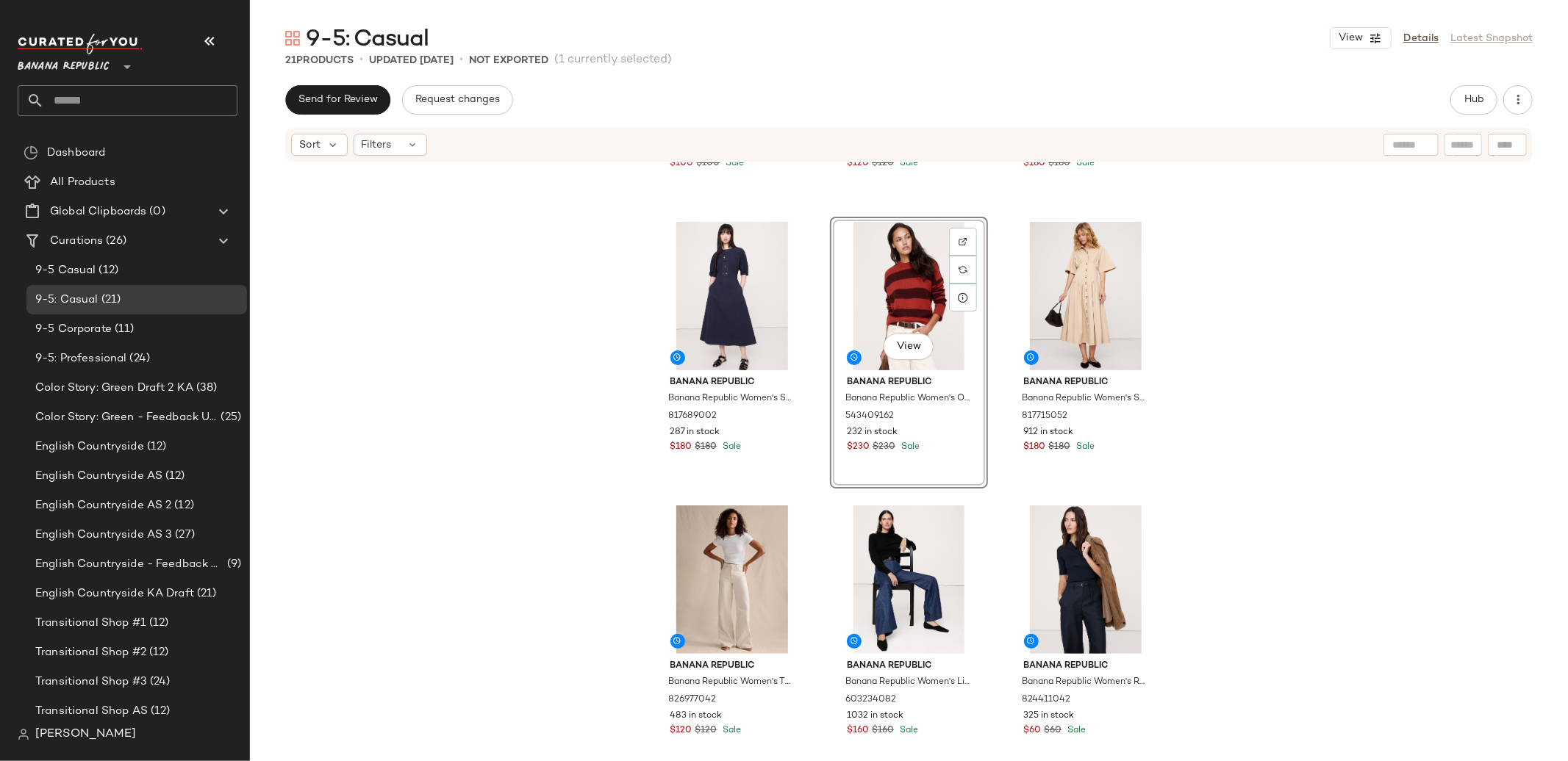
scroll to position [234, 0]
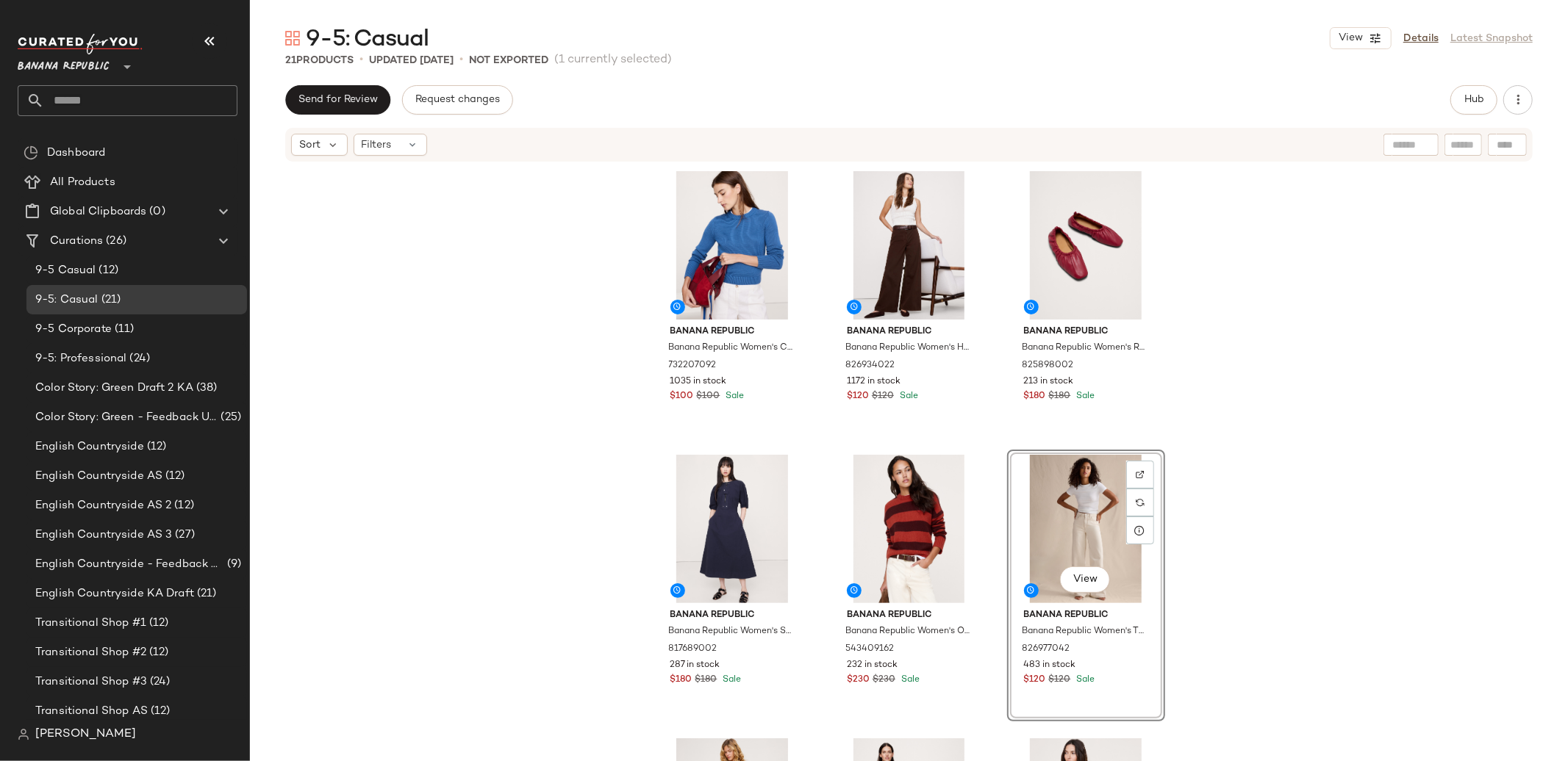
click at [1297, 435] on div "Banana Republic Banana Republic Women's Cotton-Silk Crew-Neck Sweater Night Sai…" at bounding box center [909, 485] width 1318 height 642
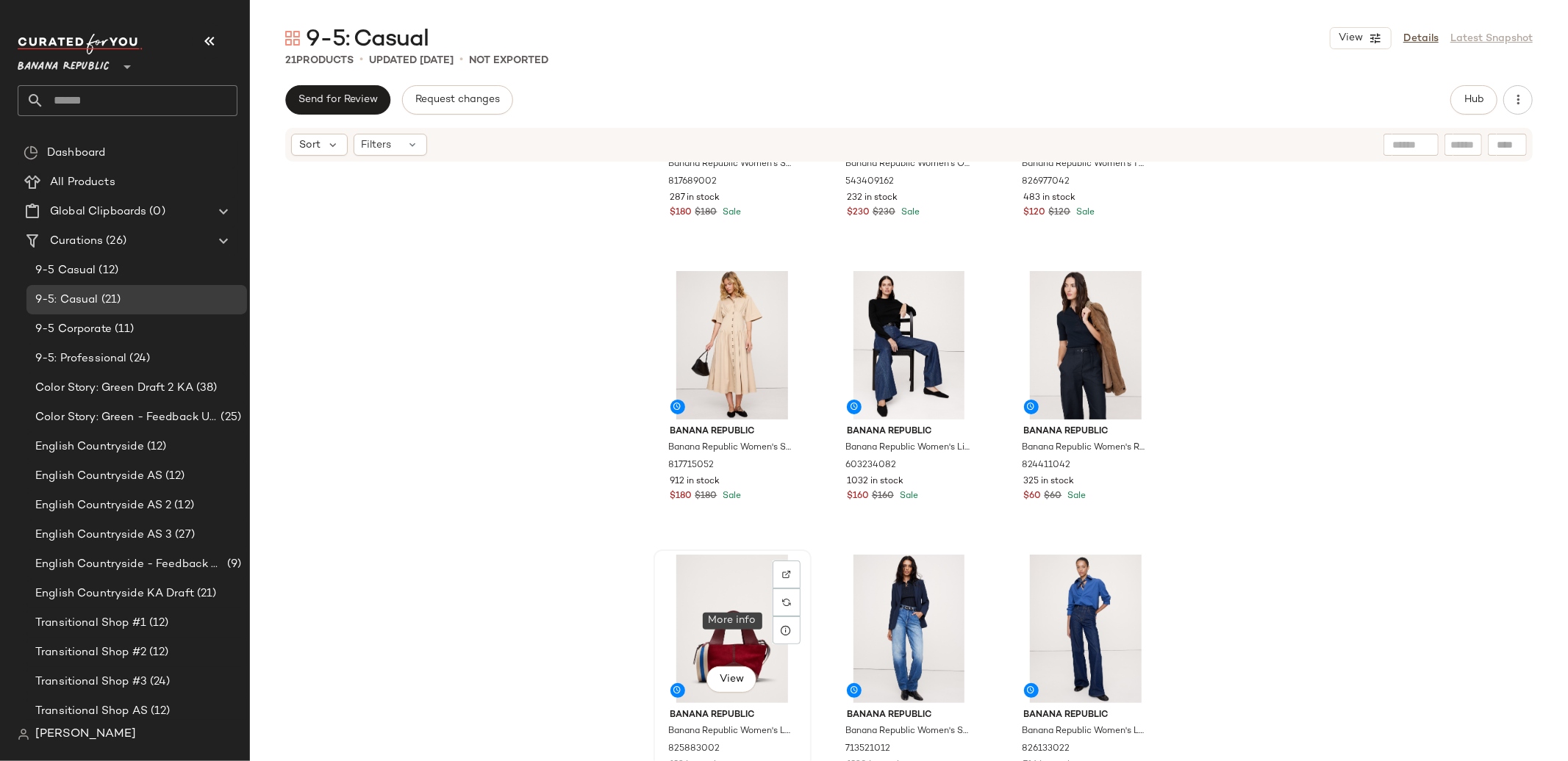
scroll to position [487, 0]
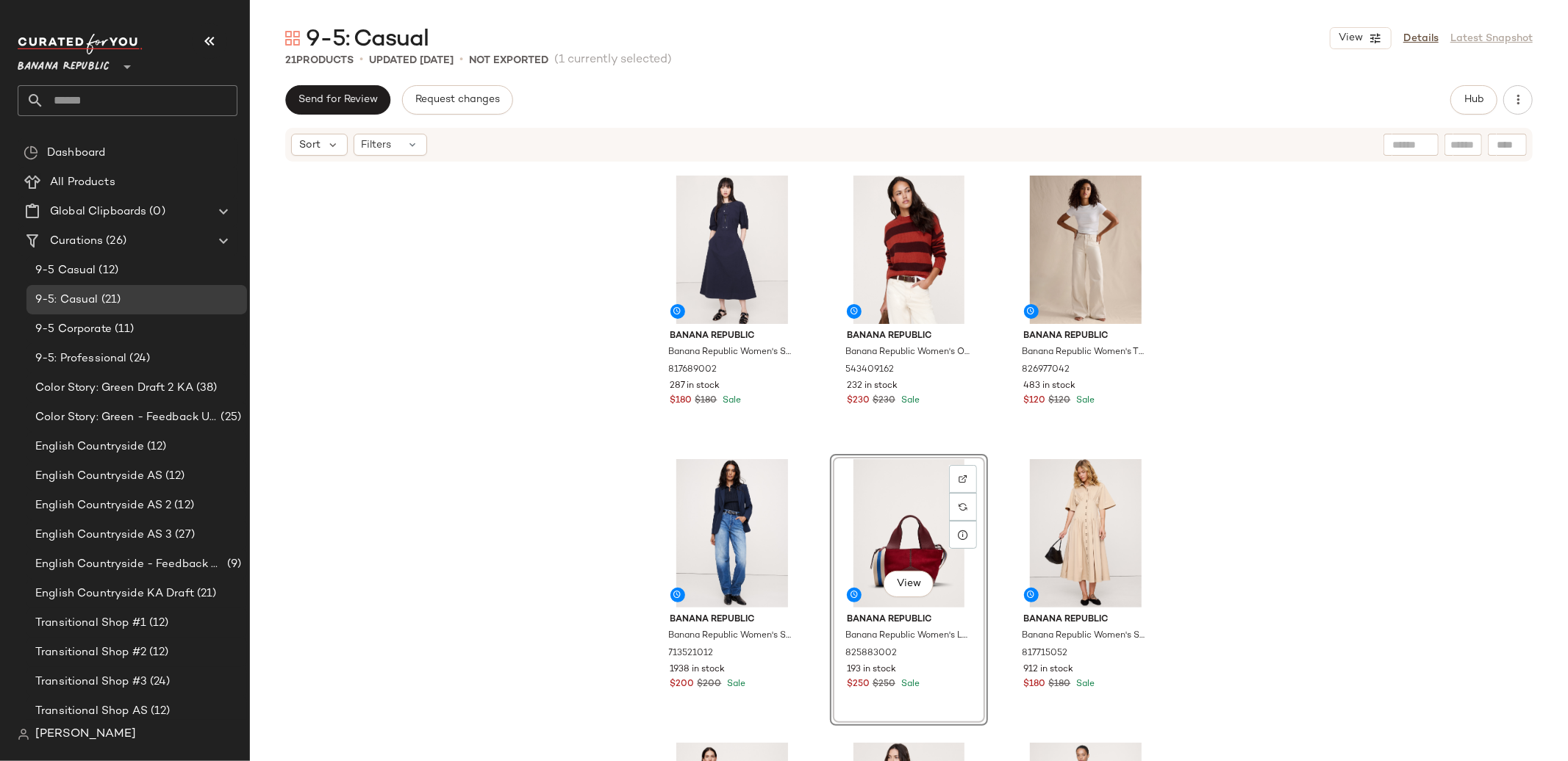
scroll to position [278, 0]
click at [1463, 106] on span "Hub" at bounding box center [1473, 100] width 21 height 12
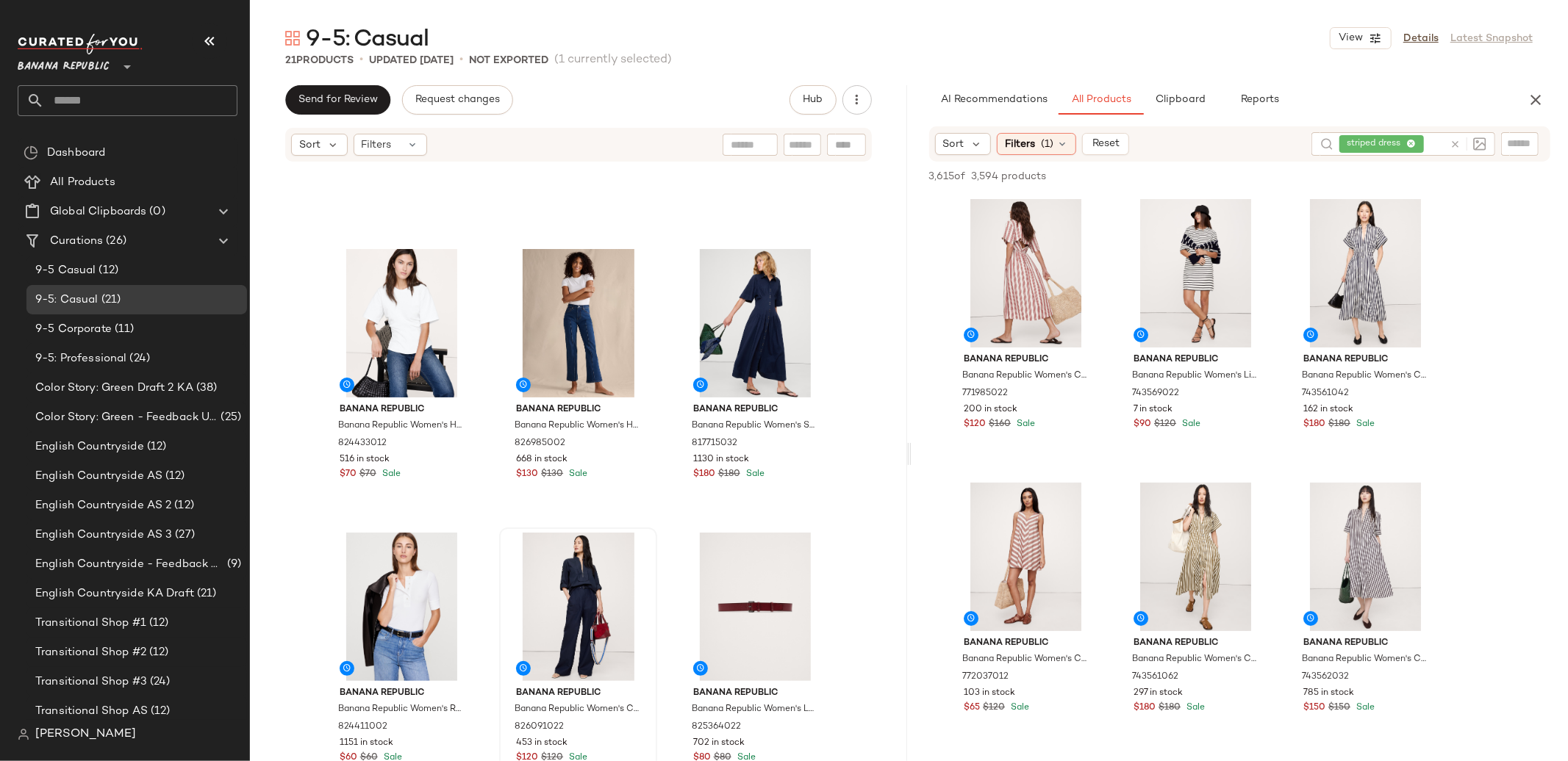
scroll to position [1066, 0]
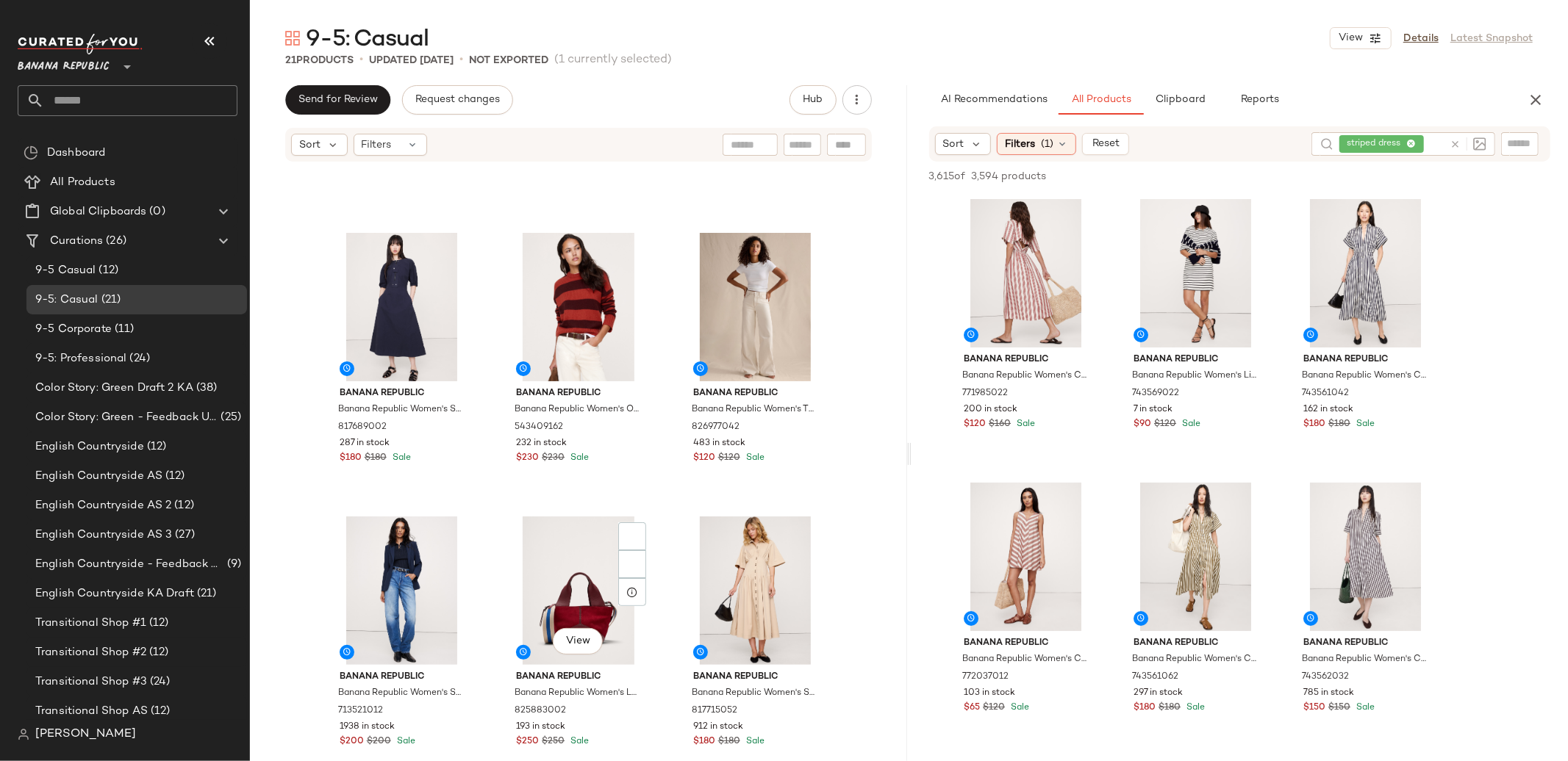
scroll to position [237, 0]
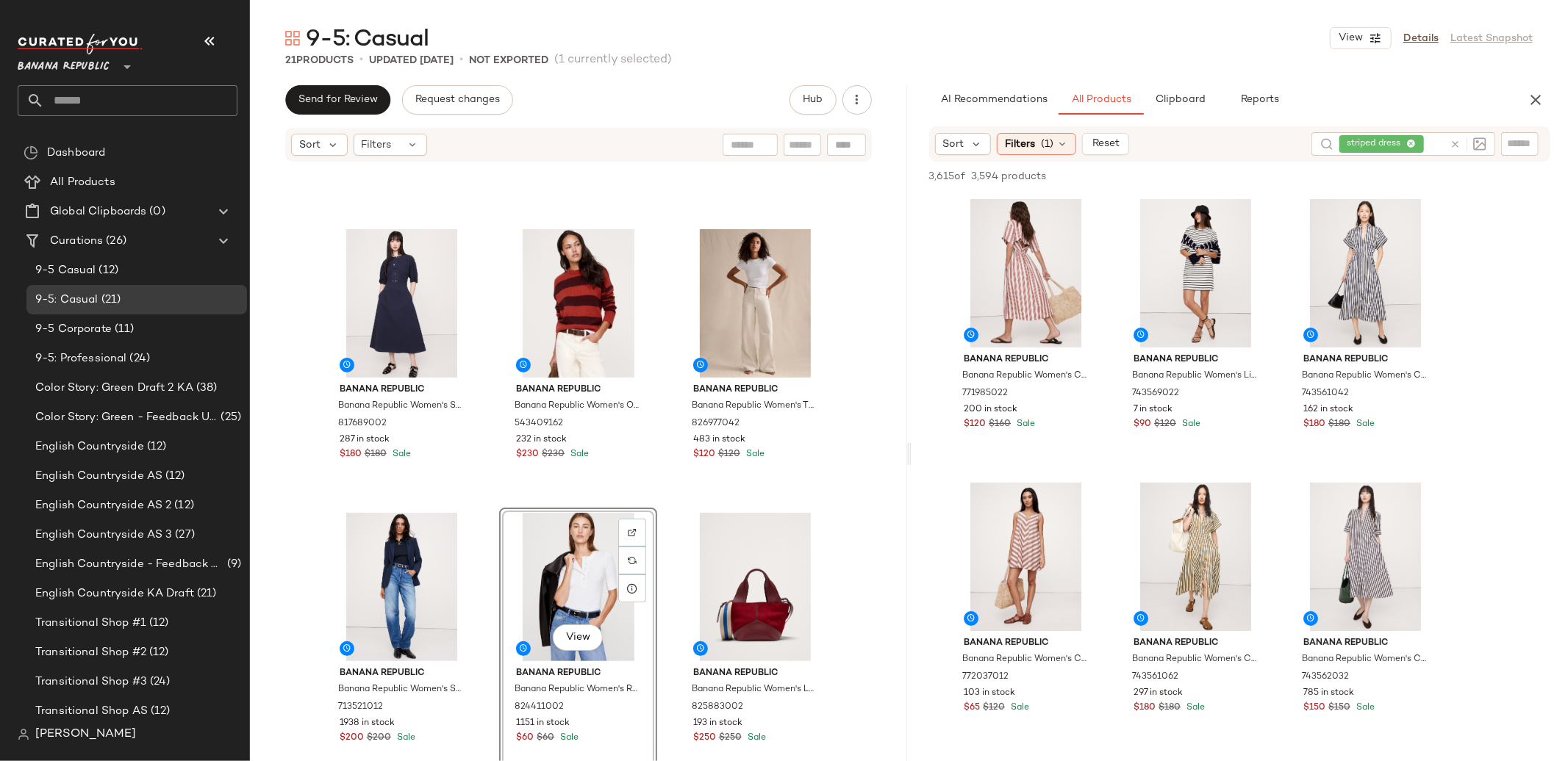
click at [885, 577] on div "Banana Republic Banana Republic Women's Stretch-Cotton Twill Utility Midi Dress…" at bounding box center [579, 485] width 657 height 642
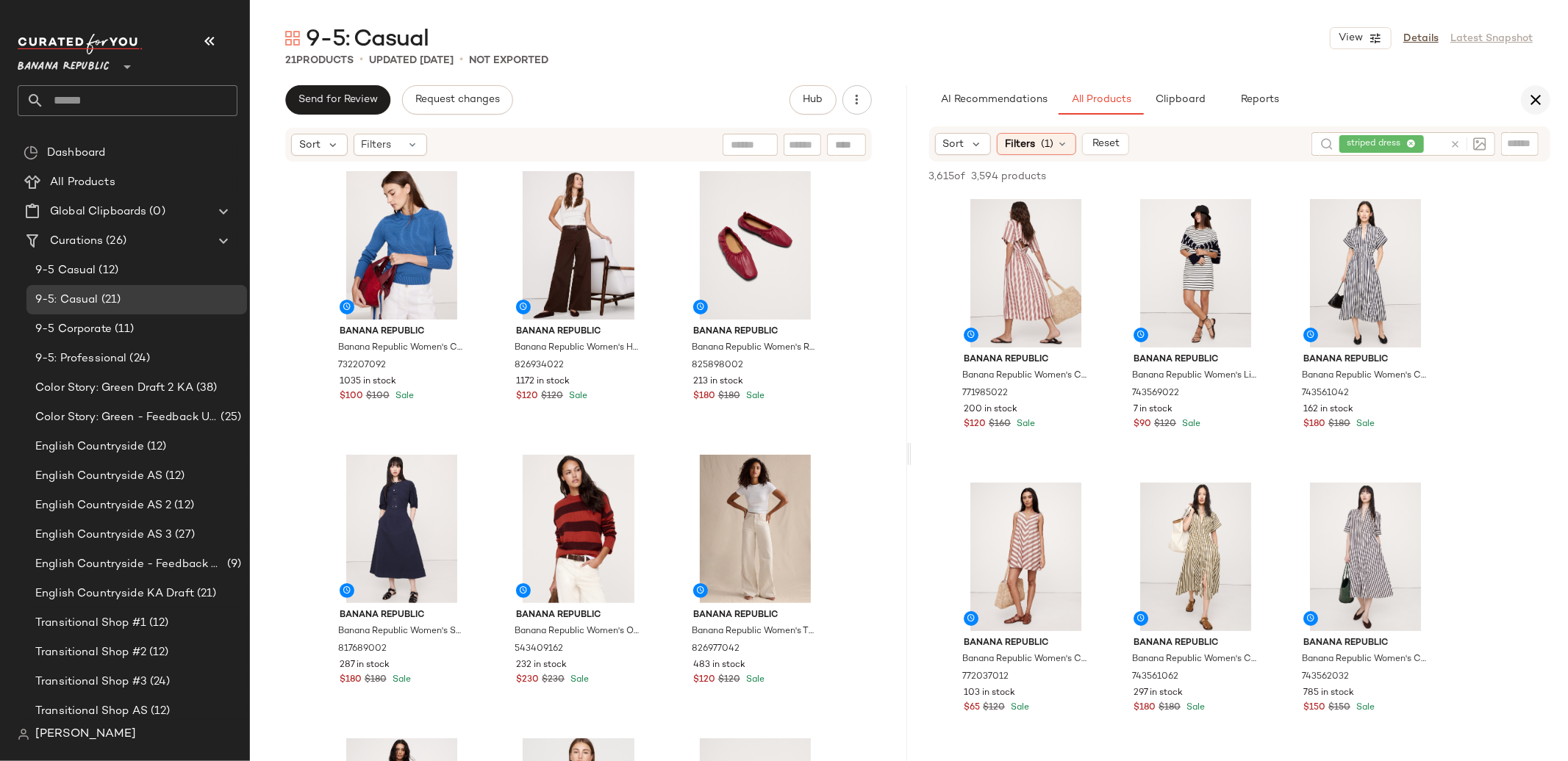
click at [1535, 104] on icon "button" at bounding box center [1535, 100] width 17 height 17
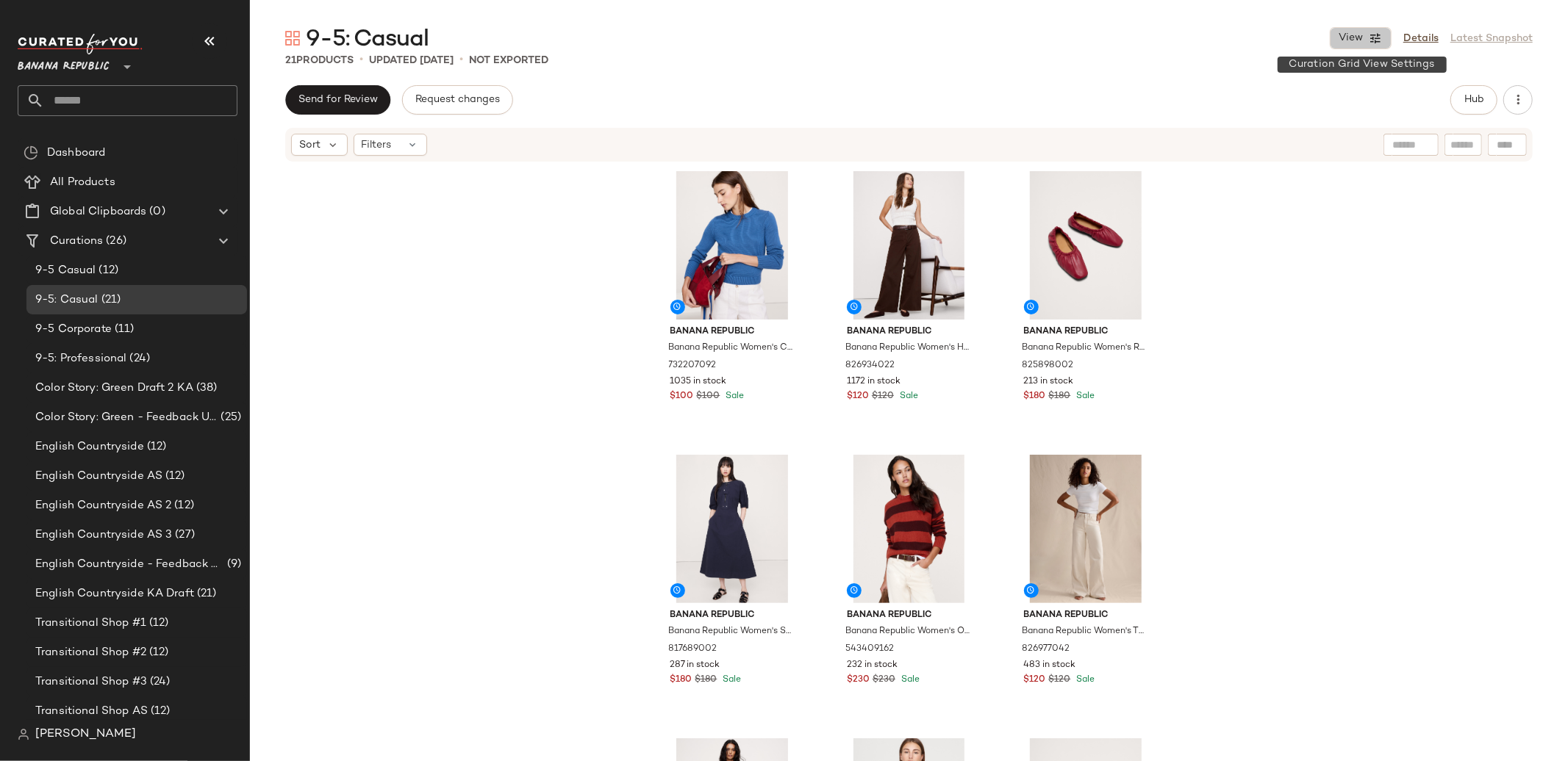
drag, startPoint x: 1356, startPoint y: 41, endPoint x: 1347, endPoint y: 64, distance: 24.7
click at [1356, 41] on span "View" at bounding box center [1351, 38] width 25 height 12
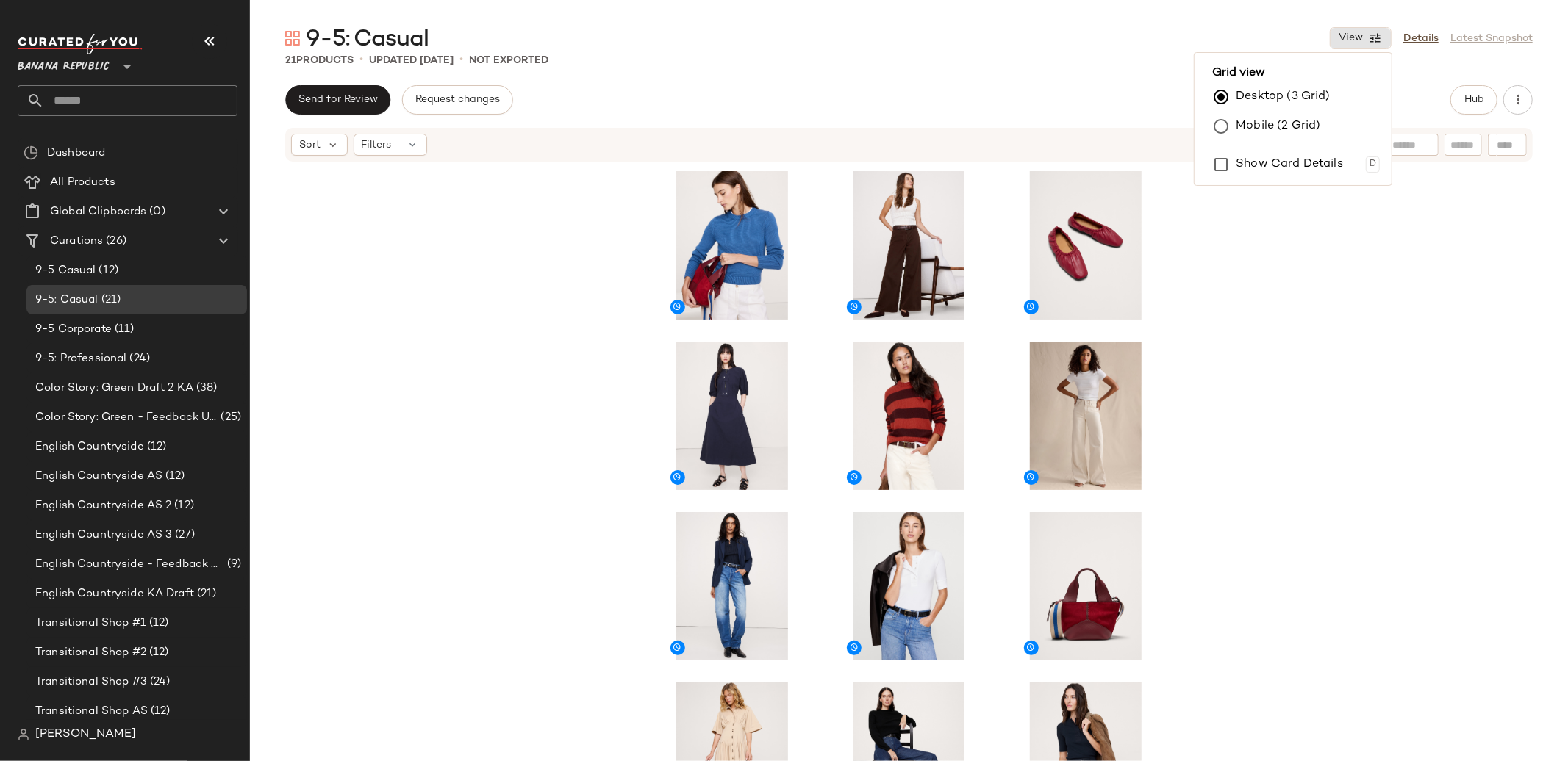
click at [1447, 445] on div at bounding box center [909, 485] width 1318 height 642
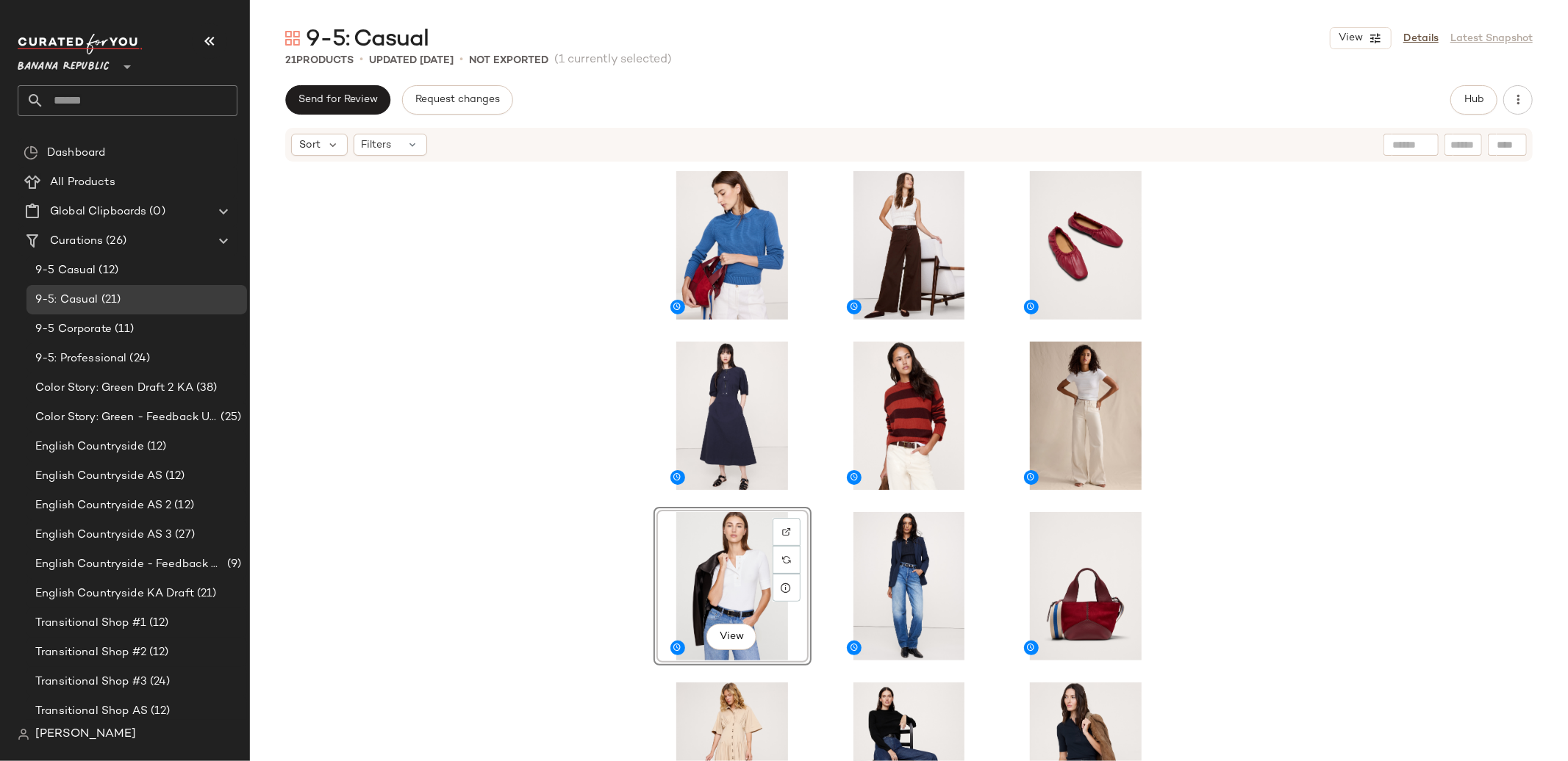
click at [1231, 440] on div "View" at bounding box center [909, 485] width 1318 height 642
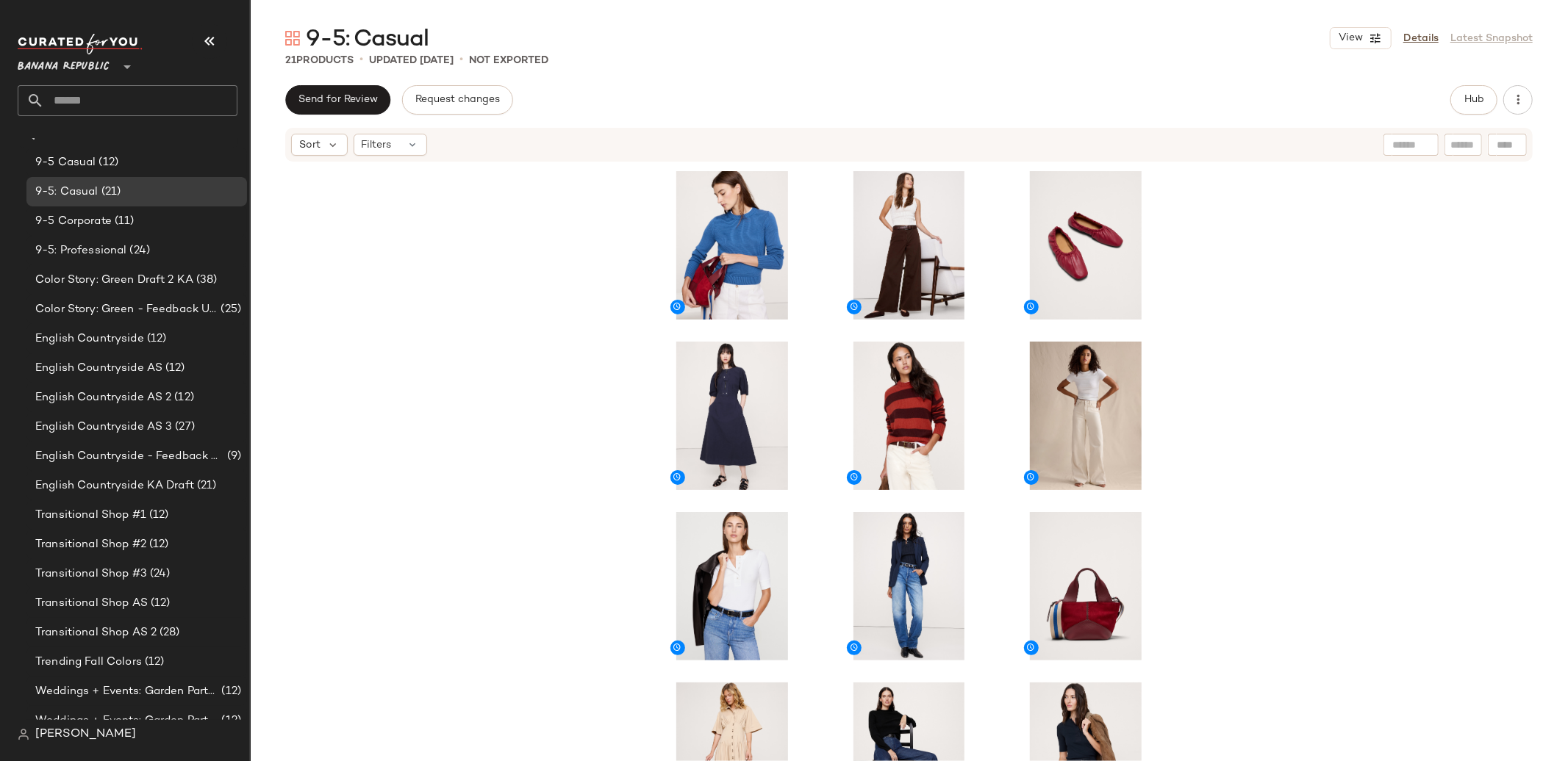
scroll to position [299, 0]
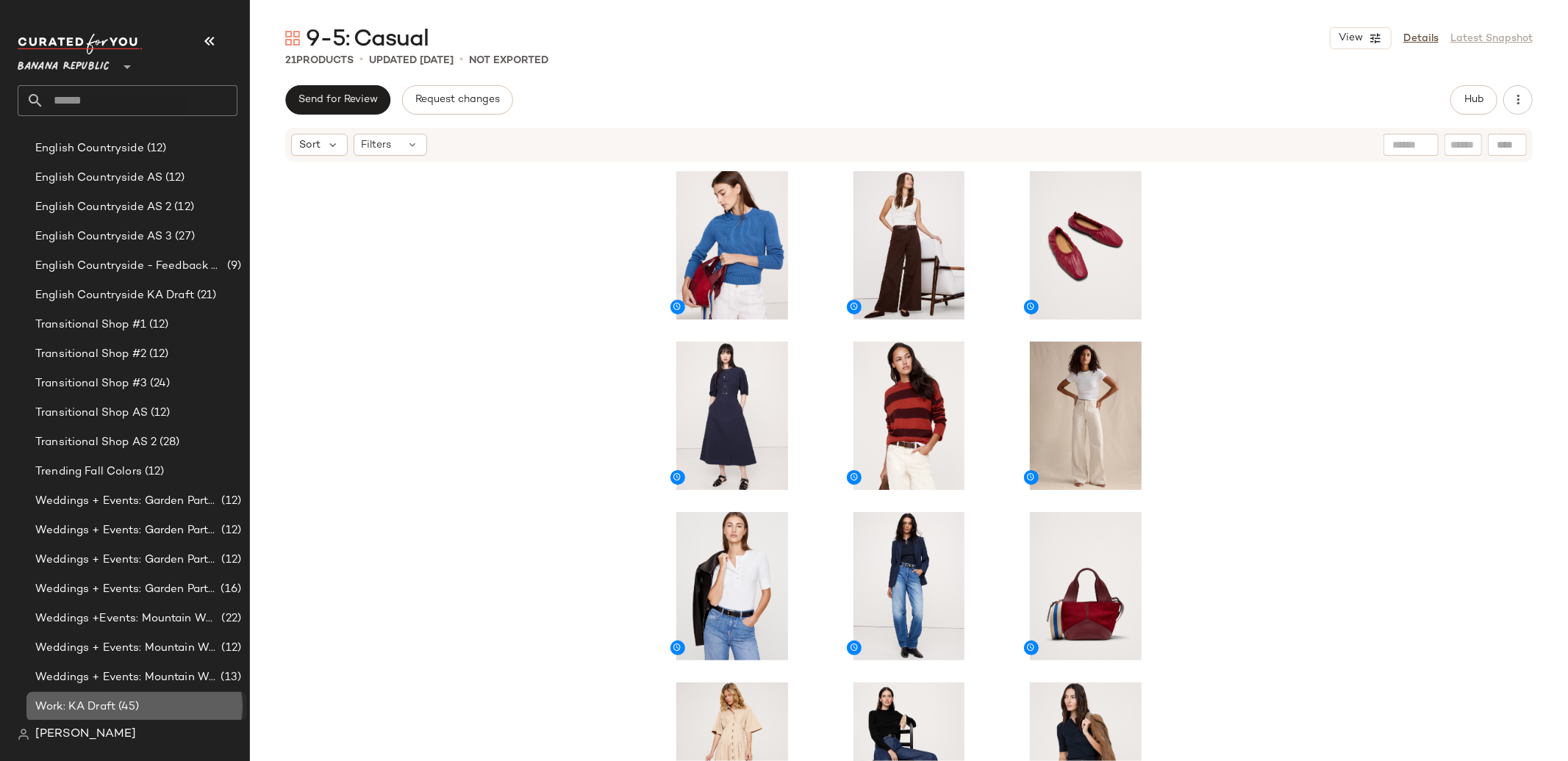
click at [141, 701] on div "Work: KA Draft (45)" at bounding box center [135, 707] width 210 height 17
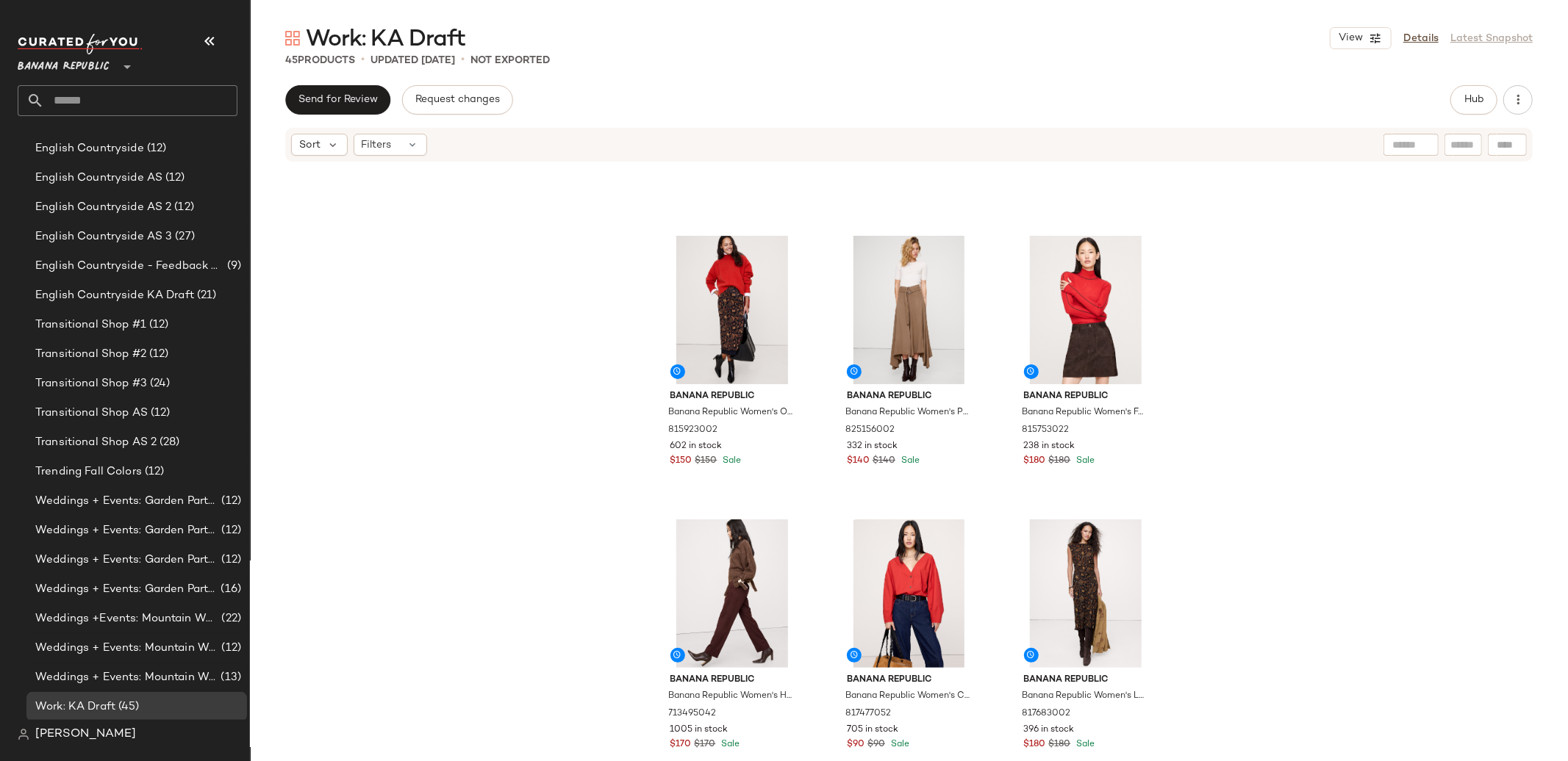
scroll to position [1930, 0]
click at [701, 278] on div "View" at bounding box center [732, 312] width 148 height 149
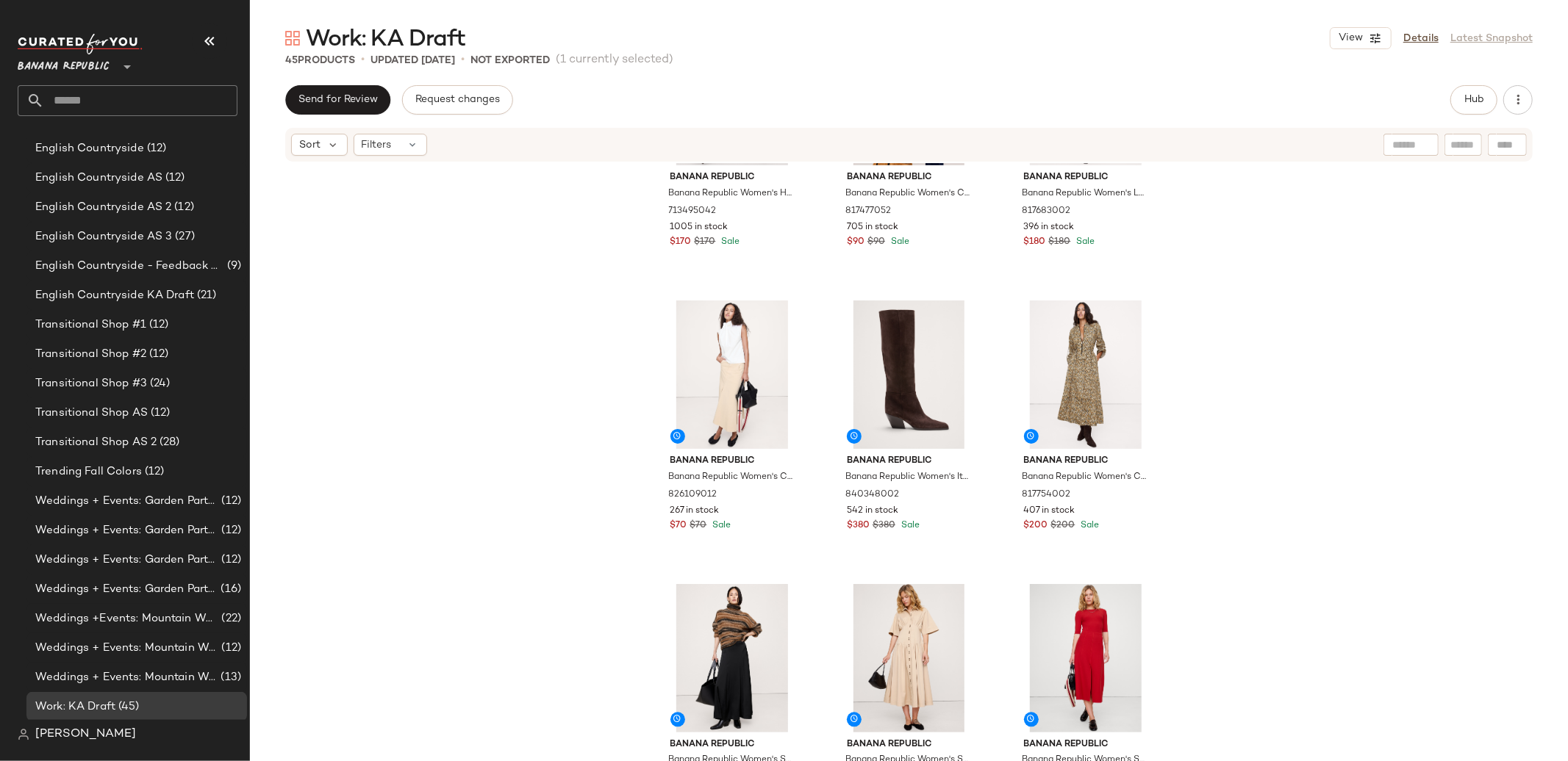
scroll to position [2478, 0]
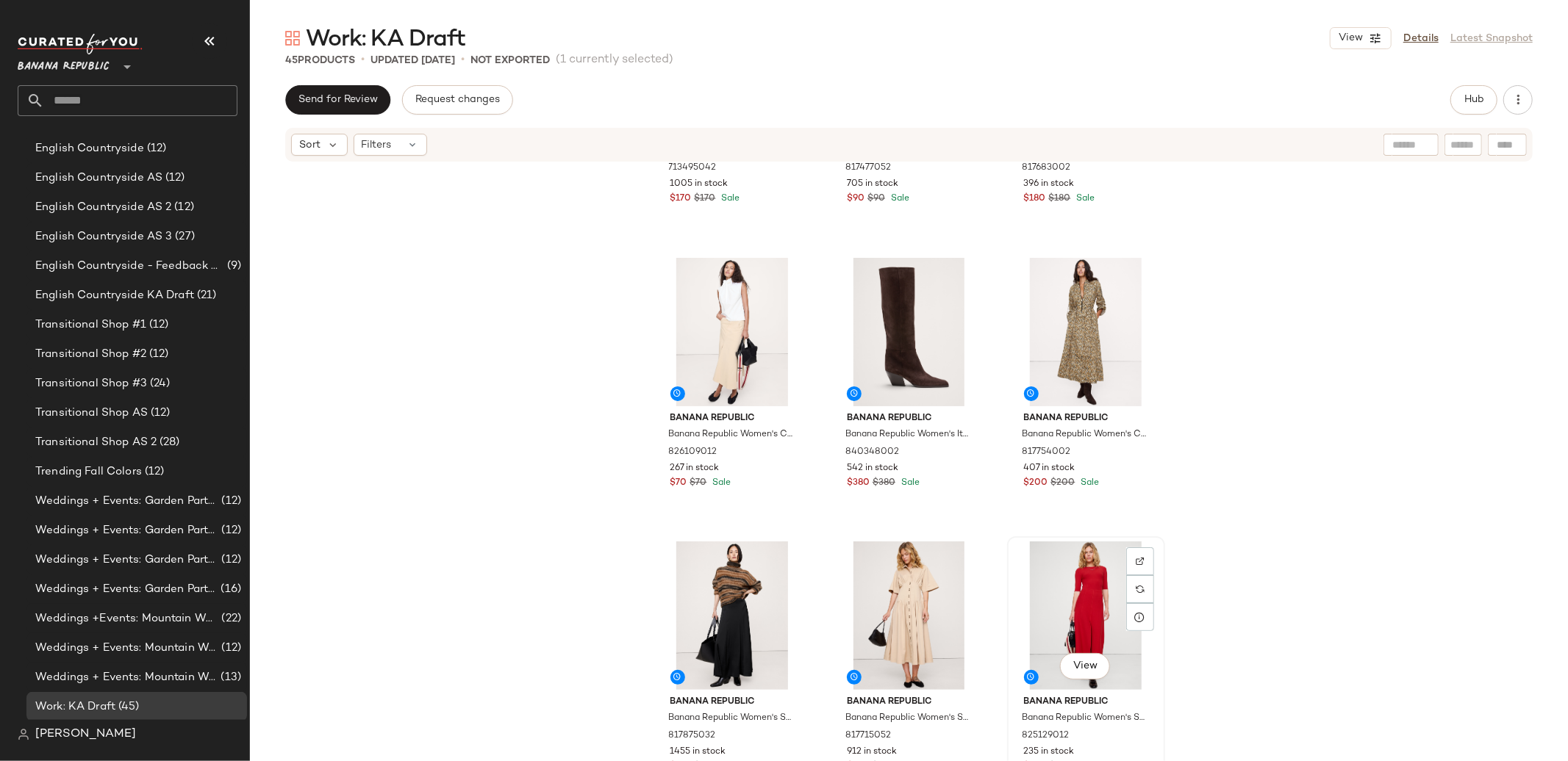
click at [1067, 611] on div "View" at bounding box center [1086, 616] width 148 height 149
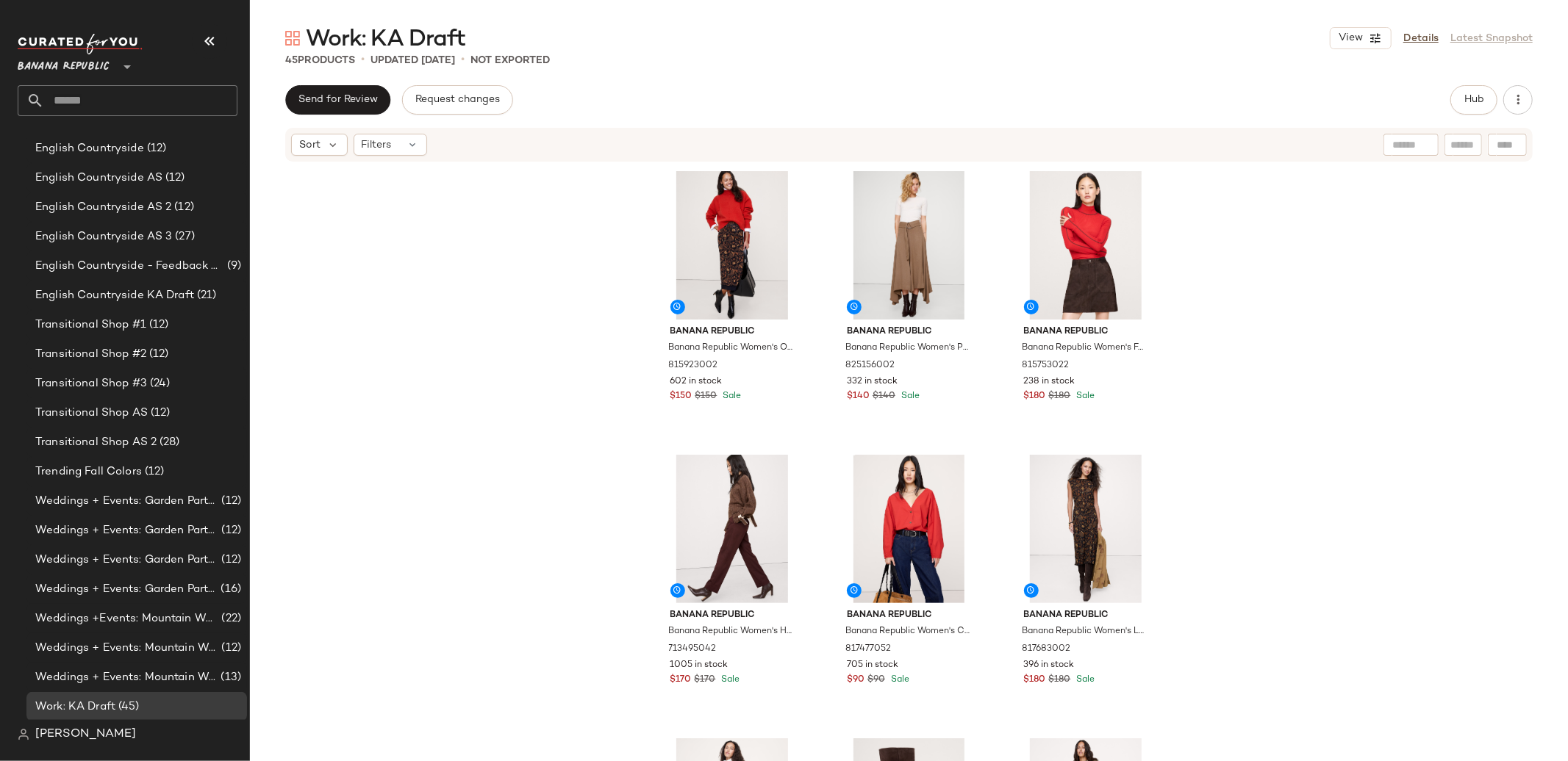
click at [1211, 475] on div "Banana Republic Banana Republic Women's Oversized Merino-Cotton High-Low Funnel…" at bounding box center [909, 485] width 1318 height 642
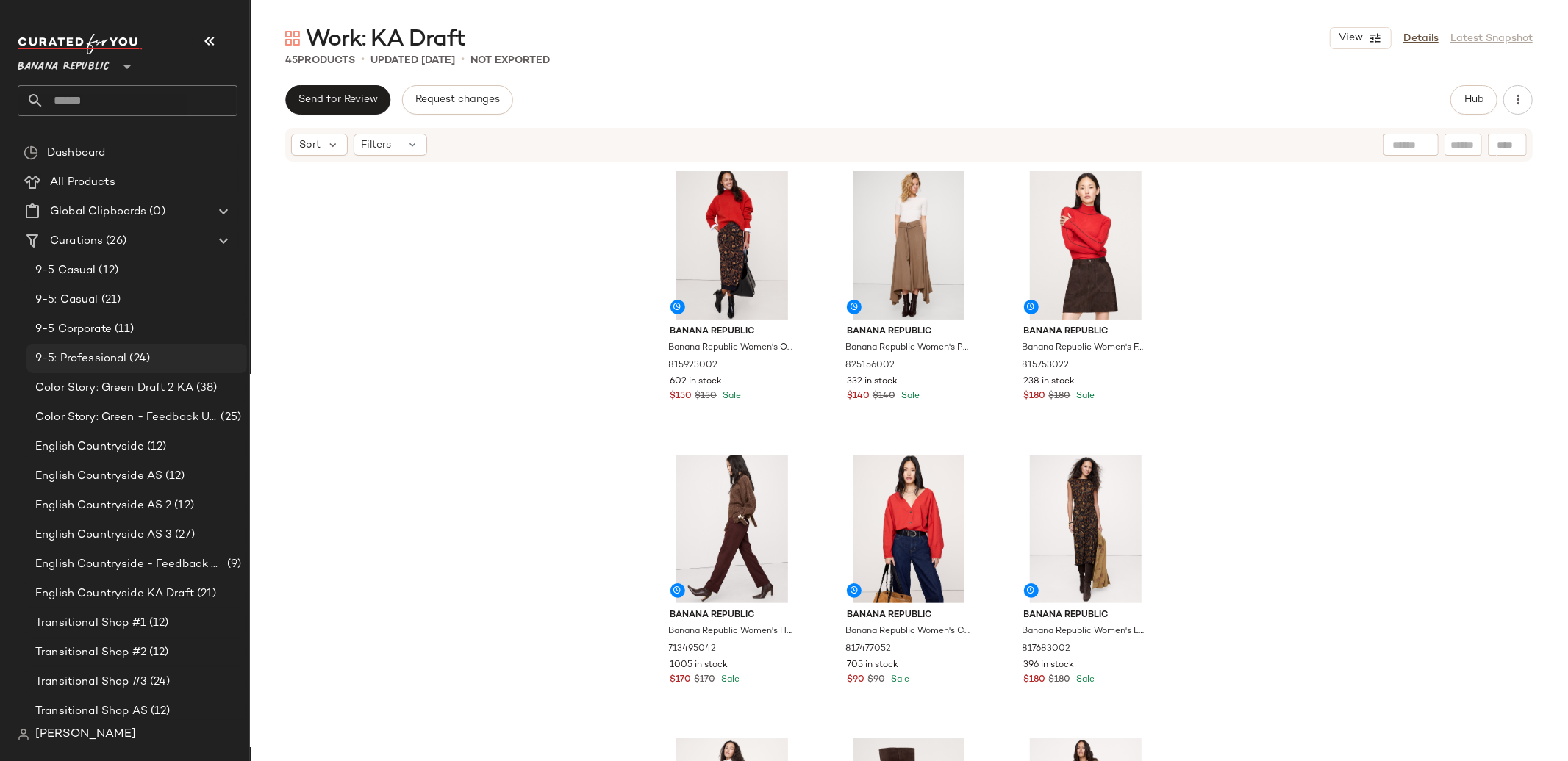
click at [103, 350] on span "9-5: Professional" at bounding box center [81, 359] width 91 height 17
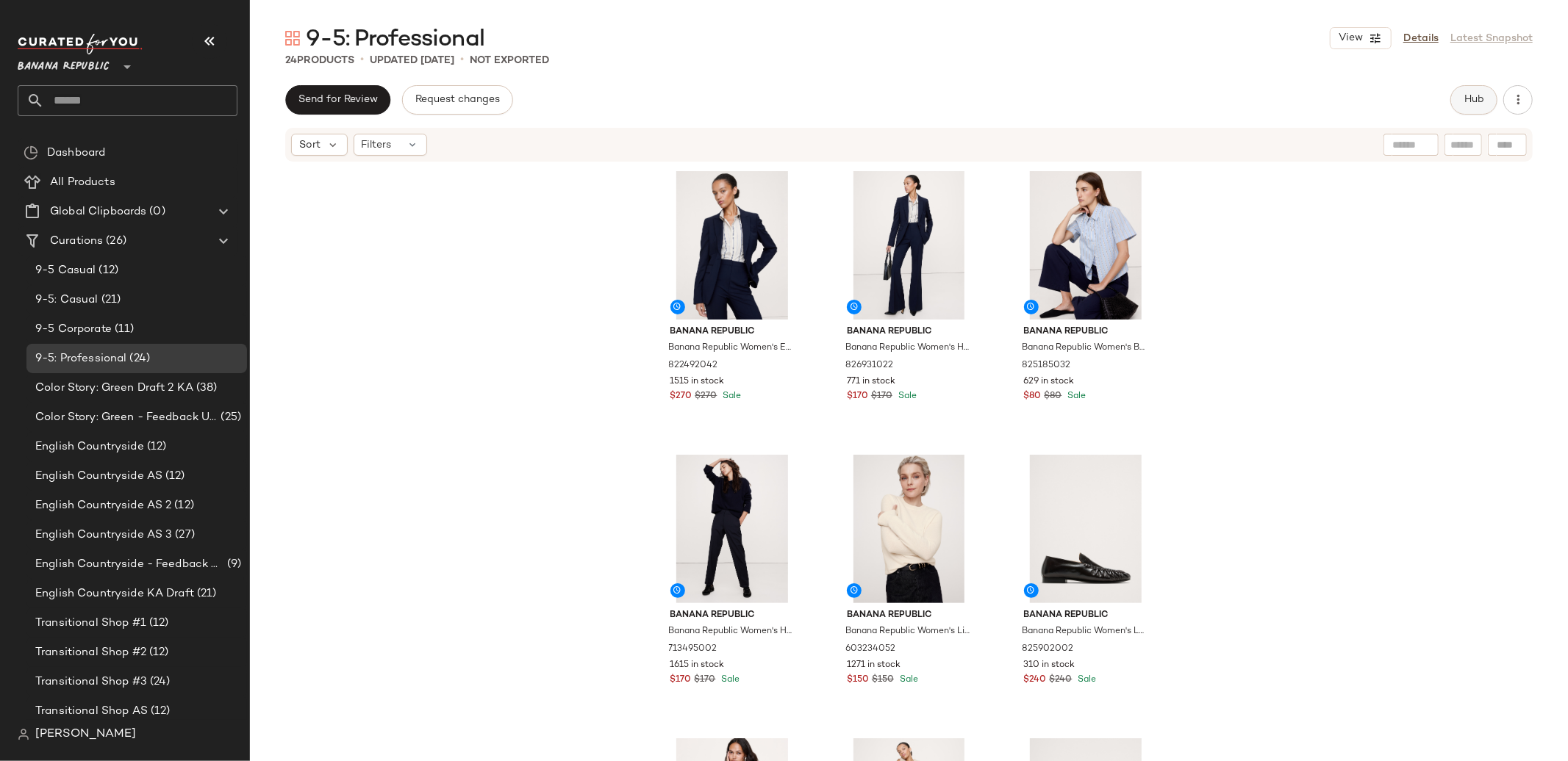
click at [1482, 101] on span "Hub" at bounding box center [1473, 100] width 21 height 12
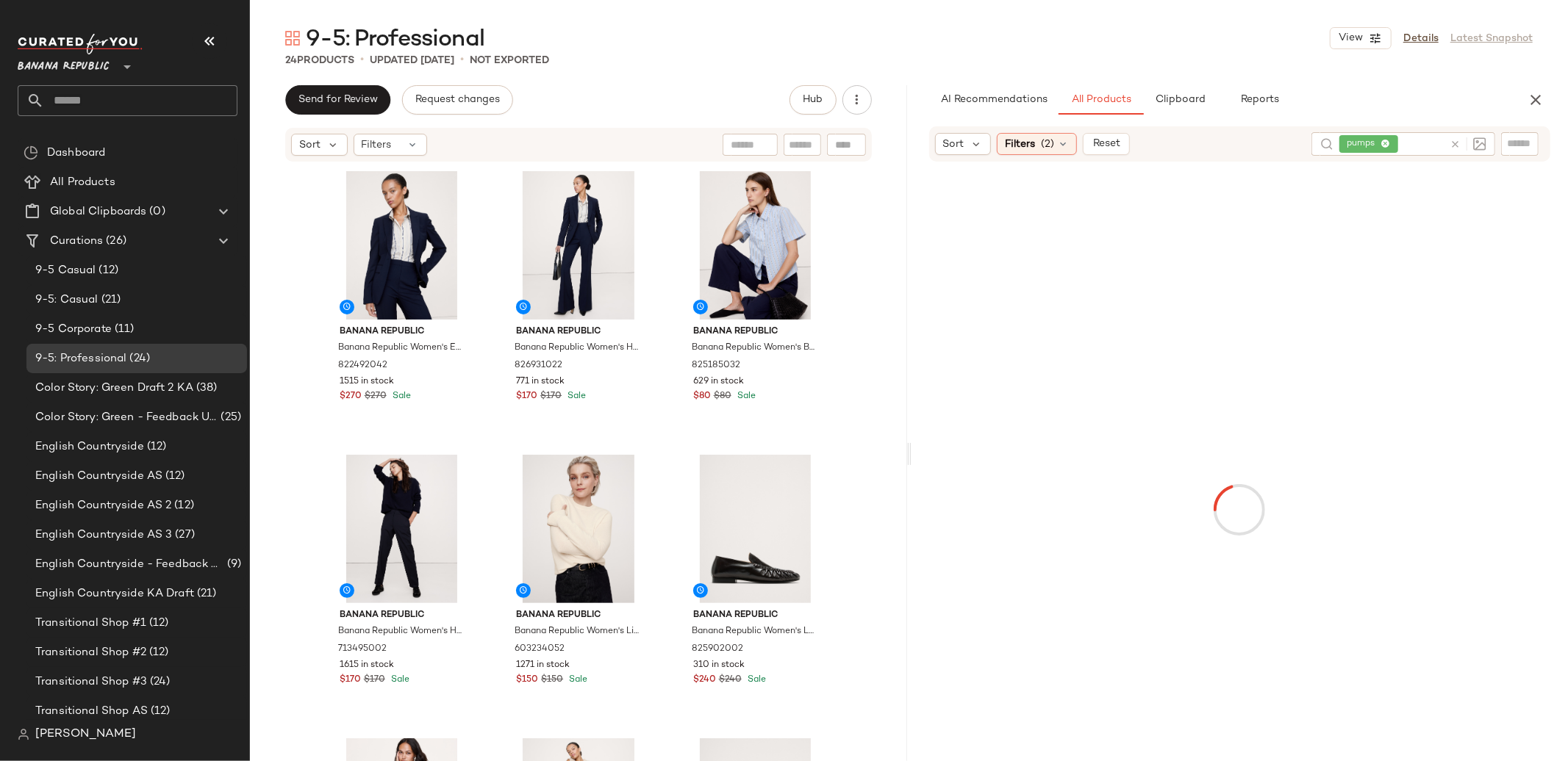
click at [1448, 144] on div at bounding box center [1464, 144] width 42 height 23
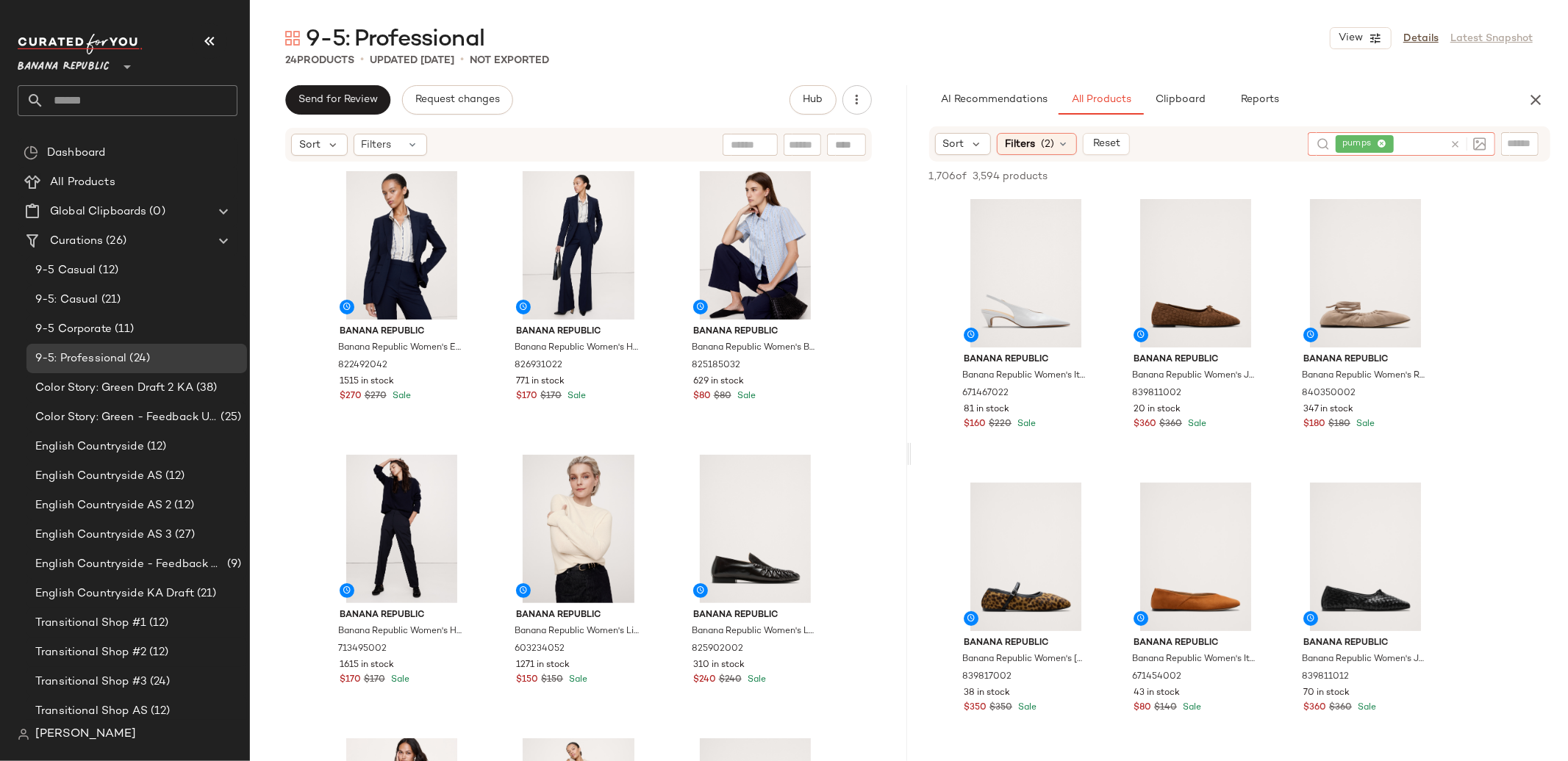
click at [1454, 144] on icon at bounding box center [1454, 144] width 11 height 11
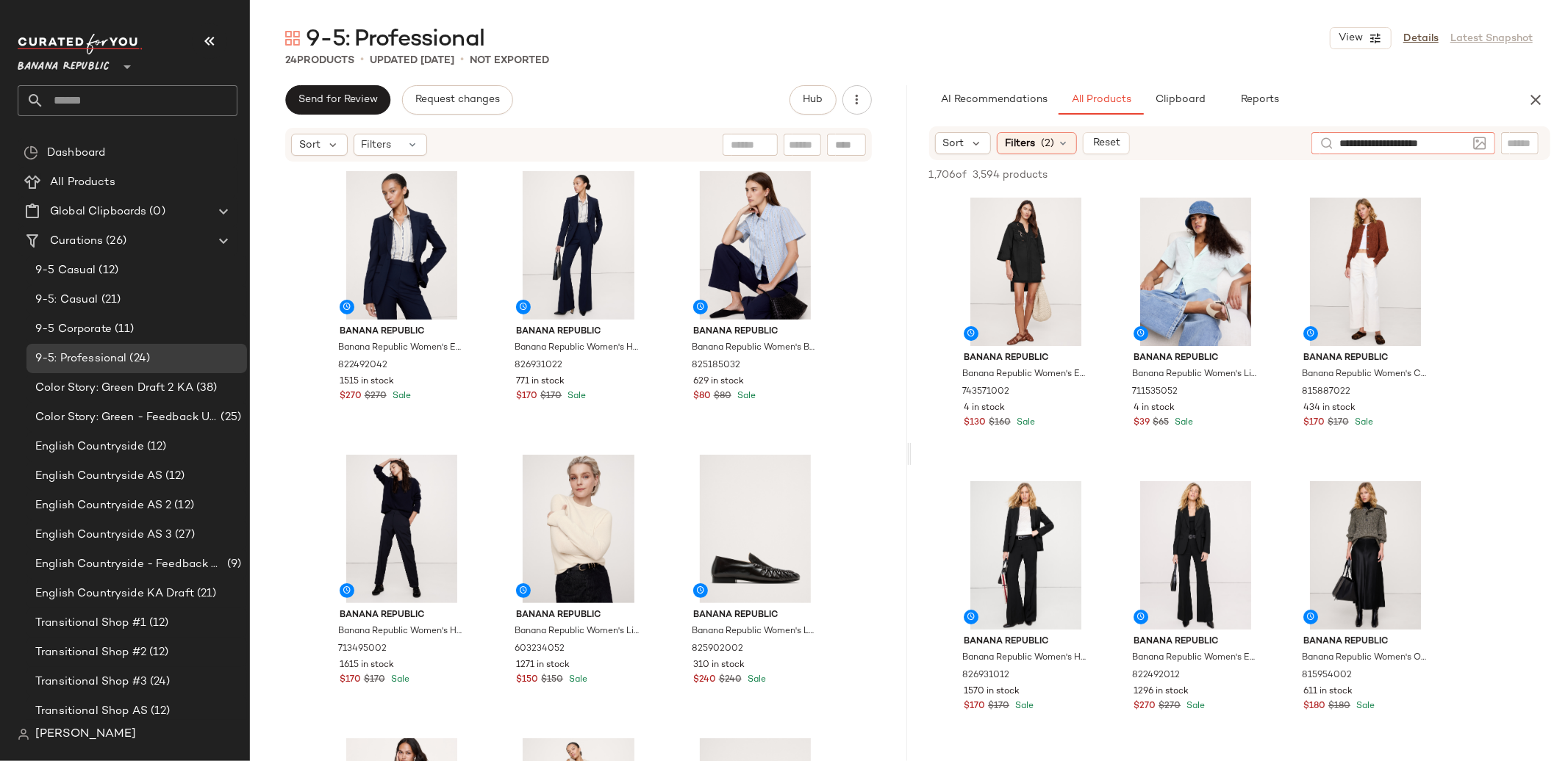
type input "**********"
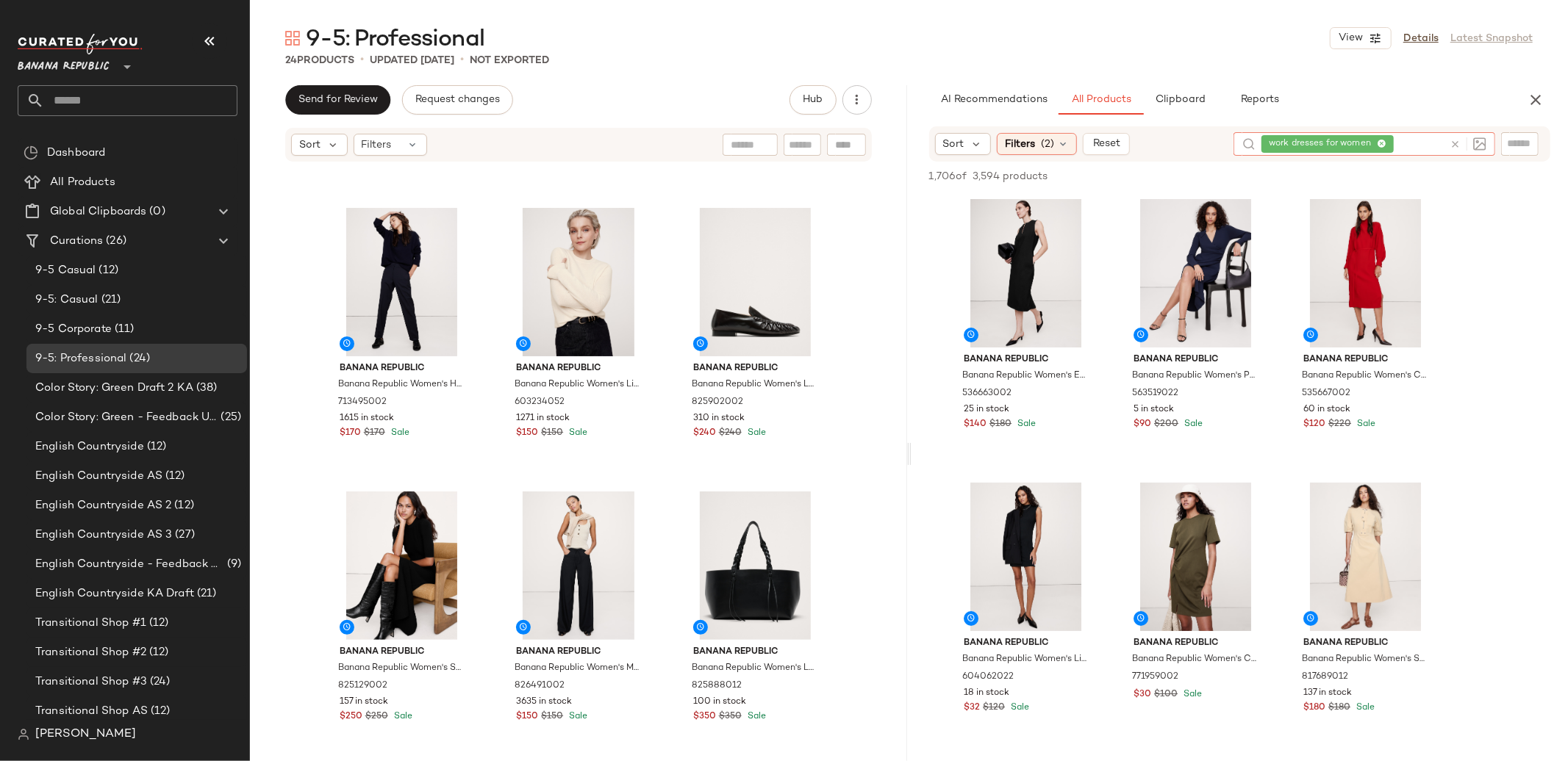
scroll to position [248, 0]
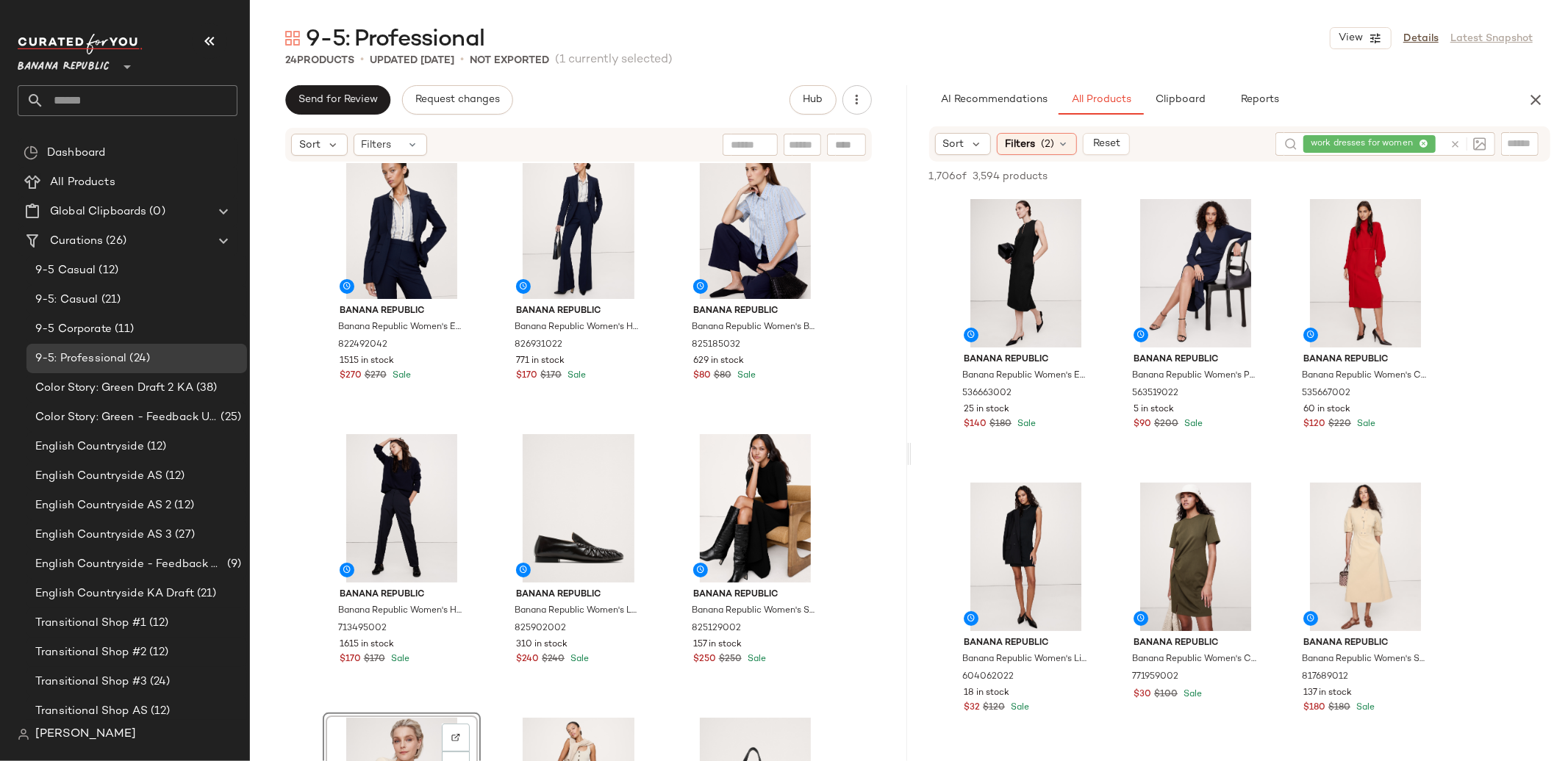
scroll to position [15, 0]
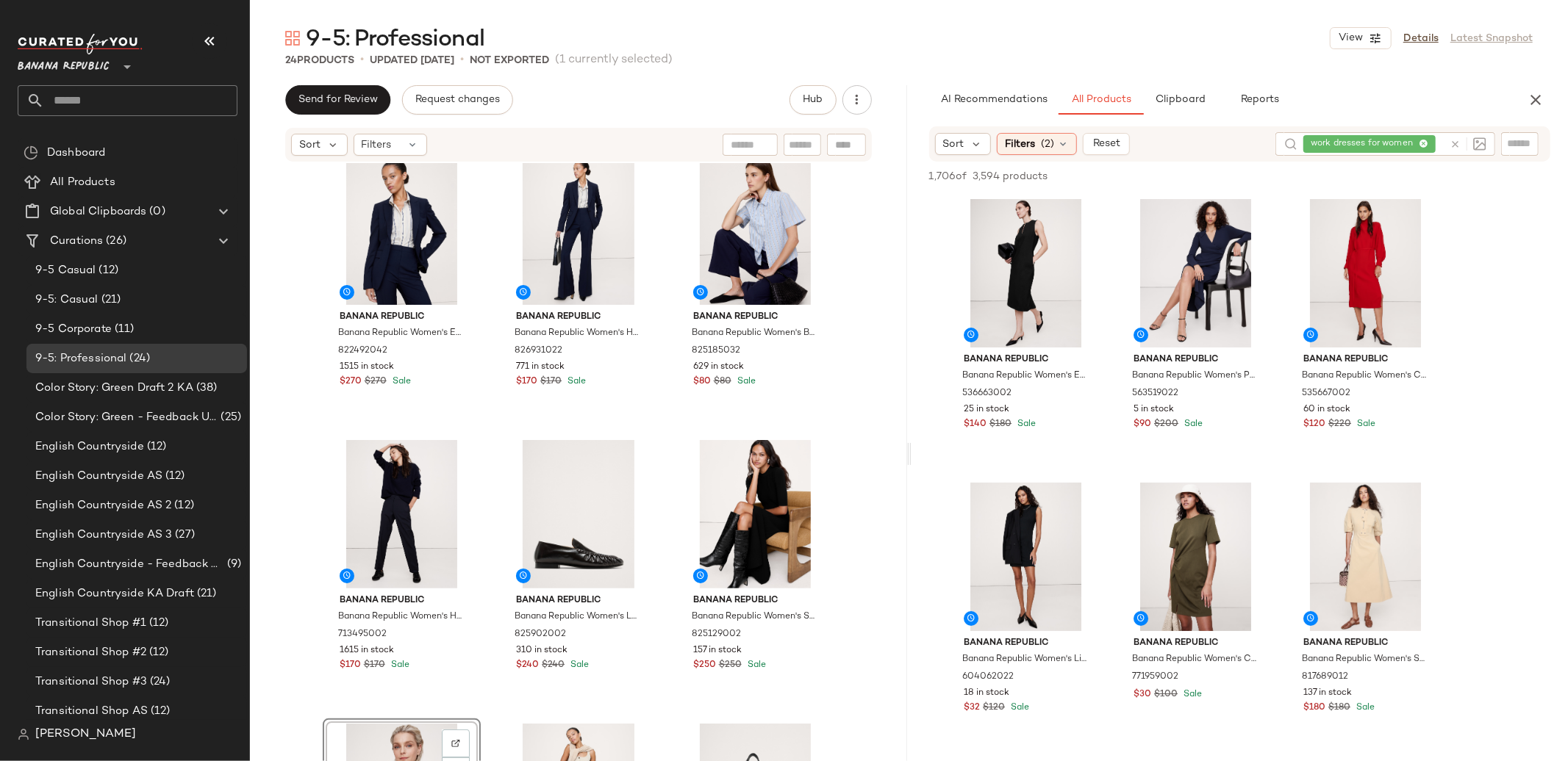
drag, startPoint x: 574, startPoint y: 304, endPoint x: 372, endPoint y: 7, distance: 359.2
click at [404, 291] on button "View" at bounding box center [401, 281] width 50 height 27
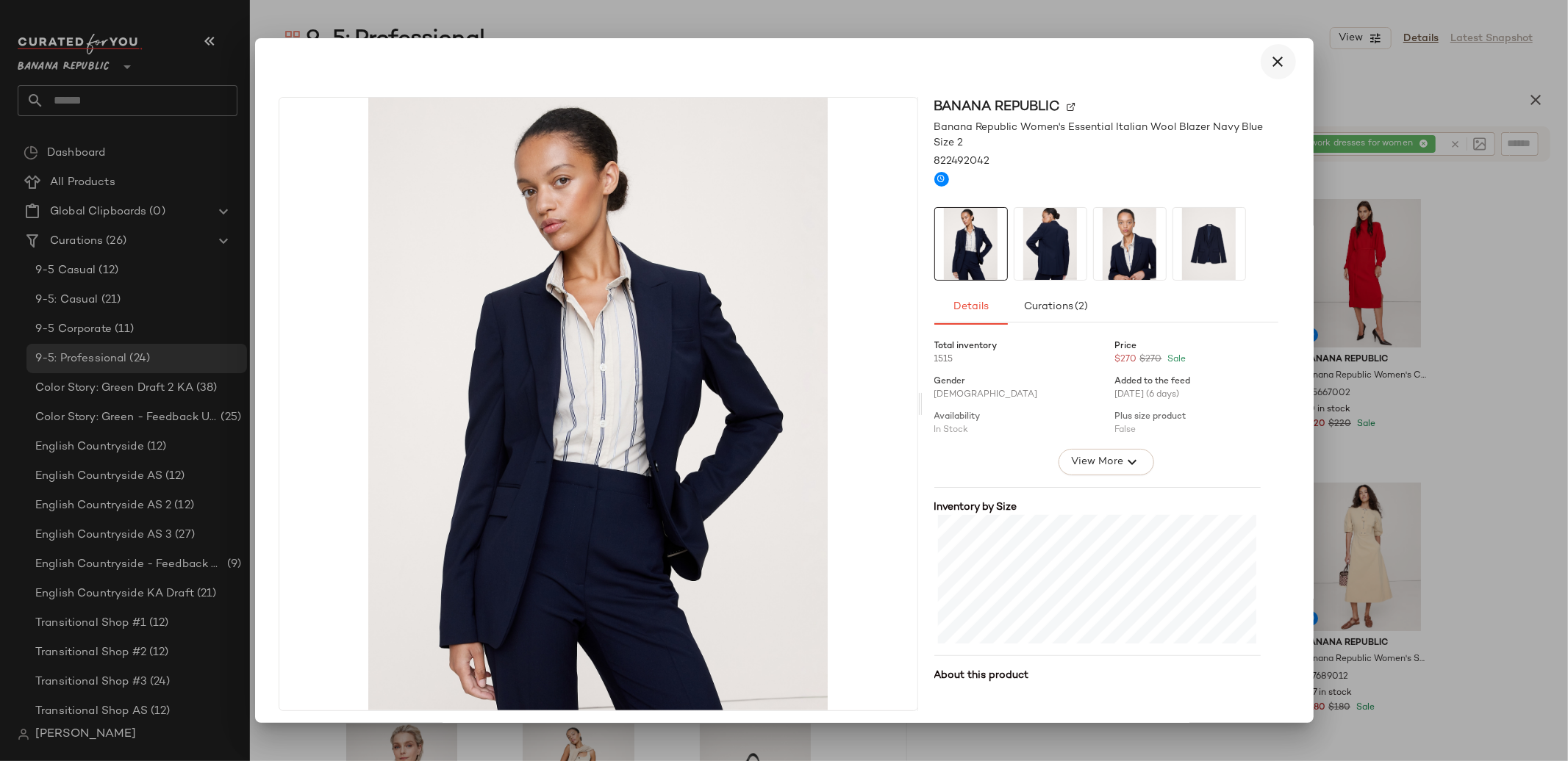
click at [1274, 61] on icon "button" at bounding box center [1277, 61] width 17 height 17
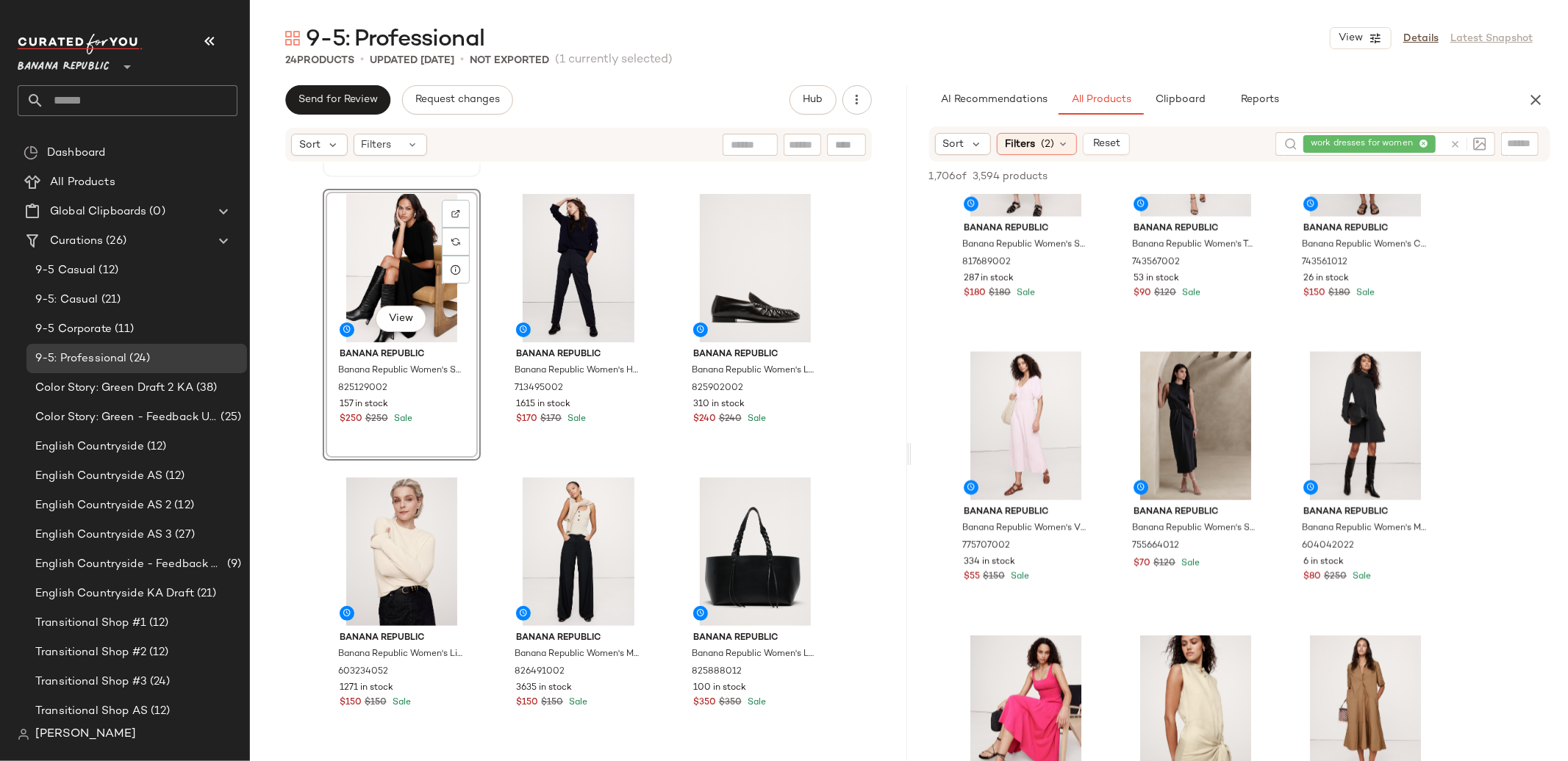
scroll to position [266, 0]
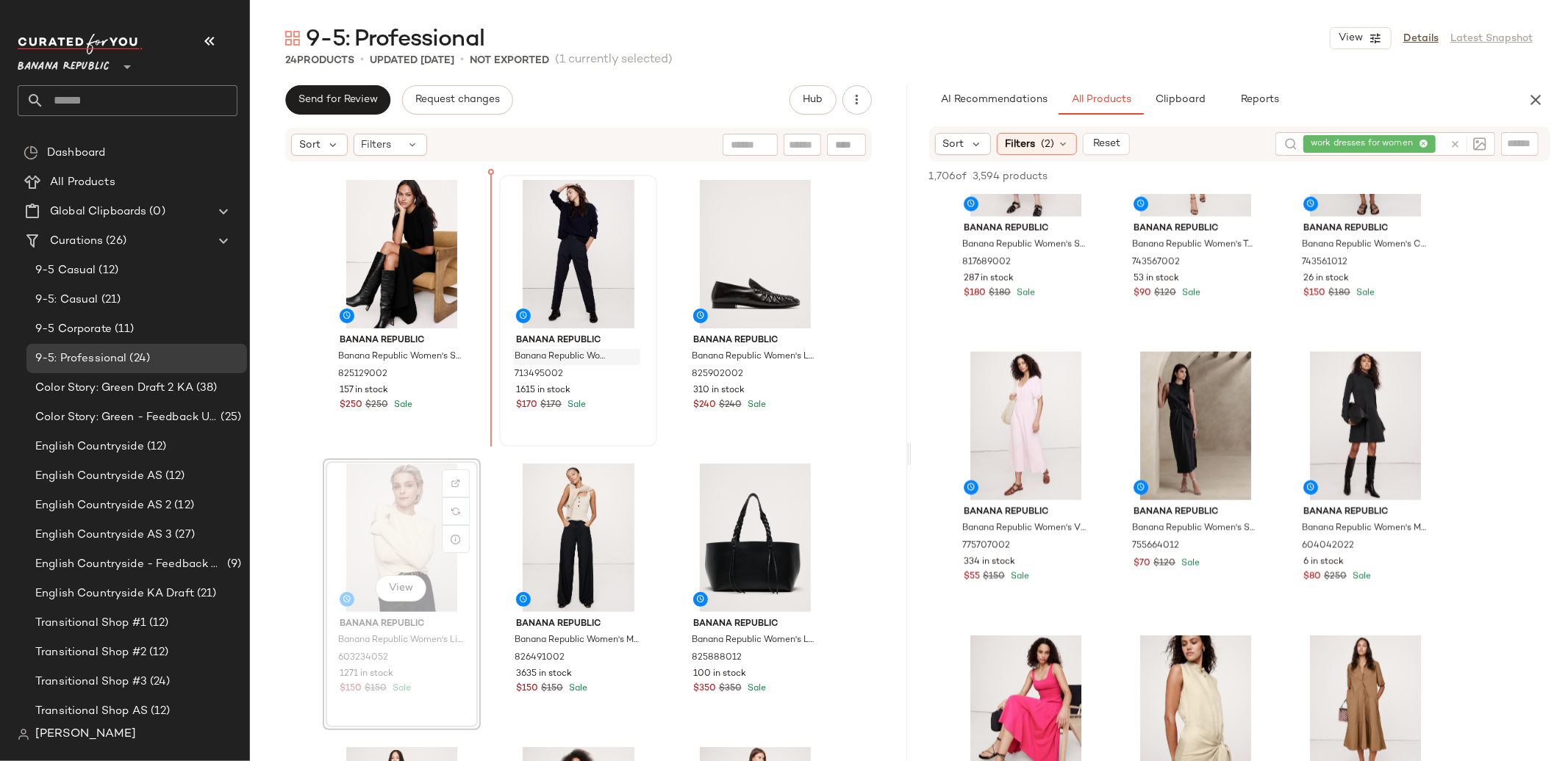
scroll to position [280, 0]
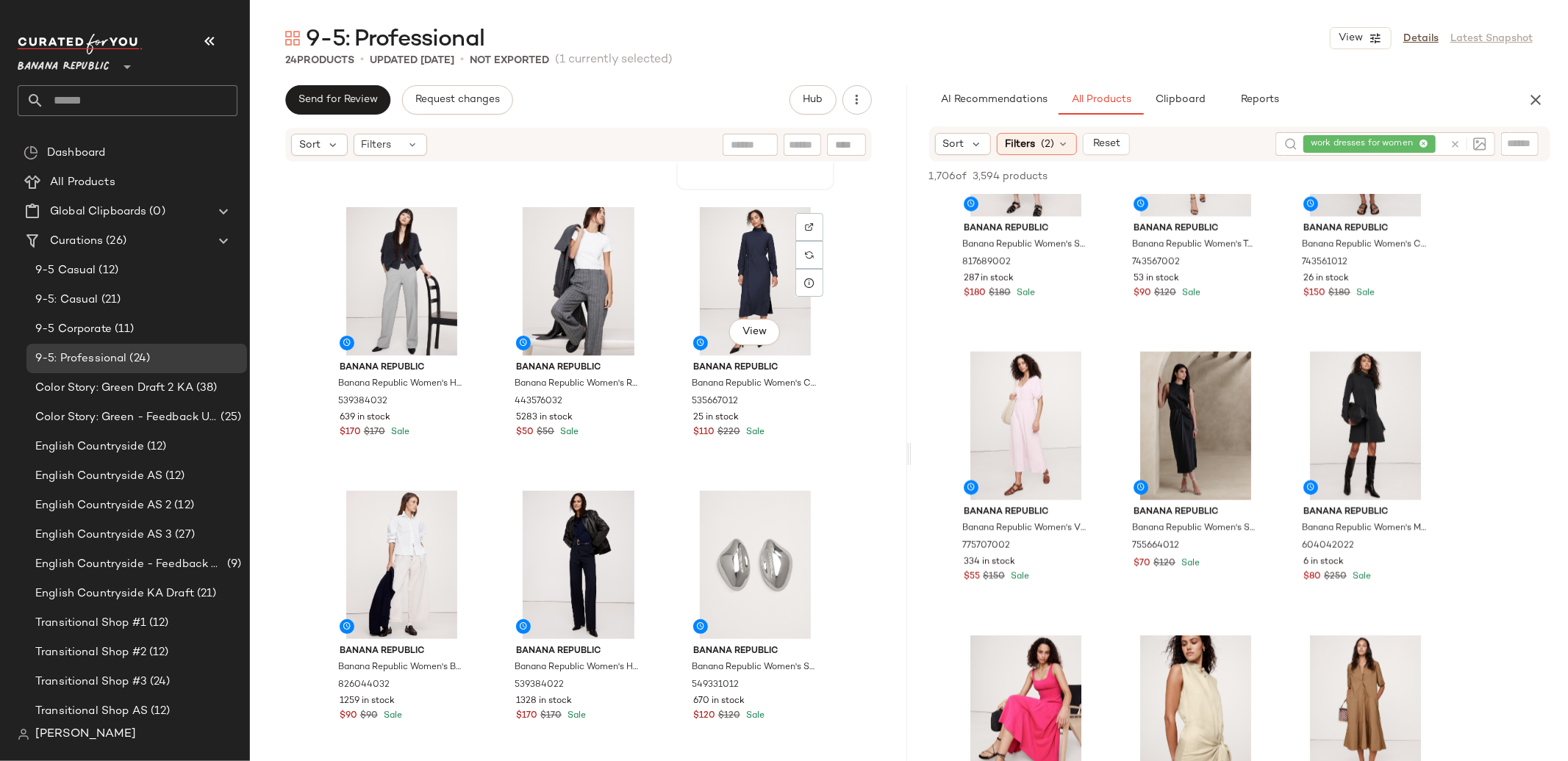
scroll to position [1114, 0]
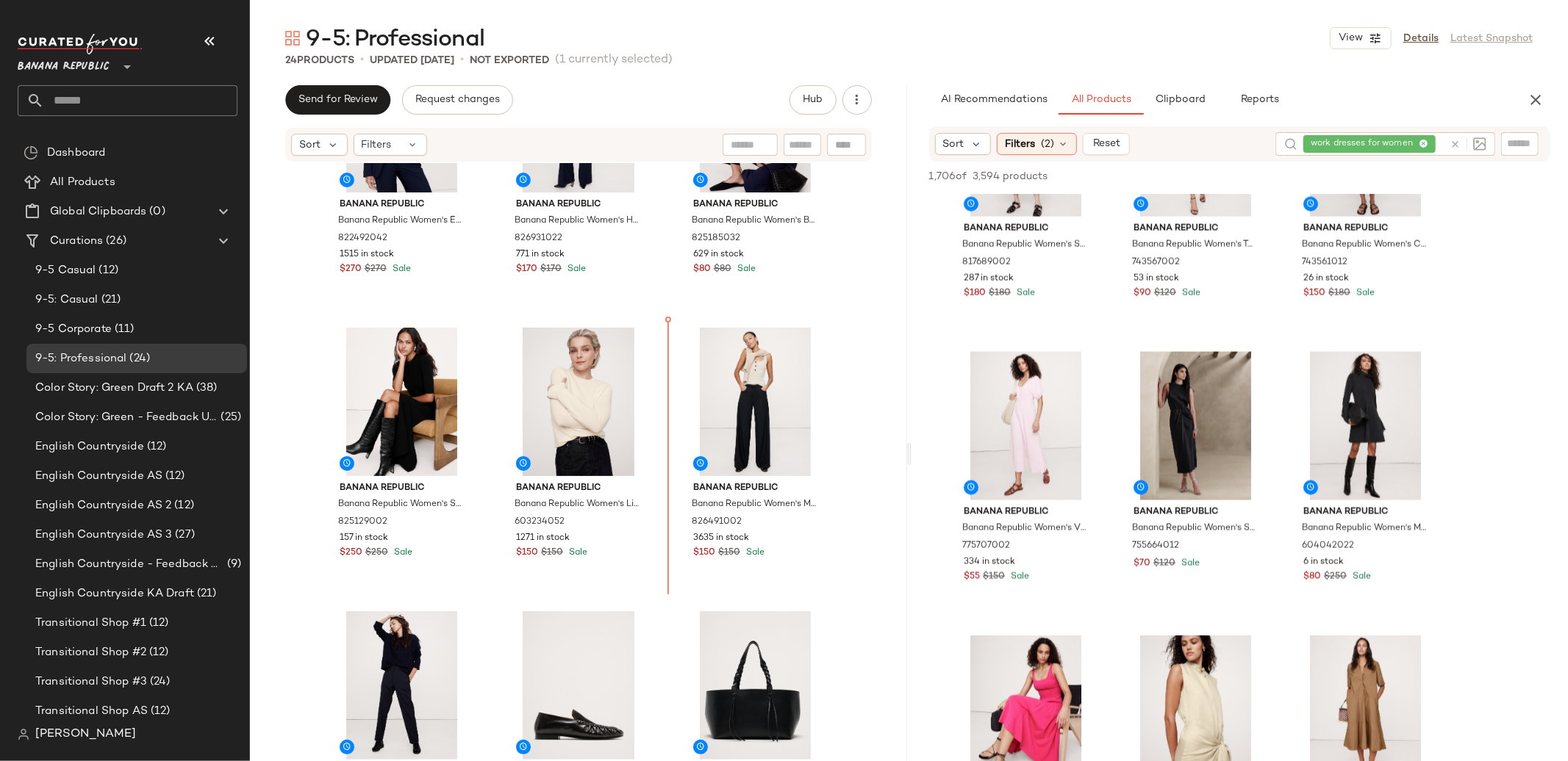
scroll to position [110, 0]
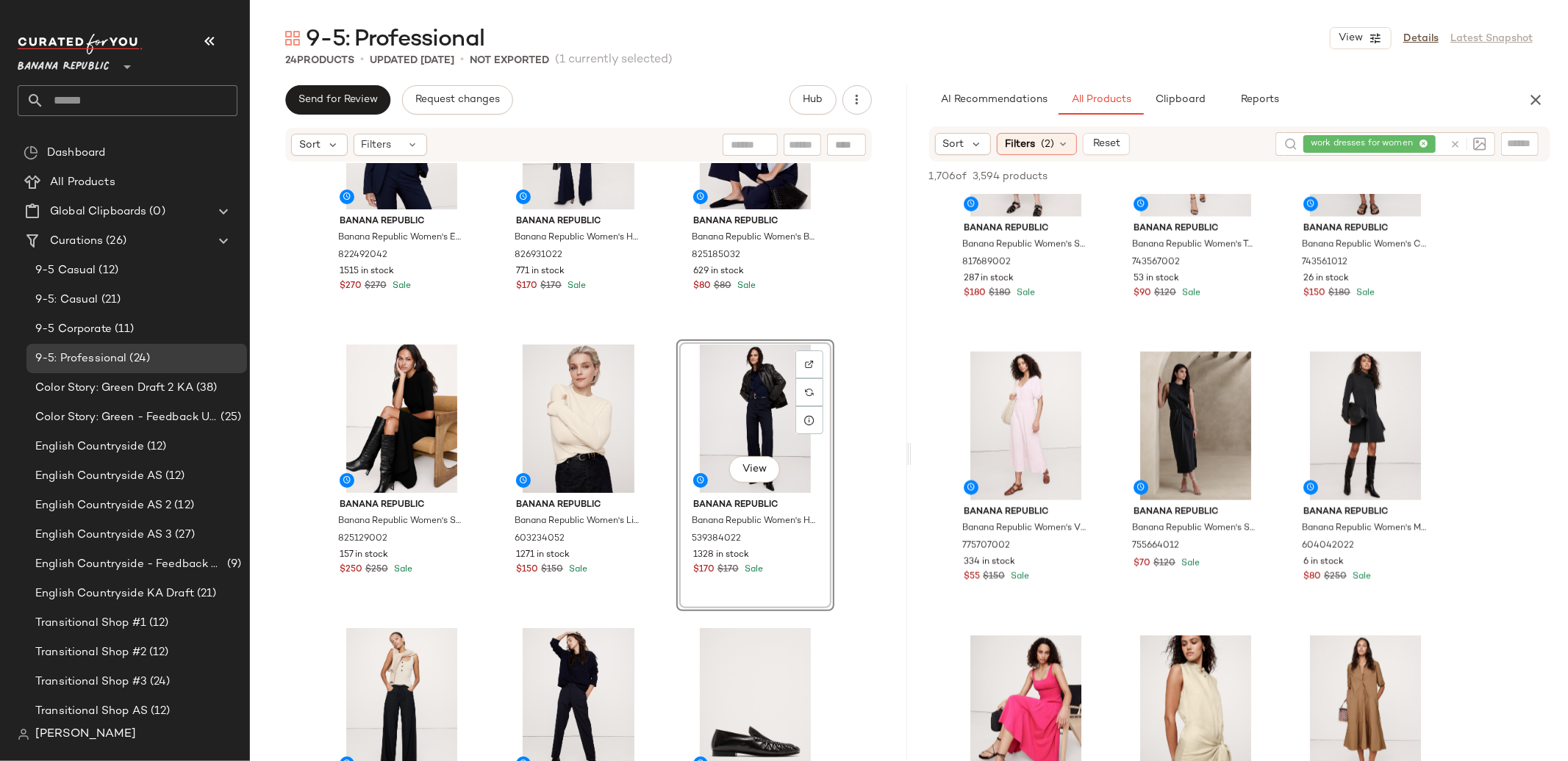
click at [887, 476] on div "Banana Republic Banana Republic Women's Essential Italian Wool Blazer Navy Blue…" at bounding box center [579, 485] width 657 height 642
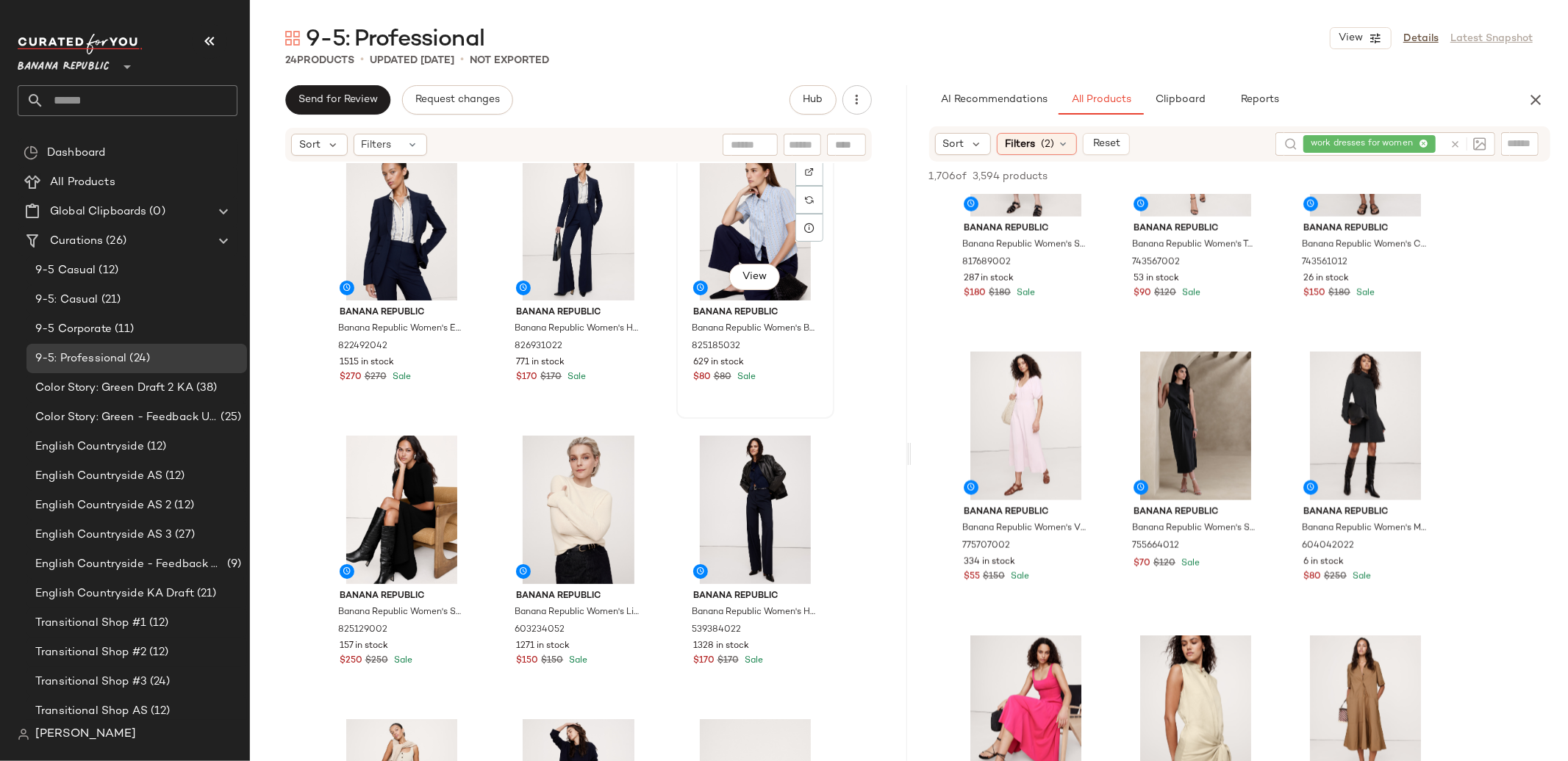
scroll to position [21, 0]
